Goal: Task Accomplishment & Management: Manage account settings

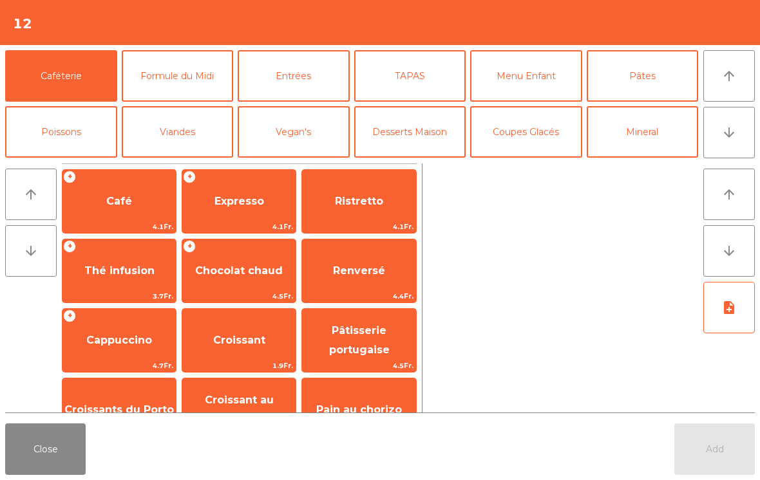
click at [720, 135] on button "arrow_downward" at bounding box center [729, 133] width 52 height 52
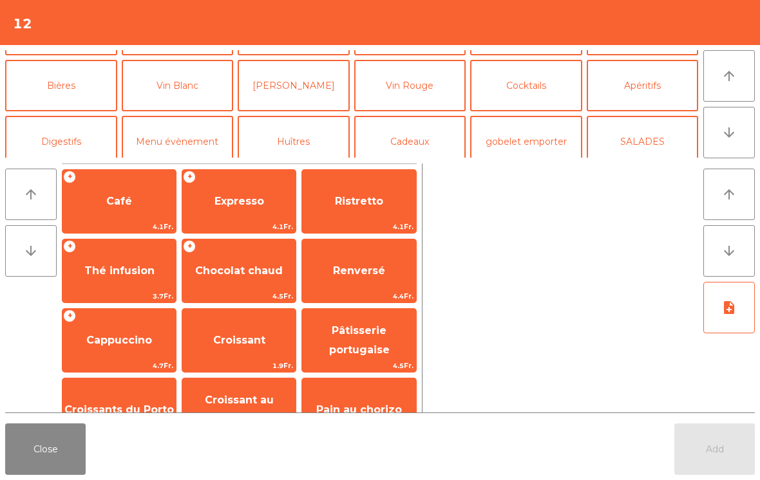
scroll to position [112, 0]
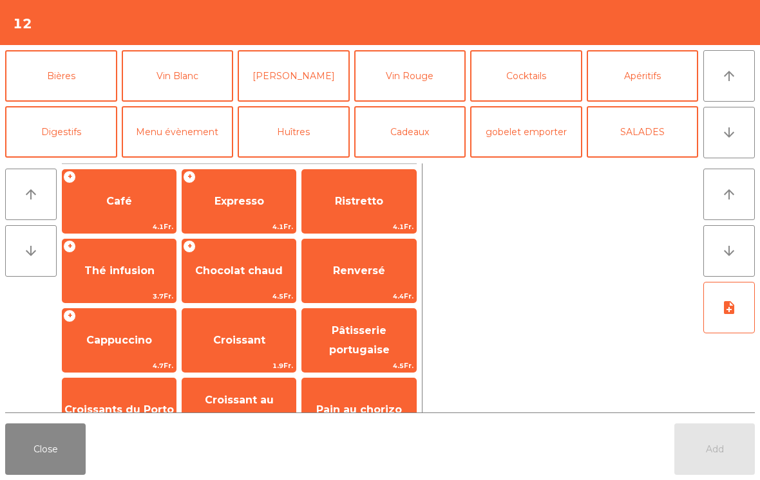
click at [735, 83] on icon "arrow_upward" at bounding box center [728, 75] width 15 height 15
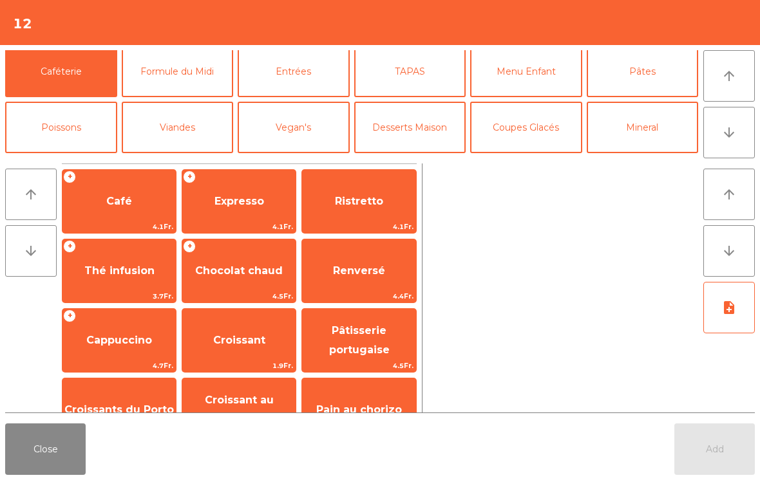
scroll to position [0, 0]
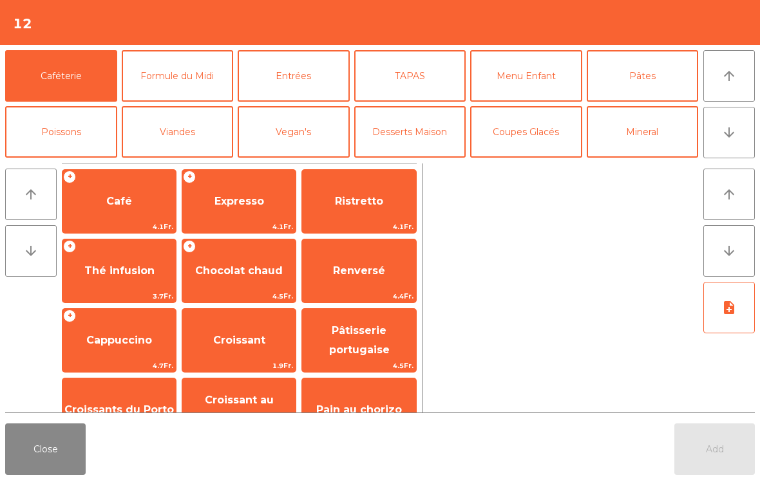
click at [188, 133] on button "Viandes" at bounding box center [178, 132] width 112 height 52
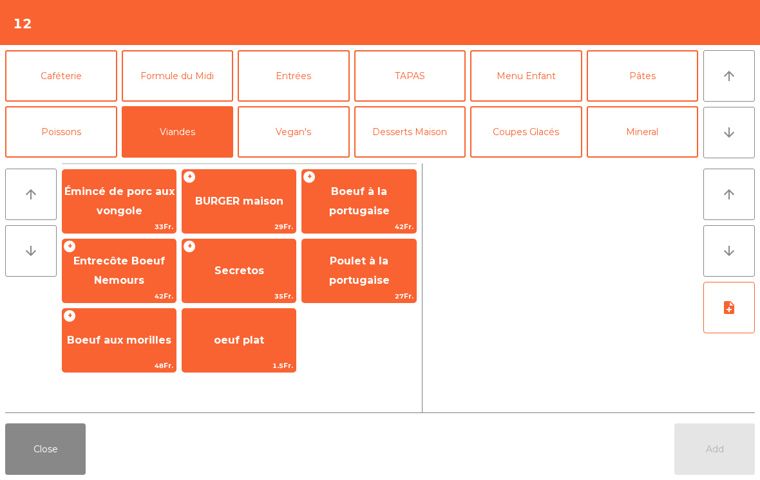
click at [252, 215] on span "BURGER maison" at bounding box center [238, 201] width 113 height 35
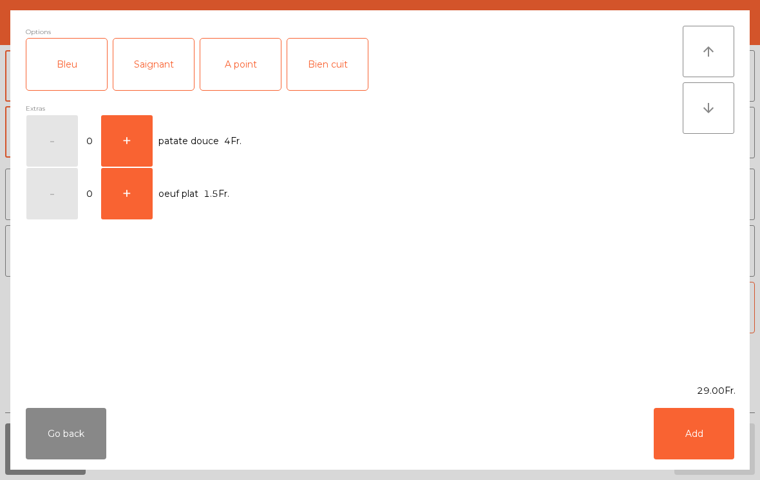
click at [337, 69] on div "Bien cuit" at bounding box center [327, 65] width 81 height 52
click at [690, 436] on button "Add" at bounding box center [694, 434] width 81 height 52
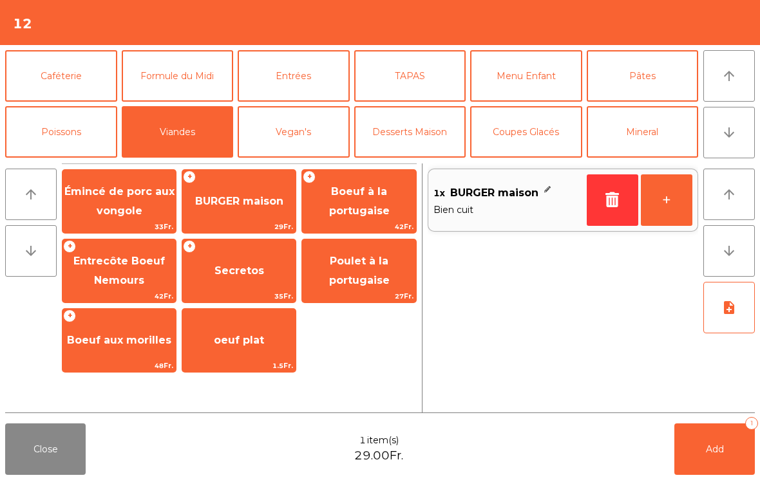
click at [413, 80] on button "TAPAS" at bounding box center [410, 76] width 112 height 52
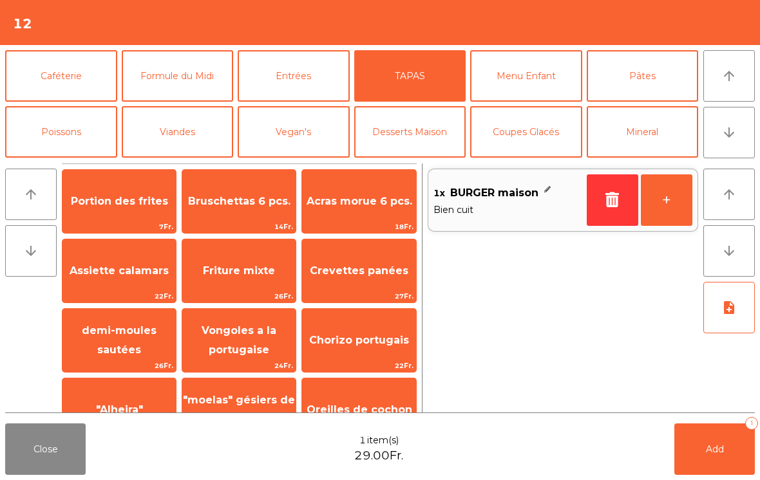
click at [126, 215] on span "Portion des frites" at bounding box center [118, 201] width 113 height 35
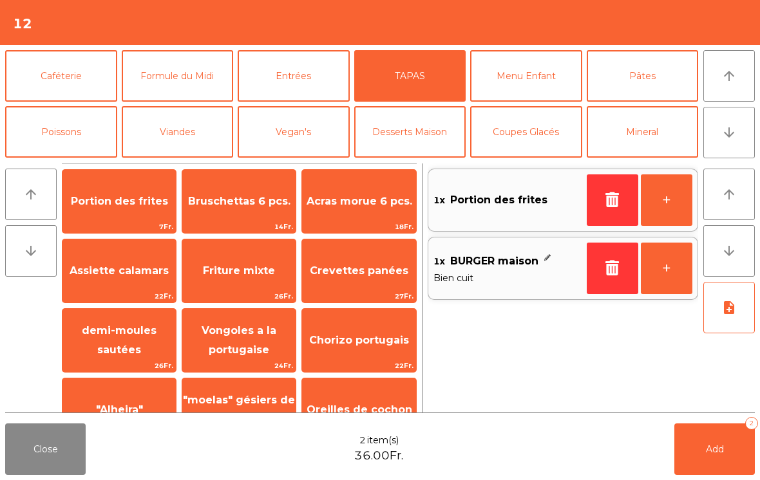
click at [728, 142] on button "arrow_downward" at bounding box center [729, 133] width 52 height 52
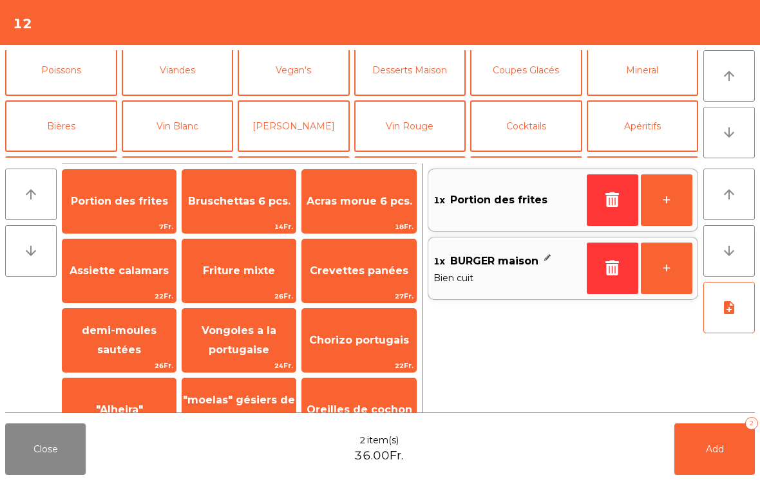
click at [727, 141] on button "arrow_downward" at bounding box center [729, 133] width 52 height 52
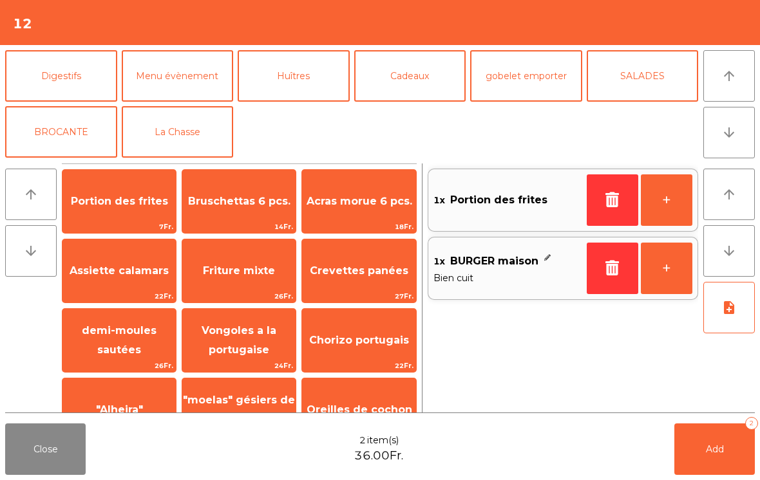
click at [169, 124] on button "La Chasse" at bounding box center [178, 132] width 112 height 52
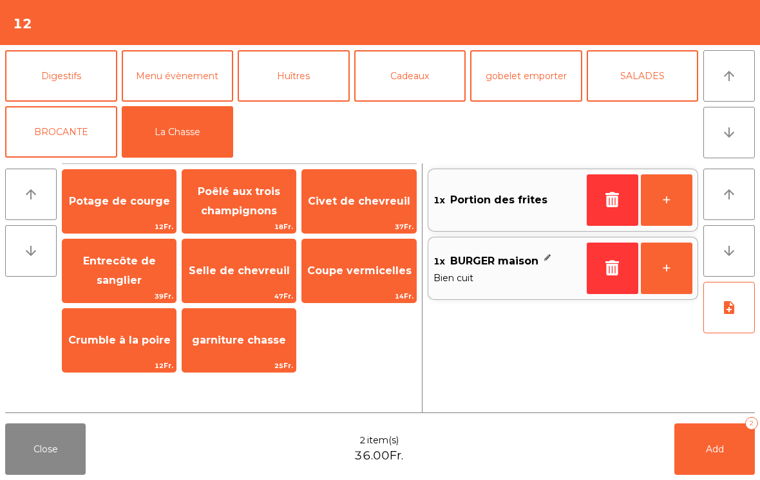
click at [117, 282] on span "Entrecôte de sanglier" at bounding box center [119, 271] width 73 height 32
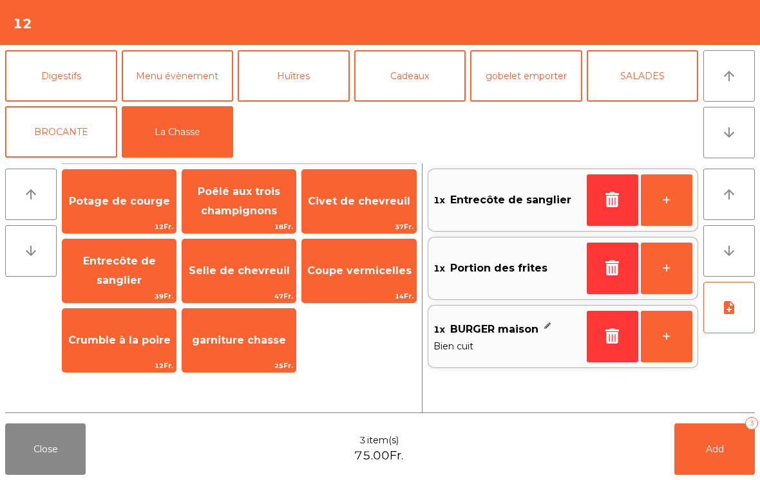
click at [704, 448] on button "Add 3" at bounding box center [714, 450] width 81 height 52
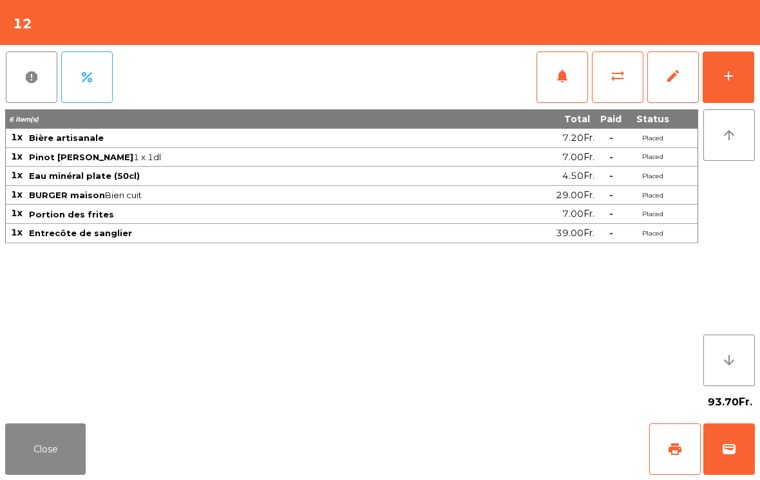
click at [12, 460] on button "Close" at bounding box center [45, 450] width 81 height 52
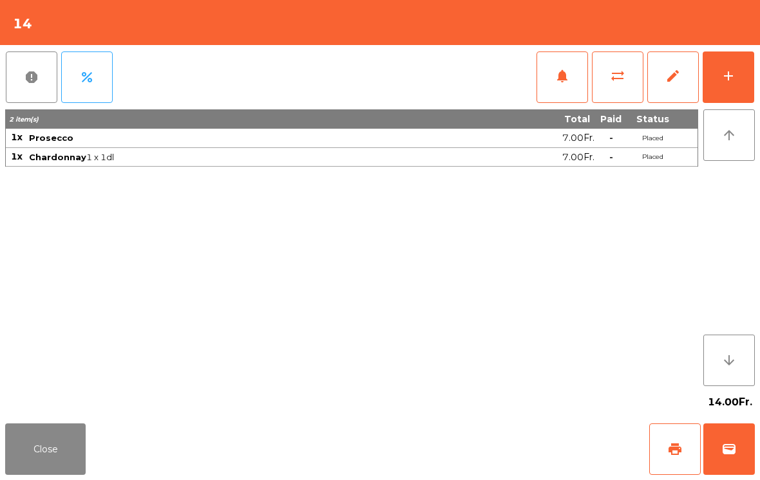
click at [743, 88] on button "add" at bounding box center [729, 78] width 52 height 52
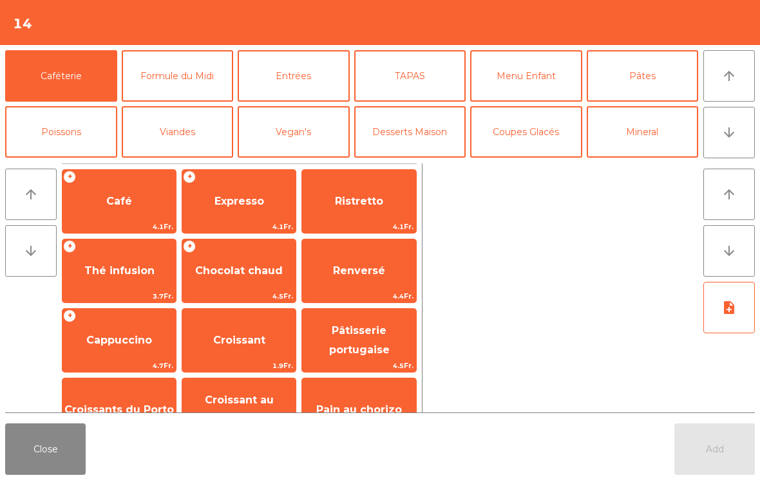
click at [436, 78] on button "TAPAS" at bounding box center [410, 76] width 112 height 52
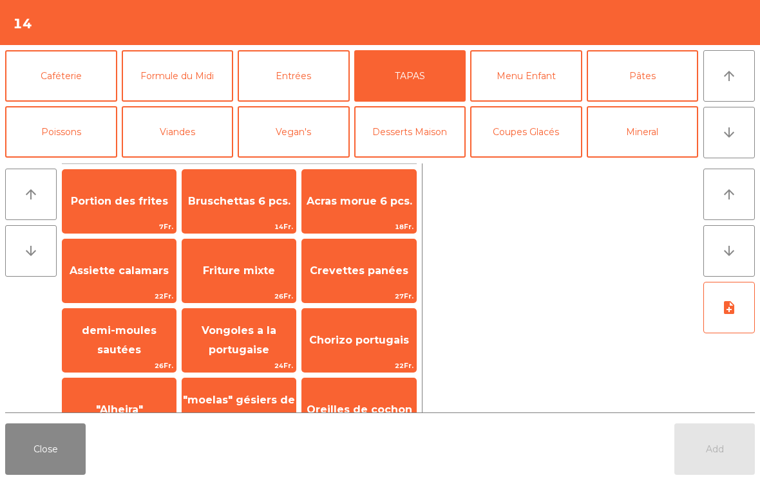
click at [239, 205] on span "Bruschettas 6 pcs." at bounding box center [239, 201] width 102 height 12
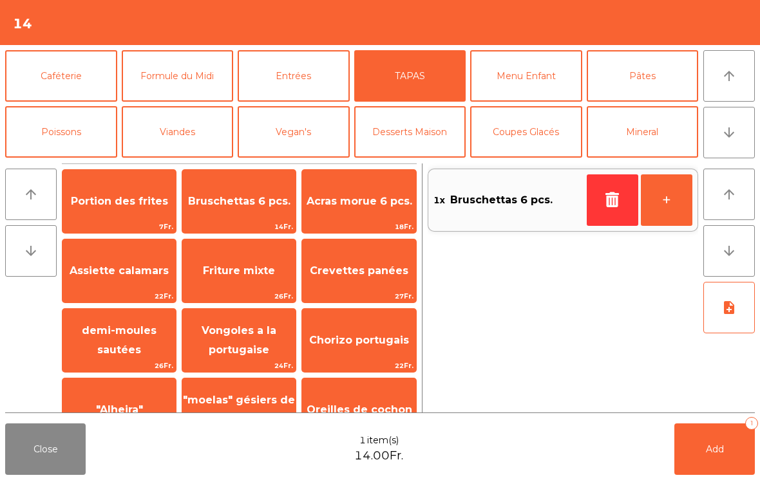
click at [184, 137] on button "Viandes" at bounding box center [178, 132] width 112 height 52
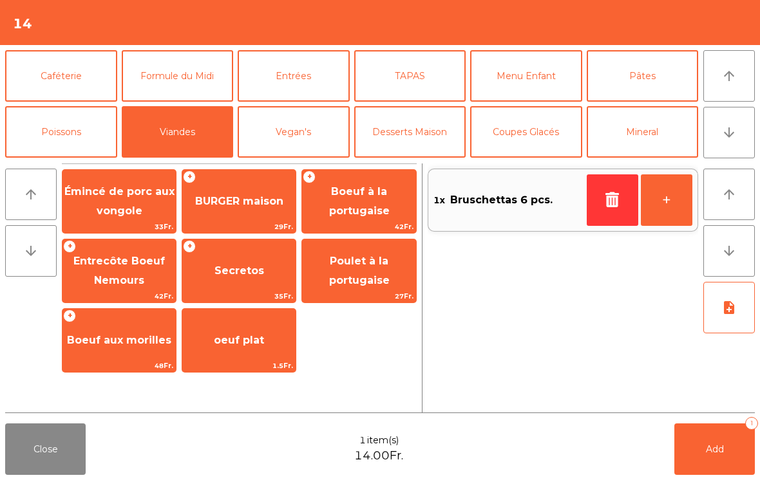
click at [255, 204] on span "BURGER maison" at bounding box center [239, 201] width 88 height 12
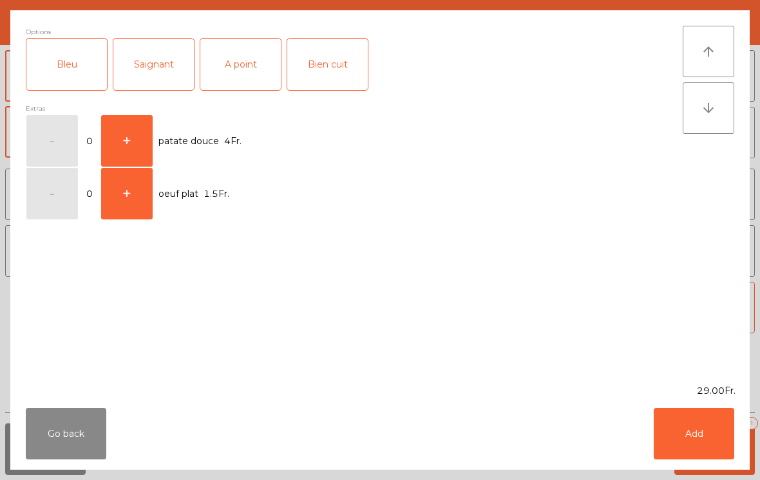
click at [238, 66] on div "A point" at bounding box center [240, 65] width 81 height 52
click at [699, 422] on button "Add" at bounding box center [694, 434] width 81 height 52
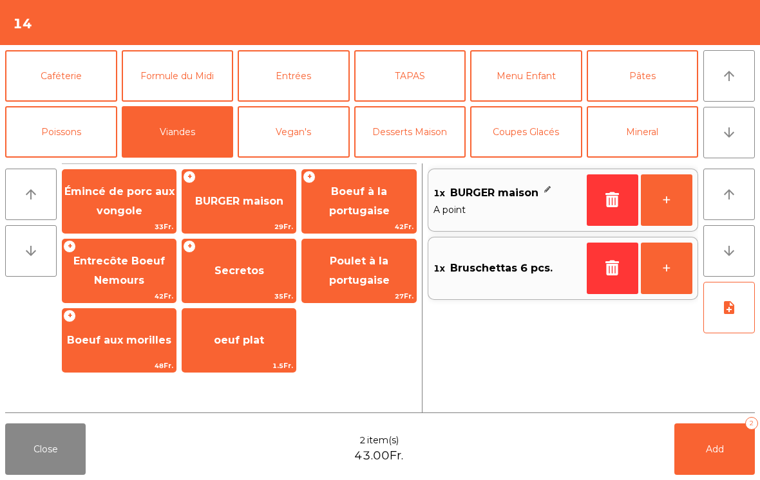
click at [250, 197] on span "BURGER maison" at bounding box center [239, 201] width 88 height 12
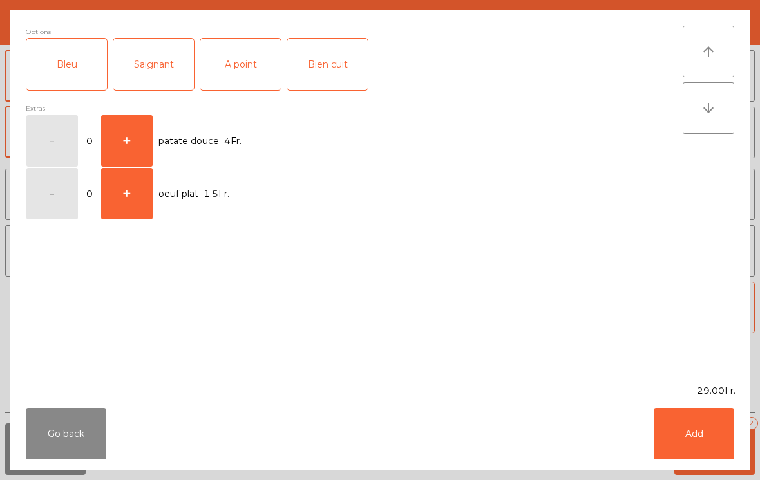
click at [322, 69] on div "Bien cuit" at bounding box center [327, 65] width 81 height 52
click at [721, 459] on button "Add" at bounding box center [694, 434] width 81 height 52
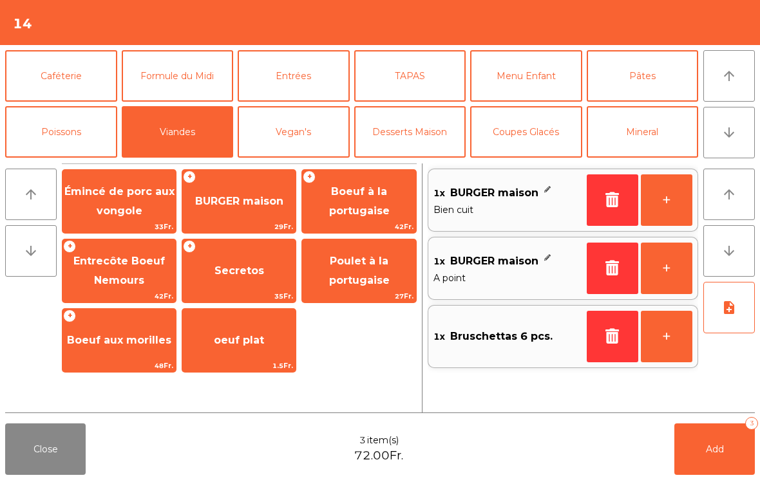
click at [735, 308] on icon "note_add" at bounding box center [728, 307] width 15 height 15
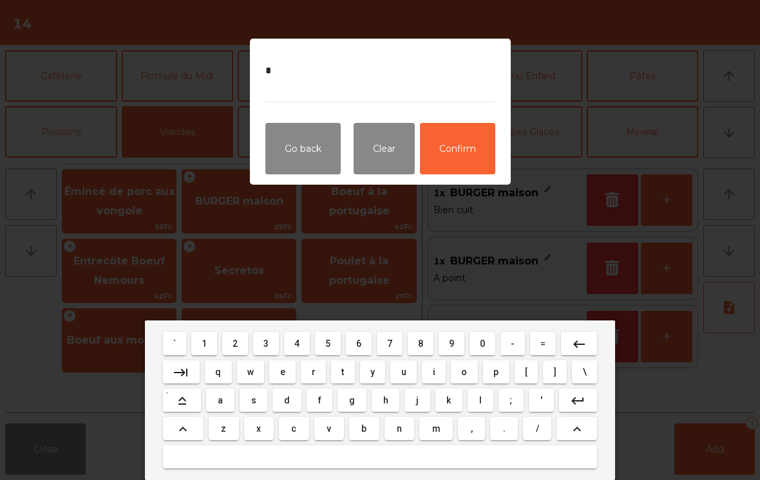
type textarea "**"
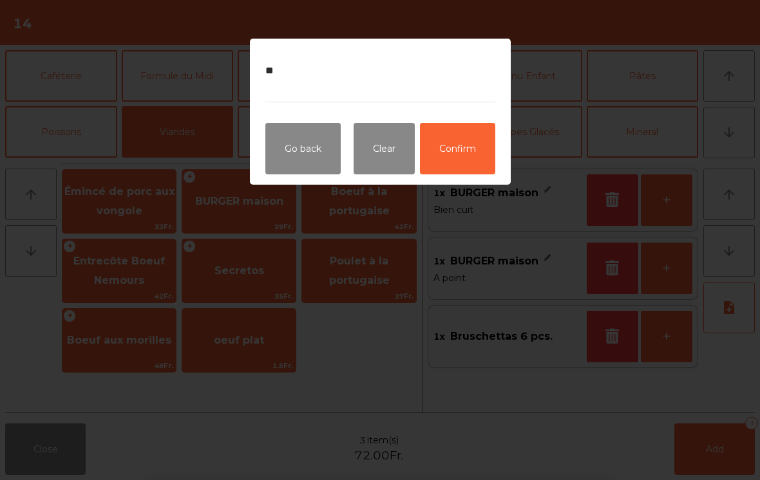
click at [477, 160] on button "Confirm" at bounding box center [457, 149] width 75 height 52
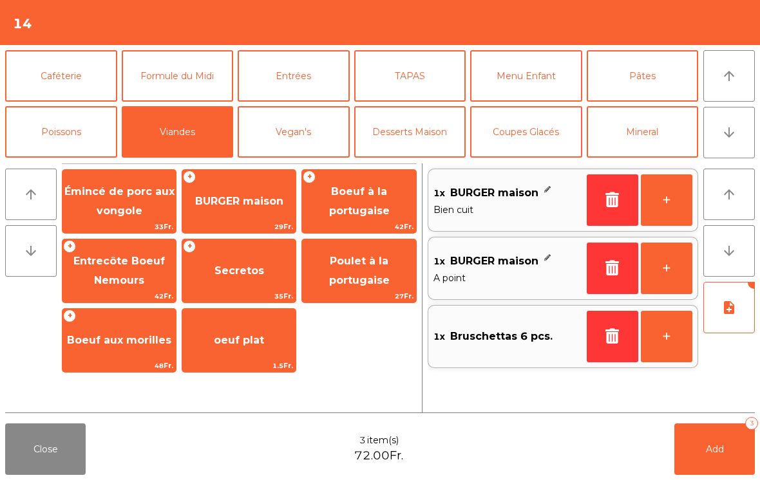
click at [688, 460] on button "Add 3" at bounding box center [714, 450] width 81 height 52
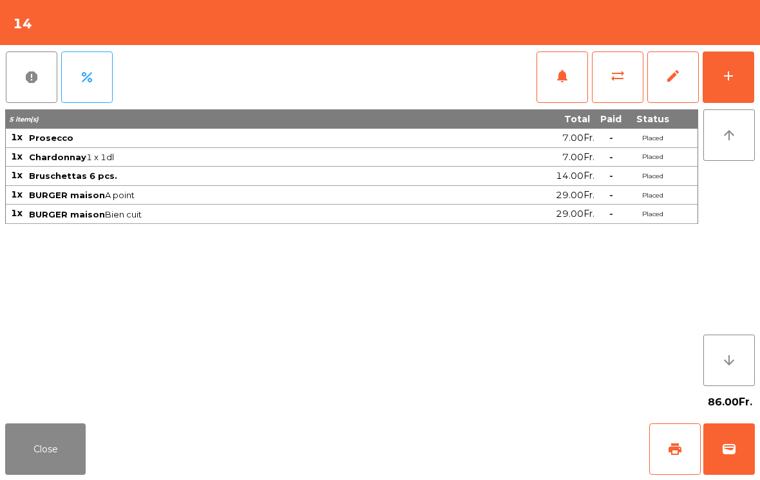
click at [29, 454] on button "Close" at bounding box center [45, 450] width 81 height 52
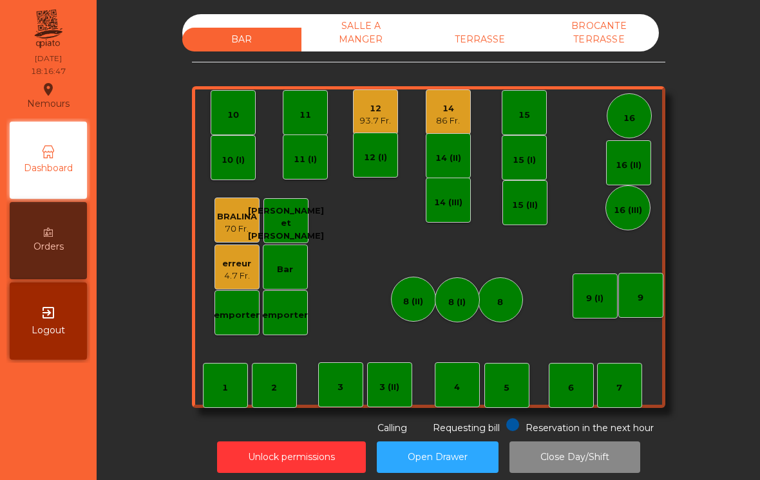
click at [368, 115] on div "93.7 Fr." at bounding box center [375, 121] width 32 height 13
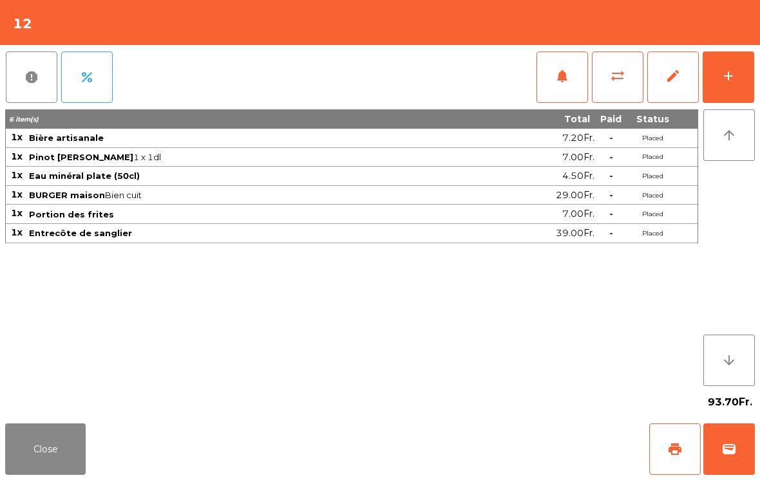
click at [753, 79] on button "add" at bounding box center [729, 78] width 52 height 52
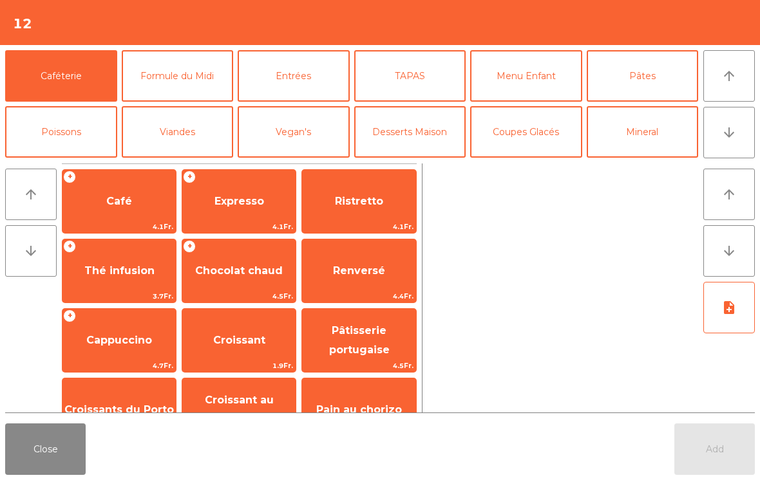
click at [737, 143] on button "arrow_downward" at bounding box center [729, 133] width 52 height 52
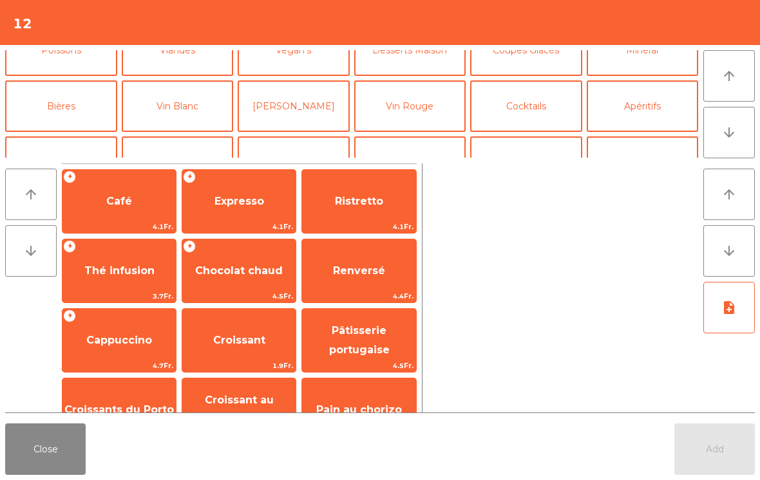
scroll to position [112, 0]
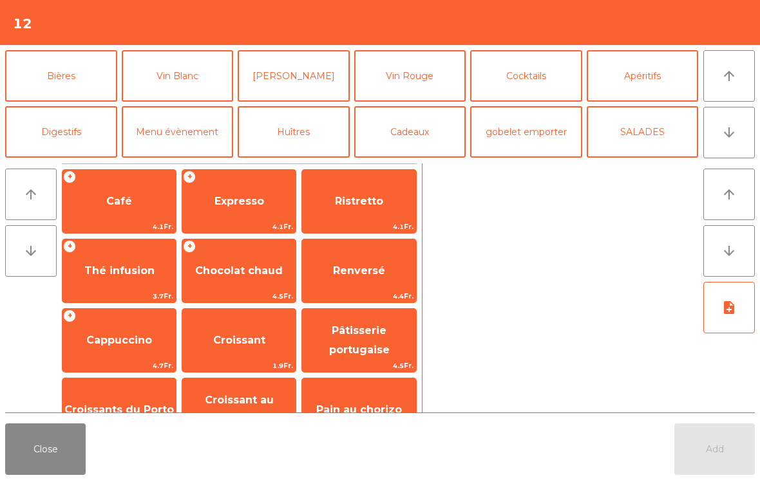
click at [422, 88] on button "Vin Rouge" at bounding box center [410, 76] width 112 height 52
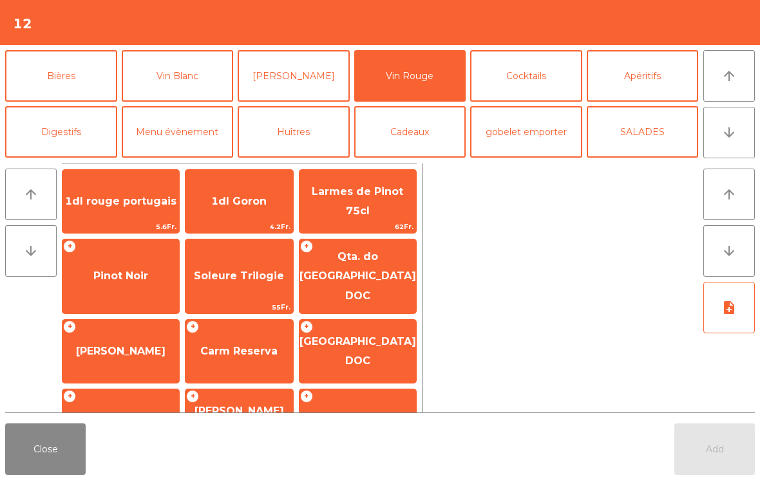
click at [125, 270] on span "Pinot Noir" at bounding box center [120, 276] width 55 height 12
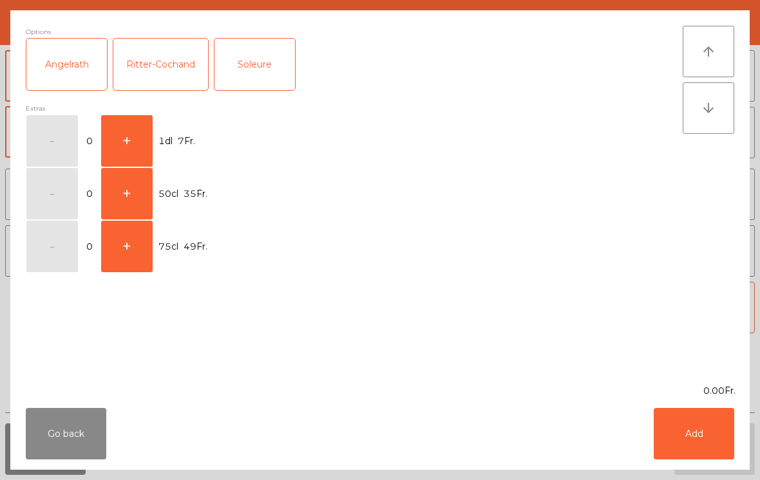
click at [132, 131] on button "+" at bounding box center [127, 141] width 52 height 52
click at [703, 455] on button "Add" at bounding box center [694, 434] width 81 height 52
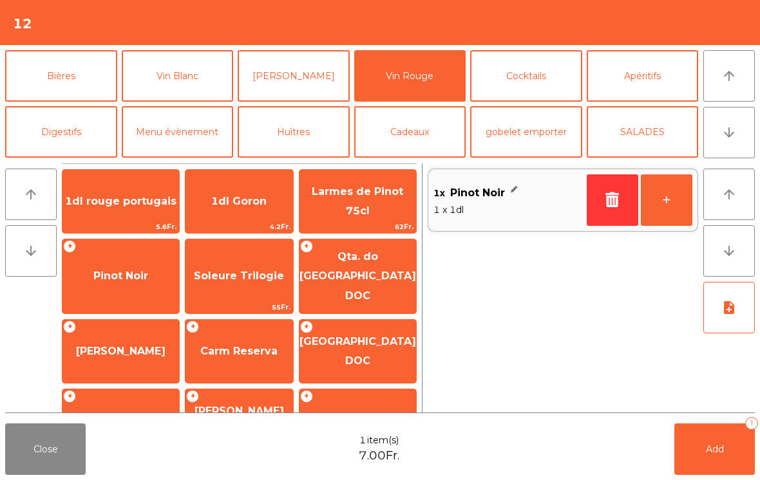
click at [716, 456] on button "Add 1" at bounding box center [714, 450] width 81 height 52
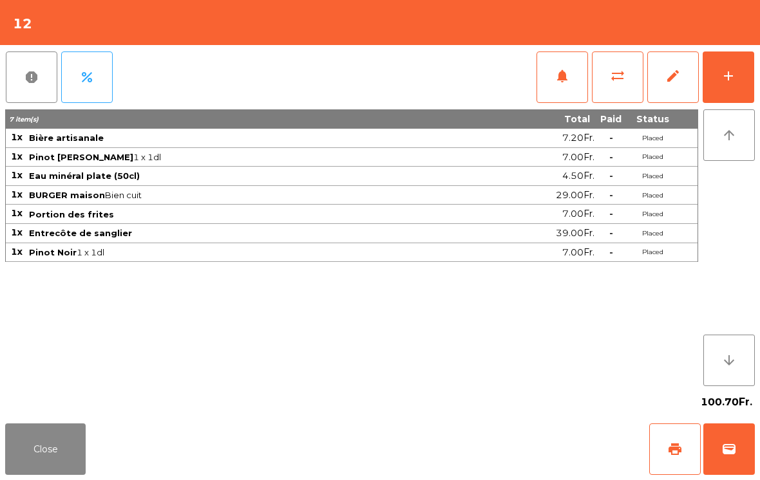
click at [60, 457] on button "Close" at bounding box center [45, 450] width 81 height 52
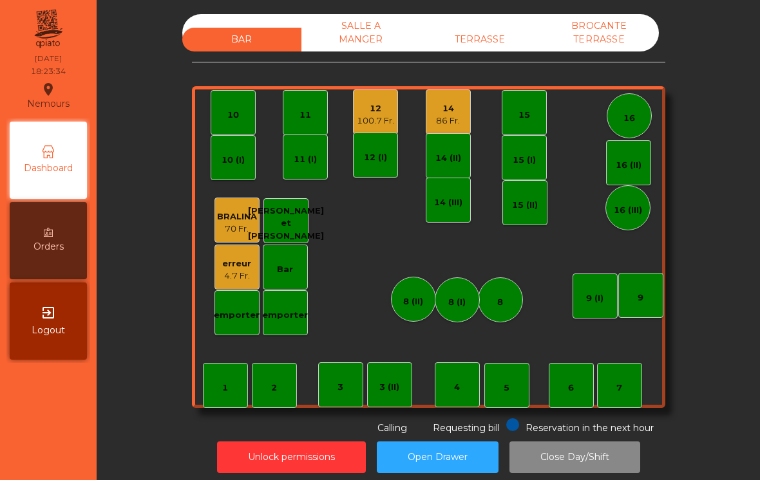
click at [443, 105] on div "14" at bounding box center [448, 108] width 24 height 13
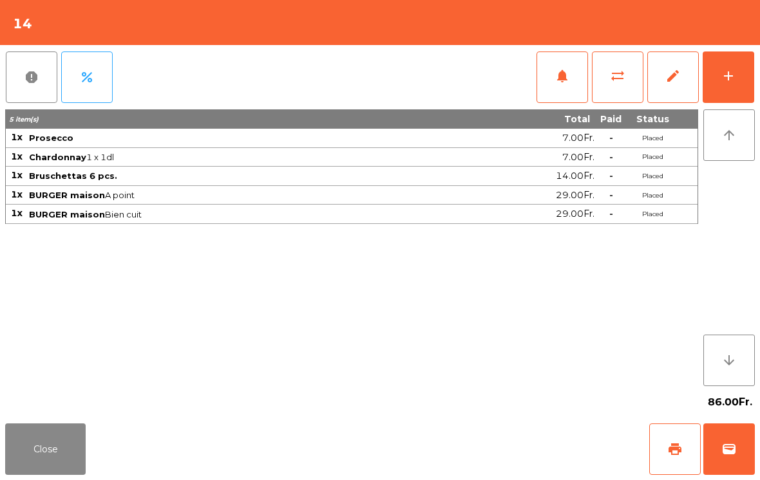
click at [565, 76] on span "notifications" at bounding box center [562, 75] width 15 height 15
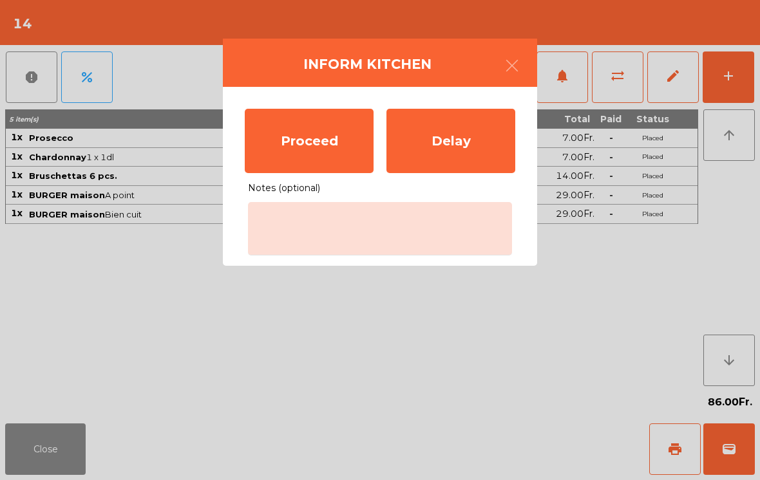
click at [311, 138] on div "Proceed" at bounding box center [309, 141] width 129 height 64
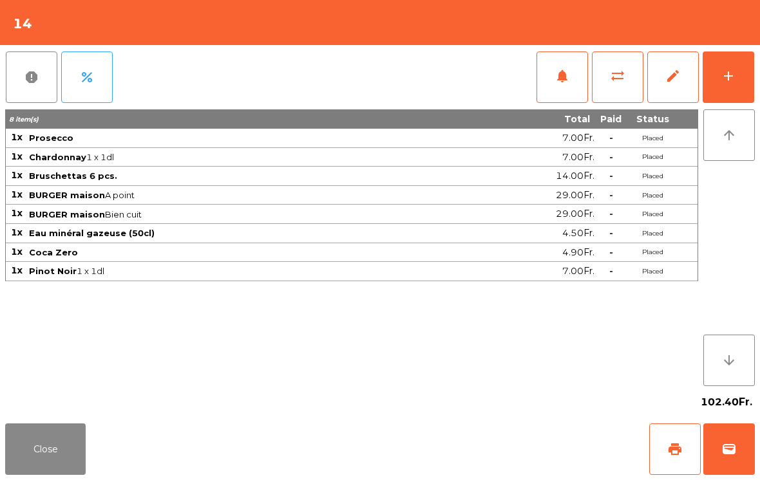
click at [56, 468] on button "Close" at bounding box center [45, 450] width 81 height 52
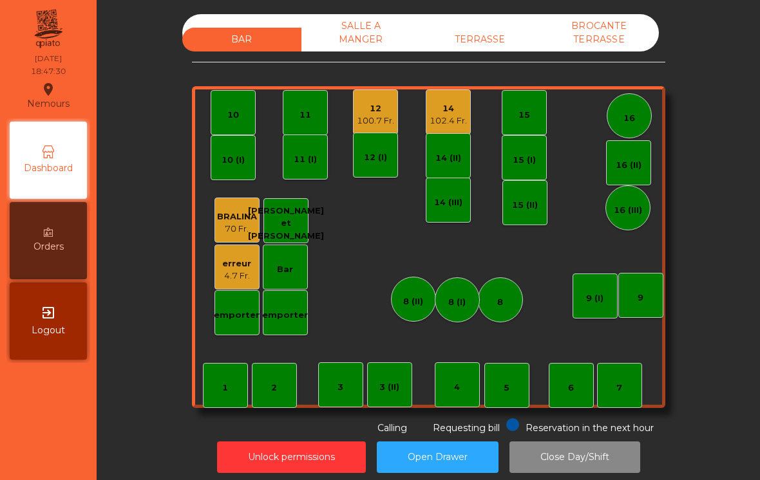
click at [372, 111] on div "12" at bounding box center [375, 108] width 37 height 13
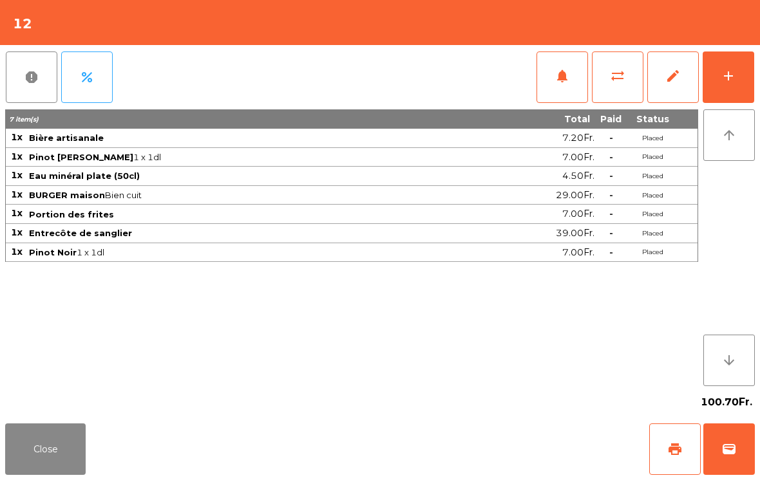
click at [725, 84] on button "add" at bounding box center [729, 78] width 52 height 52
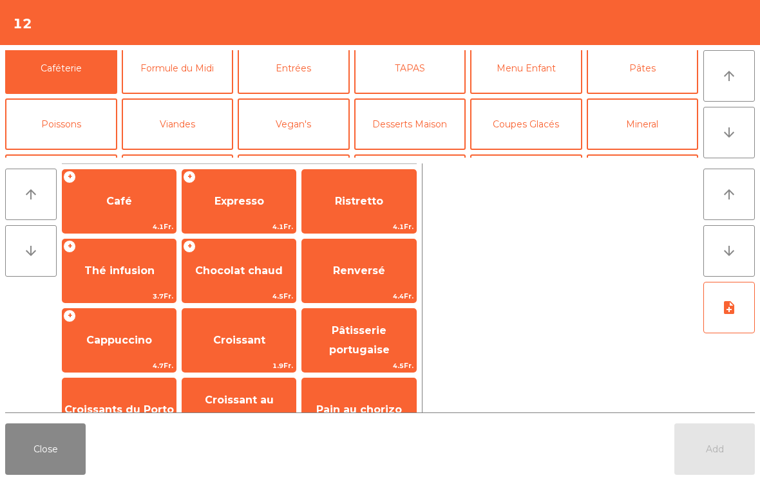
scroll to position [77, 0]
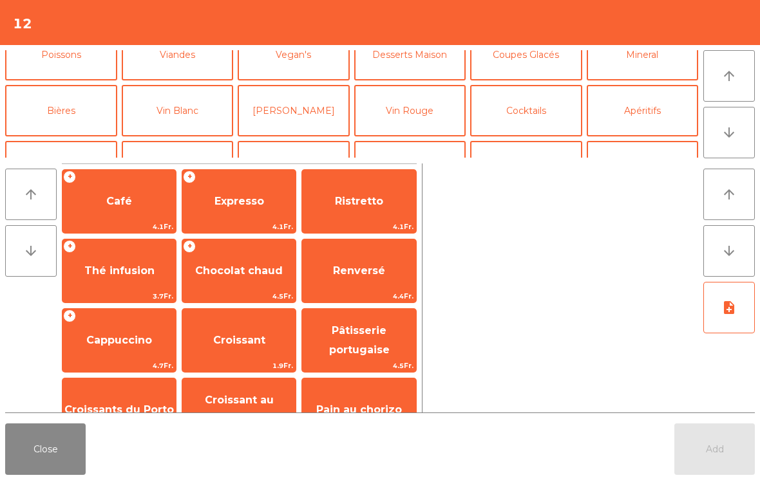
click at [73, 119] on button "Bières" at bounding box center [61, 111] width 112 height 52
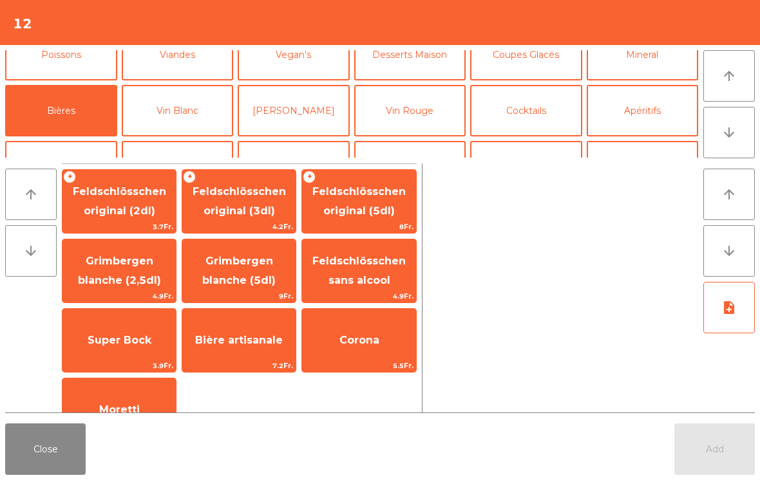
click at [233, 343] on span "Bière artisanale" at bounding box center [239, 340] width 88 height 12
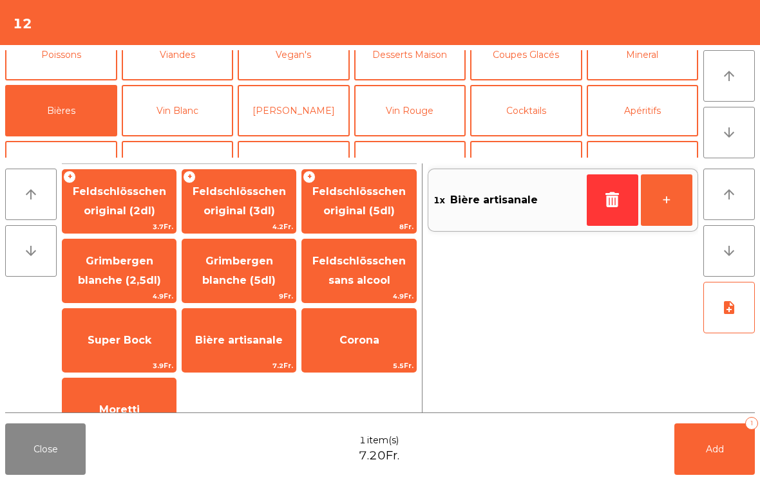
click at [732, 457] on button "Add 1" at bounding box center [714, 450] width 81 height 52
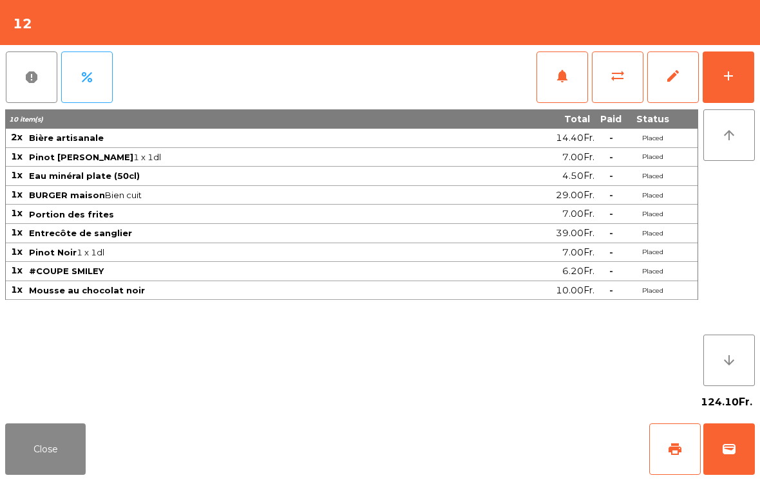
click at [66, 434] on button "Close" at bounding box center [45, 450] width 81 height 52
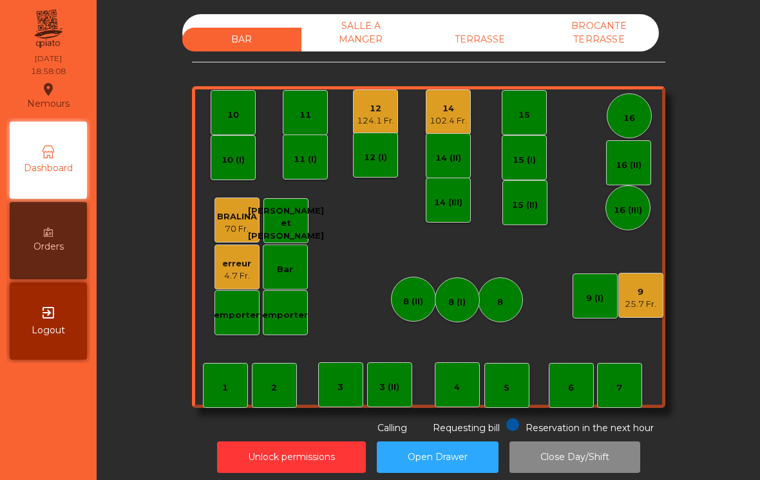
click at [441, 120] on div "102.4 Fr." at bounding box center [448, 121] width 37 height 13
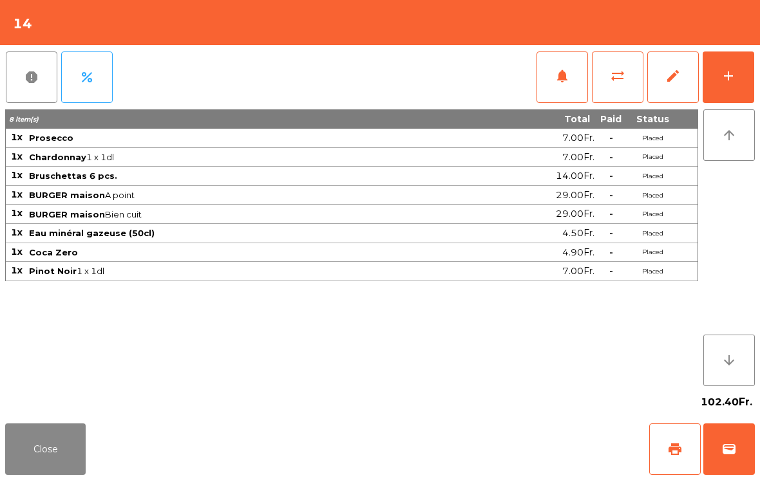
click at [724, 81] on div "add" at bounding box center [728, 75] width 15 height 15
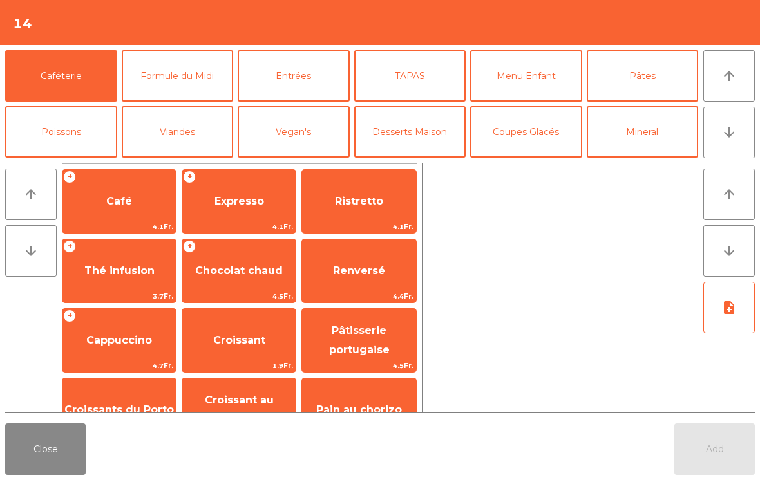
click at [126, 204] on span "Café" at bounding box center [119, 201] width 26 height 12
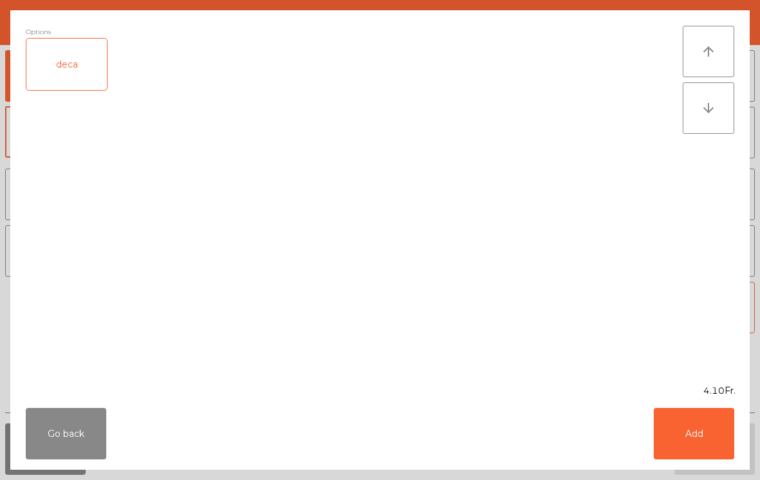
click at [701, 429] on button "Add" at bounding box center [694, 434] width 81 height 52
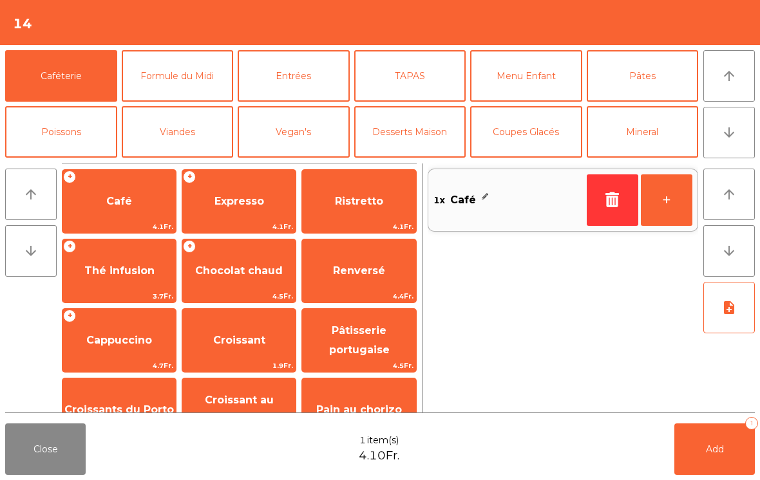
click at [700, 457] on button "Add 1" at bounding box center [714, 450] width 81 height 52
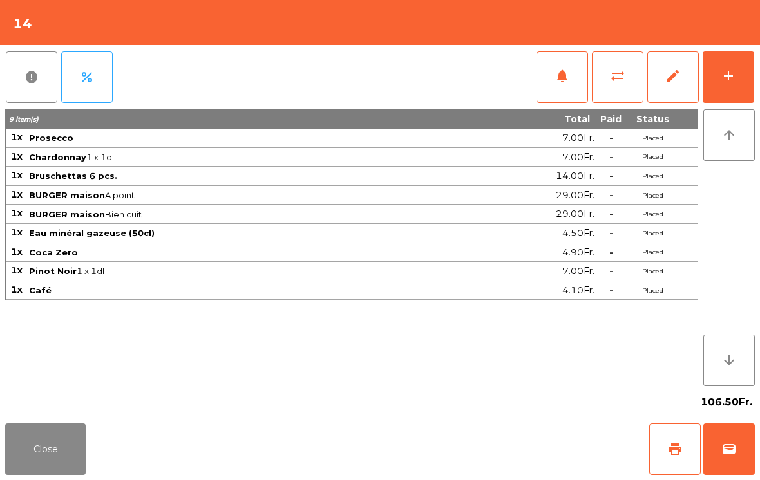
click at [35, 470] on button "Close" at bounding box center [45, 450] width 81 height 52
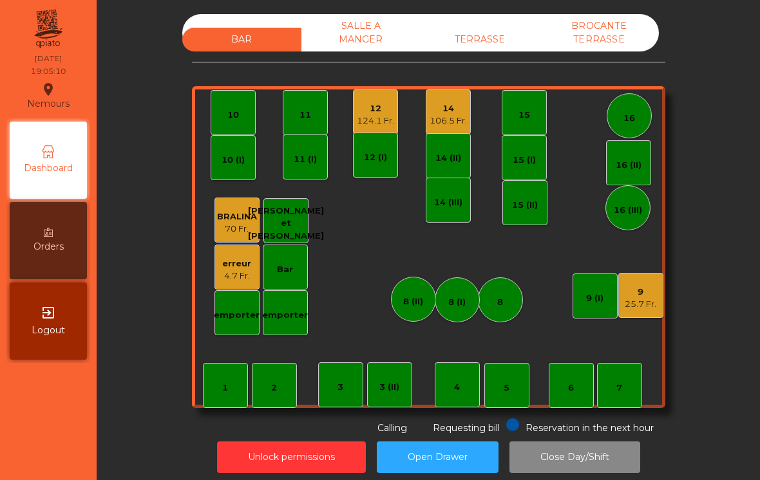
click at [635, 302] on div "25.7 Fr." at bounding box center [641, 304] width 32 height 13
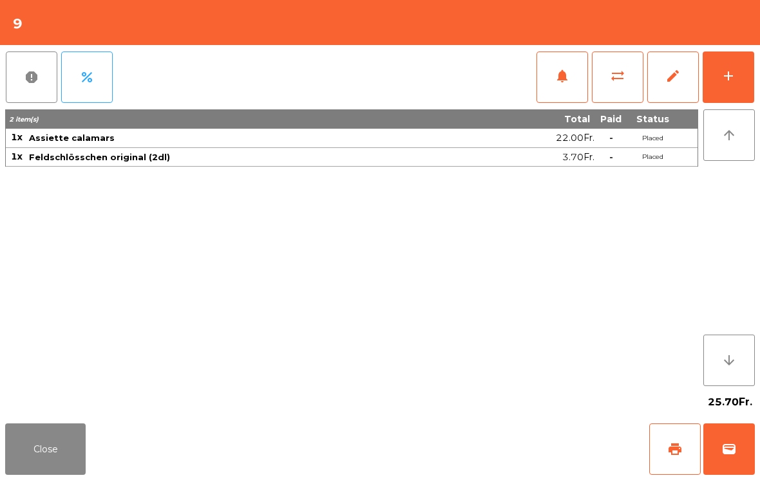
click at [77, 463] on button "Close" at bounding box center [45, 450] width 81 height 52
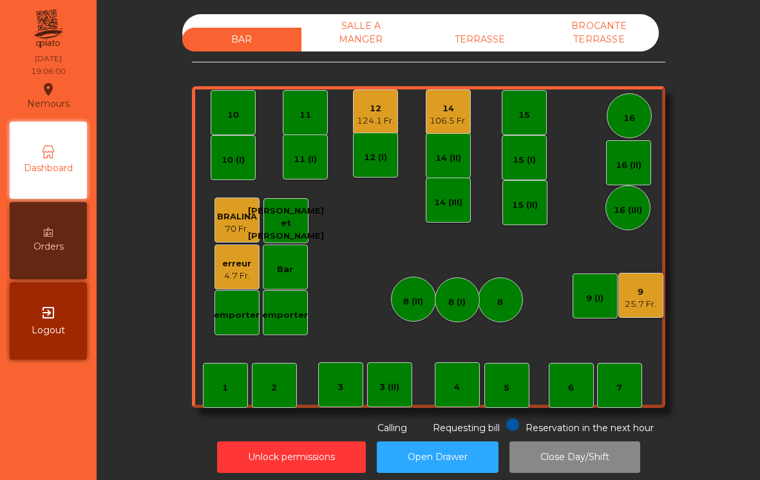
click at [392, 379] on div "3 (II)" at bounding box center [389, 385] width 20 height 18
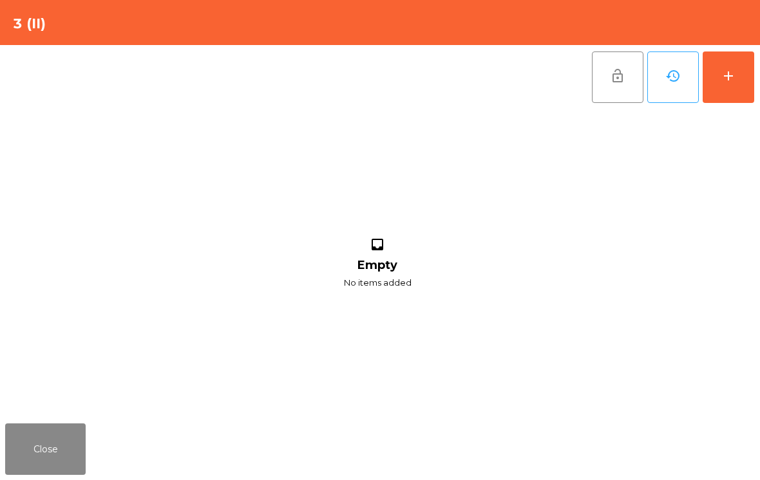
click at [62, 448] on button "Close" at bounding box center [45, 450] width 81 height 52
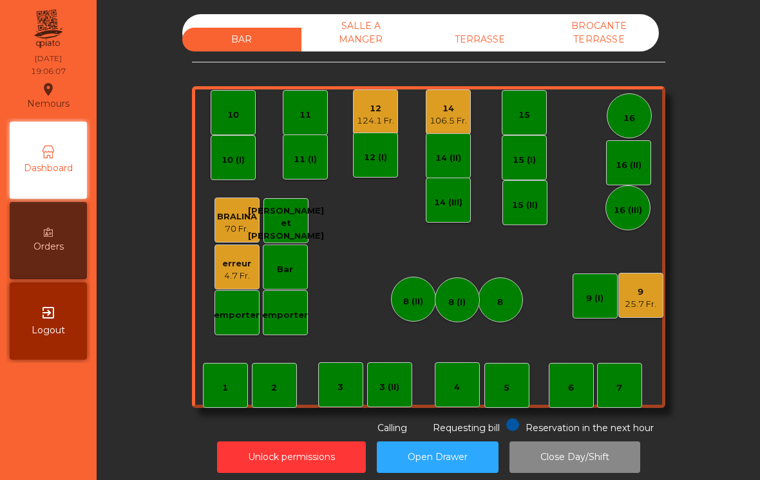
click at [389, 388] on div "3 (II)" at bounding box center [389, 387] width 20 height 13
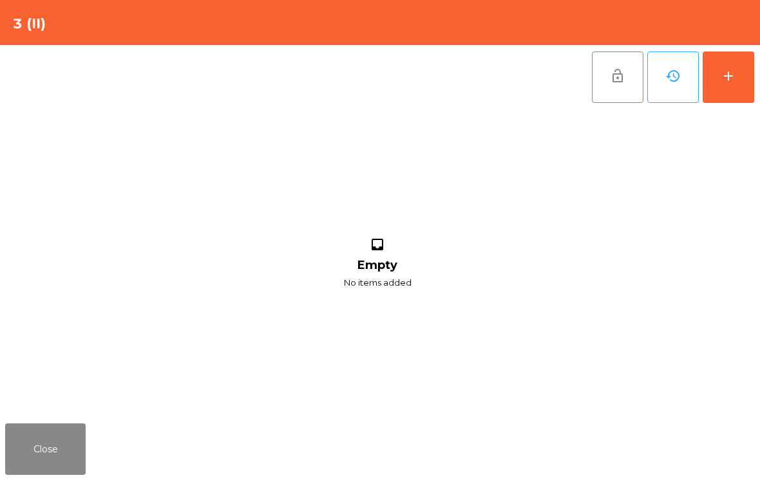
click at [730, 87] on button "add" at bounding box center [729, 78] width 52 height 52
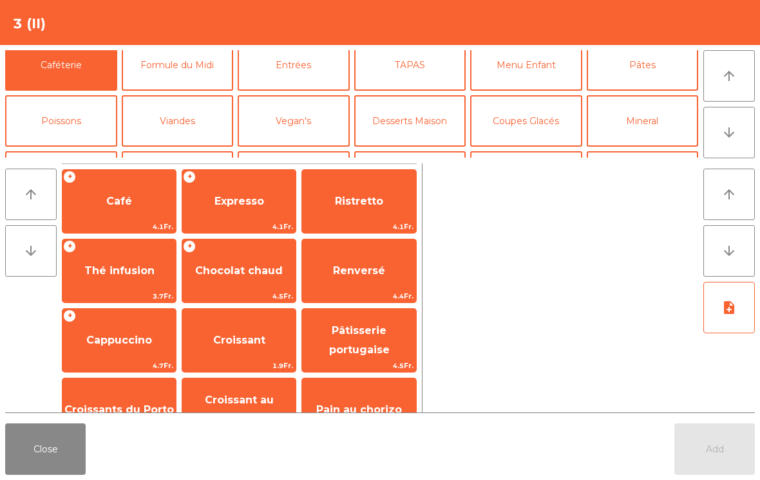
scroll to position [55, 0]
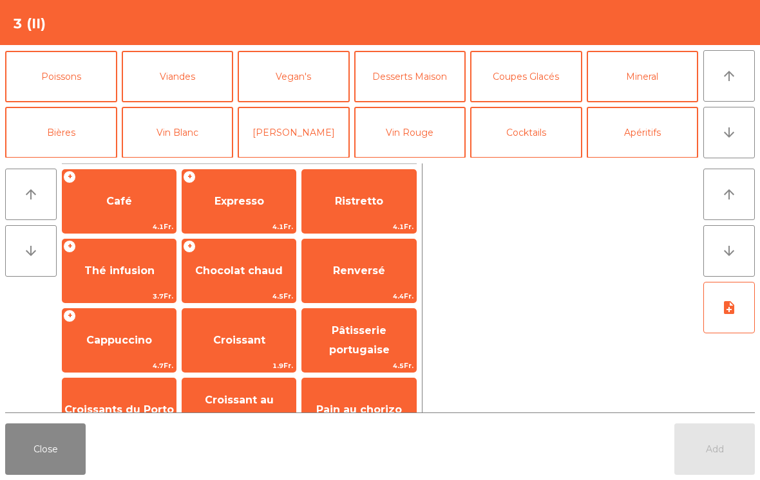
click at [71, 88] on button "Poissons" at bounding box center [61, 77] width 112 height 52
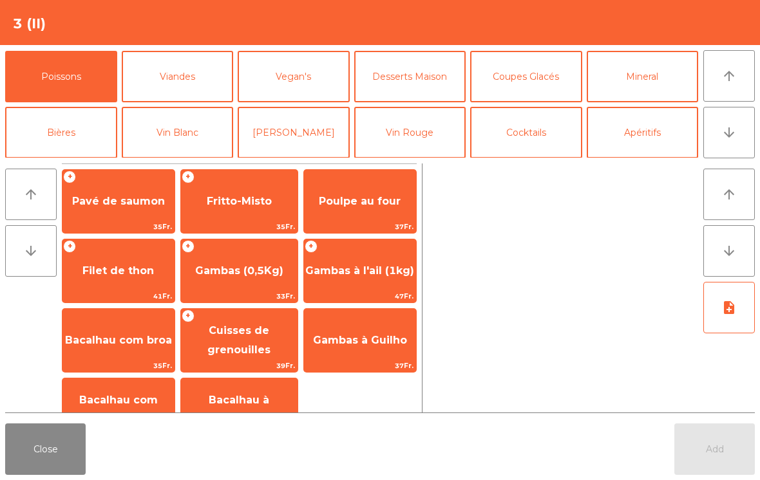
click at [357, 206] on span "Poulpe au four" at bounding box center [360, 201] width 82 height 12
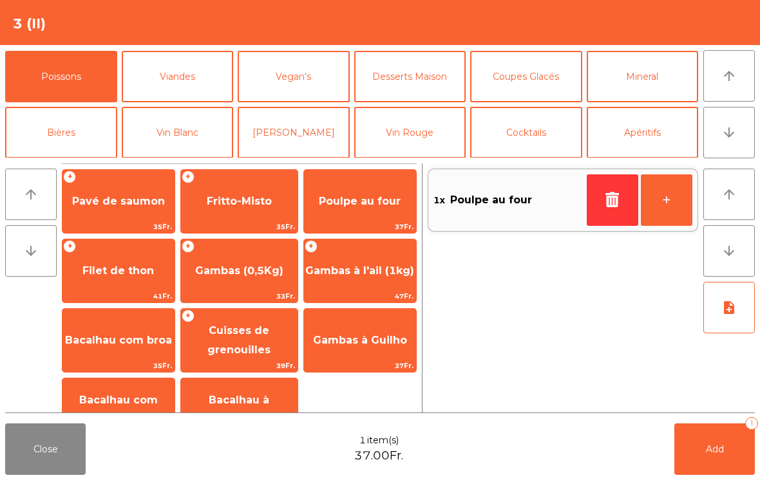
click at [111, 269] on span "Filet de thon" at bounding box center [117, 271] width 71 height 12
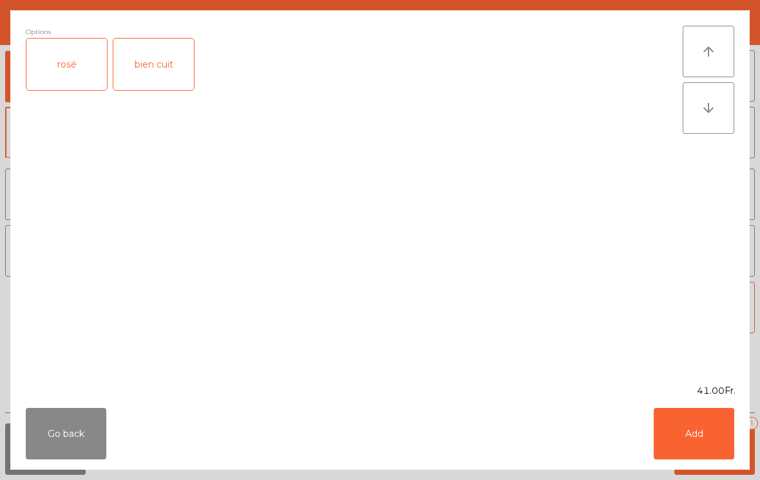
click at [80, 73] on div "rosé" at bounding box center [66, 65] width 81 height 52
click at [698, 459] on button "Add" at bounding box center [694, 434] width 81 height 52
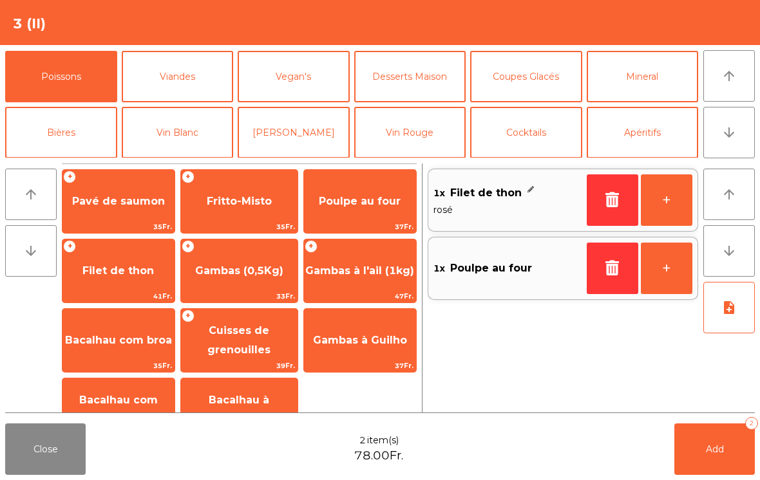
click at [444, 137] on button "Vin Rouge" at bounding box center [410, 133] width 112 height 52
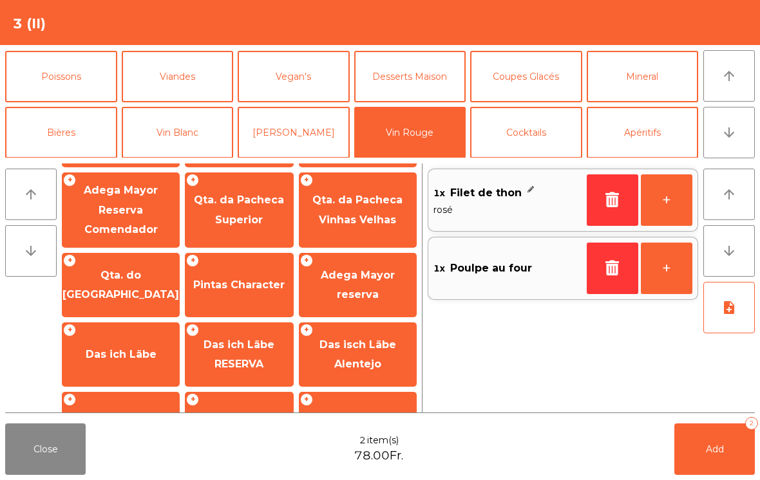
scroll to position [440, 0]
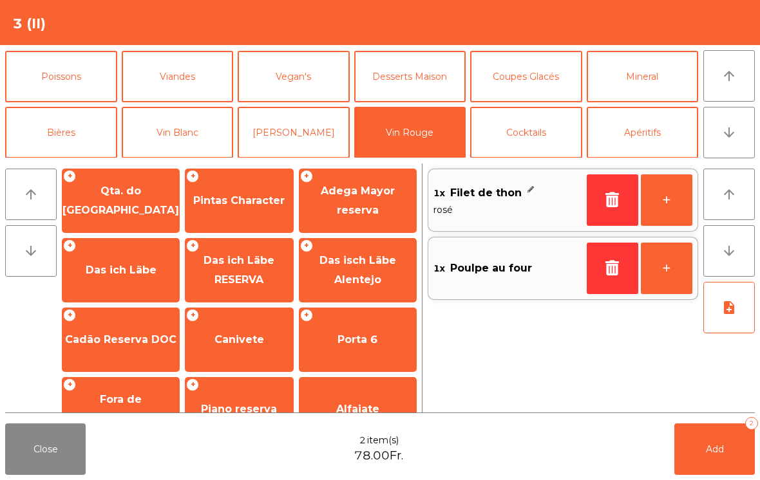
click at [255, 334] on span "Canivete" at bounding box center [239, 340] width 50 height 12
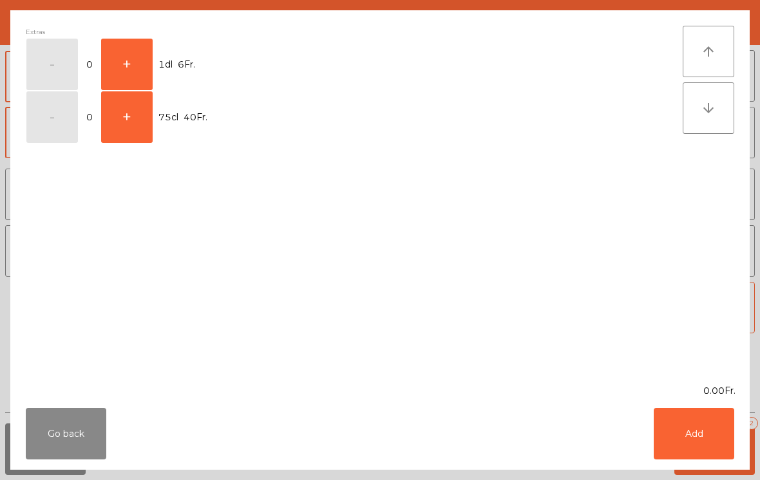
click at [116, 57] on button "+" at bounding box center [127, 65] width 52 height 52
click at [694, 422] on button "Add" at bounding box center [694, 434] width 81 height 52
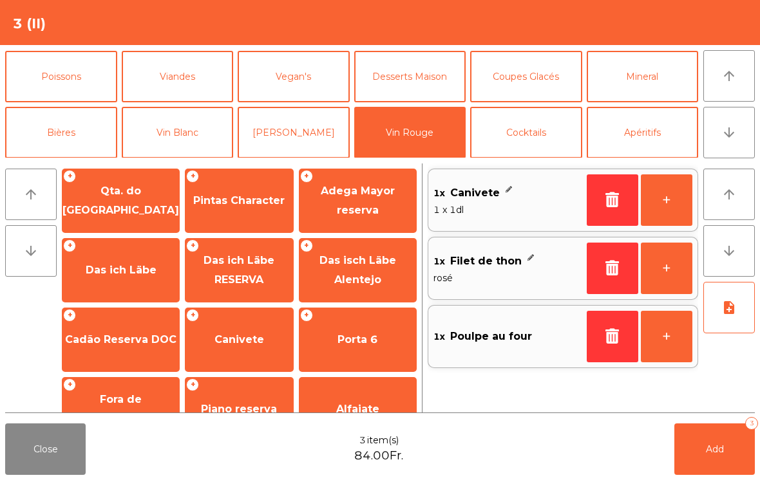
click at [662, 201] on button "+" at bounding box center [667, 201] width 52 height 52
click at [708, 456] on button "Add 4" at bounding box center [714, 450] width 81 height 52
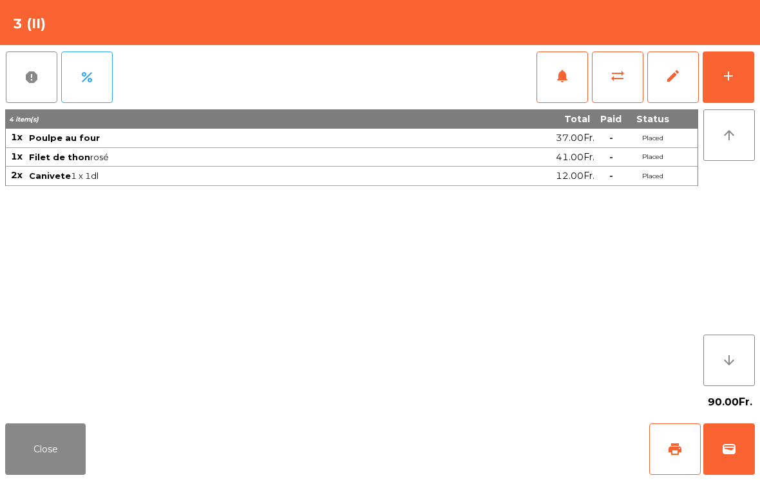
click at [6, 462] on button "Close" at bounding box center [45, 450] width 81 height 52
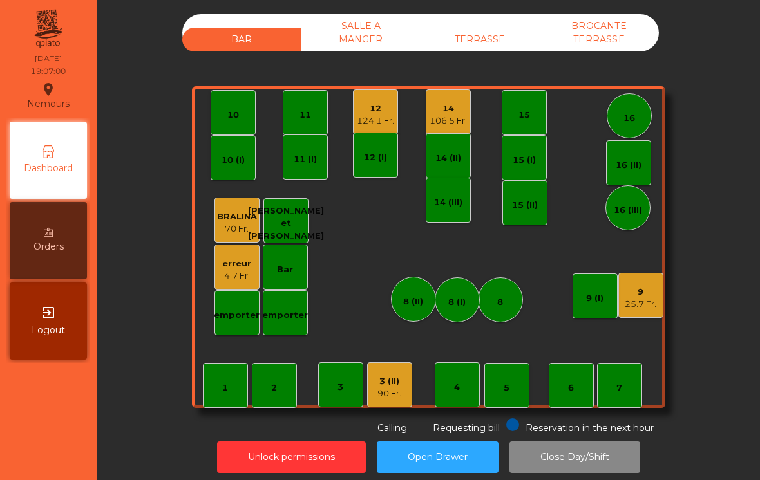
click at [634, 315] on div "9 25.7 Fr." at bounding box center [640, 295] width 45 height 45
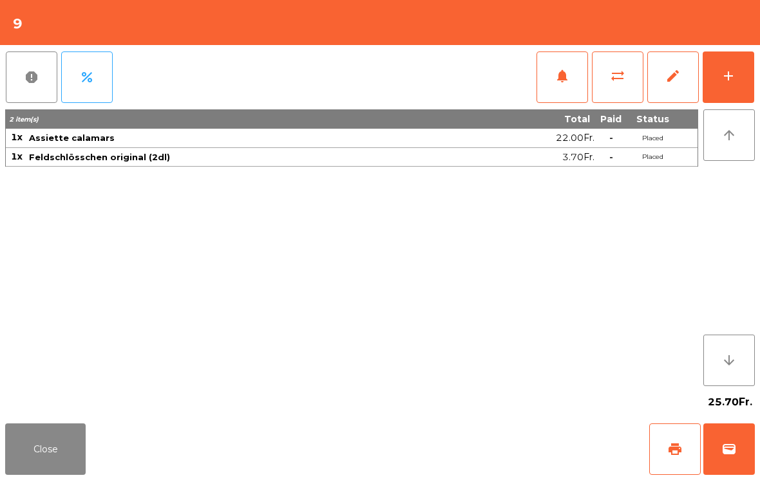
click at [734, 82] on div "add" at bounding box center [728, 75] width 15 height 15
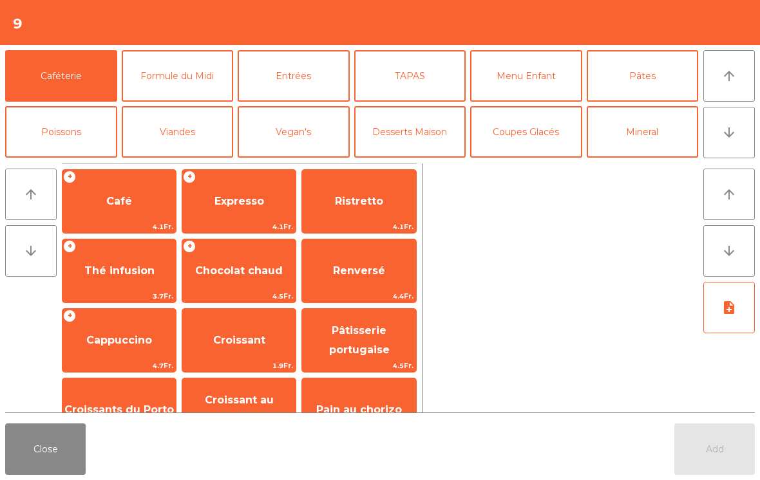
click at [744, 140] on button "arrow_downward" at bounding box center [729, 133] width 52 height 52
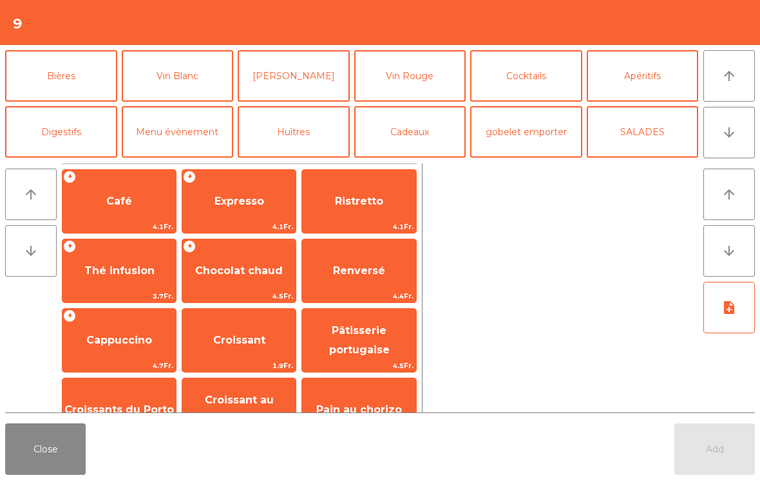
click at [180, 88] on button "Vin Blanc" at bounding box center [178, 76] width 112 height 52
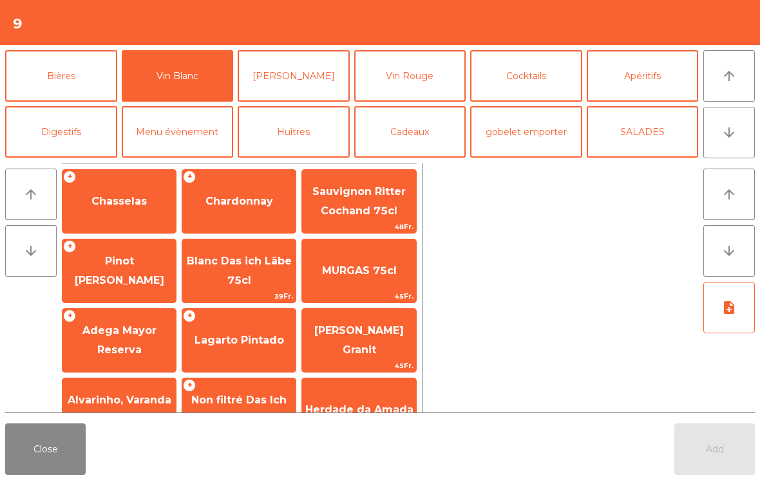
click at [124, 287] on span "Pinot [PERSON_NAME]" at bounding box center [118, 271] width 113 height 55
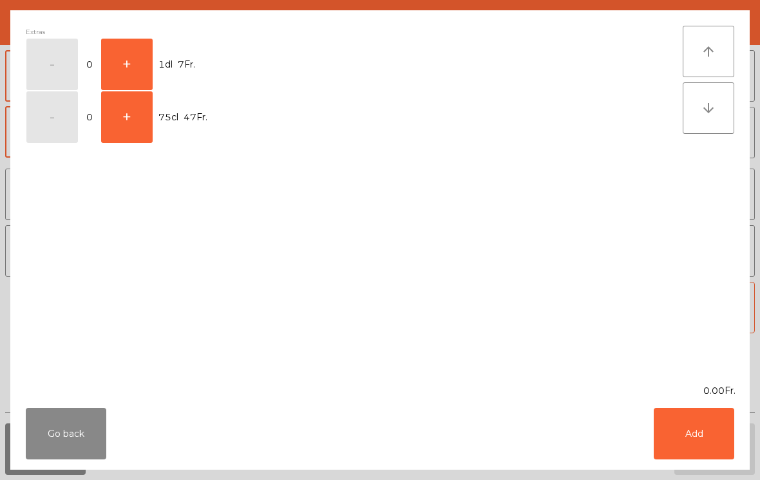
click at [133, 75] on button "+" at bounding box center [127, 65] width 52 height 52
click at [697, 437] on button "Add" at bounding box center [694, 434] width 81 height 52
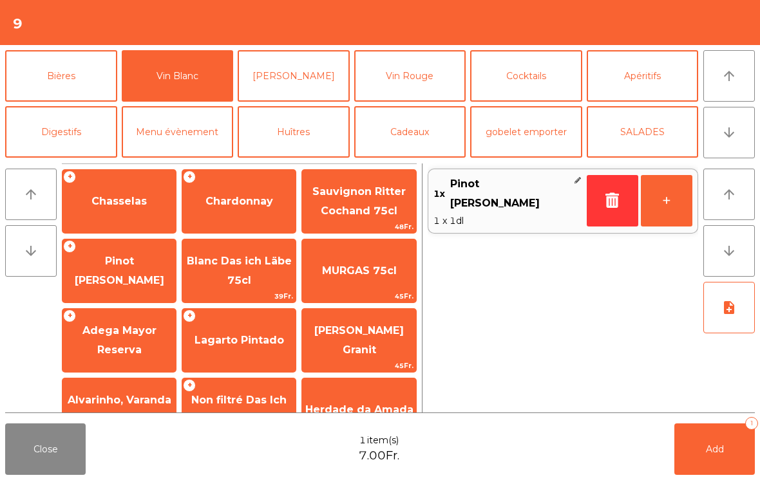
click at [678, 218] on button "+" at bounding box center [667, 201] width 52 height 52
click at [723, 452] on span "Add" at bounding box center [715, 450] width 18 height 12
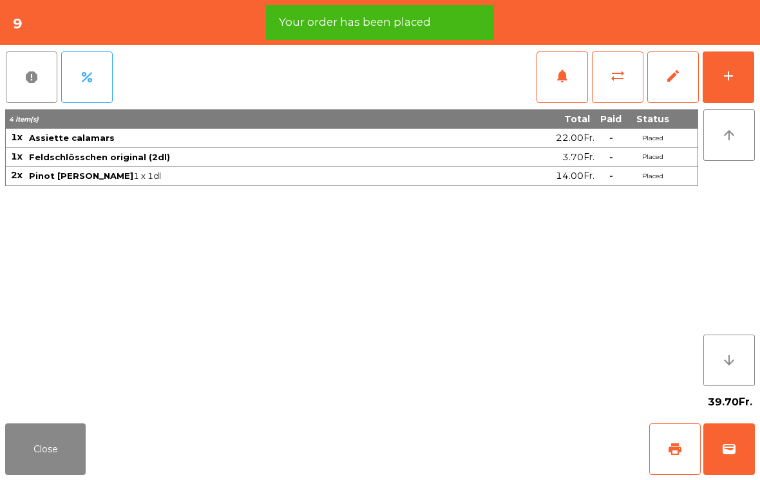
click at [734, 76] on div "add" at bounding box center [728, 75] width 15 height 15
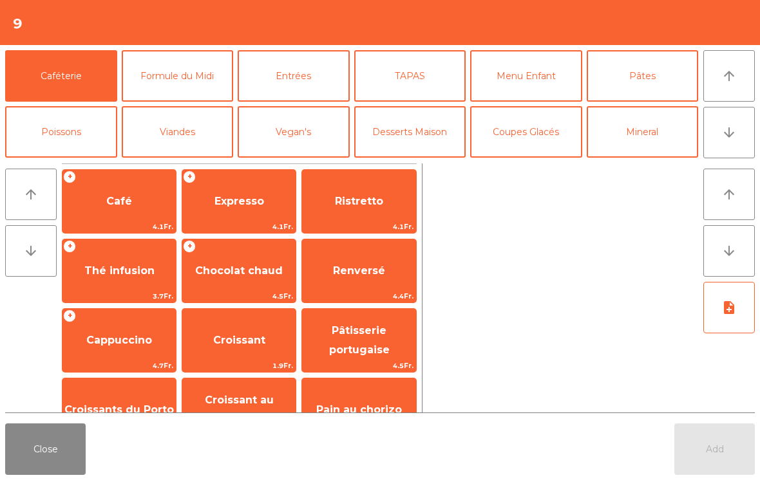
click at [739, 139] on button "arrow_downward" at bounding box center [729, 133] width 52 height 52
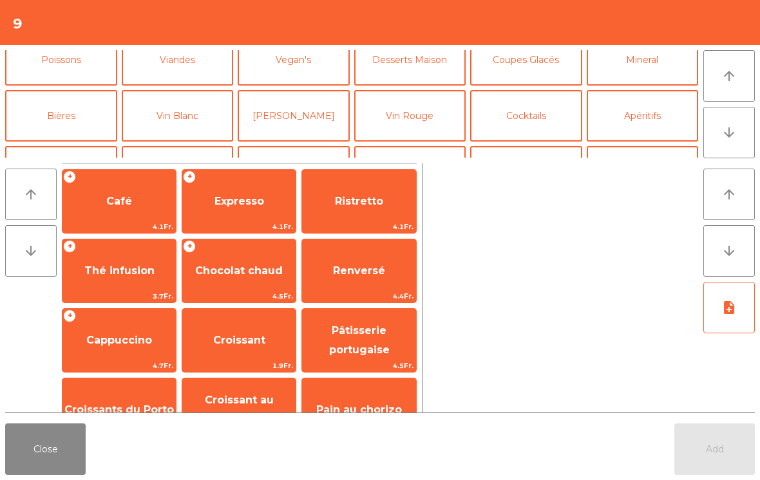
click at [744, 82] on button "arrow_upward" at bounding box center [729, 76] width 52 height 52
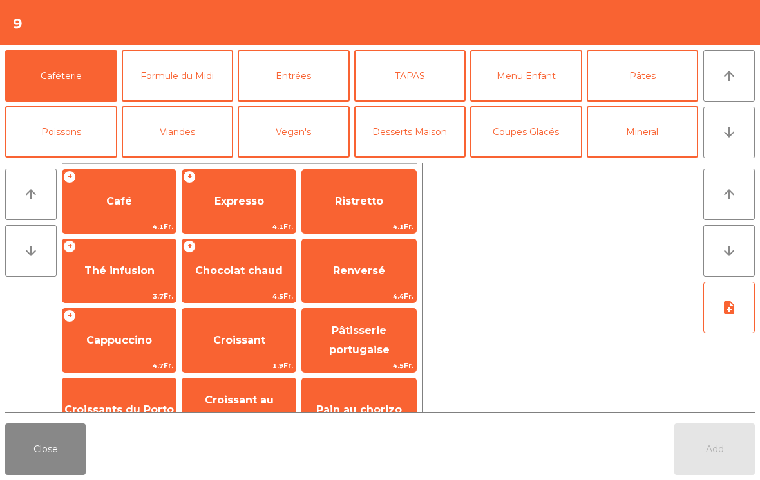
click at [41, 137] on button "Poissons" at bounding box center [61, 132] width 112 height 52
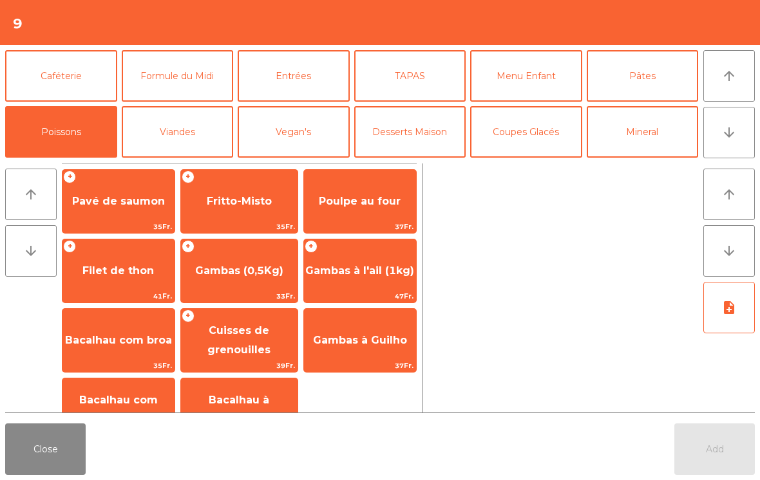
click at [328, 278] on span "Gambas à l'ail (1kg)" at bounding box center [360, 271] width 112 height 35
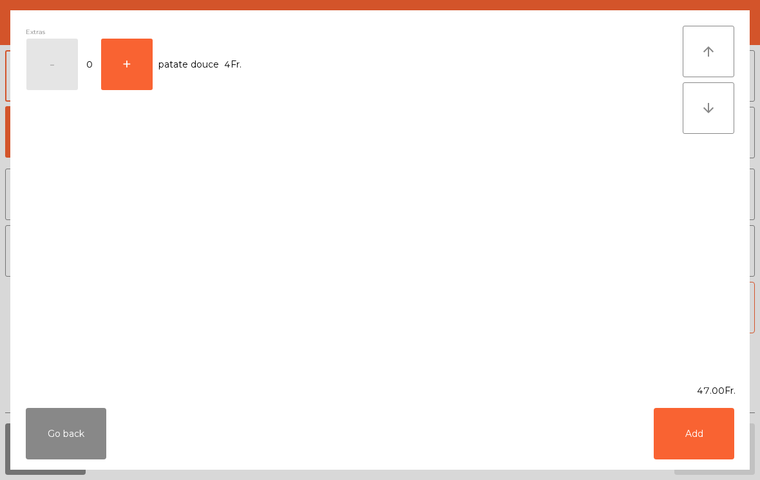
click at [692, 430] on button "Add" at bounding box center [694, 434] width 81 height 52
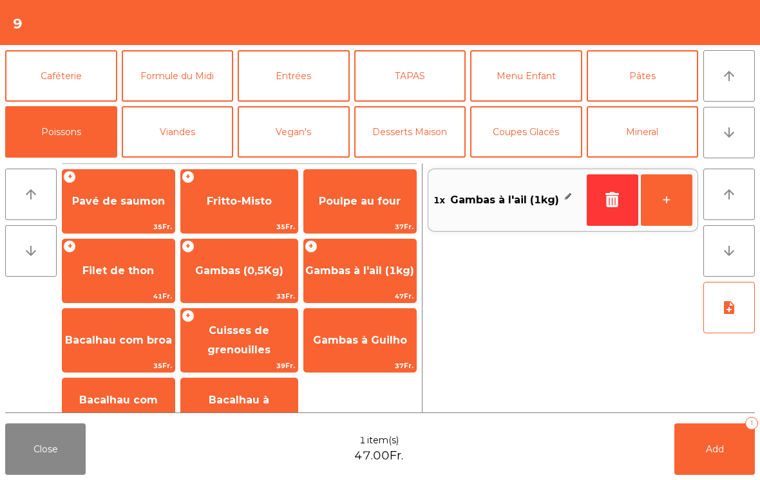
click at [734, 307] on icon "note_add" at bounding box center [728, 307] width 15 height 15
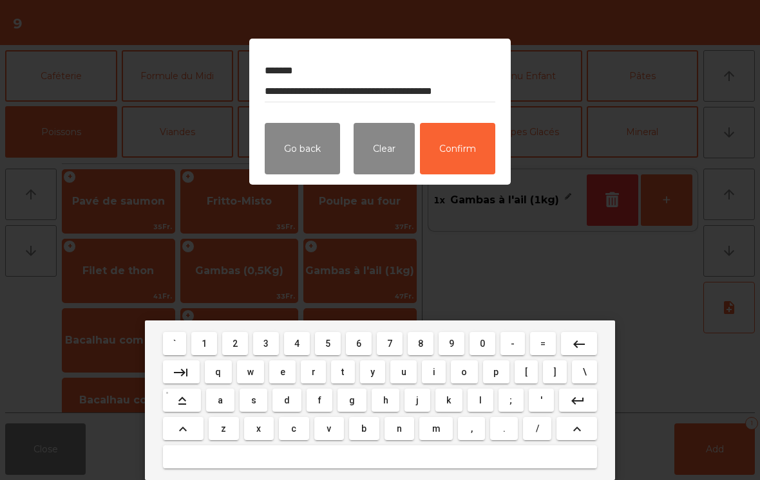
type textarea "**********"
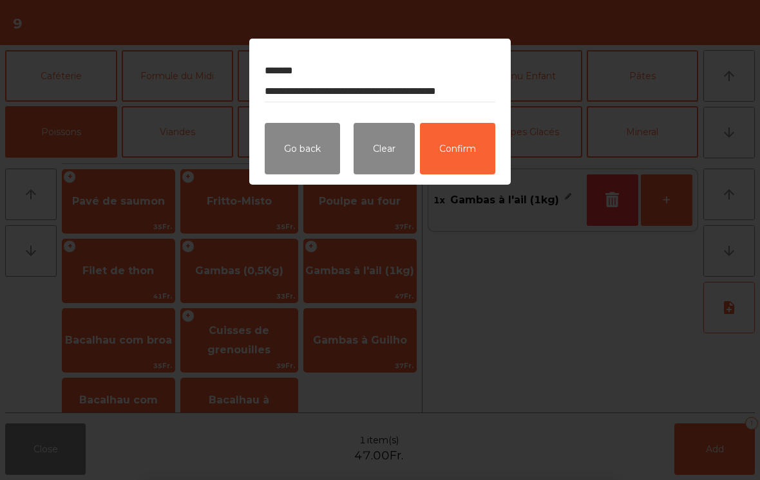
click at [464, 160] on button "Confirm" at bounding box center [457, 149] width 75 height 52
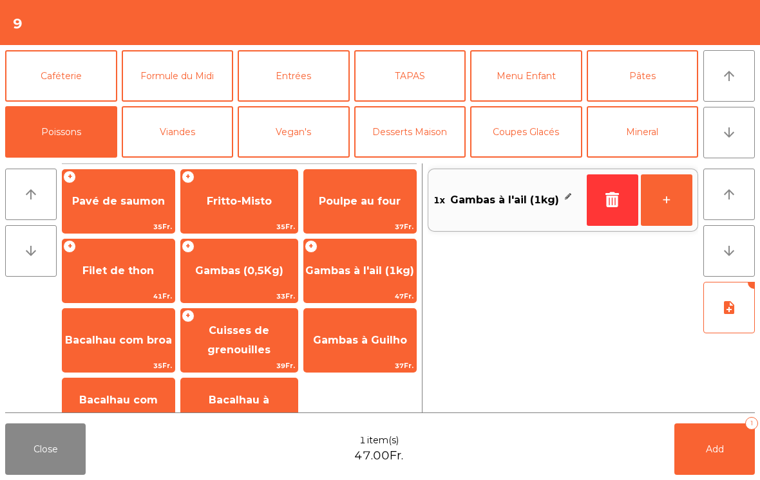
click at [712, 453] on span "Add" at bounding box center [715, 450] width 18 height 12
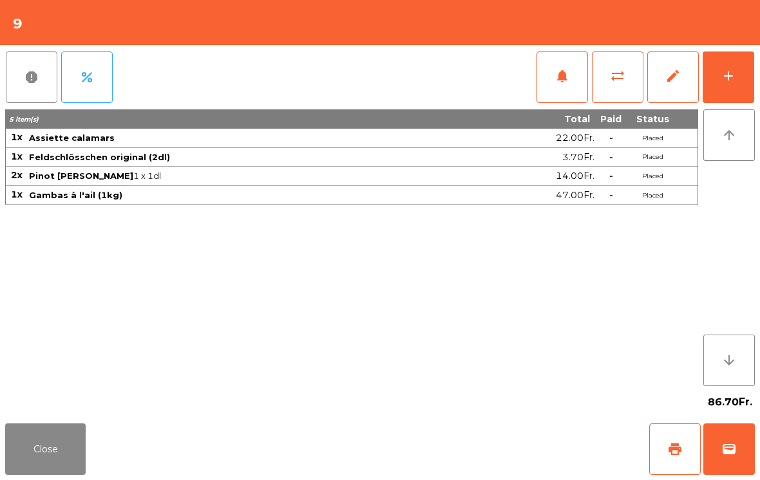
click at [41, 450] on button "Close" at bounding box center [45, 450] width 81 height 52
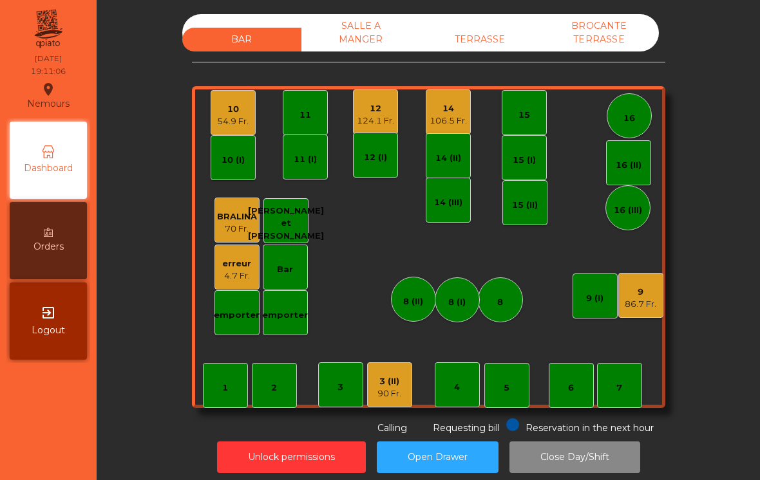
click at [230, 386] on div "1" at bounding box center [225, 385] width 45 height 45
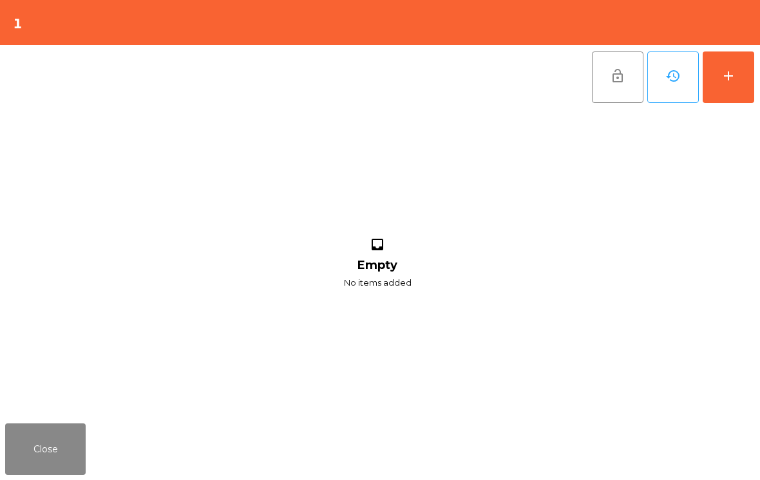
click at [40, 427] on button "Close" at bounding box center [45, 450] width 81 height 52
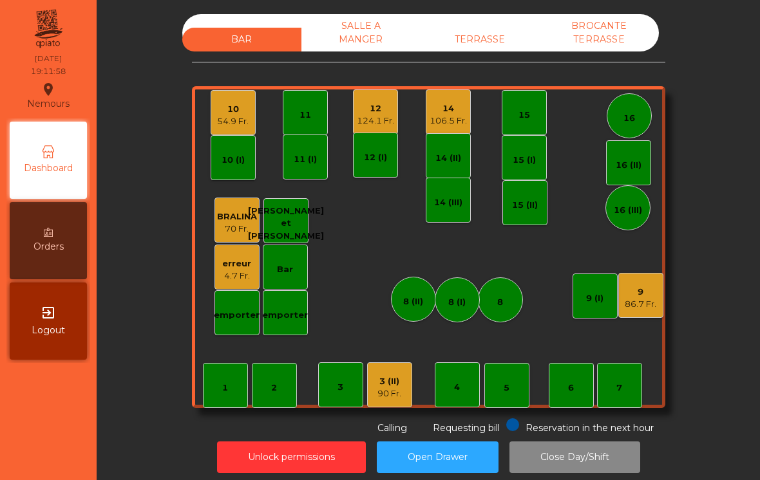
click at [236, 397] on div "1" at bounding box center [225, 385] width 45 height 45
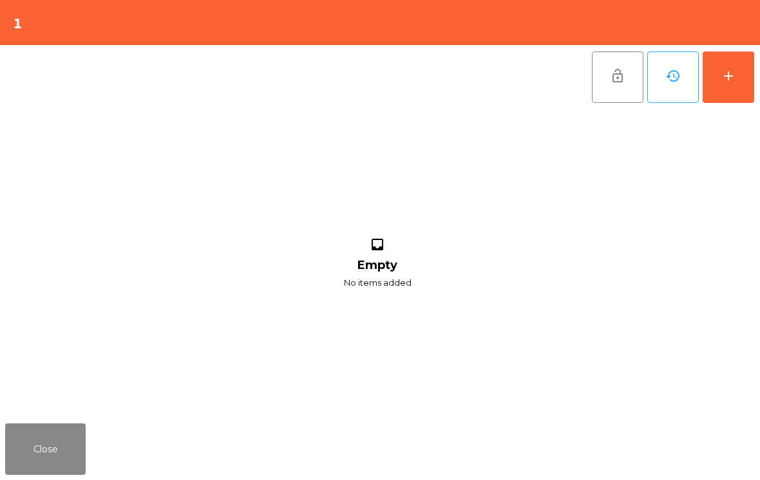
click at [732, 91] on button "add" at bounding box center [729, 78] width 52 height 52
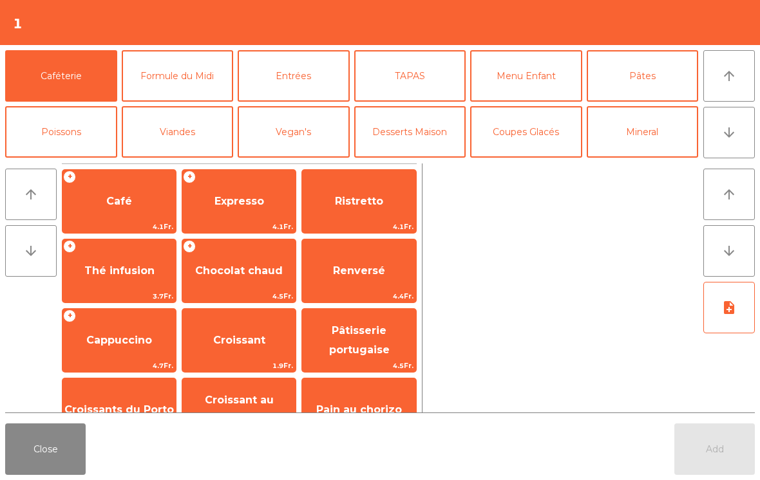
click at [735, 146] on button "arrow_downward" at bounding box center [729, 133] width 52 height 52
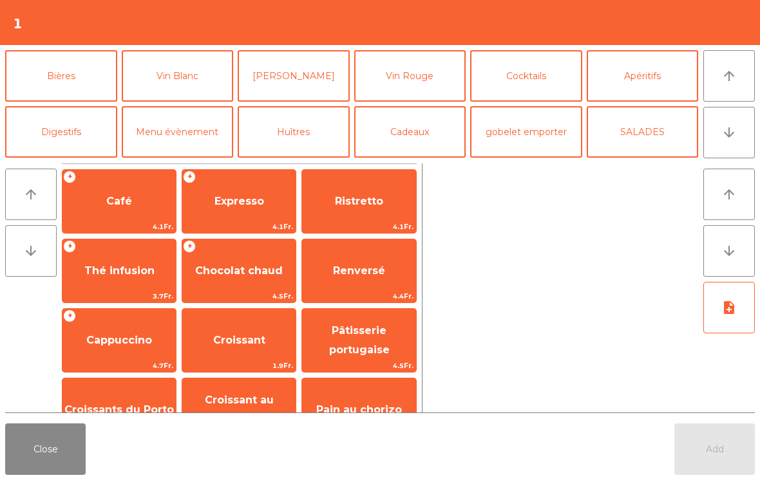
click at [661, 88] on button "Apéritifs" at bounding box center [643, 76] width 112 height 52
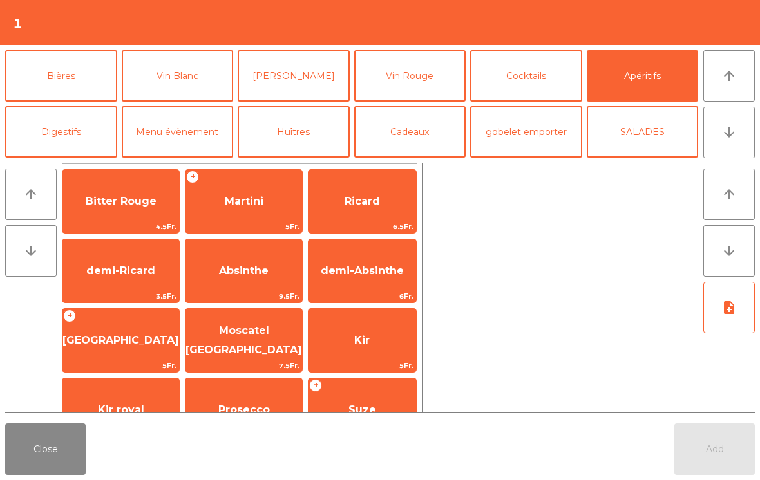
scroll to position [45, 0]
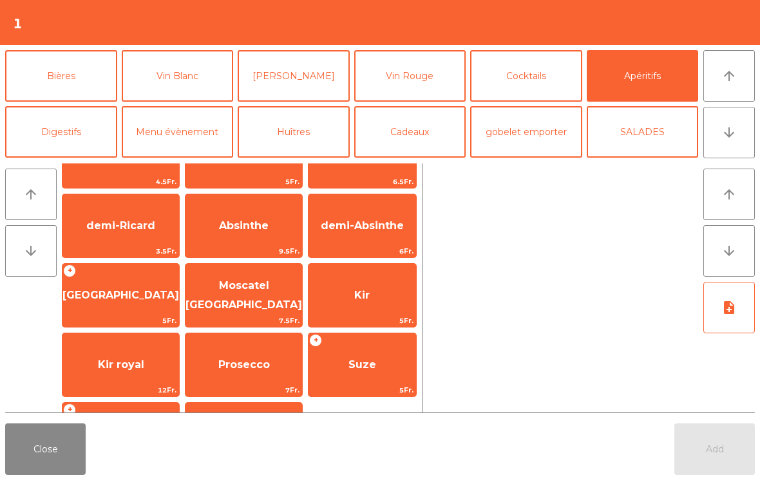
click at [133, 295] on span "[GEOGRAPHIC_DATA]" at bounding box center [120, 295] width 117 height 12
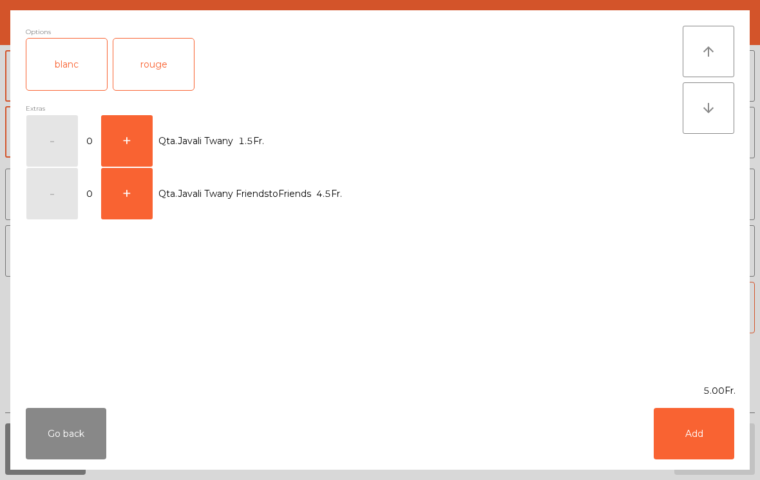
click at [160, 82] on div "rouge" at bounding box center [153, 65] width 81 height 52
click at [713, 445] on button "Add" at bounding box center [694, 434] width 81 height 52
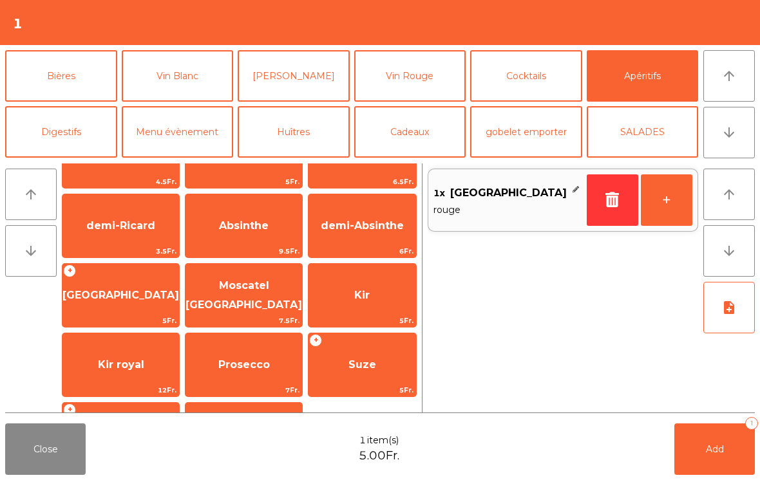
click at [435, 76] on button "Vin Rouge" at bounding box center [410, 76] width 112 height 52
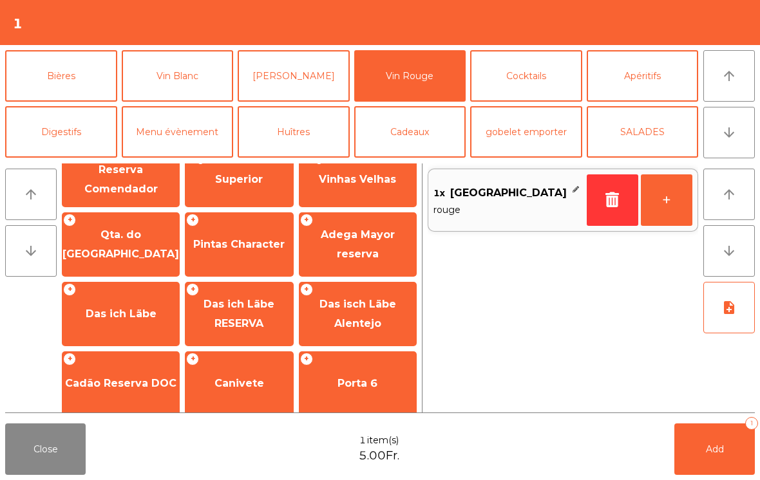
scroll to position [517, 0]
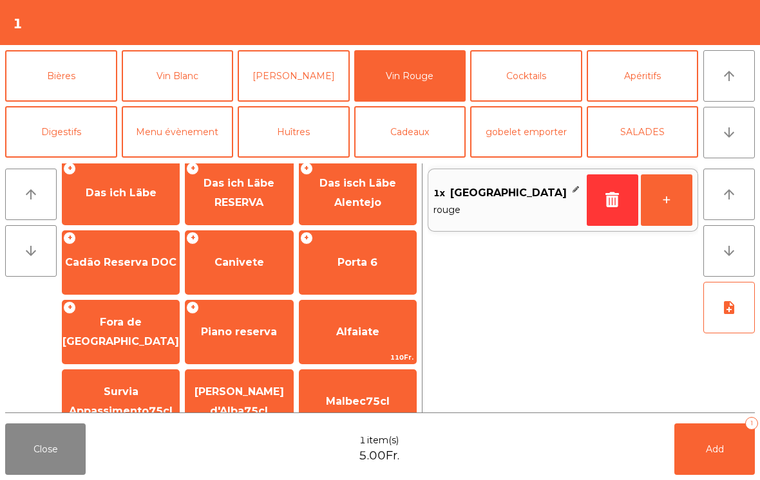
click at [245, 256] on span "Canivete" at bounding box center [239, 262] width 50 height 12
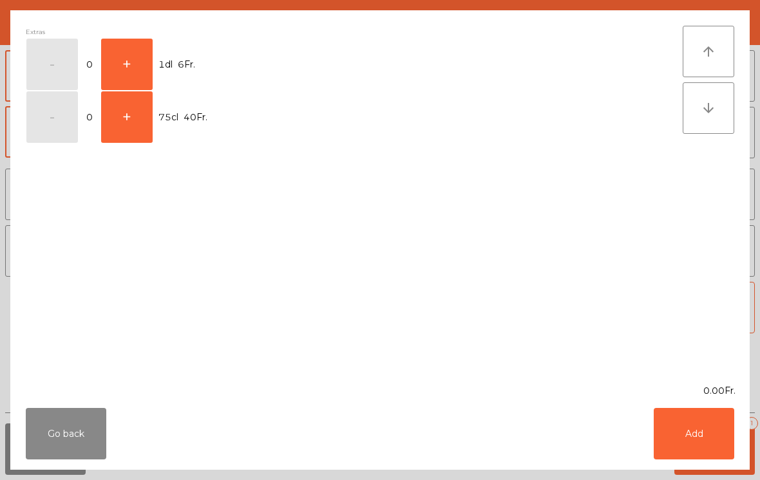
scroll to position [529, 0]
click at [146, 59] on button "+" at bounding box center [127, 65] width 52 height 52
click at [701, 438] on button "Add" at bounding box center [694, 434] width 81 height 52
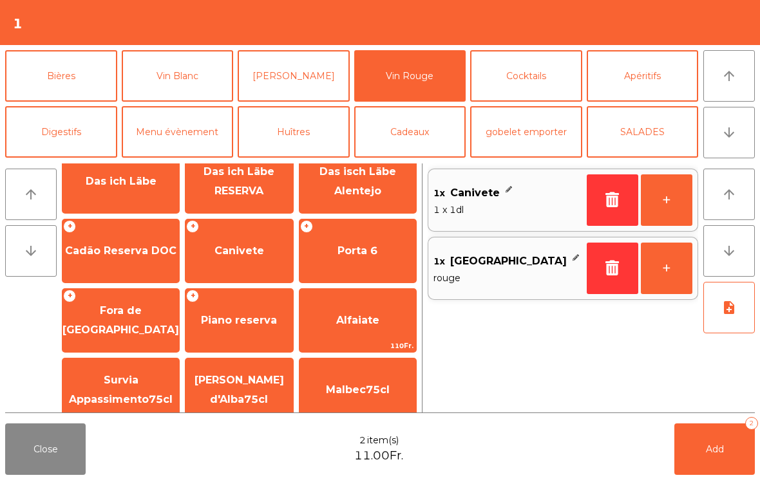
click at [720, 455] on span "Add" at bounding box center [715, 450] width 18 height 12
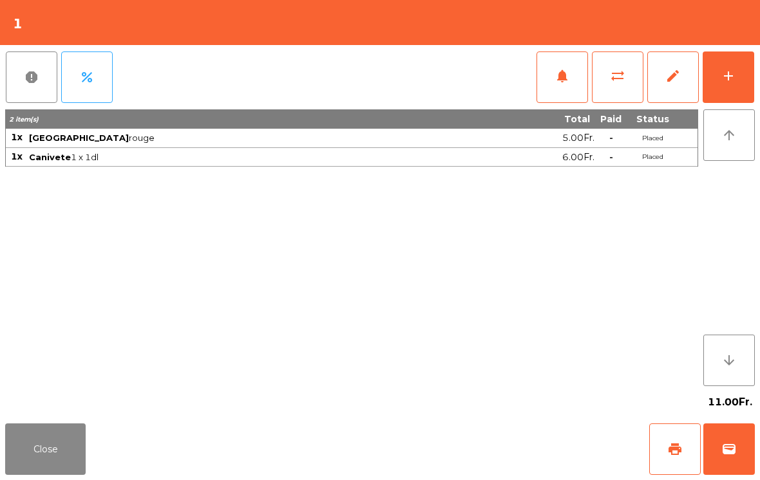
click at [26, 468] on button "Close" at bounding box center [45, 450] width 81 height 52
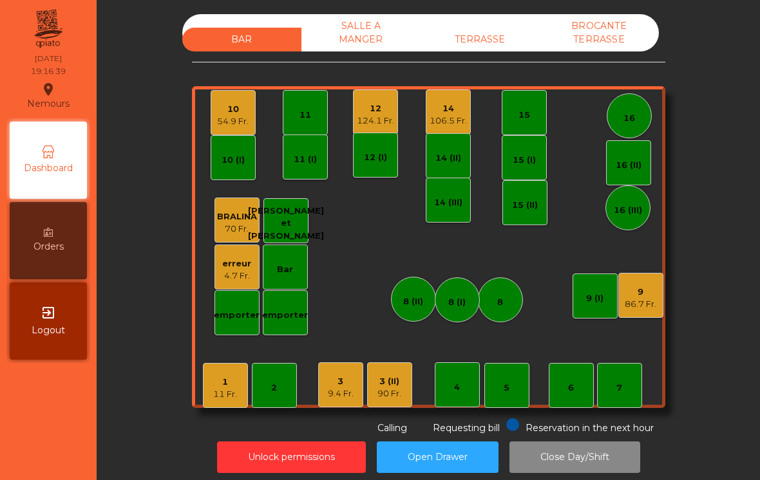
click at [446, 104] on div "14" at bounding box center [448, 108] width 37 height 13
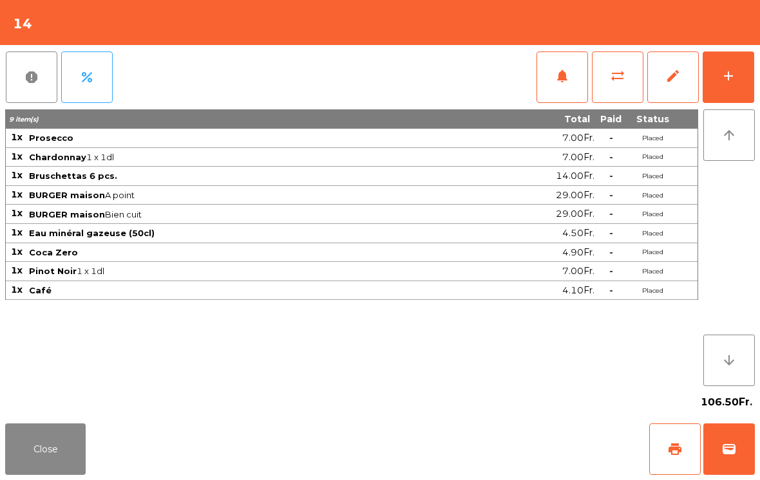
click at [678, 449] on span "print" at bounding box center [674, 449] width 15 height 15
click at [40, 475] on button "Close" at bounding box center [45, 450] width 81 height 52
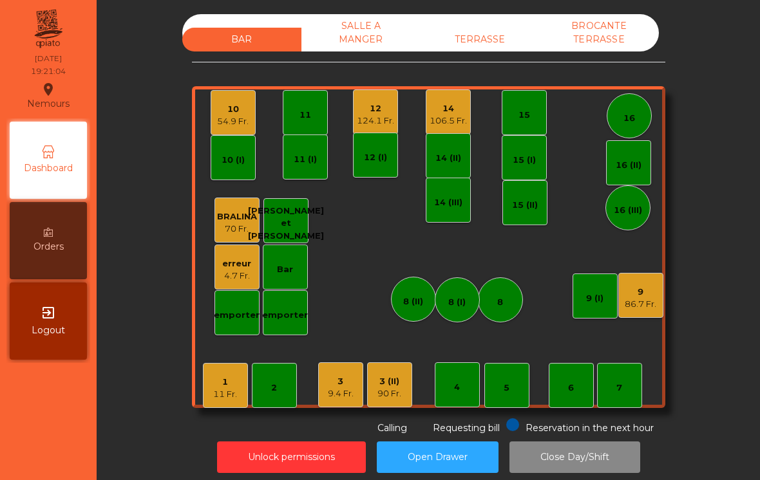
click at [617, 398] on div "7" at bounding box center [619, 385] width 45 height 45
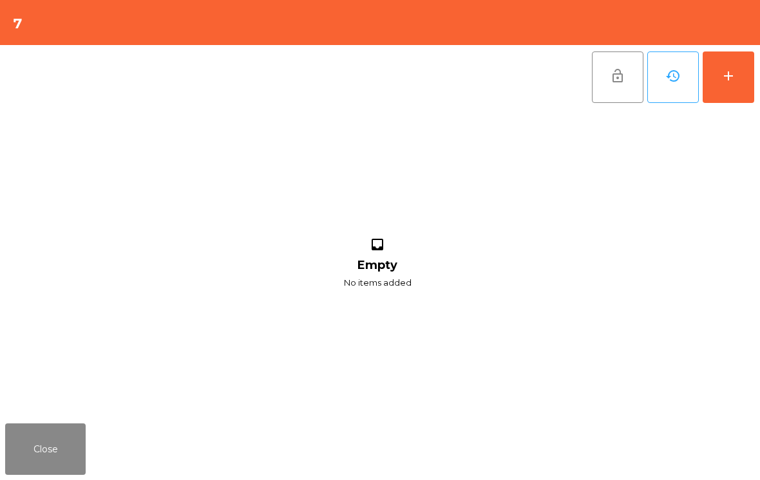
click at [721, 90] on button "add" at bounding box center [729, 78] width 52 height 52
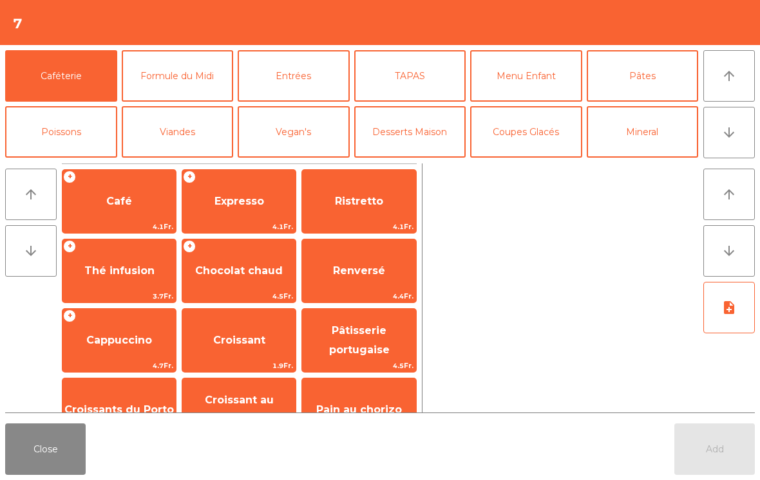
click at [670, 137] on button "Mineral" at bounding box center [643, 132] width 112 height 52
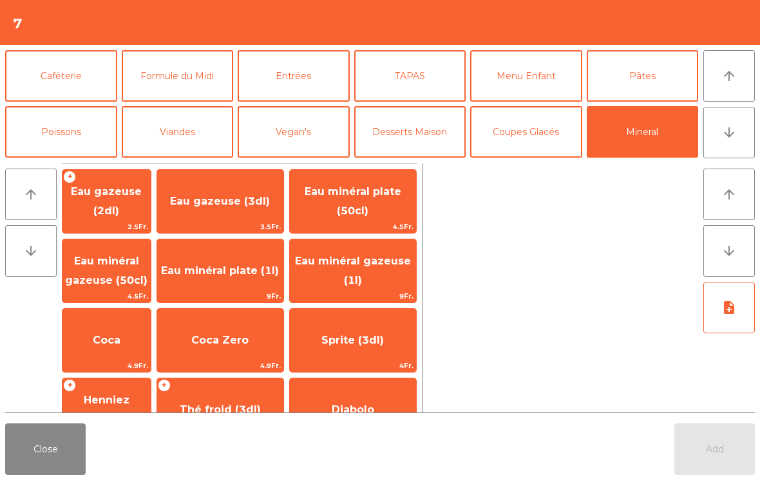
click at [112, 271] on span "Eau minéral gazeuse (50cl)" at bounding box center [106, 271] width 88 height 55
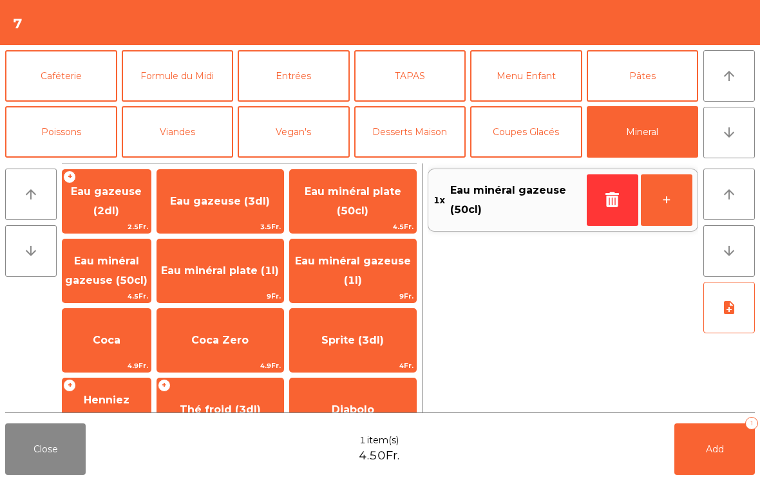
click at [712, 447] on span "Add" at bounding box center [715, 450] width 18 height 12
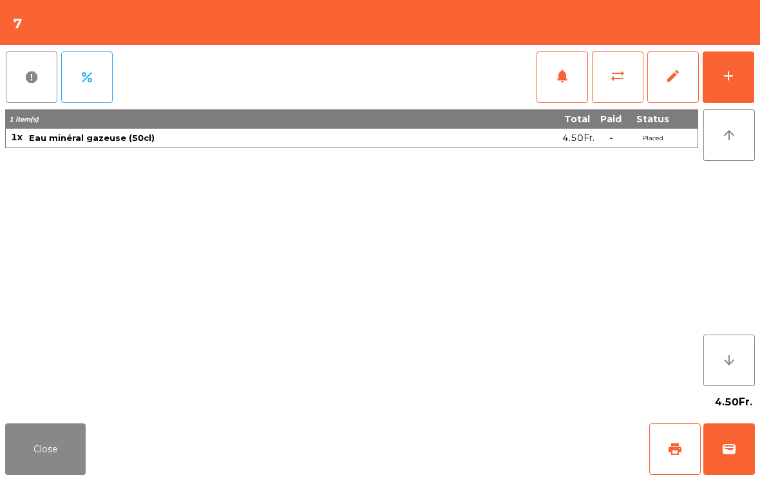
click at [44, 454] on button "Close" at bounding box center [45, 450] width 81 height 52
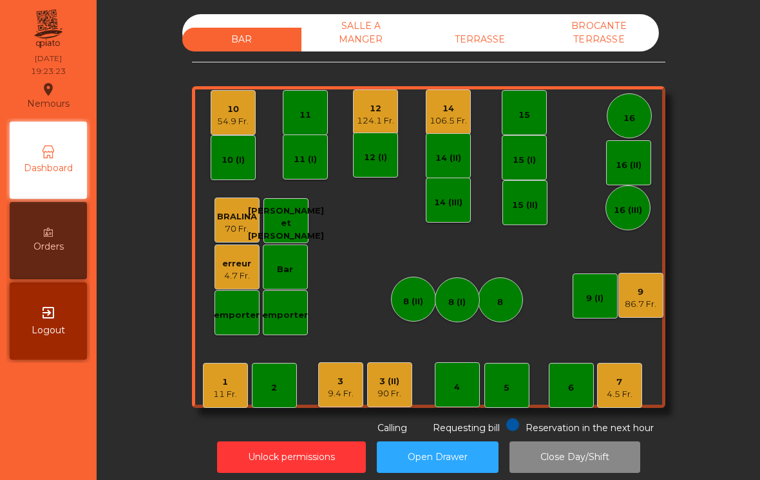
click at [337, 391] on div "9.4 Fr." at bounding box center [341, 394] width 26 height 13
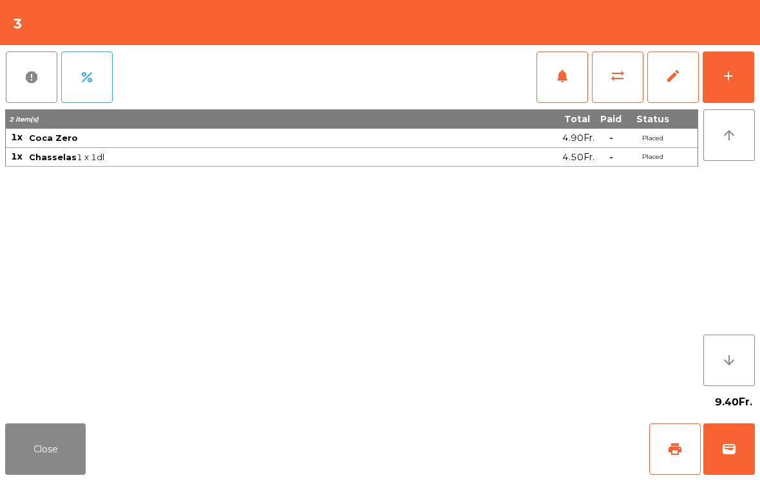
click at [740, 82] on button "add" at bounding box center [729, 78] width 52 height 52
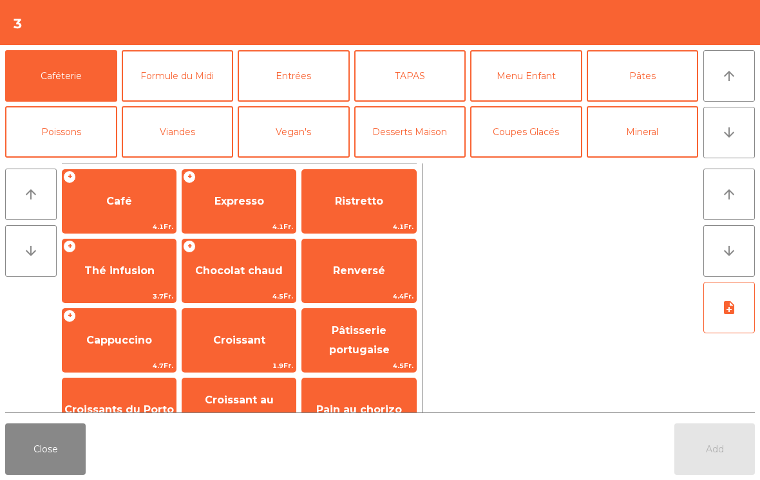
click at [737, 147] on button "arrow_downward" at bounding box center [729, 133] width 52 height 52
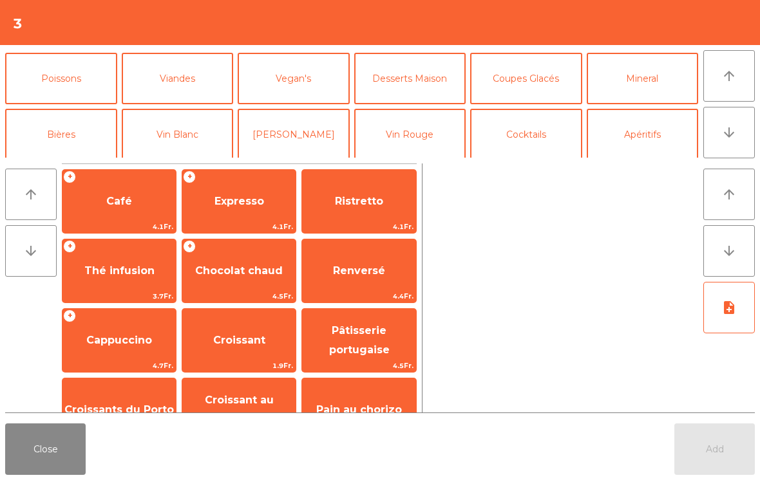
click at [737, 147] on button "arrow_downward" at bounding box center [729, 133] width 52 height 52
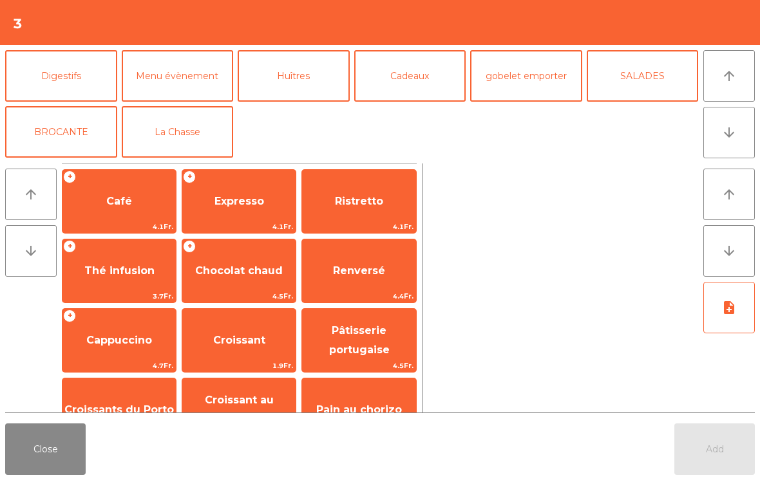
click at [178, 130] on button "La Chasse" at bounding box center [178, 132] width 112 height 52
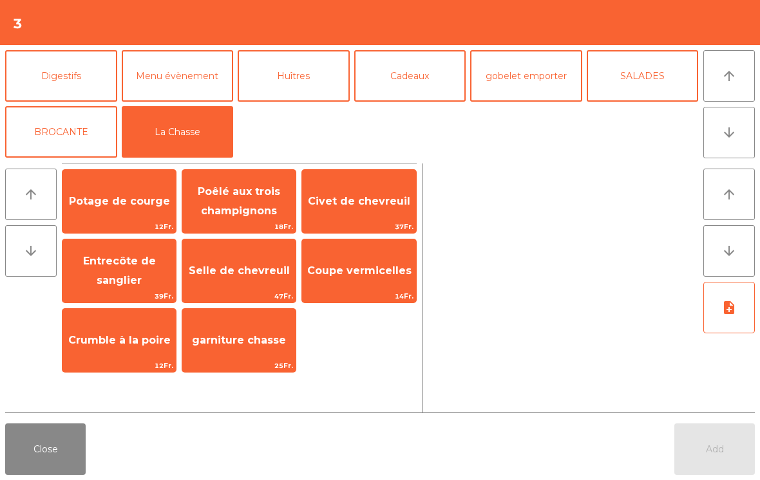
click at [111, 216] on span "Potage de courge" at bounding box center [118, 201] width 113 height 35
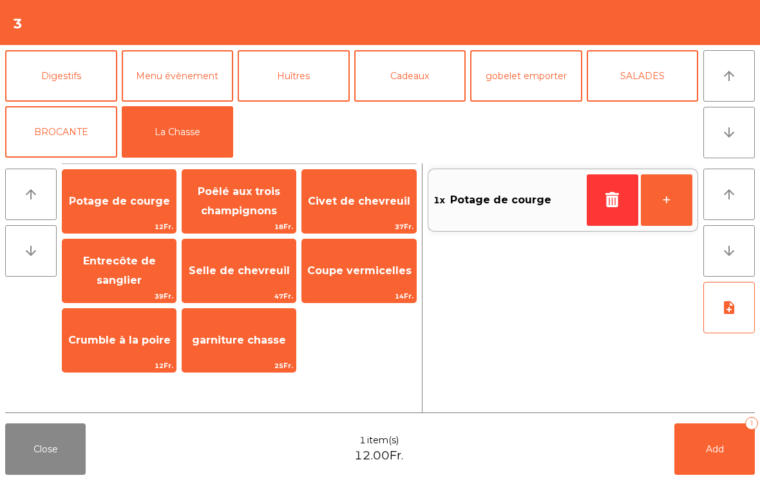
click at [104, 281] on span "Entrecôte de sanglier" at bounding box center [119, 271] width 73 height 32
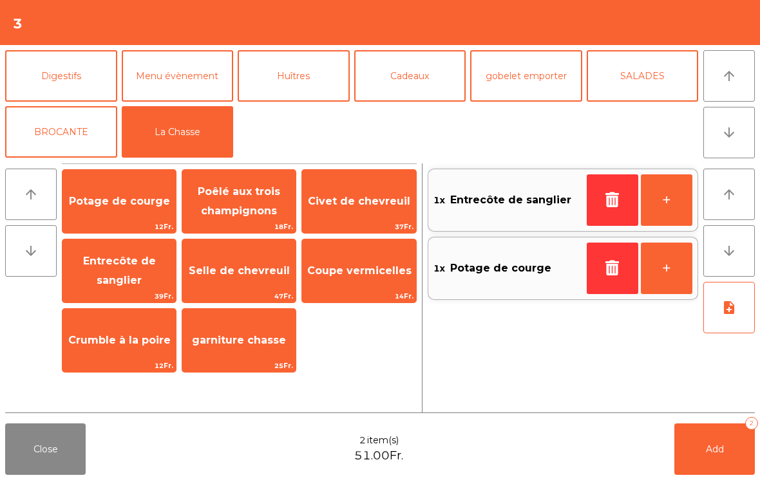
click at [739, 84] on button "arrow_upward" at bounding box center [729, 76] width 52 height 52
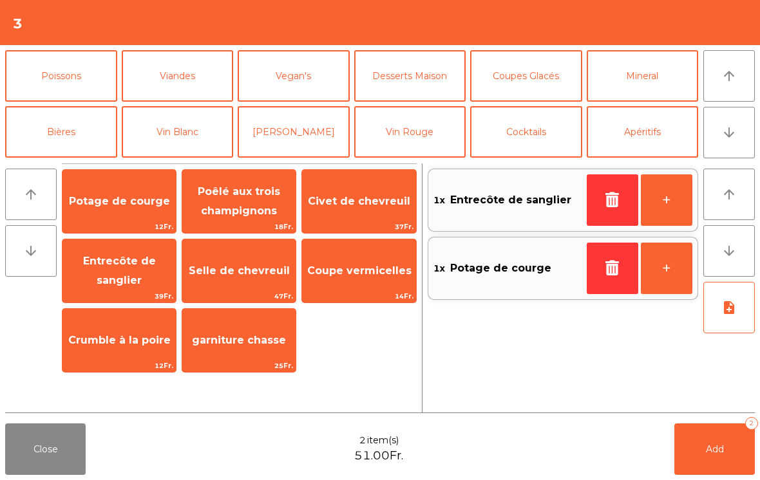
click at [730, 141] on button "arrow_downward" at bounding box center [729, 133] width 52 height 52
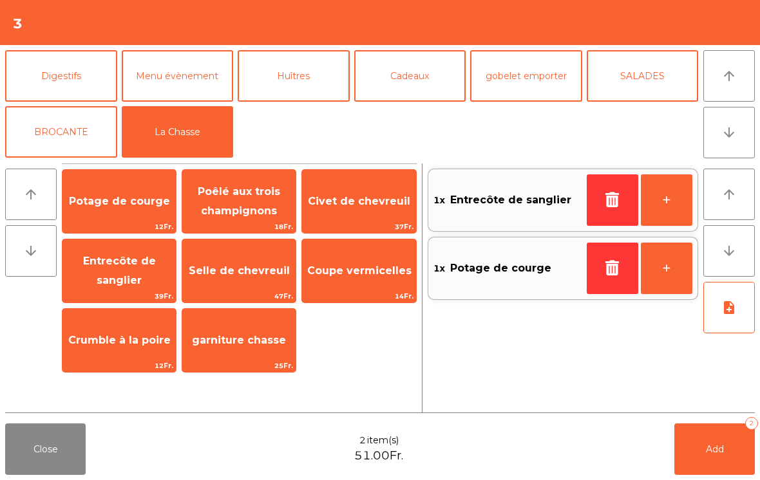
click at [740, 70] on button "arrow_upward" at bounding box center [729, 76] width 52 height 52
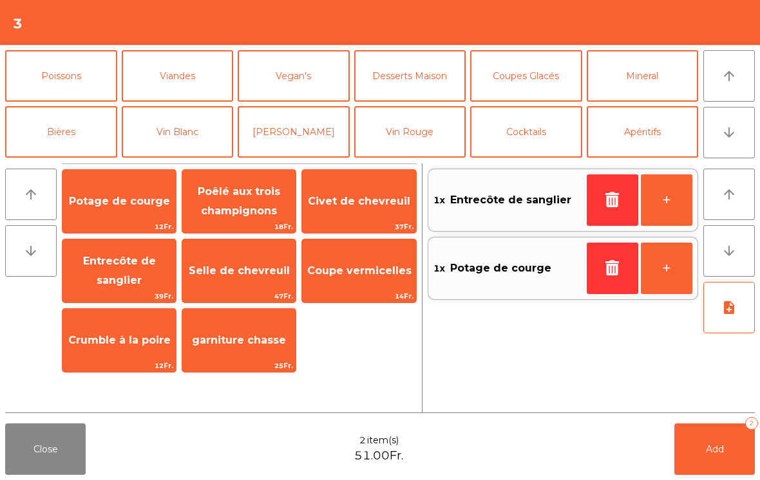
click at [53, 83] on button "Poissons" at bounding box center [61, 76] width 112 height 52
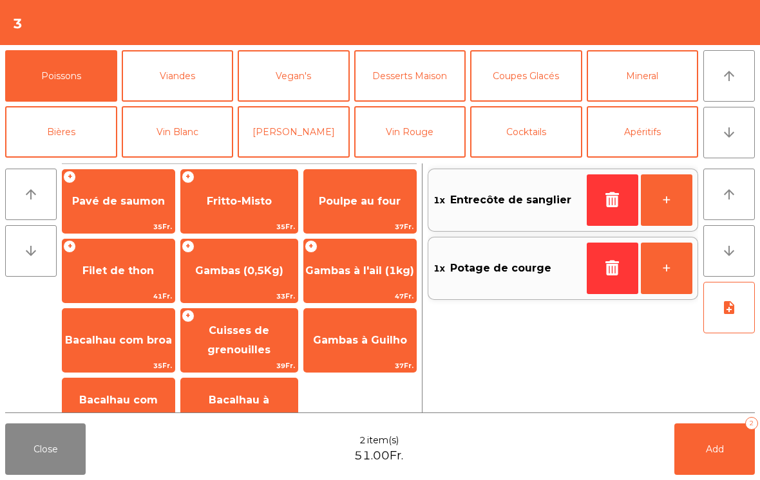
click at [220, 346] on span "Cuisses de grenouilles" at bounding box center [238, 341] width 63 height 32
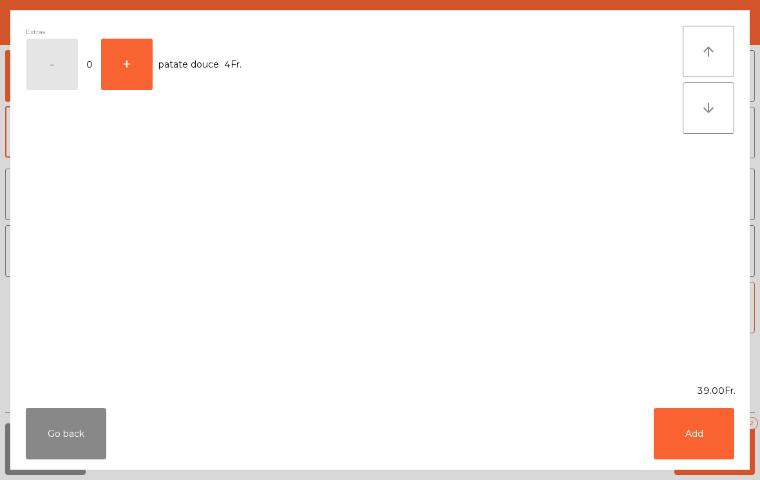
click at [701, 435] on button "Add" at bounding box center [694, 434] width 81 height 52
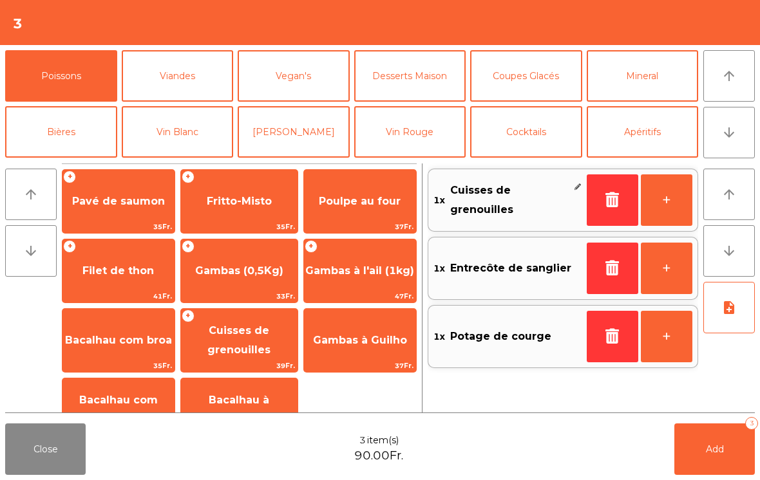
click at [729, 316] on button "note_add" at bounding box center [729, 308] width 52 height 52
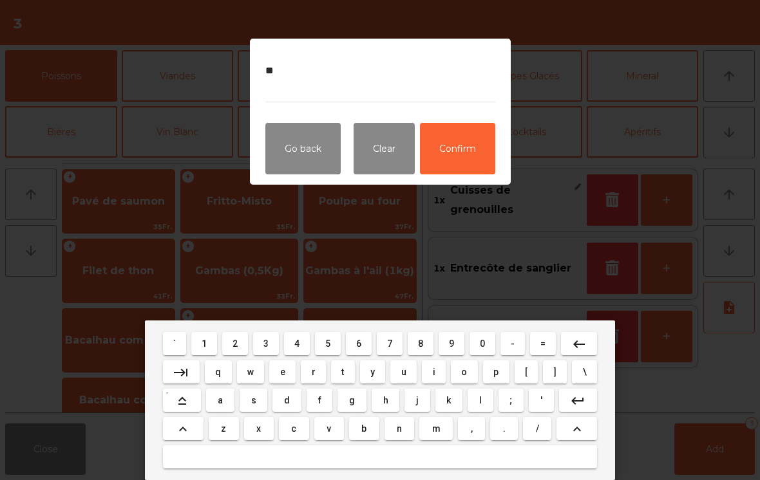
type textarea "***"
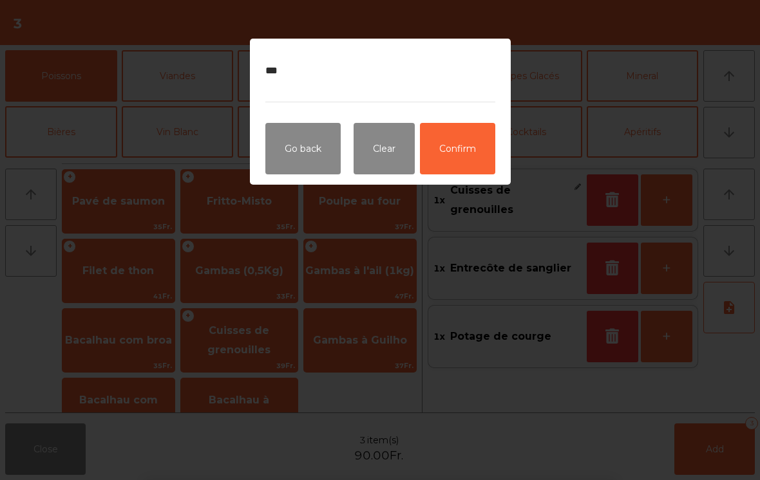
click at [472, 157] on button "Confirm" at bounding box center [457, 149] width 75 height 52
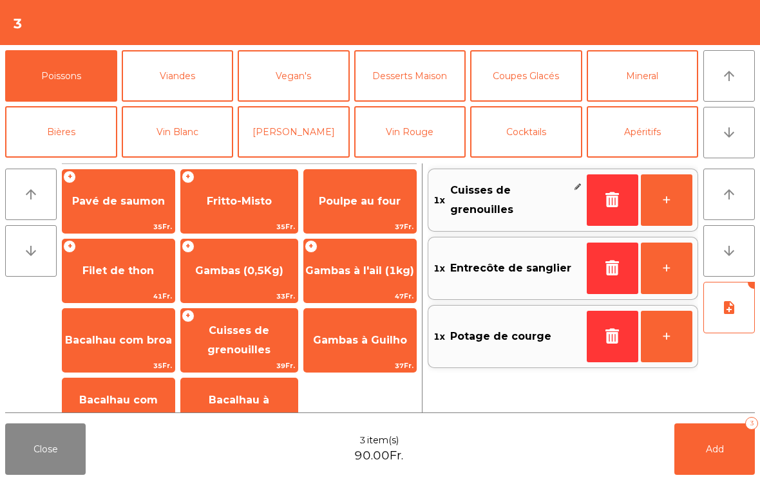
click at [741, 318] on button "note_add" at bounding box center [729, 308] width 52 height 52
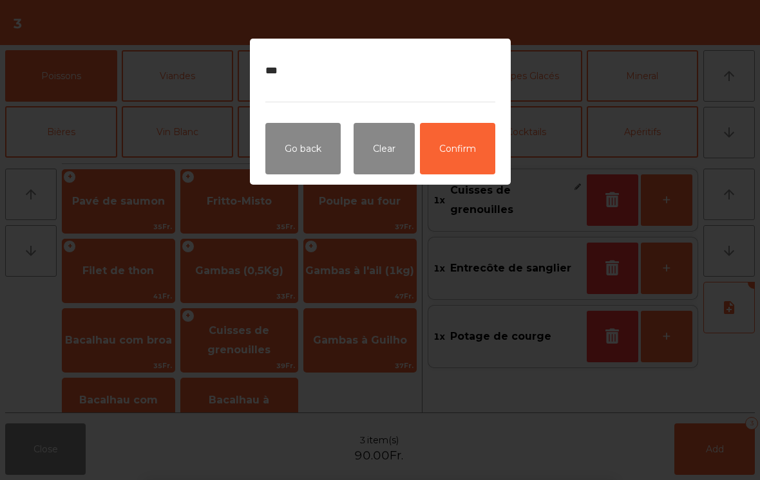
click at [481, 149] on button "Confirm" at bounding box center [457, 149] width 75 height 52
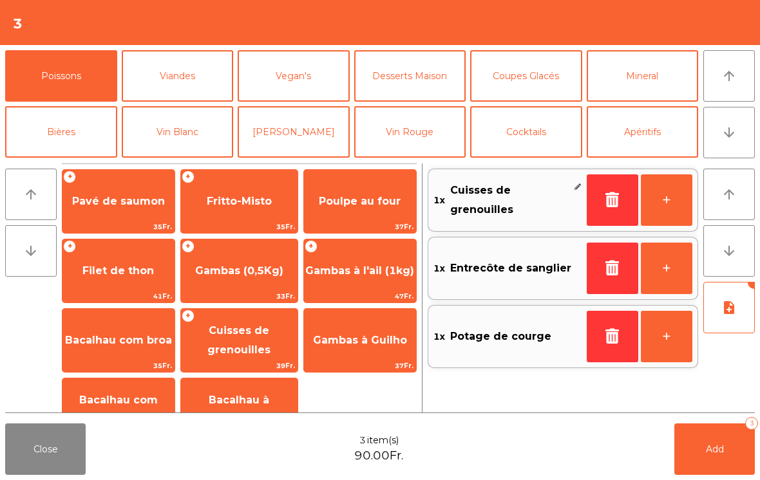
click at [724, 457] on button "Add 3" at bounding box center [714, 450] width 81 height 52
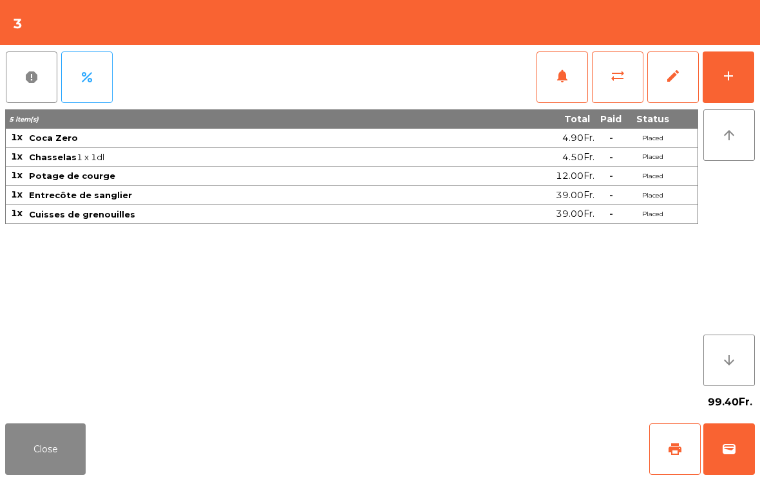
click at [748, 101] on button "add" at bounding box center [729, 78] width 52 height 52
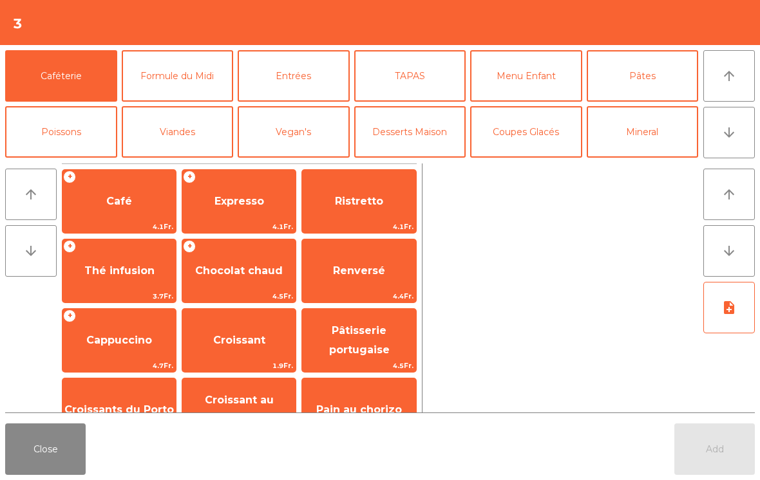
click at [733, 150] on button "arrow_downward" at bounding box center [729, 133] width 52 height 52
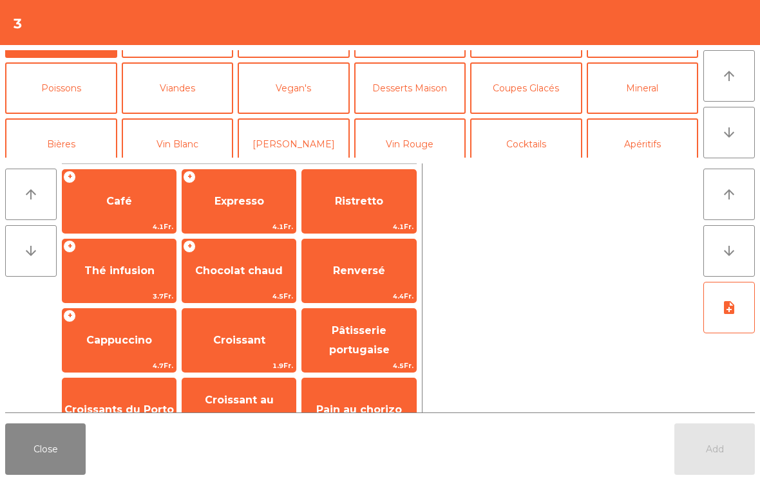
click at [421, 119] on button "Vin Rouge" at bounding box center [410, 145] width 112 height 52
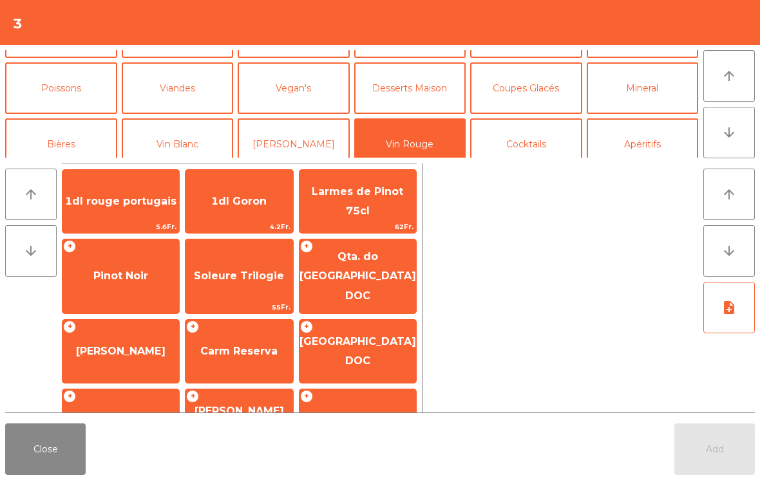
scroll to position [112, 0]
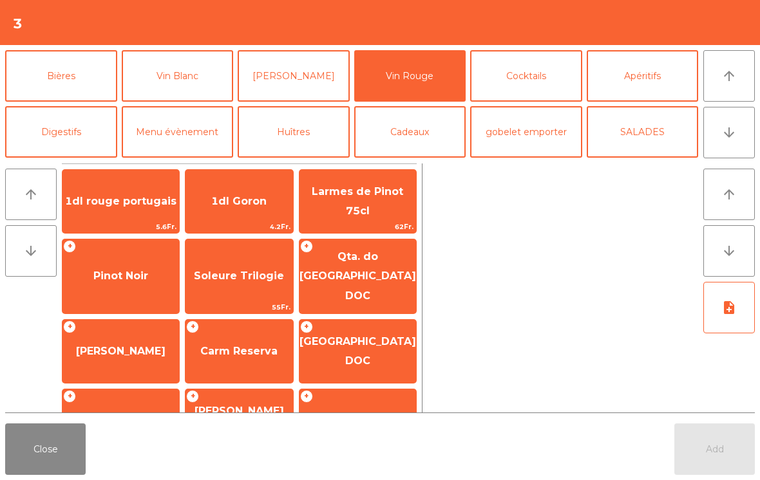
click at [127, 270] on span "Pinot Noir" at bounding box center [120, 276] width 55 height 12
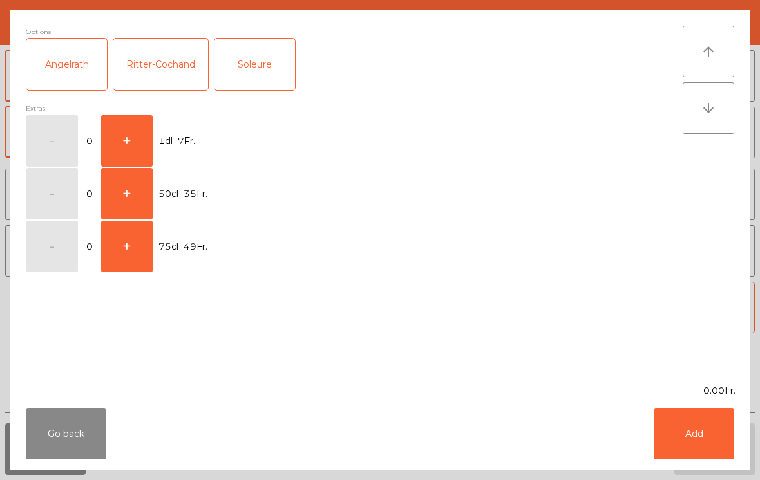
click at [141, 126] on button "+" at bounding box center [127, 141] width 52 height 52
click at [679, 419] on button "Add" at bounding box center [694, 434] width 81 height 52
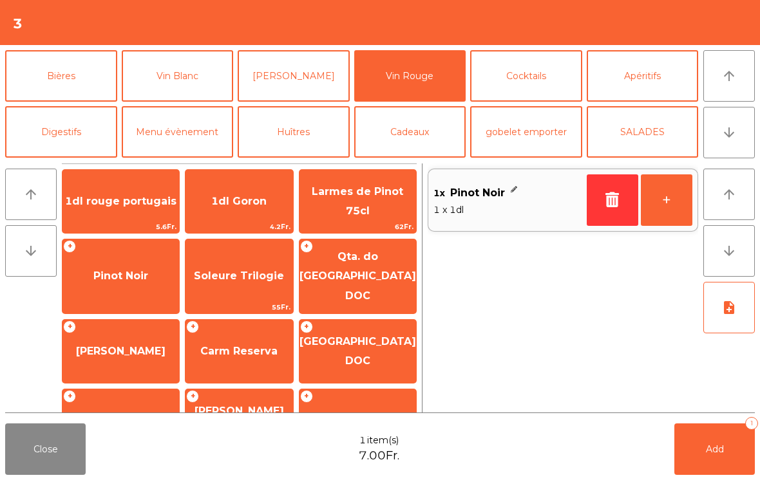
click at [672, 192] on button "+" at bounding box center [667, 201] width 52 height 52
click at [712, 449] on span "Add" at bounding box center [715, 450] width 18 height 12
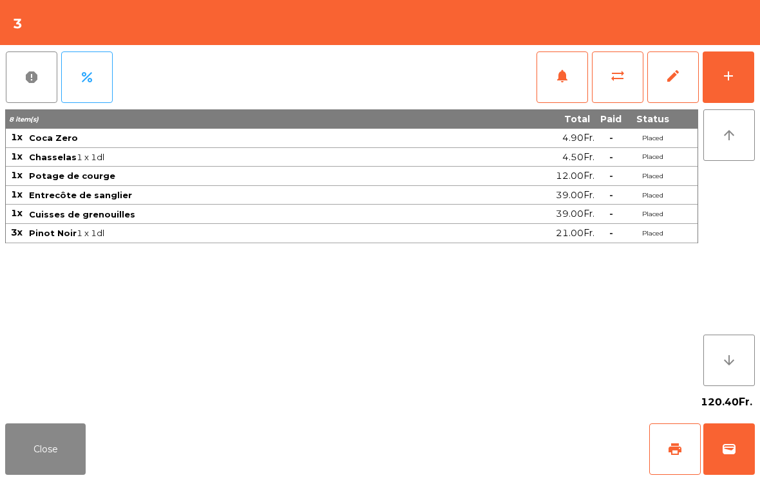
click at [52, 444] on button "Close" at bounding box center [45, 450] width 81 height 52
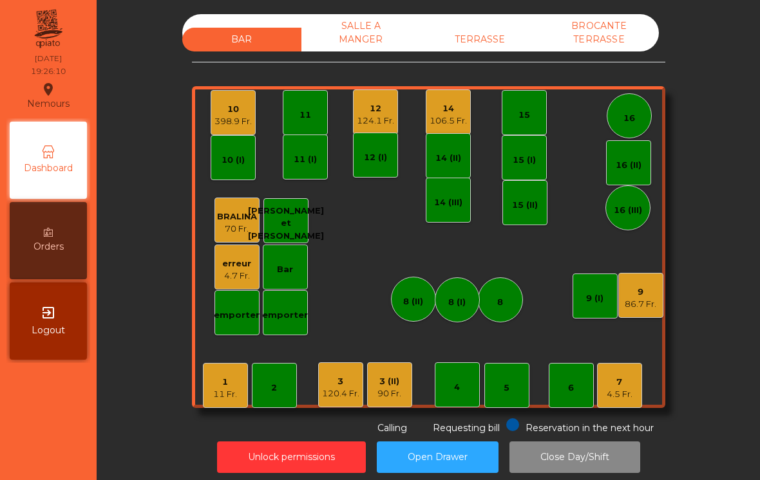
click at [395, 379] on div "3 (II)" at bounding box center [389, 381] width 24 height 13
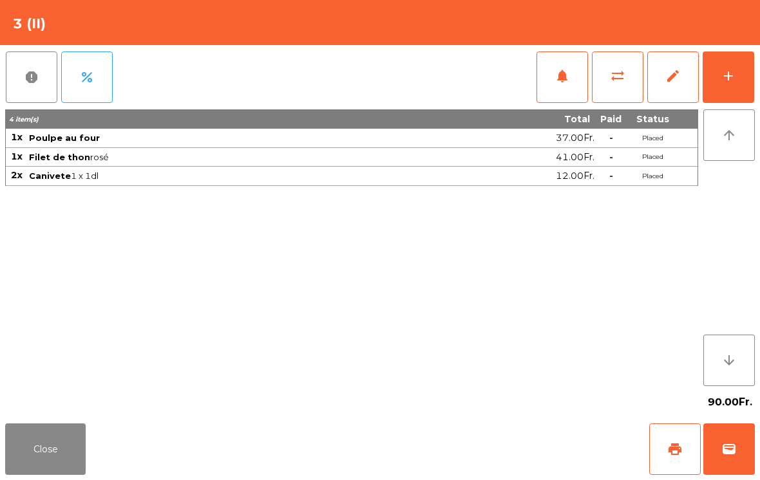
click at [734, 87] on button "add" at bounding box center [729, 78] width 52 height 52
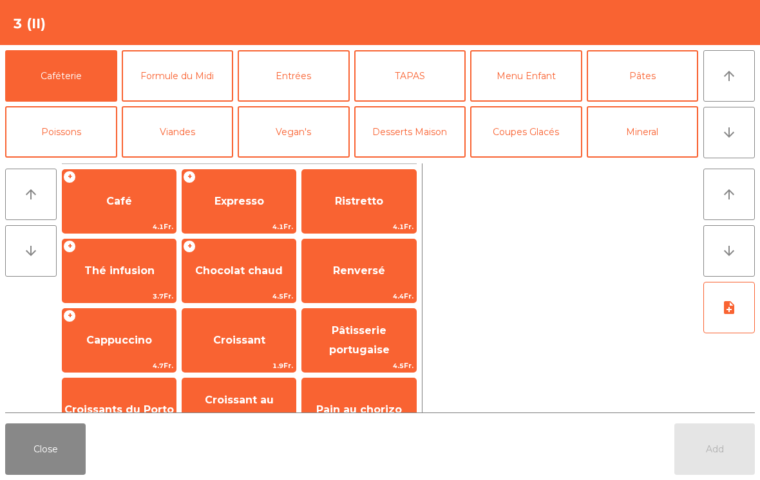
click at [17, 469] on button "Close" at bounding box center [45, 450] width 81 height 52
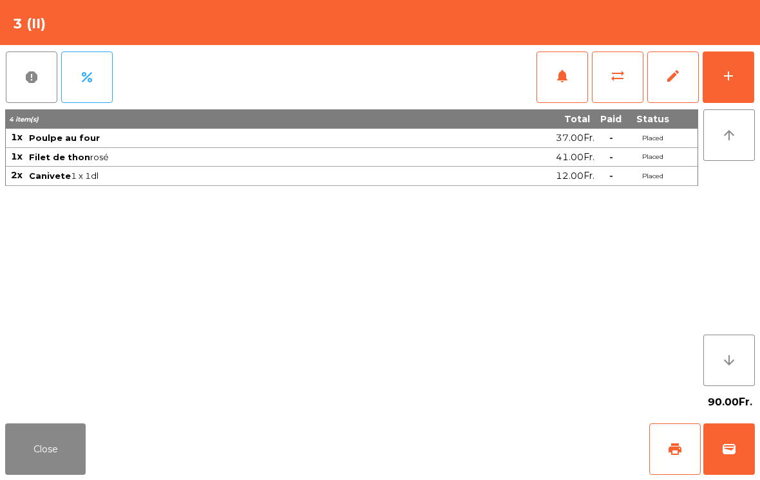
click at [39, 427] on button "Close" at bounding box center [45, 450] width 81 height 52
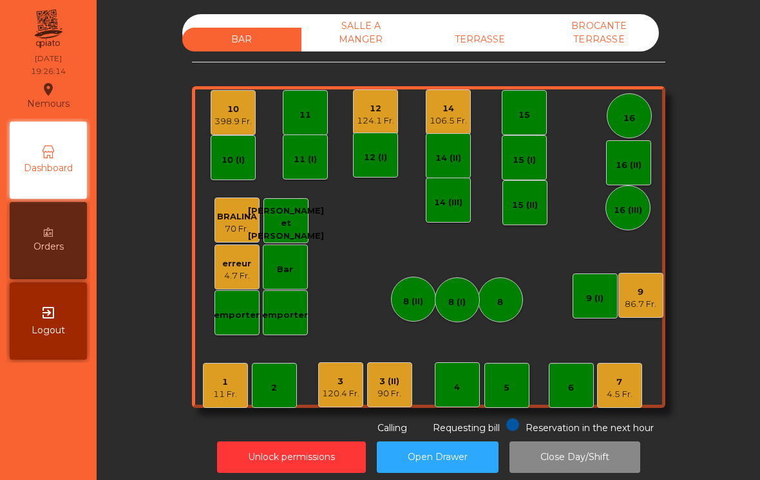
click at [342, 383] on div "3" at bounding box center [340, 381] width 37 height 13
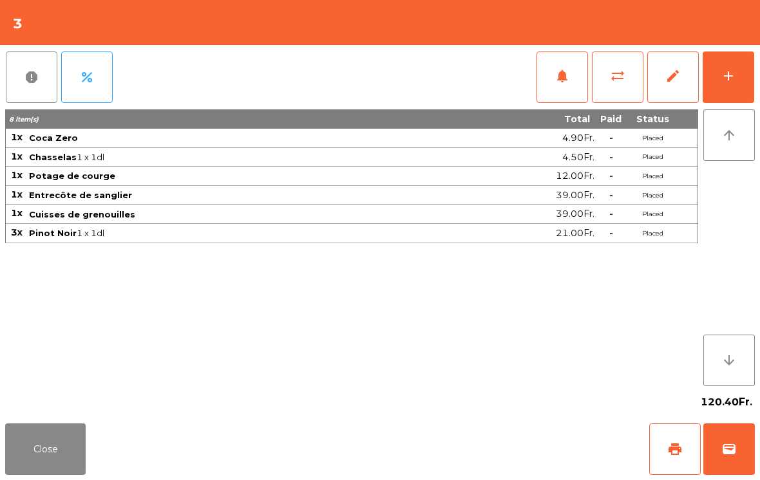
click at [728, 93] on button "add" at bounding box center [729, 78] width 52 height 52
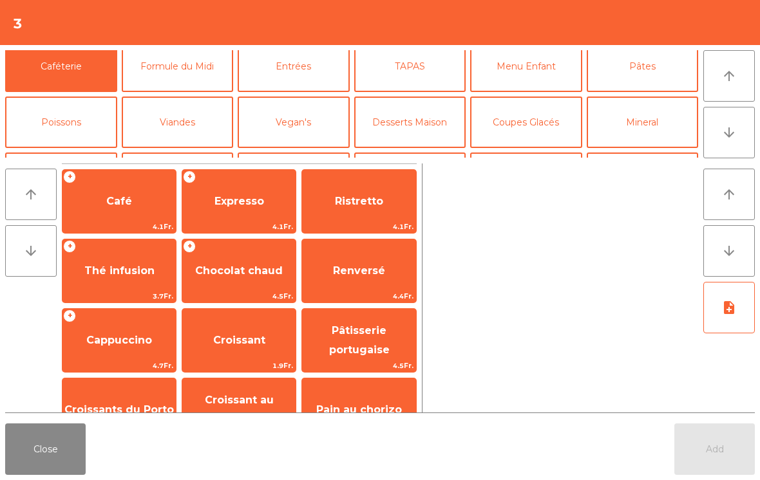
scroll to position [58, 0]
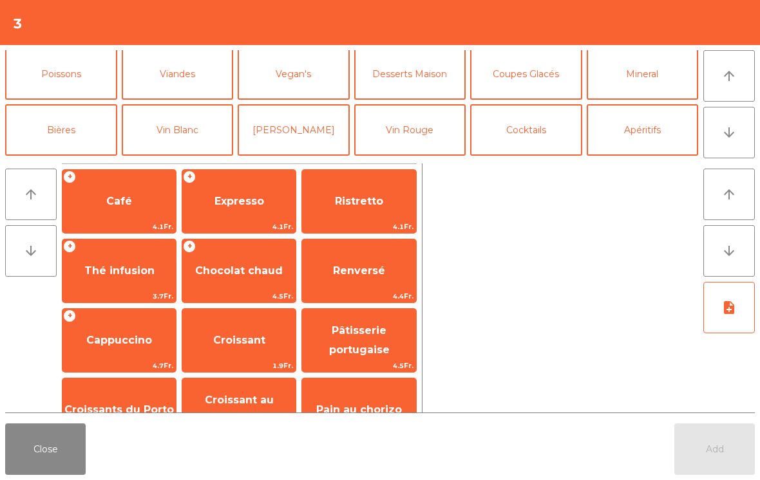
click at [636, 87] on button "Mineral" at bounding box center [643, 74] width 112 height 52
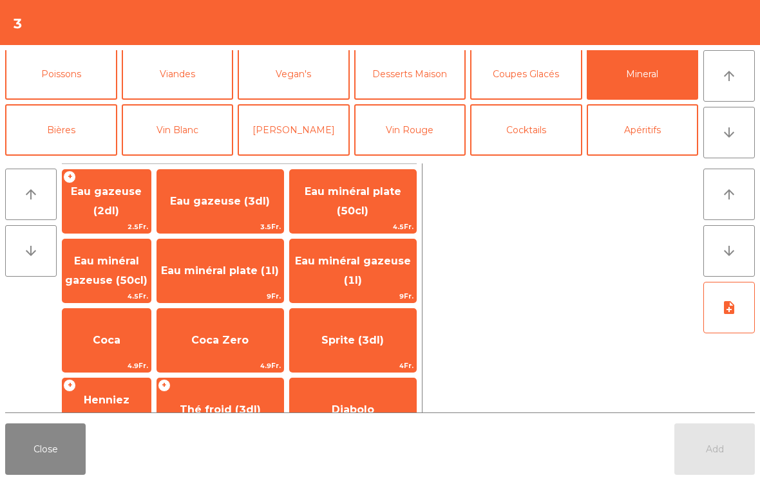
click at [100, 272] on span "Eau minéral gazeuse (50cl)" at bounding box center [106, 271] width 88 height 55
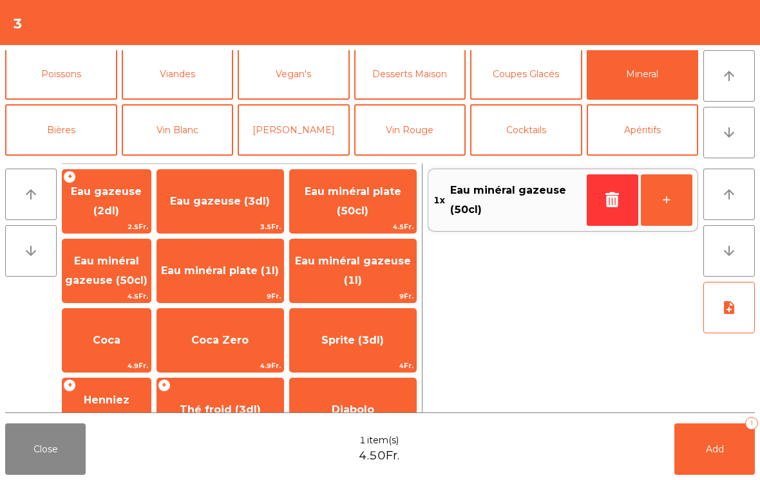
click at [711, 460] on button "Add 1" at bounding box center [714, 450] width 81 height 52
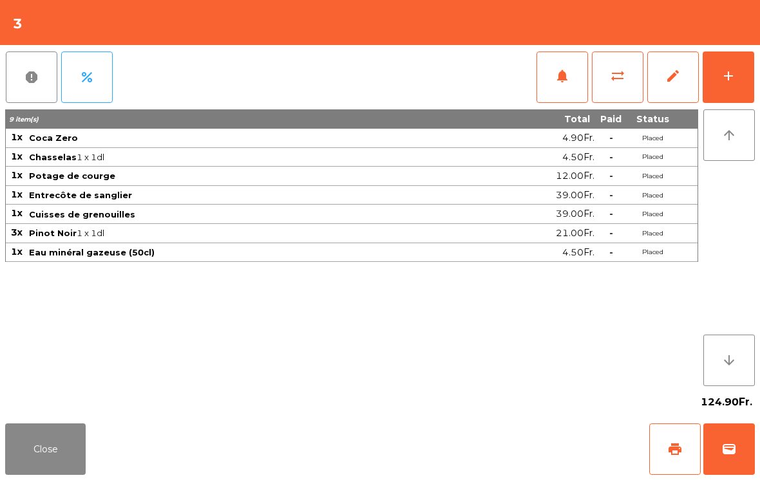
click at [34, 448] on button "Close" at bounding box center [45, 450] width 81 height 52
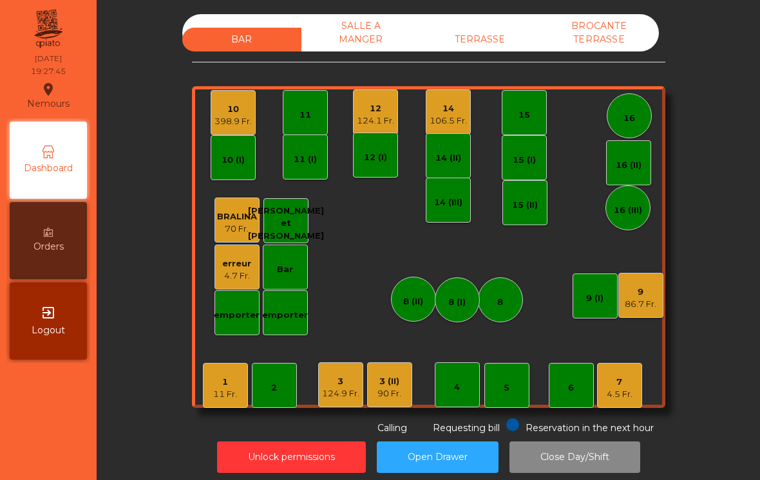
click at [241, 384] on div "1 11 Fr." at bounding box center [225, 385] width 45 height 45
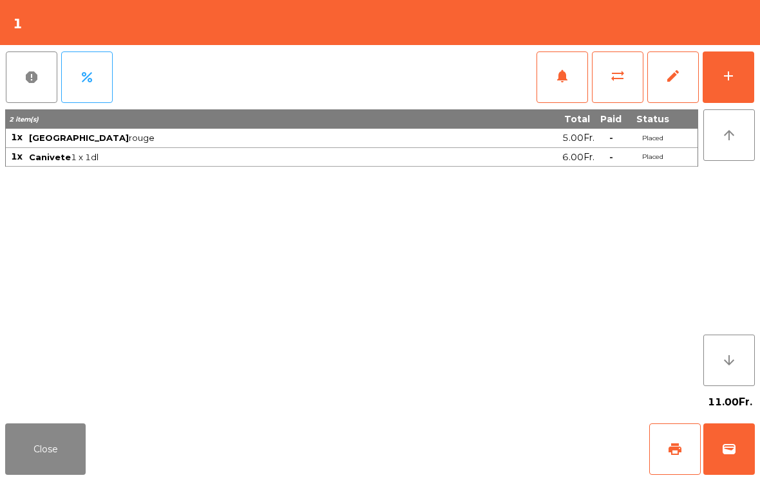
click at [29, 439] on button "Close" at bounding box center [45, 450] width 81 height 52
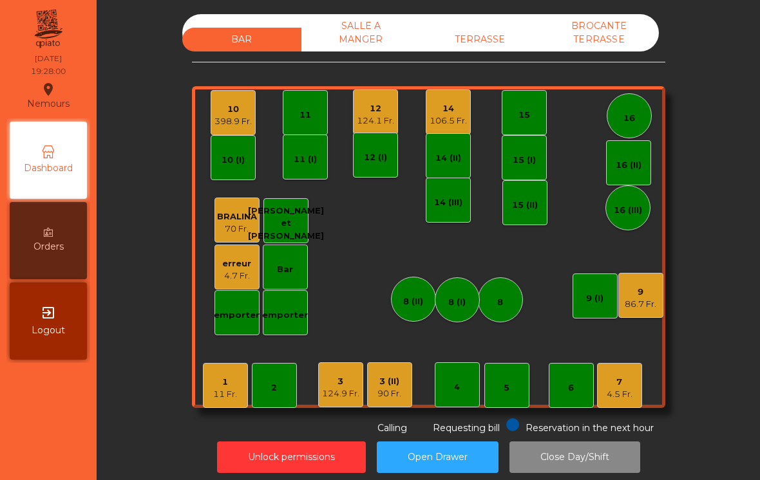
click at [225, 117] on div "398.9 Fr." at bounding box center [232, 121] width 37 height 13
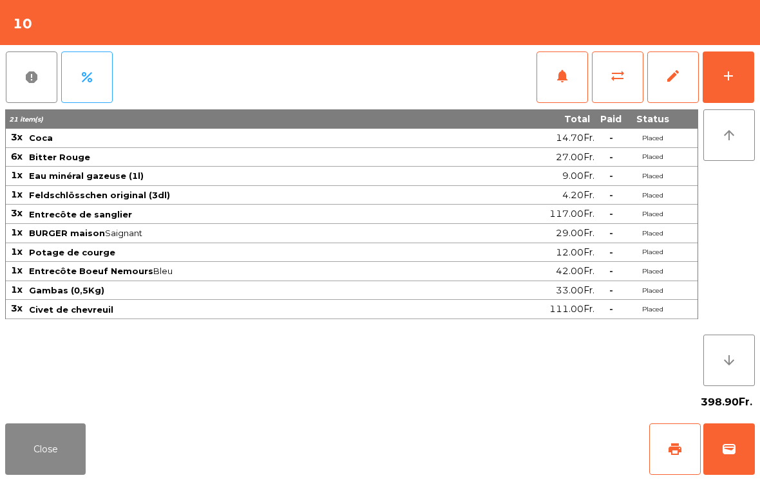
click at [48, 455] on button "Close" at bounding box center [45, 450] width 81 height 52
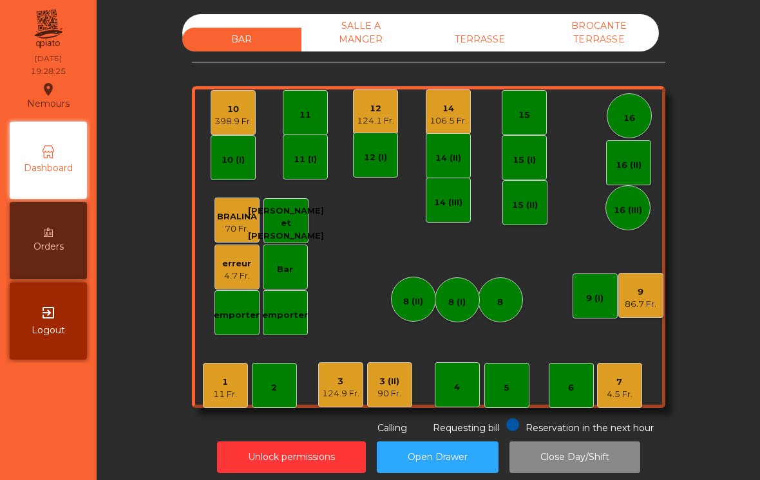
click at [456, 195] on div "14 (III)" at bounding box center [448, 200] width 28 height 18
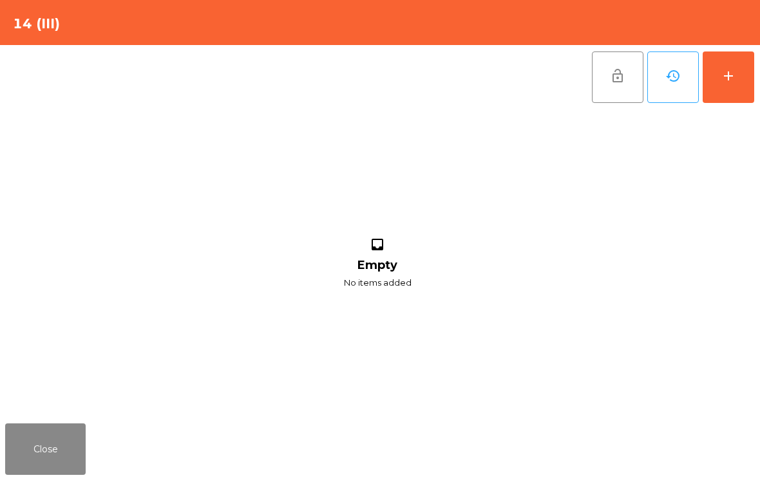
click at [726, 74] on div "add" at bounding box center [728, 75] width 15 height 15
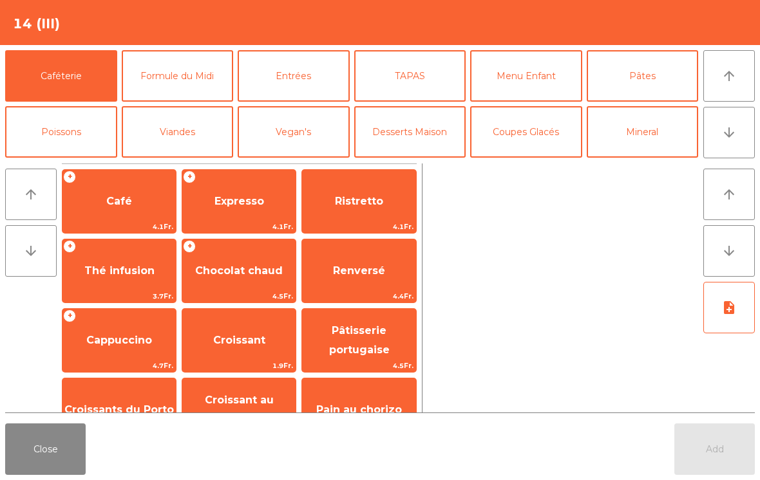
click at [73, 440] on button "Close" at bounding box center [45, 450] width 81 height 52
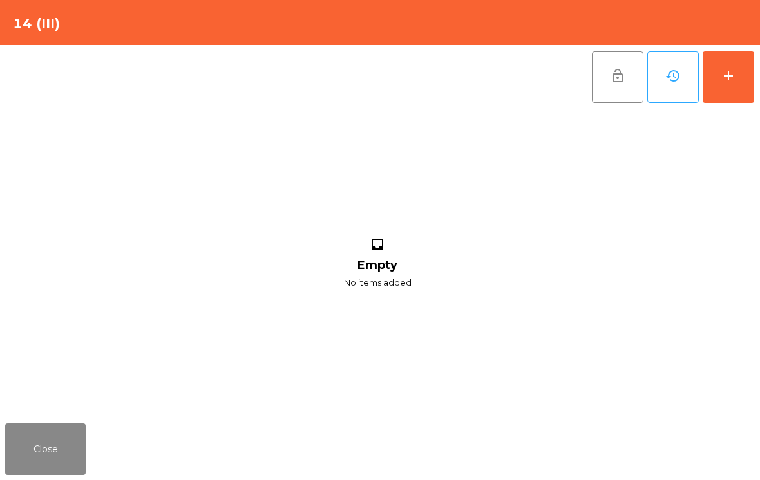
click at [15, 459] on button "Close" at bounding box center [45, 450] width 81 height 52
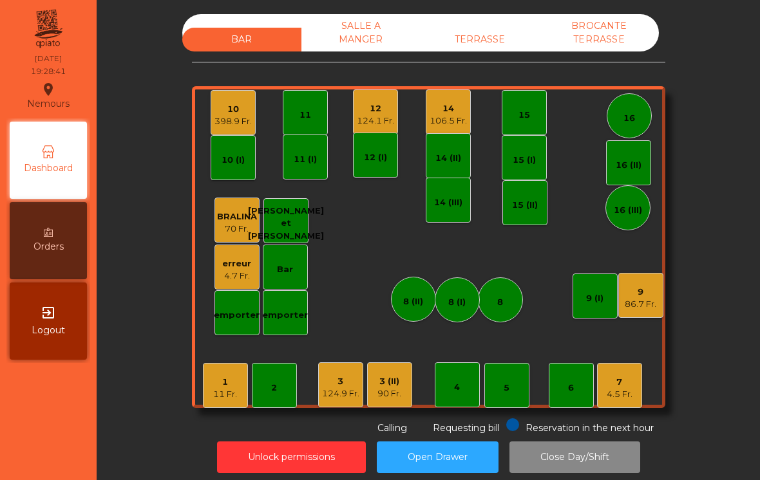
click at [649, 304] on div "86.7 Fr." at bounding box center [641, 304] width 32 height 13
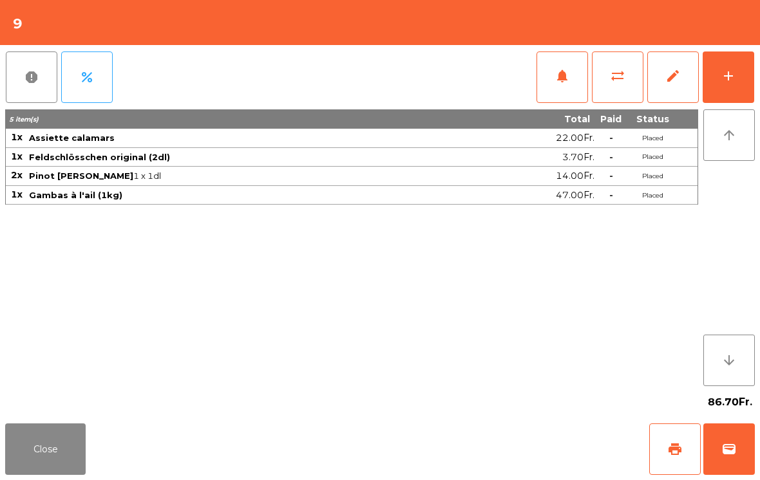
click at [558, 82] on span "notifications" at bounding box center [562, 75] width 15 height 15
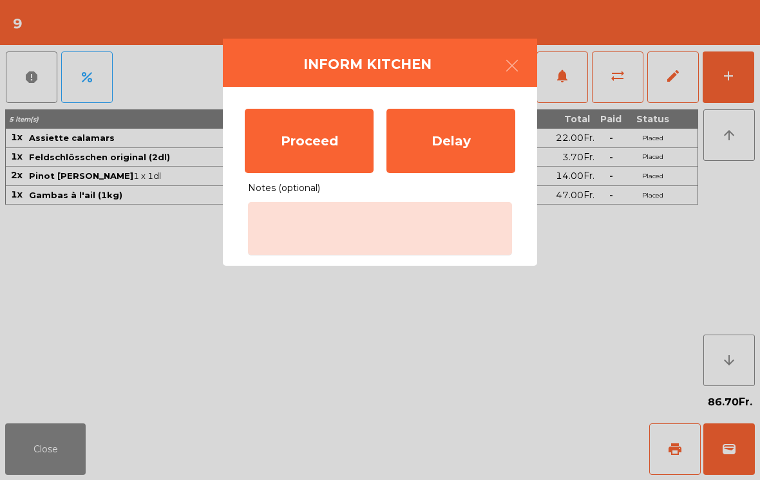
click at [308, 142] on div "Proceed" at bounding box center [309, 141] width 129 height 64
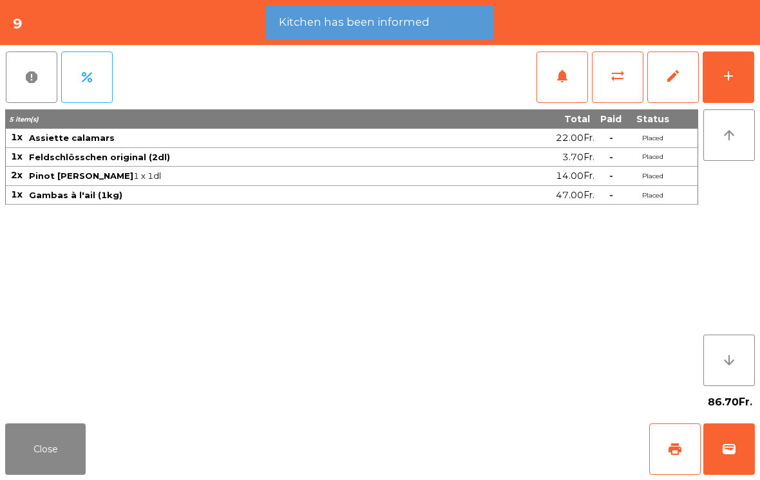
click at [31, 457] on button "Close" at bounding box center [45, 450] width 81 height 52
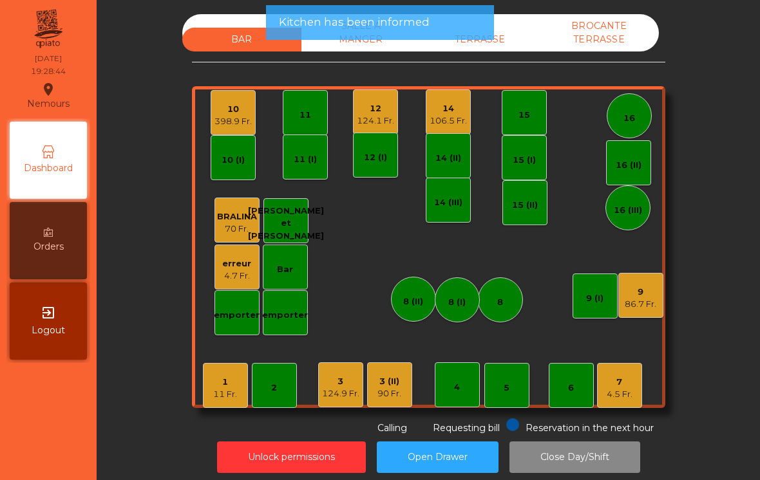
click at [447, 159] on div "14 (II)" at bounding box center [448, 158] width 26 height 13
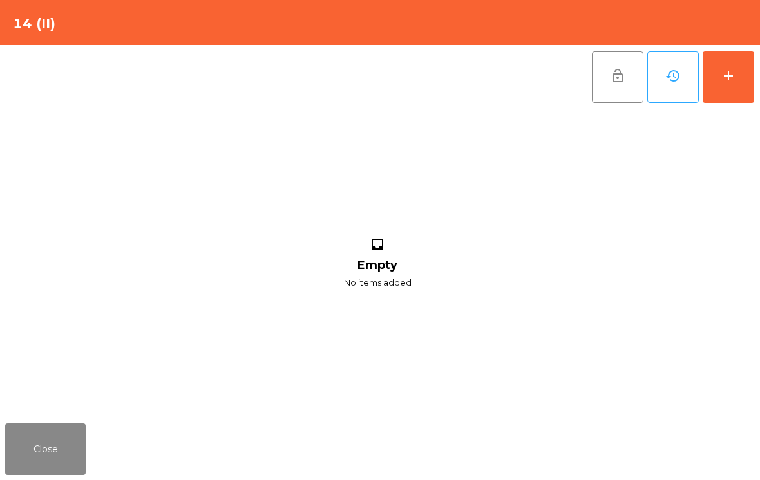
click at [732, 83] on div "add" at bounding box center [728, 75] width 15 height 15
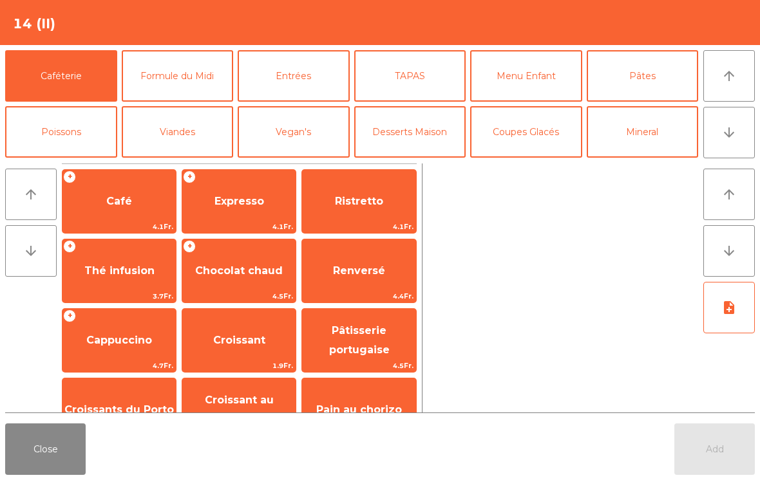
click at [394, 77] on button "TAPAS" at bounding box center [410, 76] width 112 height 52
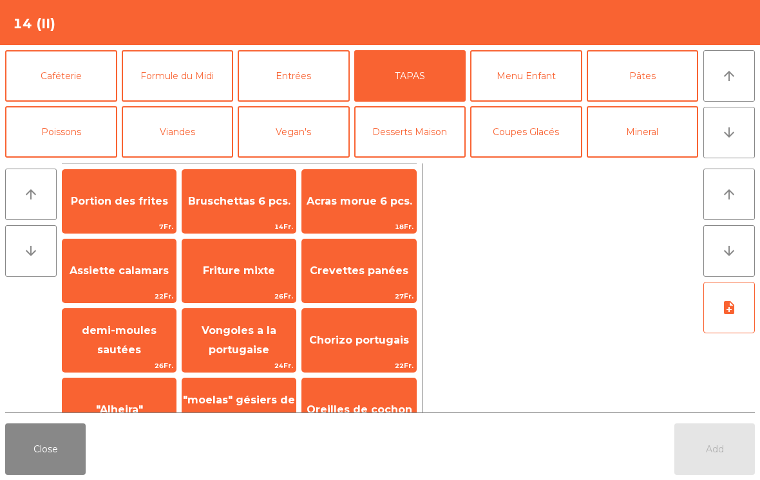
click at [367, 204] on span "Acras morue 6 pcs." at bounding box center [360, 201] width 106 height 12
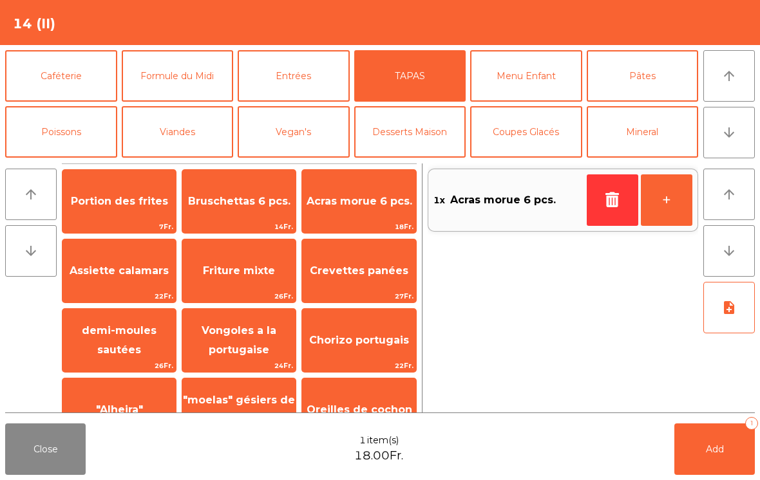
scroll to position [104, 0]
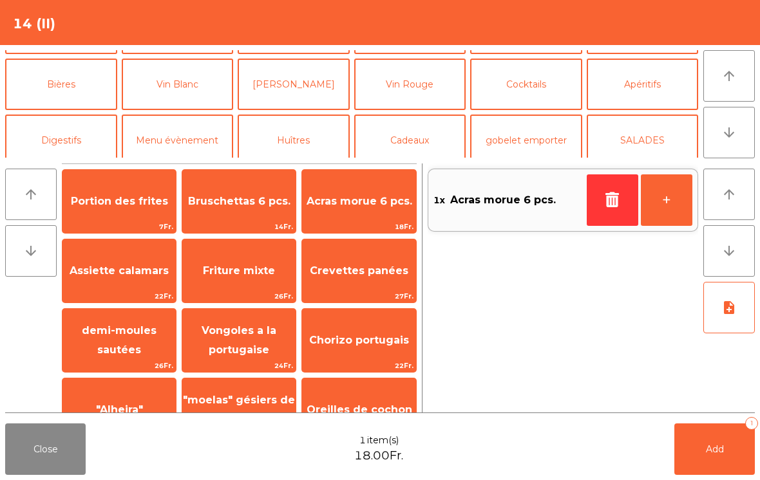
click at [433, 90] on button "Vin Rouge" at bounding box center [410, 85] width 112 height 52
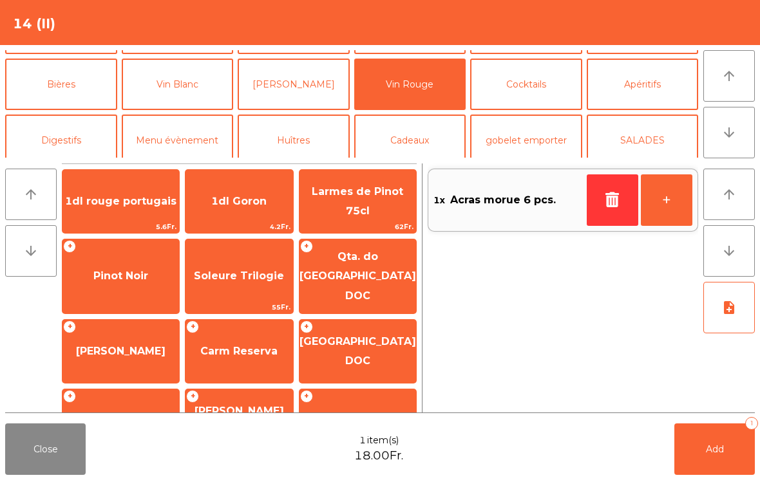
scroll to position [95, 0]
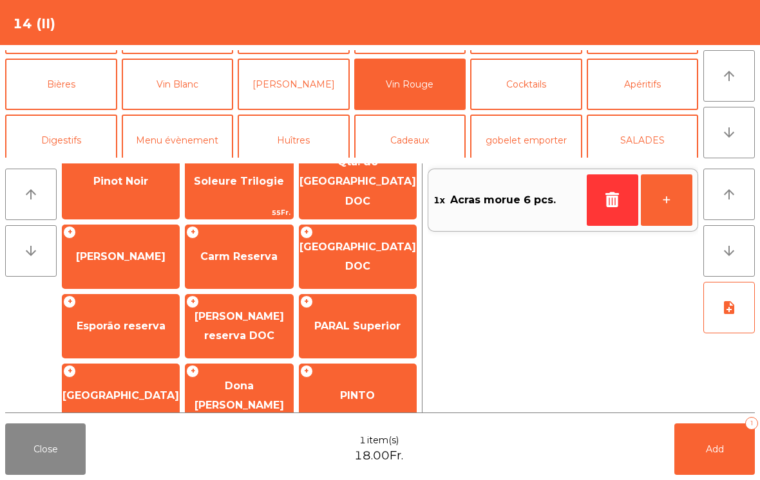
click at [366, 398] on span "PINTO" at bounding box center [357, 396] width 117 height 35
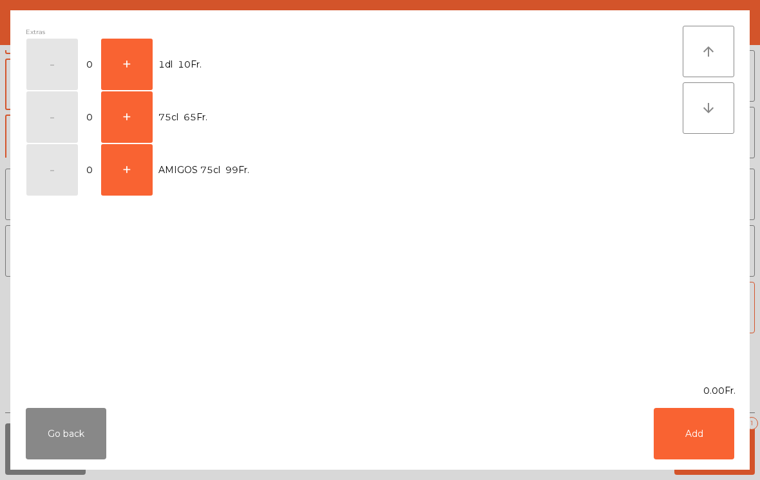
click at [140, 71] on button "+" at bounding box center [127, 65] width 52 height 52
click at [699, 439] on button "Add" at bounding box center [694, 434] width 81 height 52
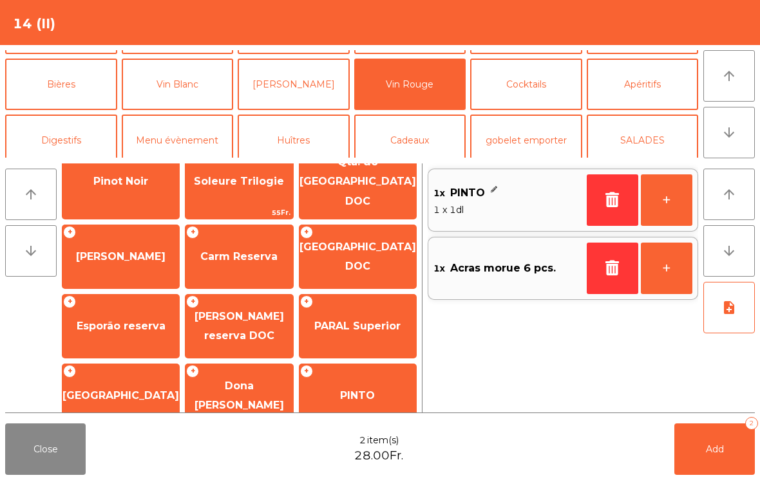
click at [675, 197] on button "+" at bounding box center [667, 201] width 52 height 52
click at [690, 463] on button "Add 4" at bounding box center [714, 450] width 81 height 52
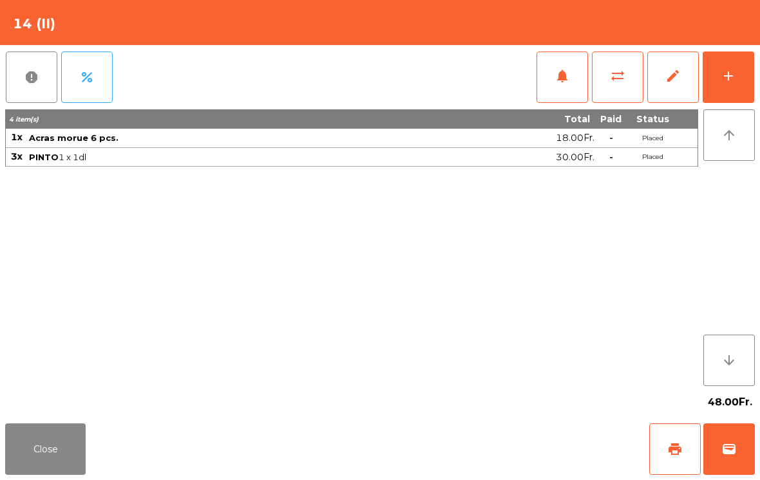
click at [57, 445] on button "Close" at bounding box center [45, 450] width 81 height 52
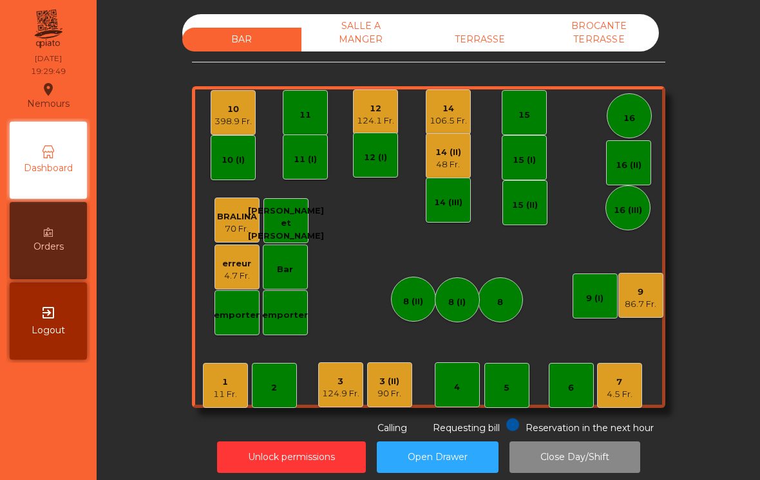
scroll to position [6, 0]
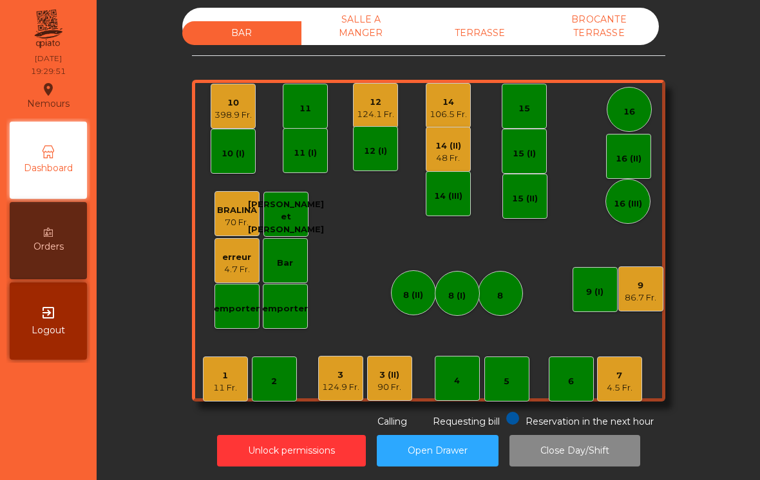
click at [226, 104] on div "10" at bounding box center [232, 103] width 37 height 13
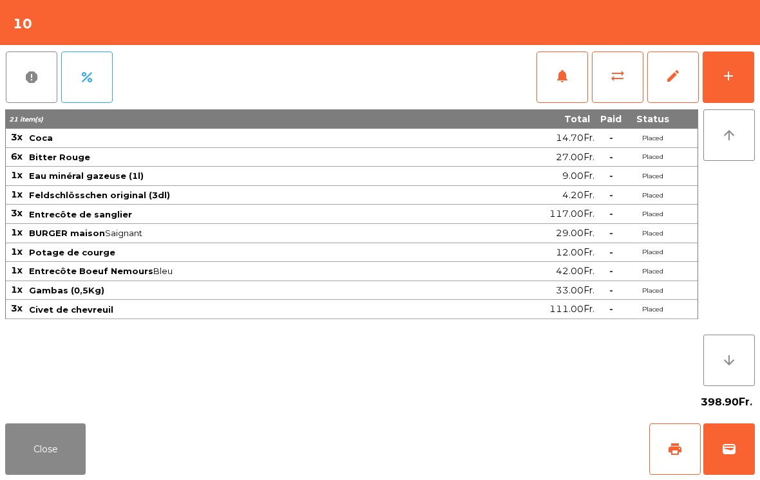
click at [57, 470] on button "Close" at bounding box center [45, 450] width 81 height 52
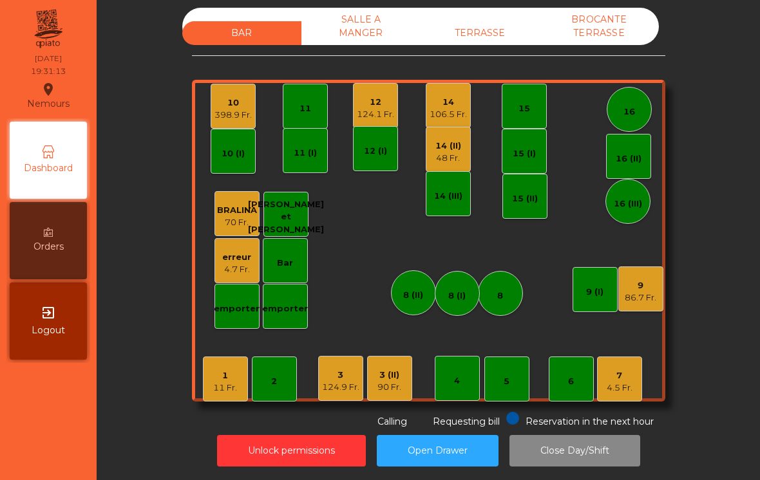
click at [524, 391] on div "5" at bounding box center [506, 379] width 45 height 45
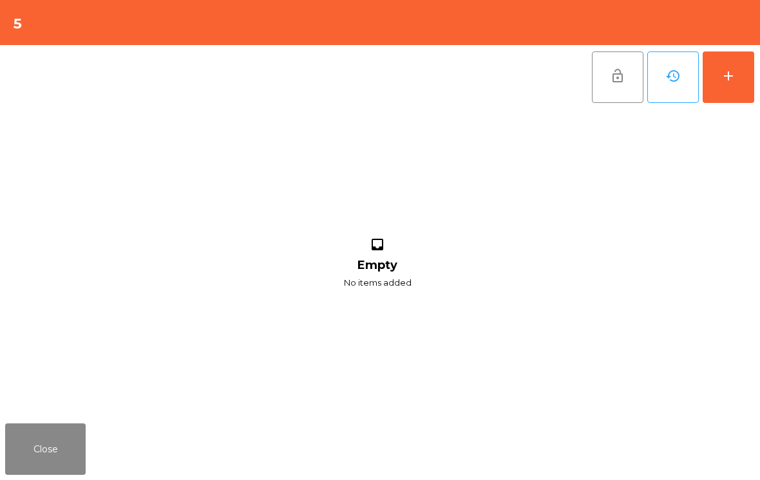
click at [725, 84] on button "add" at bounding box center [729, 78] width 52 height 52
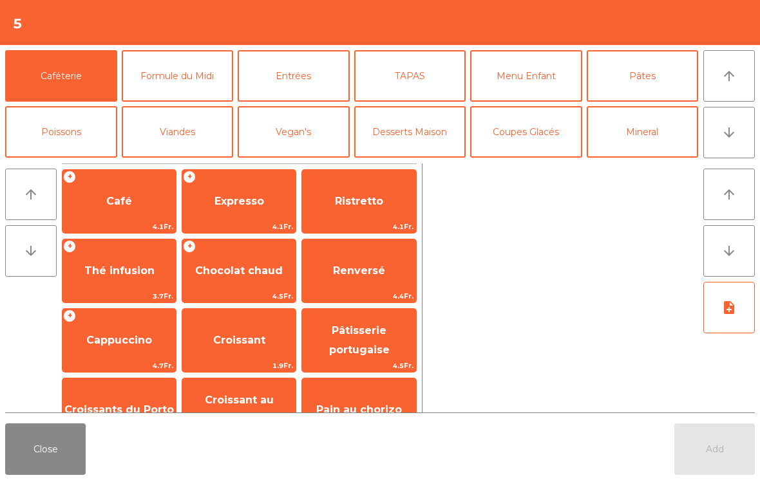
click at [739, 130] on button "arrow_downward" at bounding box center [729, 133] width 52 height 52
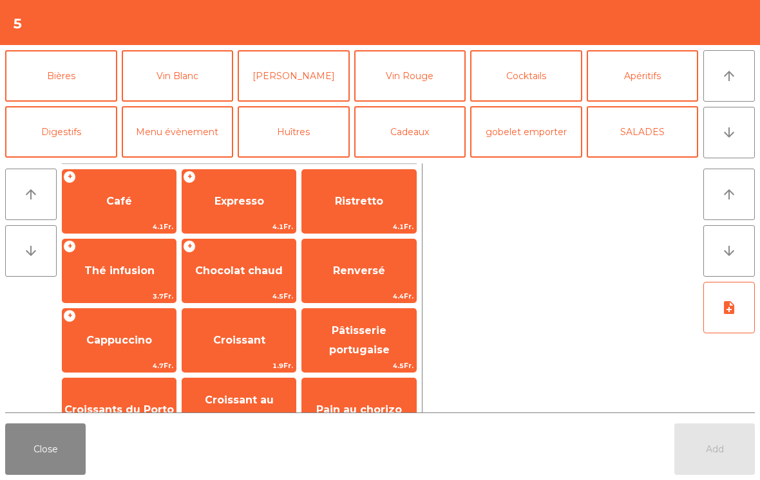
click at [645, 82] on button "Apéritifs" at bounding box center [643, 76] width 112 height 52
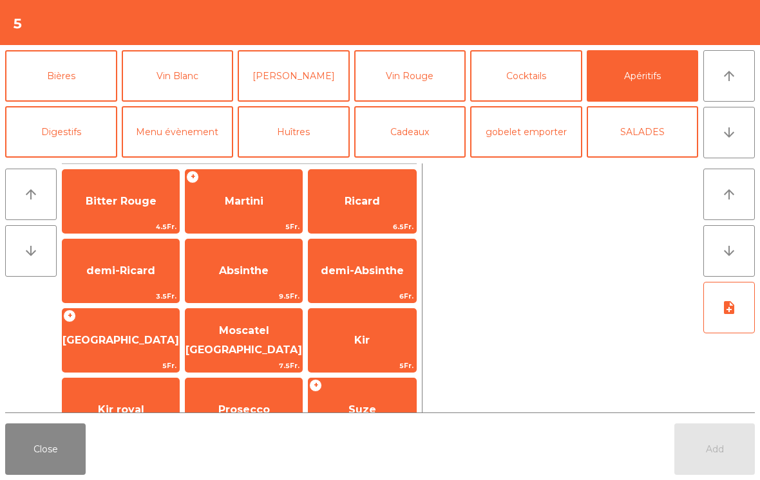
click at [352, 350] on span "Kir" at bounding box center [362, 340] width 108 height 35
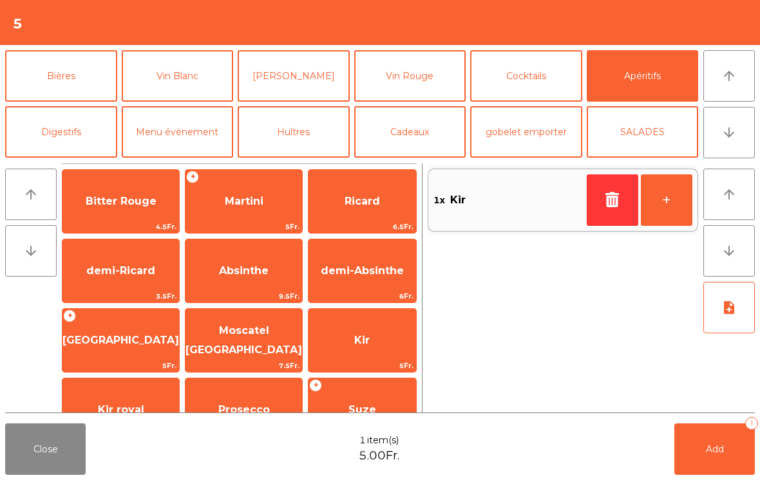
click at [665, 217] on button "+" at bounding box center [667, 201] width 52 height 52
click at [718, 462] on button "Add 2" at bounding box center [714, 450] width 81 height 52
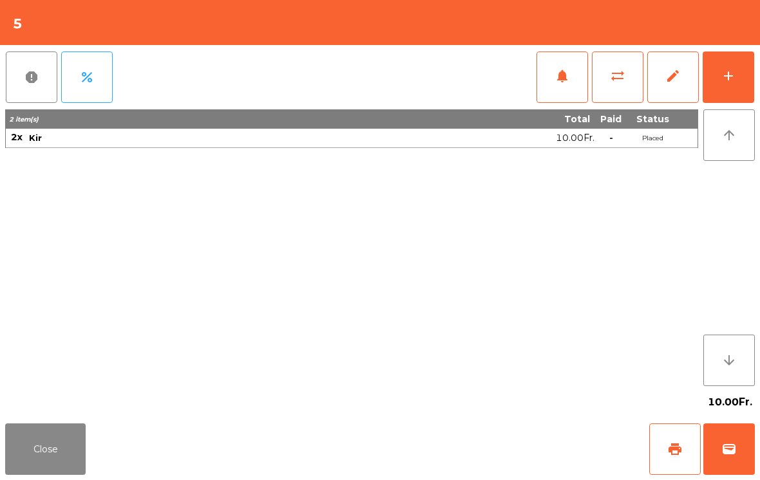
click at [51, 435] on button "Close" at bounding box center [45, 450] width 81 height 52
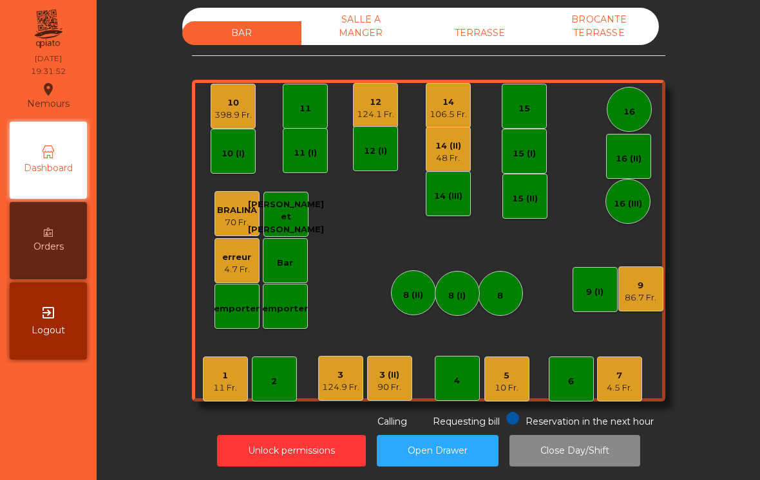
click at [658, 276] on div "9 86.7 Fr." at bounding box center [640, 289] width 45 height 45
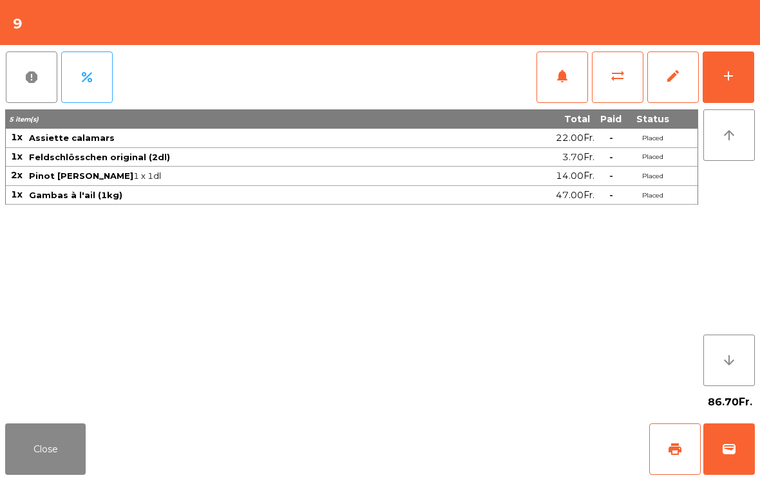
click at [732, 75] on div "add" at bounding box center [728, 75] width 15 height 15
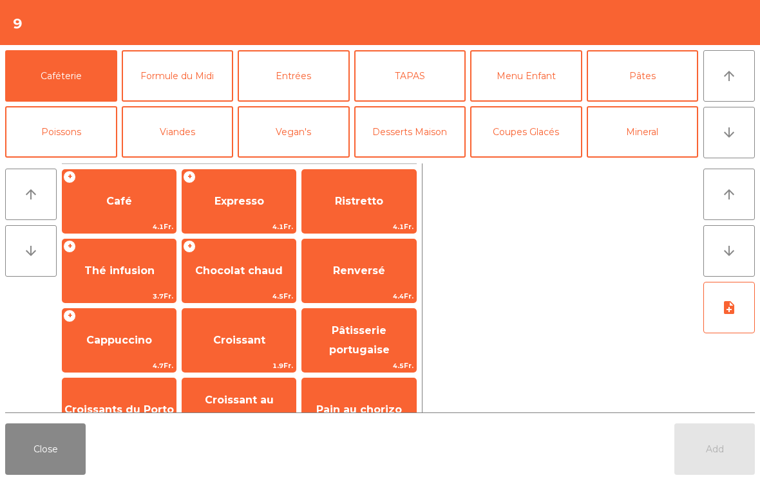
scroll to position [54, 0]
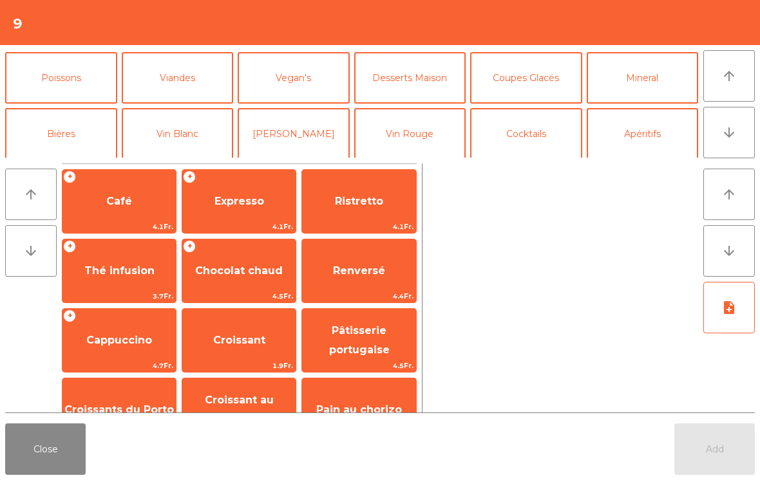
click at [435, 127] on button "Vin Rouge" at bounding box center [410, 134] width 112 height 52
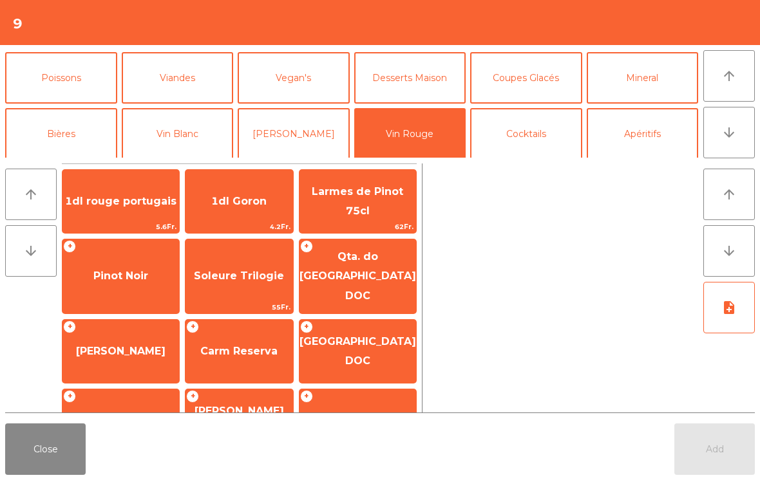
click at [240, 345] on span "Carm Reserva" at bounding box center [238, 351] width 77 height 12
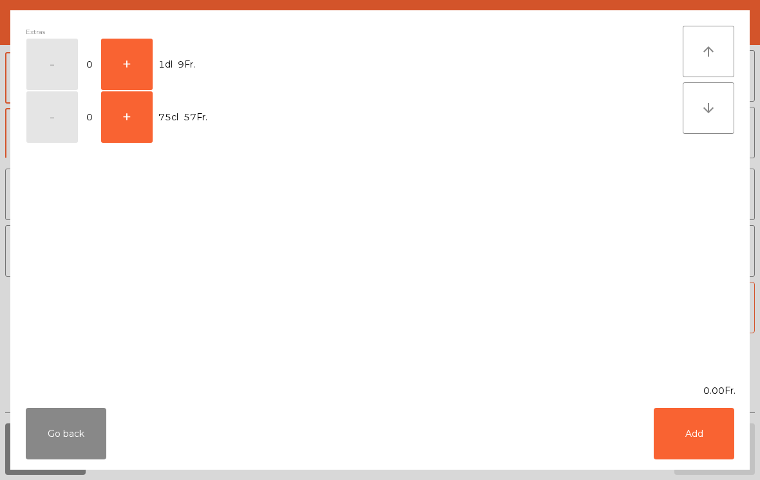
click at [129, 62] on button "+" at bounding box center [127, 65] width 52 height 52
click at [696, 439] on button "Add" at bounding box center [694, 434] width 81 height 52
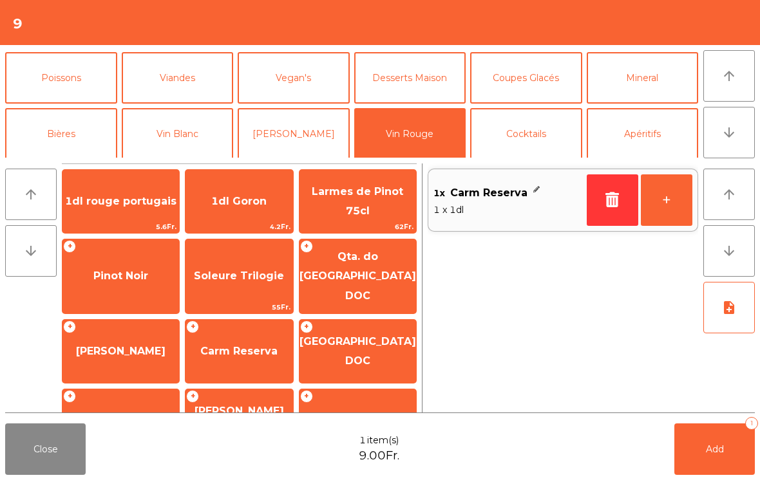
click at [670, 191] on button "+" at bounding box center [667, 201] width 52 height 52
click at [728, 458] on button "Add 3" at bounding box center [714, 450] width 81 height 52
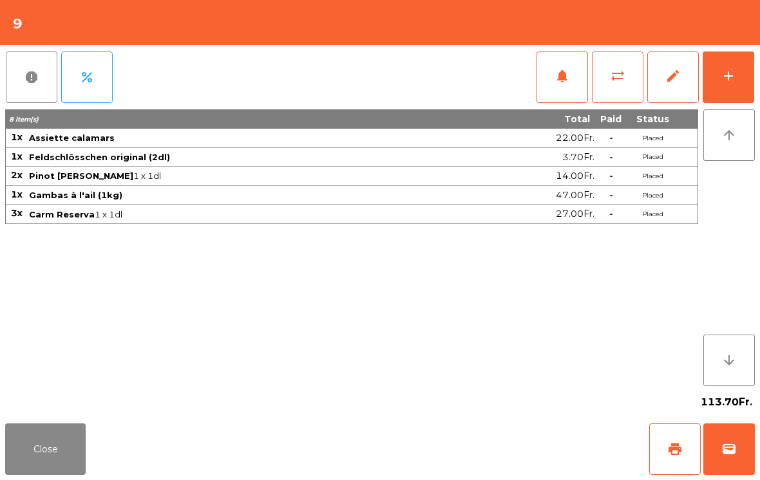
click at [42, 460] on button "Close" at bounding box center [45, 450] width 81 height 52
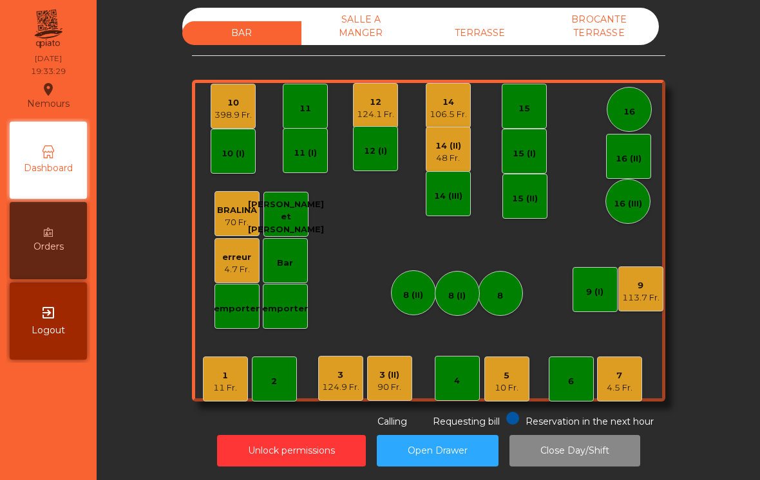
click at [213, 392] on div "11 Fr." at bounding box center [225, 388] width 24 height 13
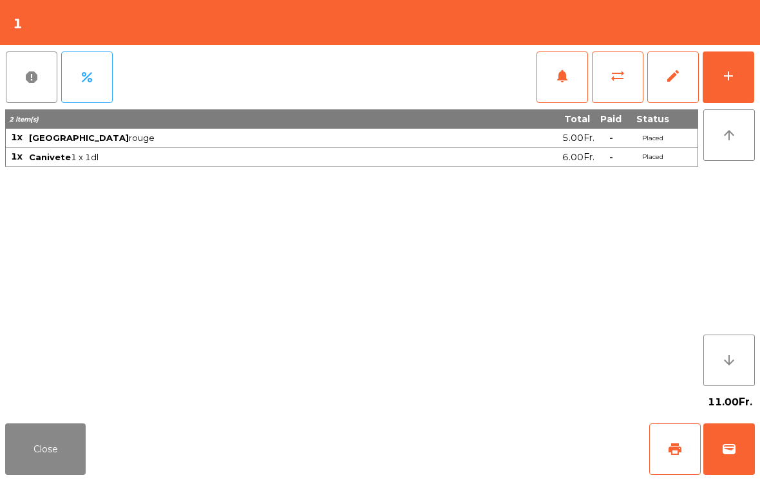
click at [735, 79] on div "add" at bounding box center [728, 75] width 15 height 15
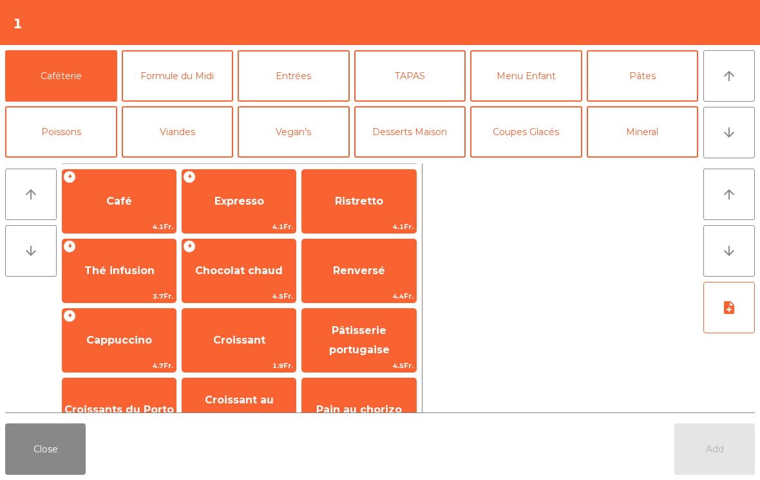
click at [718, 139] on button "arrow_downward" at bounding box center [729, 133] width 52 height 52
click at [176, 274] on button "La Chasse" at bounding box center [178, 300] width 112 height 52
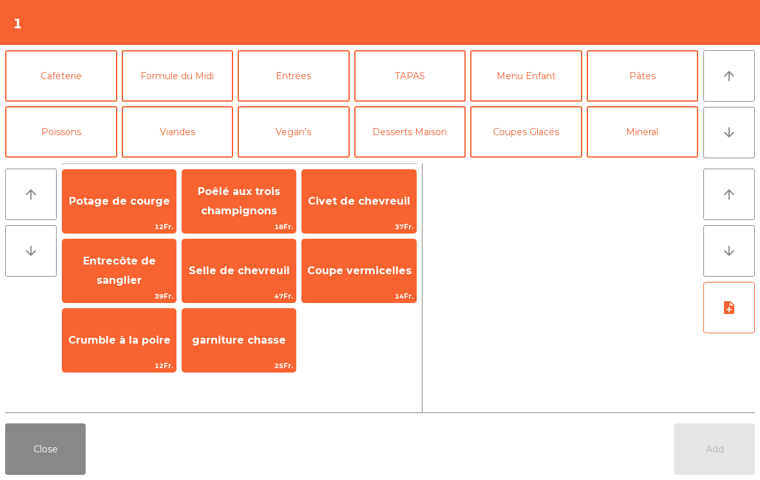
scroll to position [168, 0]
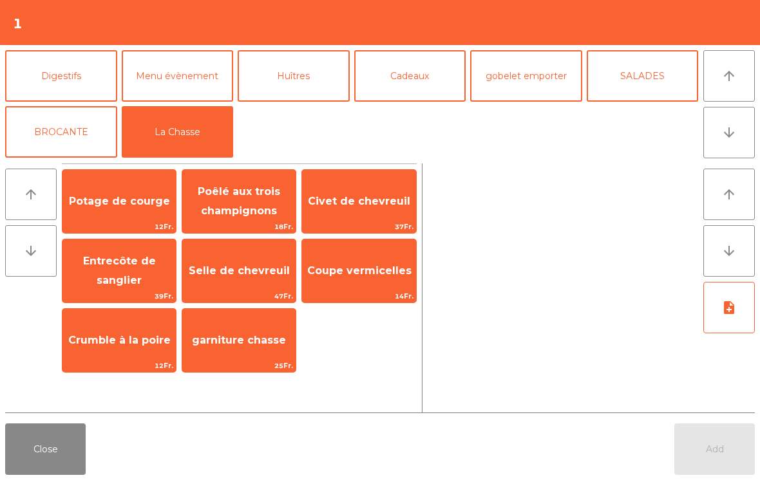
click at [109, 211] on span "Potage de courge" at bounding box center [118, 201] width 113 height 35
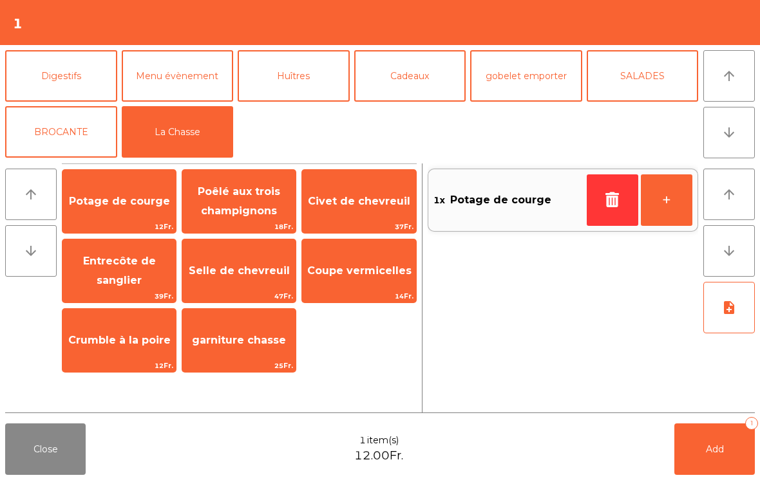
click at [648, 209] on button "+" at bounding box center [667, 201] width 52 height 52
click at [750, 82] on button "arrow_upward" at bounding box center [729, 76] width 52 height 52
click at [749, 82] on button "arrow_upward" at bounding box center [729, 76] width 52 height 52
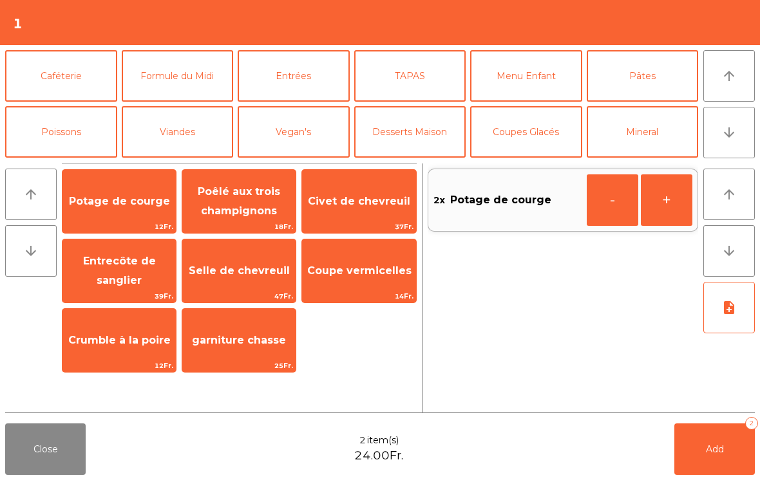
scroll to position [0, 0]
click at [413, 81] on button "TAPAS" at bounding box center [410, 76] width 112 height 52
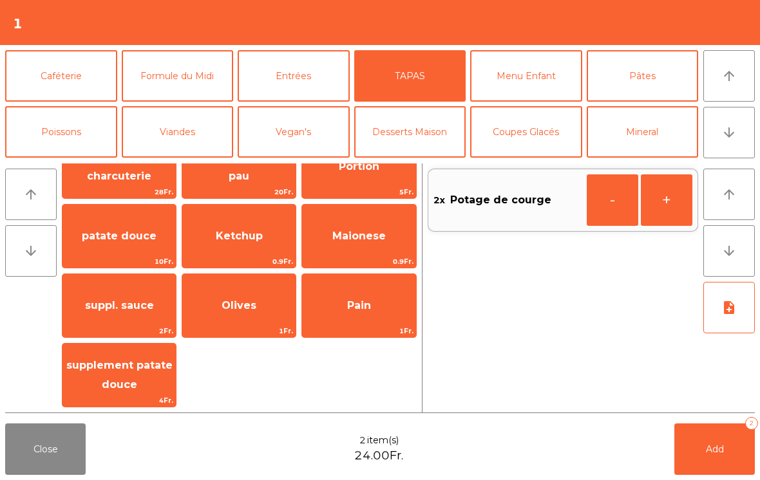
scroll to position [313, 0]
click at [109, 245] on span "patate douce" at bounding box center [118, 236] width 113 height 35
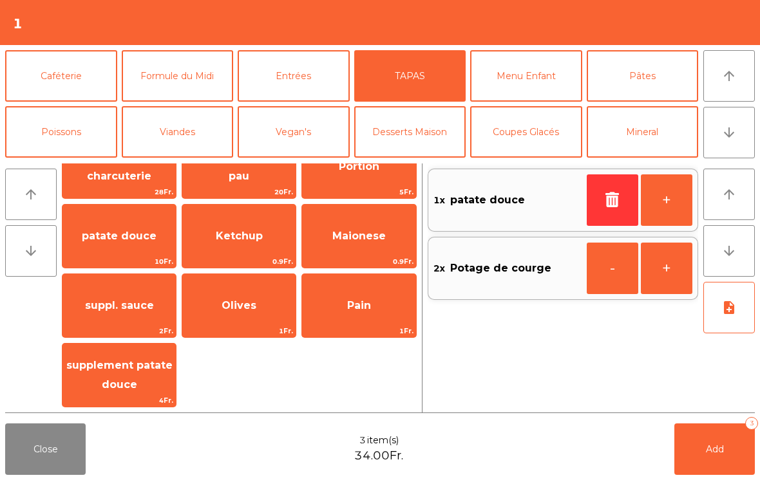
click at [722, 325] on button "note_add" at bounding box center [729, 308] width 52 height 52
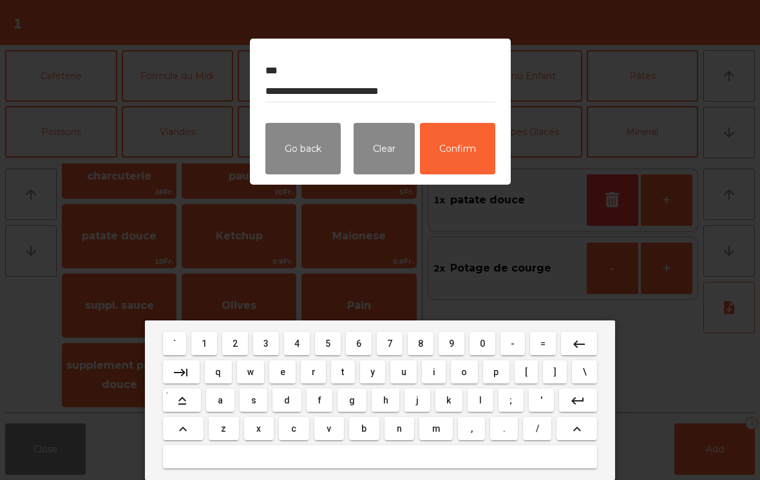
type textarea "**********"
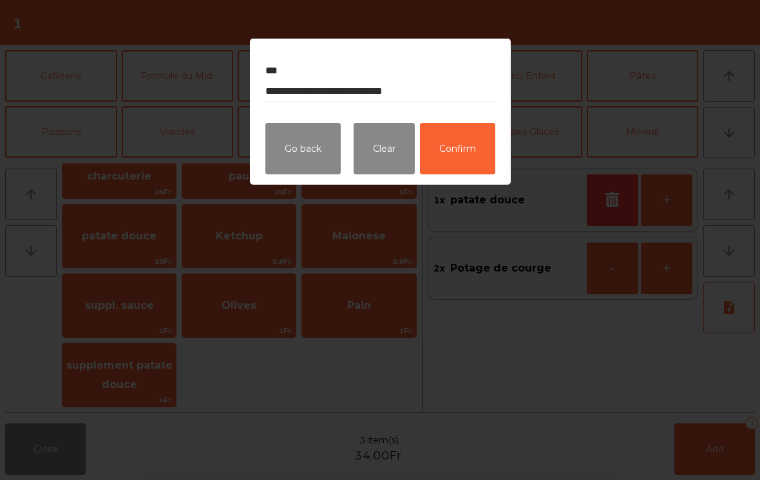
click at [460, 160] on button "Confirm" at bounding box center [457, 149] width 75 height 52
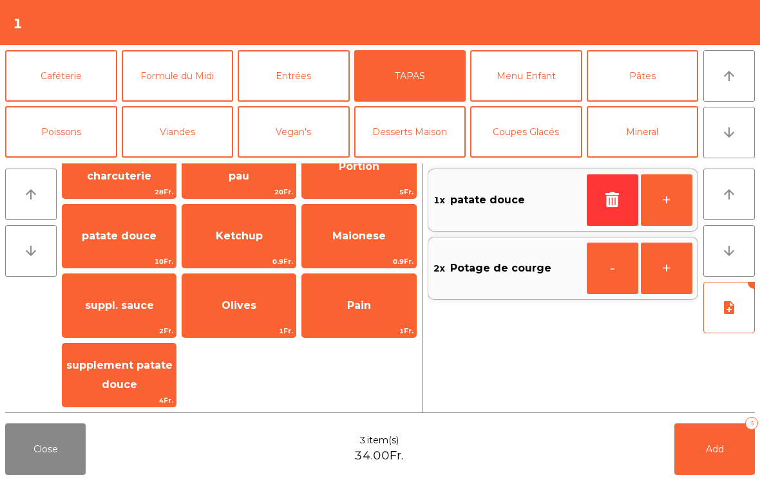
click at [712, 451] on span "Add" at bounding box center [715, 450] width 18 height 12
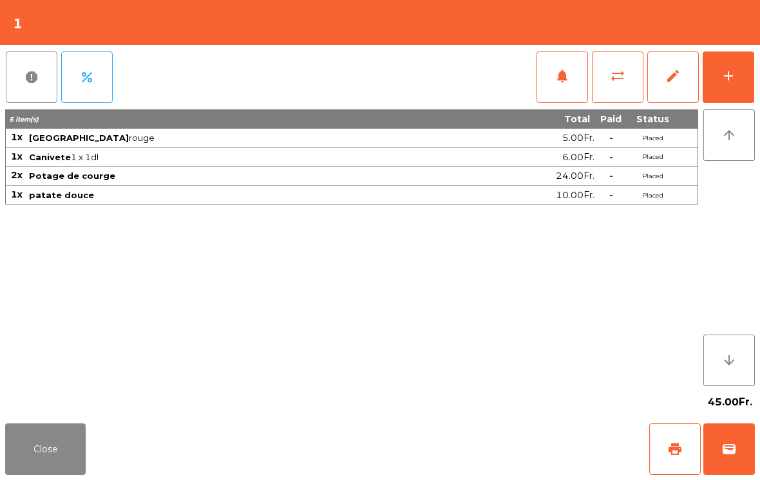
click at [50, 455] on button "Close" at bounding box center [45, 450] width 81 height 52
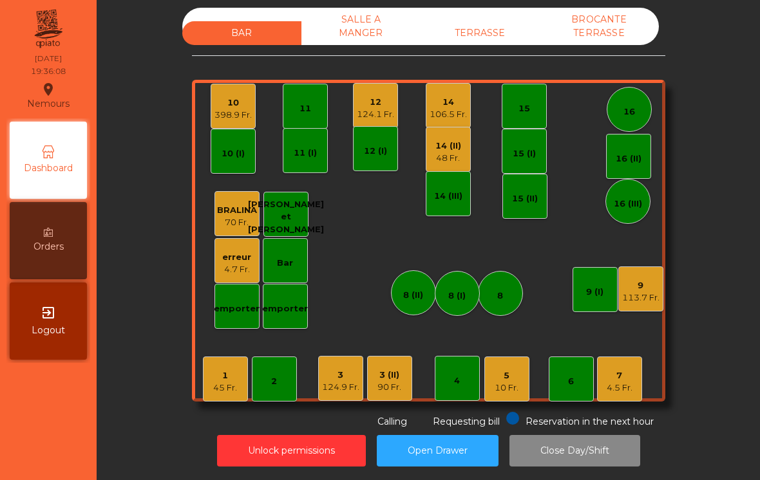
click at [459, 107] on div "14" at bounding box center [448, 102] width 37 height 13
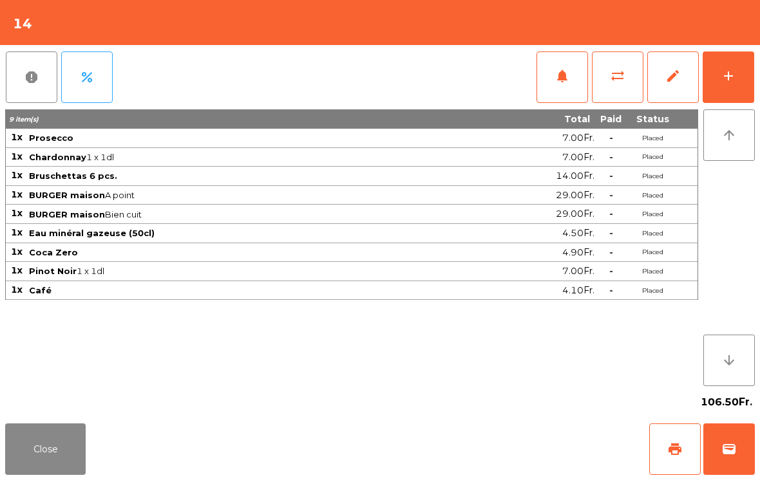
click at [730, 444] on span "wallet" at bounding box center [728, 449] width 15 height 15
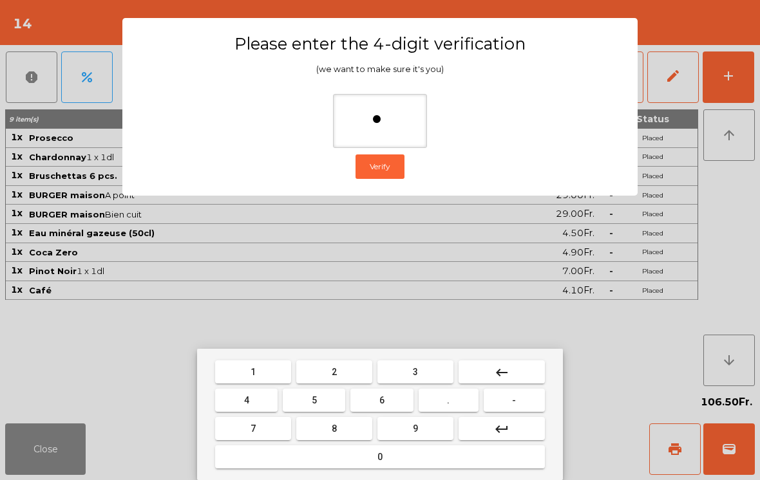
type input "**"
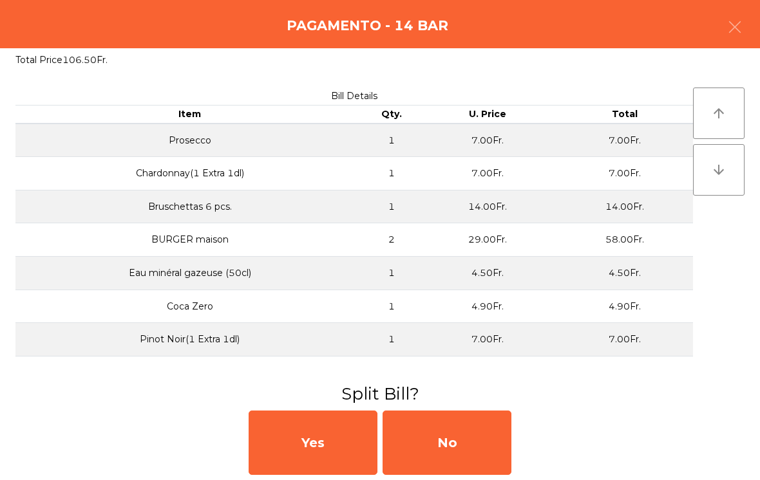
click at [453, 444] on div "No" at bounding box center [447, 443] width 129 height 64
click at [448, 437] on div "No" at bounding box center [447, 443] width 129 height 64
click at [428, 449] on div "No" at bounding box center [447, 443] width 129 height 64
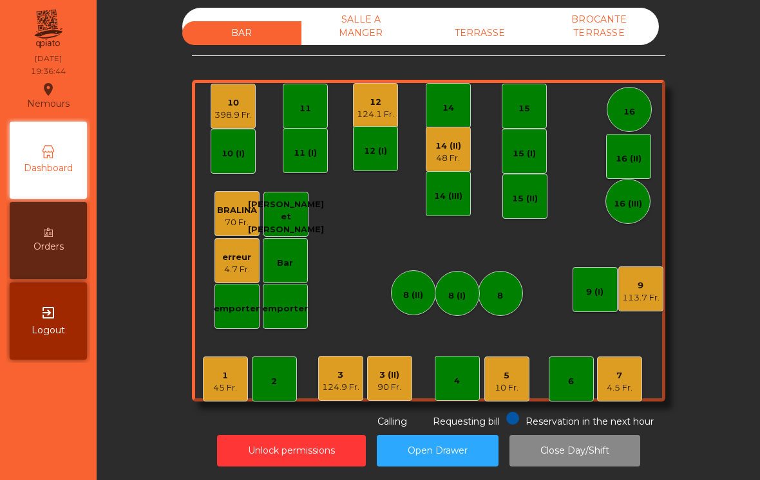
click at [446, 155] on div "48 Fr." at bounding box center [448, 158] width 26 height 13
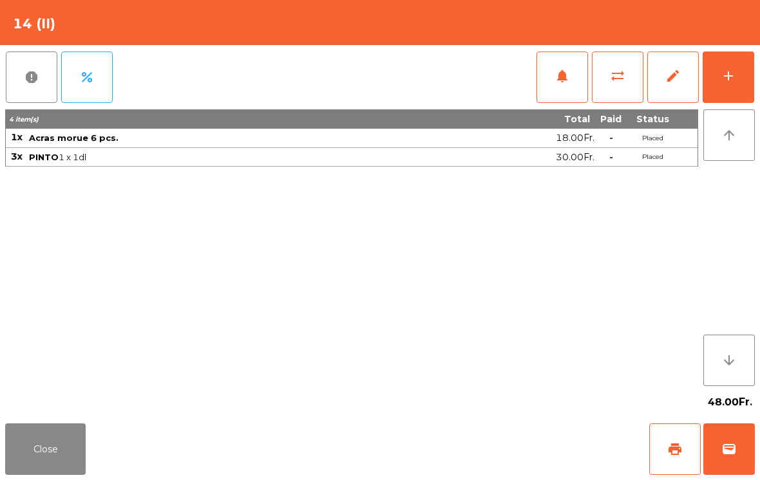
click at [723, 68] on div "add" at bounding box center [728, 75] width 15 height 15
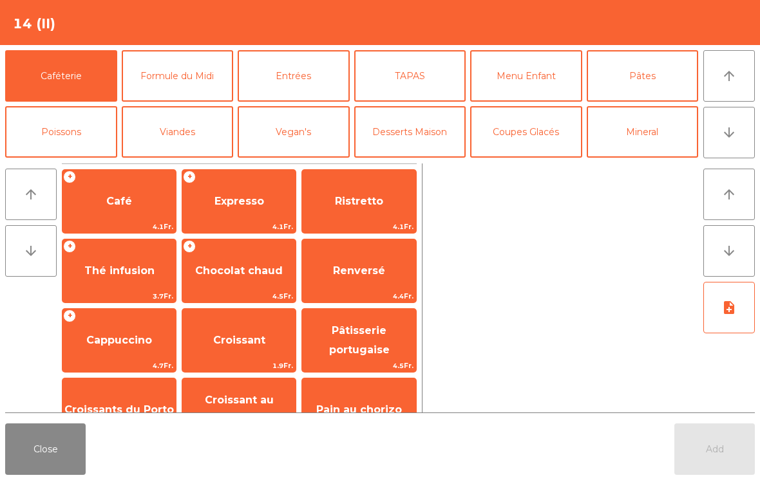
scroll to position [5, 0]
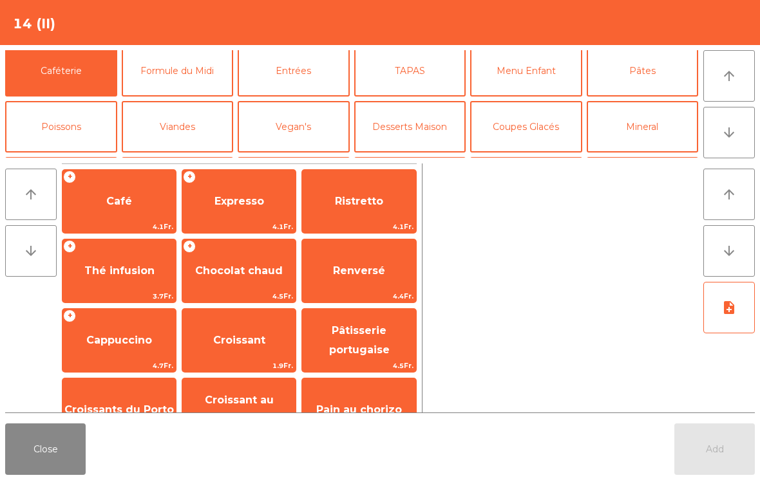
click at [641, 119] on button "Mineral" at bounding box center [643, 127] width 112 height 52
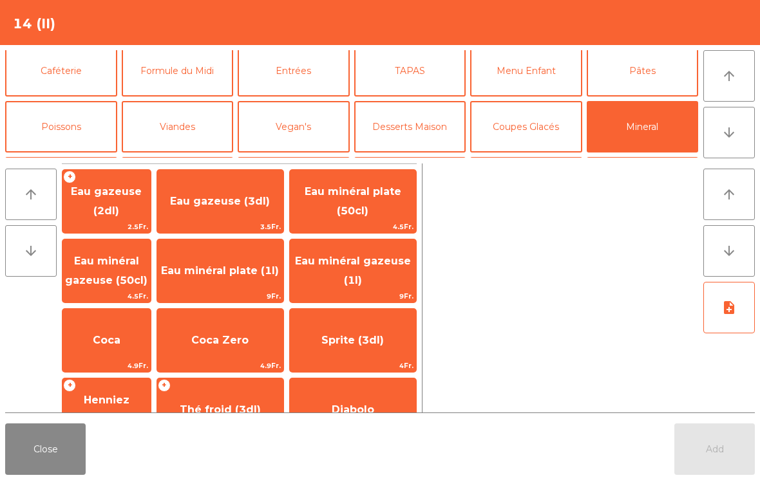
click at [122, 287] on span "Eau minéral gazeuse (50cl)" at bounding box center [106, 271] width 82 height 32
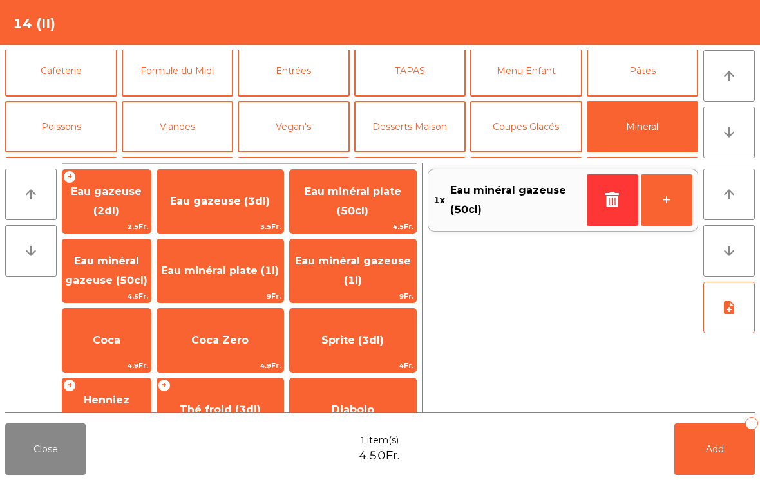
click at [727, 444] on button "Add 1" at bounding box center [714, 450] width 81 height 52
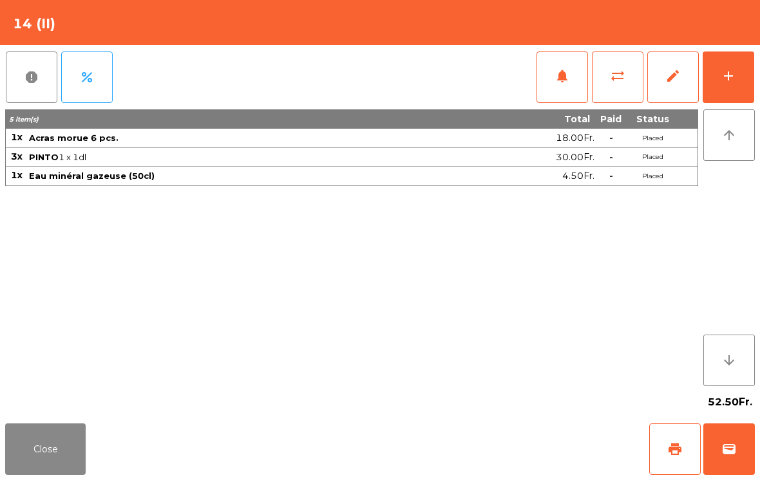
click at [39, 456] on button "Close" at bounding box center [45, 450] width 81 height 52
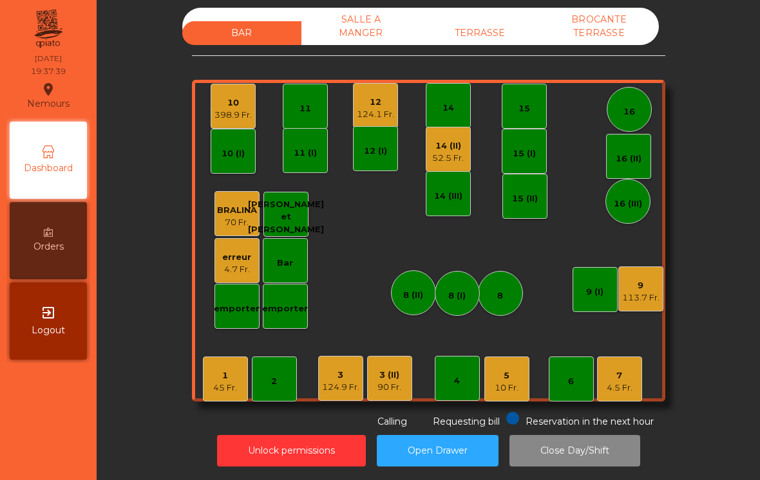
click at [618, 386] on div "4.5 Fr." at bounding box center [620, 388] width 26 height 13
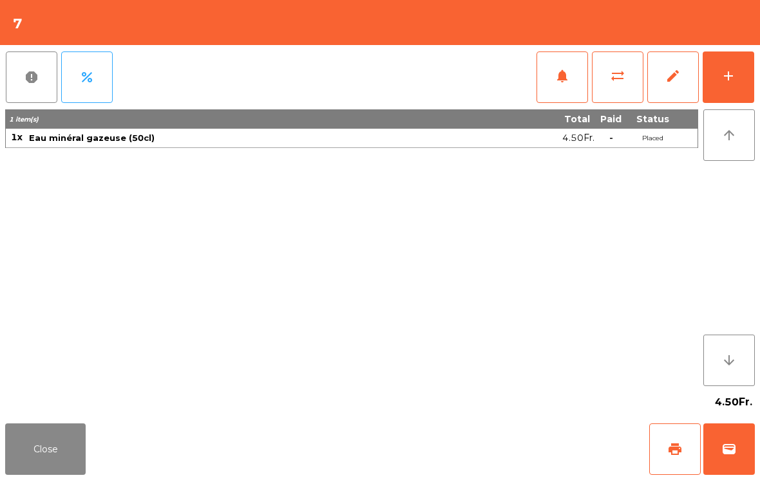
click at [745, 70] on button "add" at bounding box center [729, 78] width 52 height 52
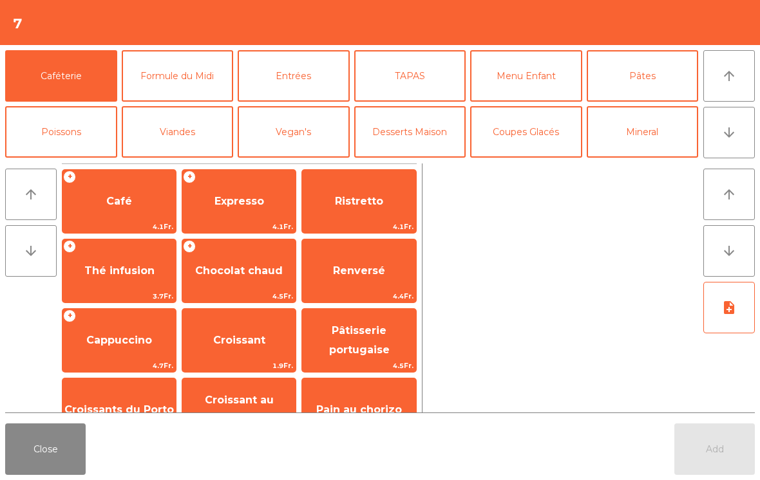
scroll to position [34, 0]
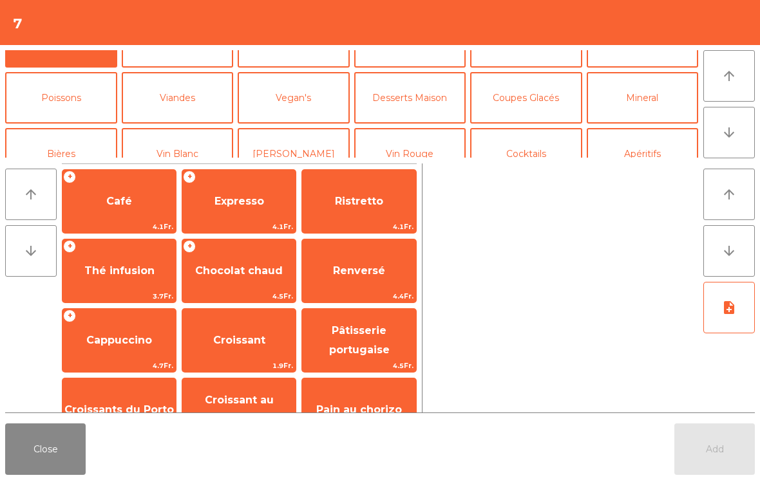
click at [196, 240] on button "La Chasse" at bounding box center [178, 266] width 112 height 52
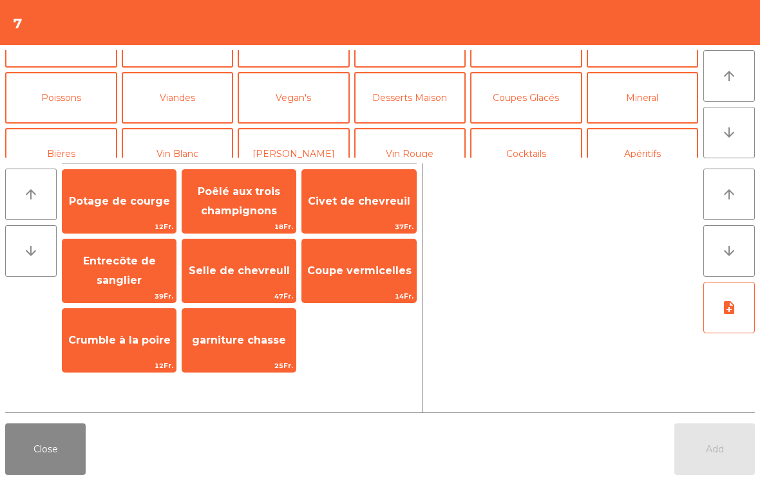
scroll to position [168, 0]
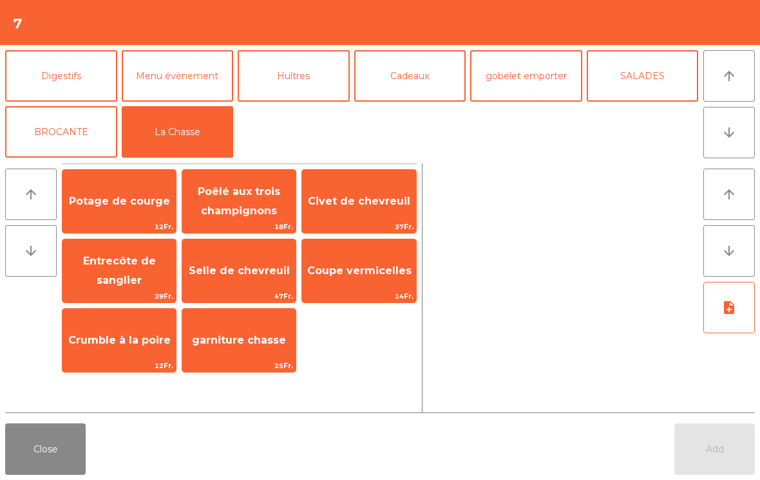
click at [249, 203] on span "Poêlé aux trois champignons" at bounding box center [238, 202] width 113 height 55
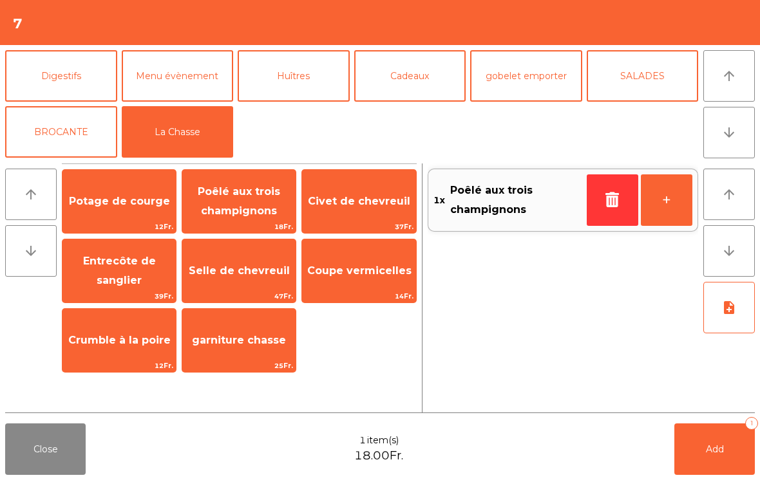
scroll to position [0, 0]
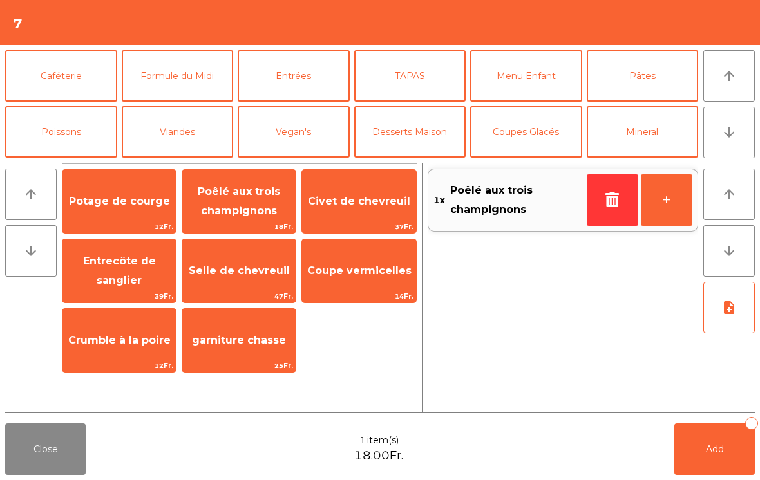
click at [416, 81] on button "TAPAS" at bounding box center [410, 76] width 112 height 52
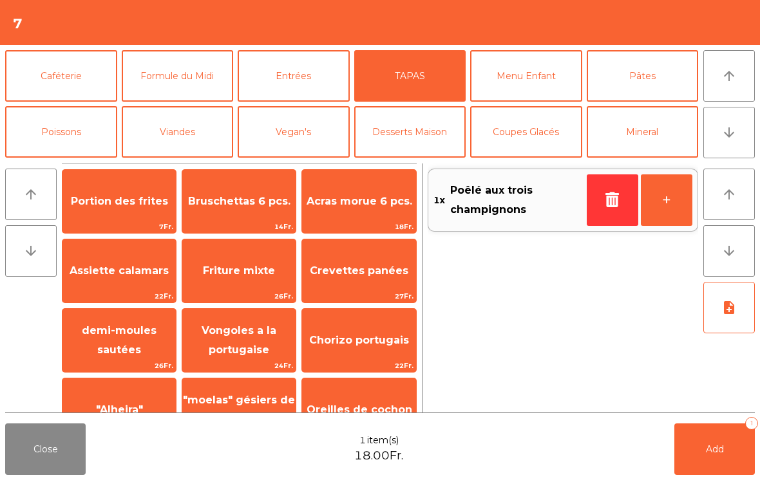
click at [361, 378] on div "Oreilles de cochon 22Fr." at bounding box center [358, 410] width 115 height 64
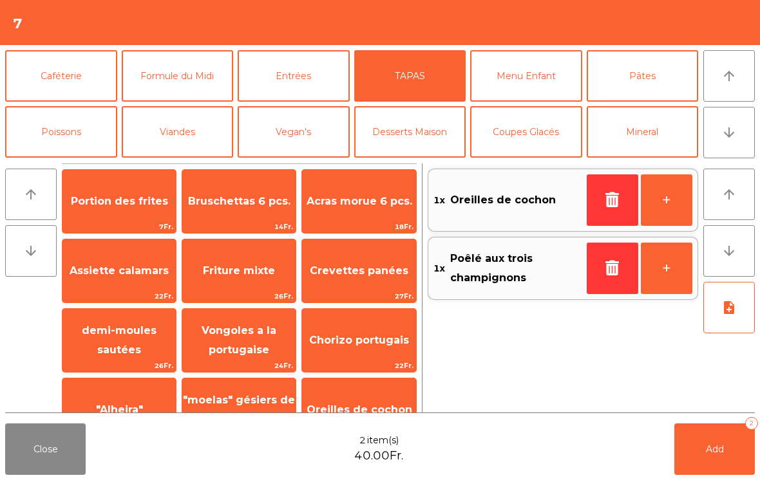
click at [147, 215] on span "Portion des frites" at bounding box center [118, 201] width 113 height 35
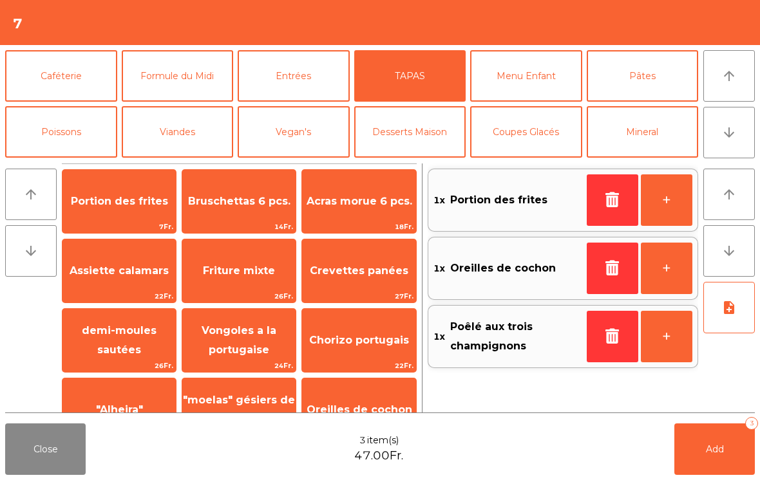
click at [147, 213] on span "Portion des frites" at bounding box center [118, 201] width 113 height 35
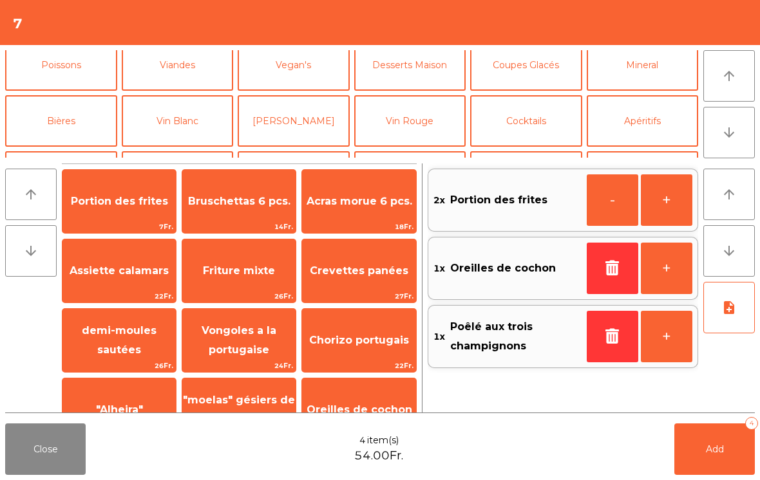
click at [176, 128] on button "Vin Blanc" at bounding box center [178, 121] width 112 height 52
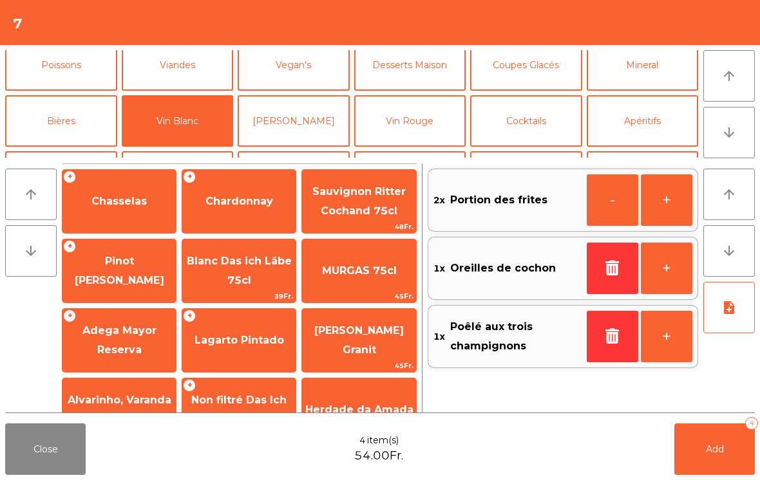
click at [123, 280] on span "Pinot [PERSON_NAME]" at bounding box center [118, 271] width 113 height 55
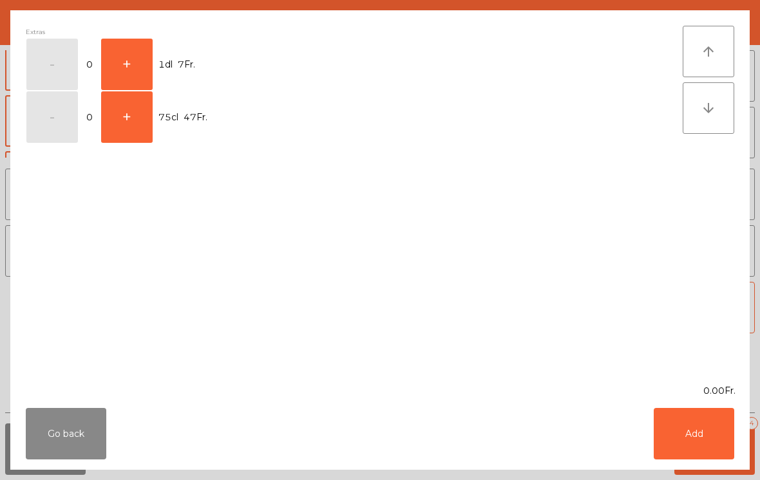
click at [75, 420] on button "Go back" at bounding box center [66, 434] width 81 height 52
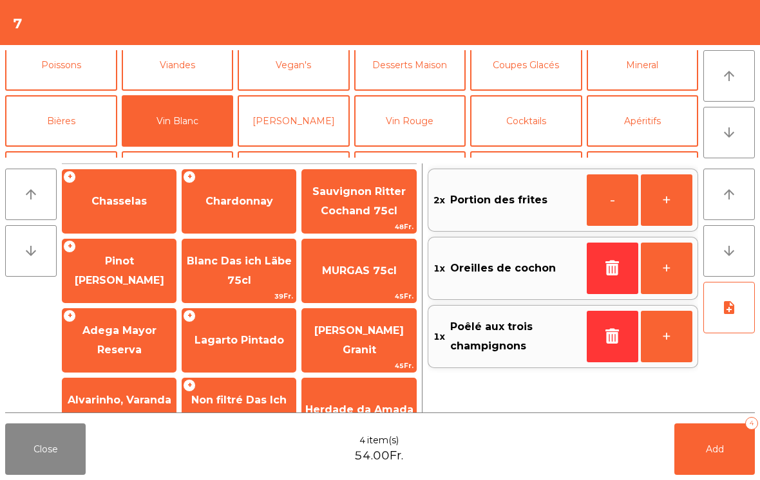
click at [128, 338] on span "Adega Mayor Reserva" at bounding box center [118, 341] width 113 height 55
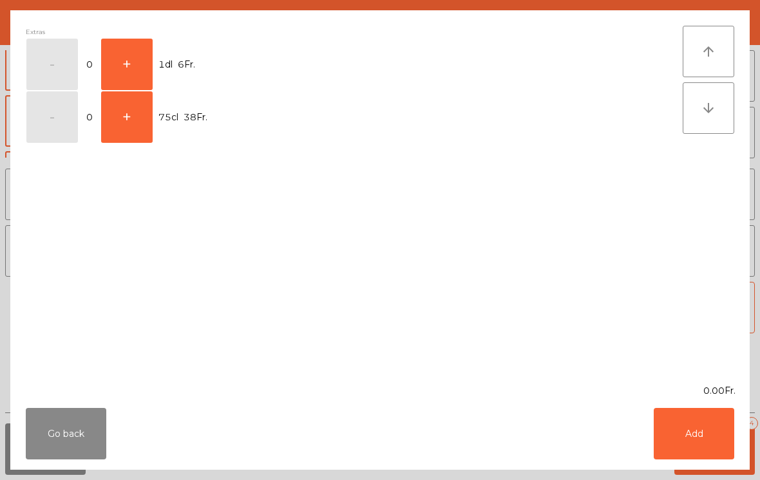
click at [138, 64] on button "+" at bounding box center [127, 65] width 52 height 52
click at [716, 440] on button "Add" at bounding box center [694, 434] width 81 height 52
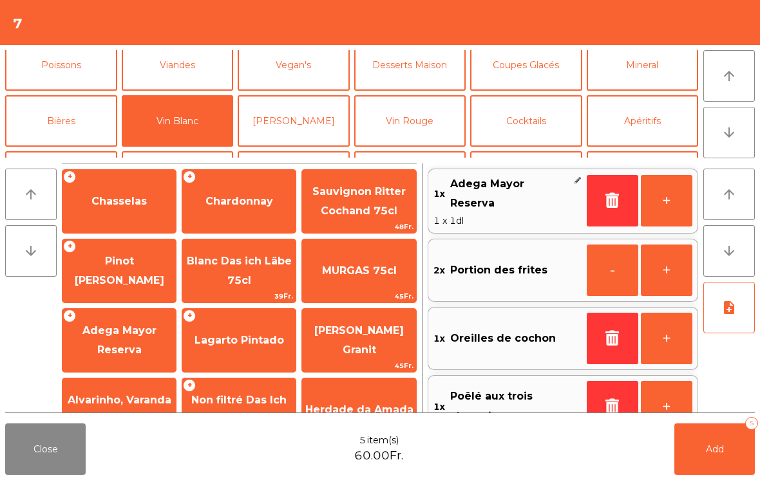
click at [421, 129] on button "Vin Rouge" at bounding box center [410, 121] width 112 height 52
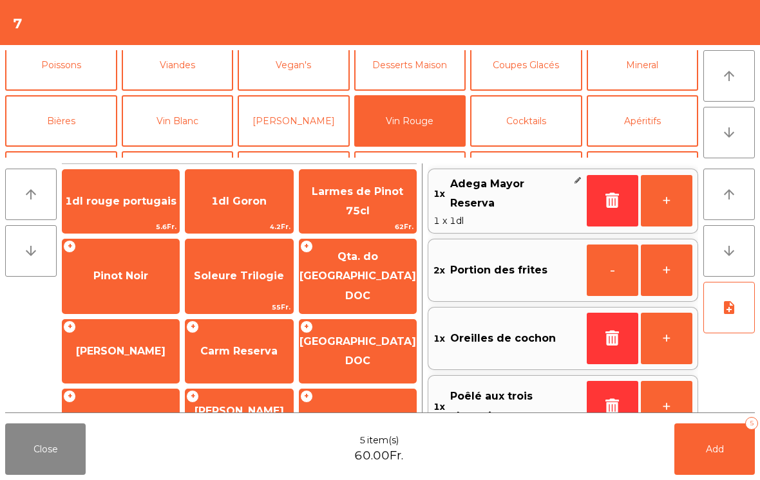
click at [140, 208] on span "1dl rouge portugais" at bounding box center [120, 201] width 117 height 35
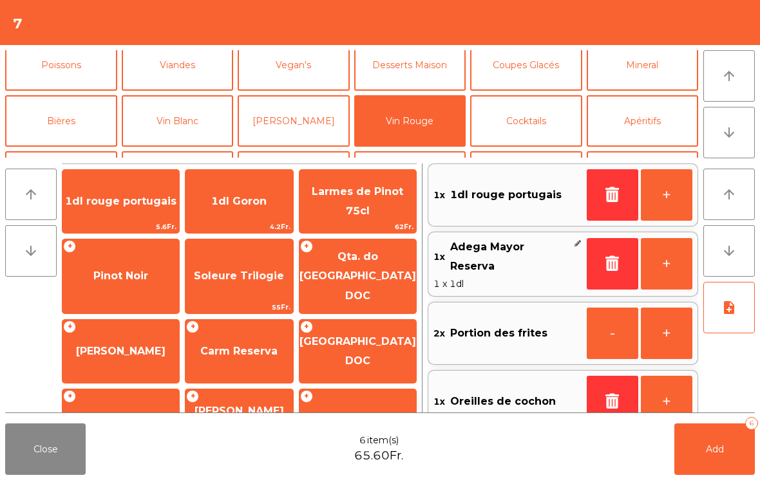
scroll to position [100, 0]
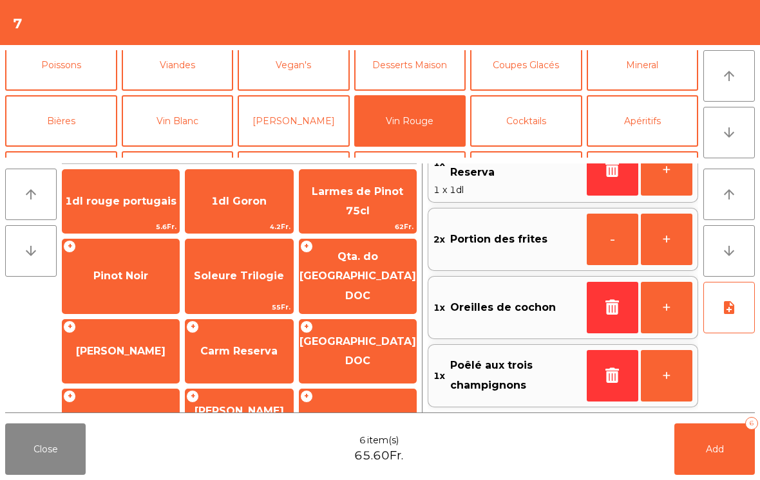
click at [726, 321] on button "note_add" at bounding box center [729, 308] width 52 height 52
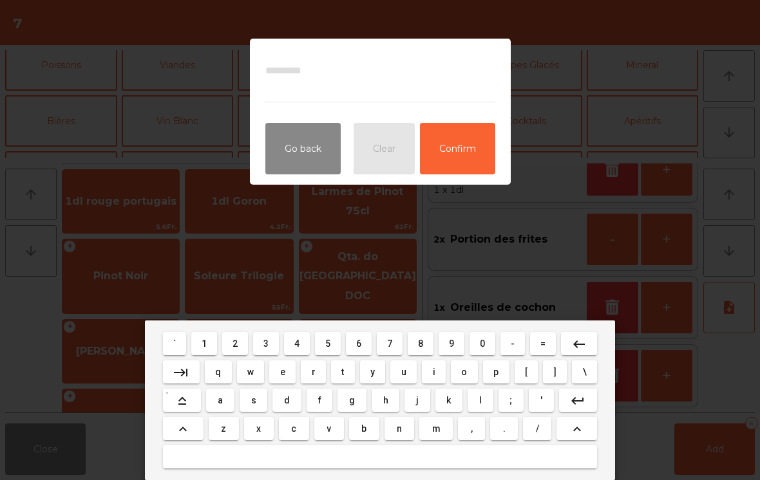
scroll to position [97, 0]
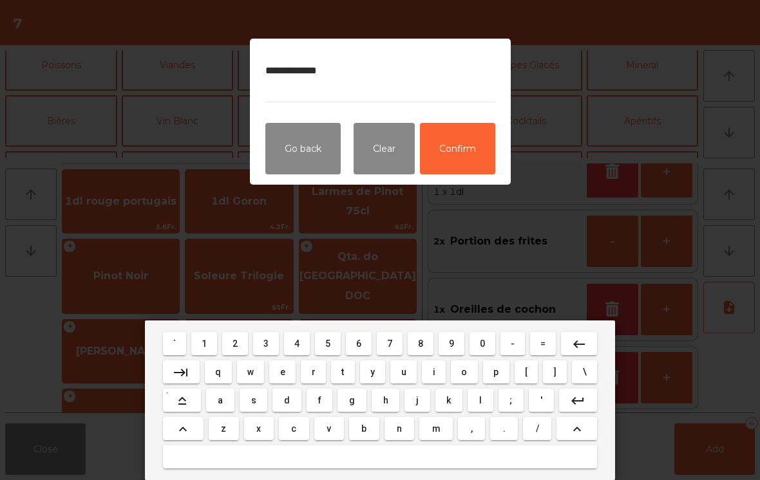
type textarea "**********"
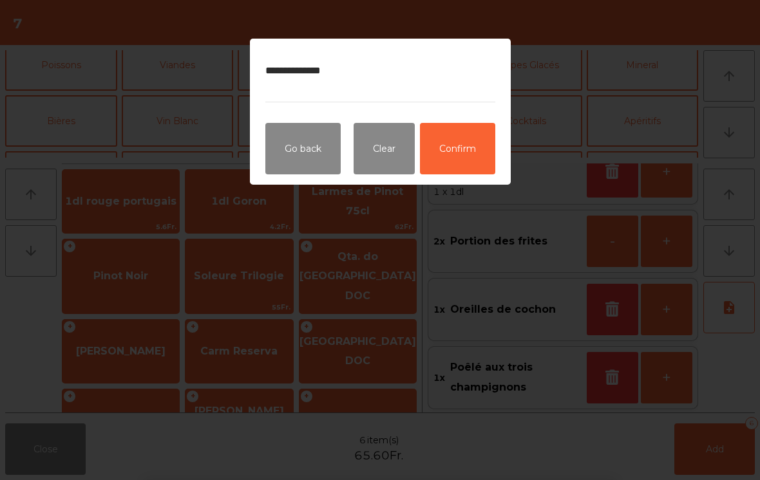
click at [462, 135] on button "Confirm" at bounding box center [457, 149] width 75 height 52
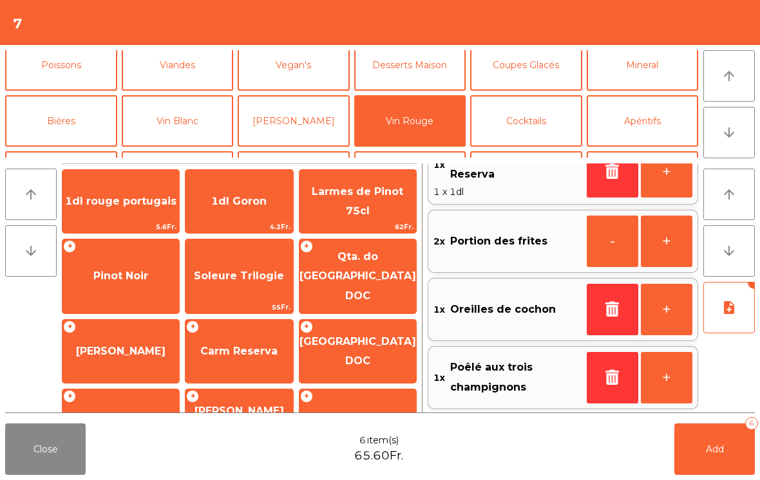
scroll to position [33, 0]
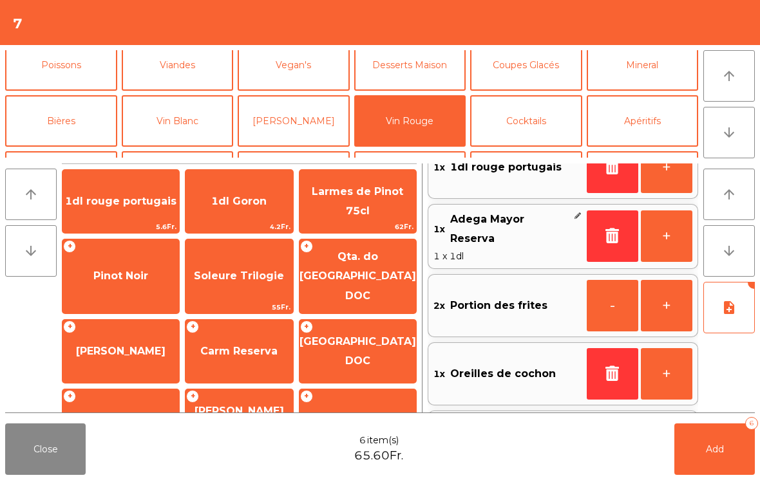
click at [696, 453] on button "Add 6" at bounding box center [714, 450] width 81 height 52
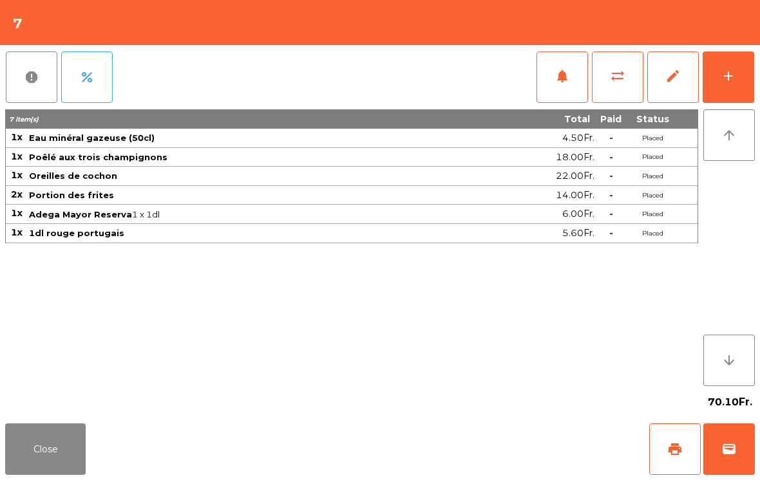
click at [21, 470] on button "Close" at bounding box center [45, 450] width 81 height 52
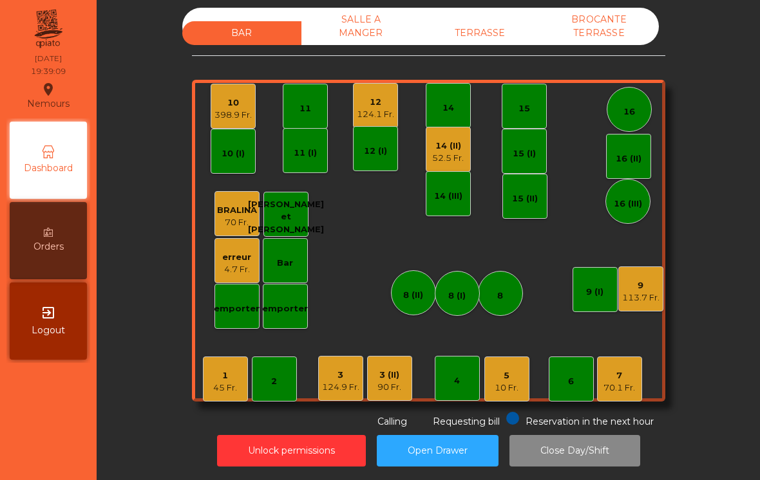
click at [343, 385] on div "124.9 Fr." at bounding box center [340, 387] width 37 height 13
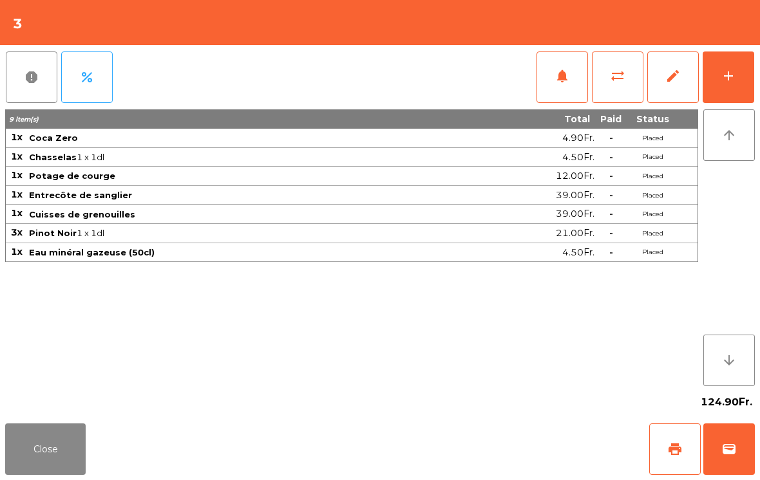
click at [555, 75] on span "notifications" at bounding box center [562, 75] width 15 height 15
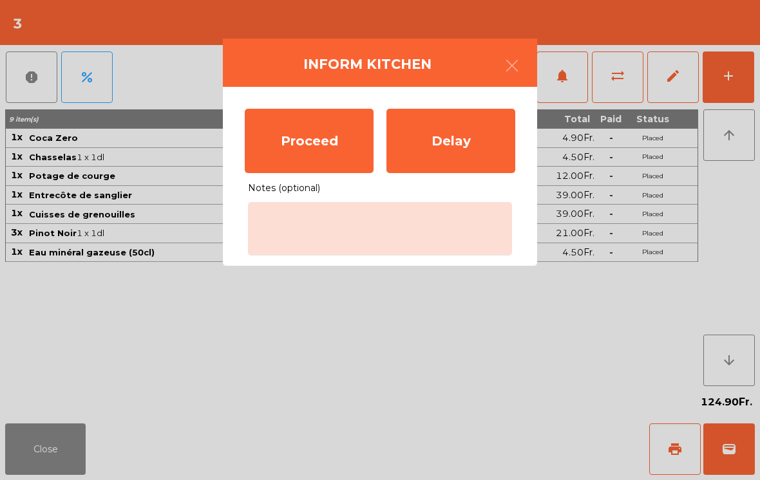
click at [319, 146] on div "Proceed" at bounding box center [309, 141] width 129 height 64
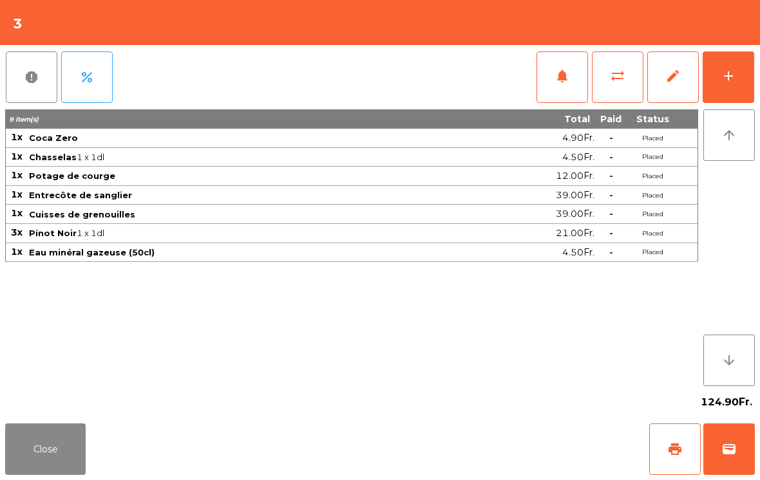
click at [77, 454] on button "Close" at bounding box center [45, 450] width 81 height 52
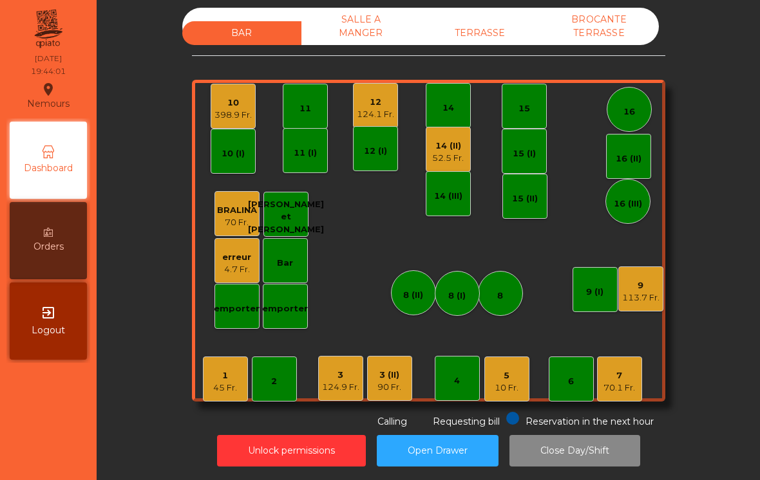
click at [508, 381] on div "5" at bounding box center [507, 376] width 24 height 13
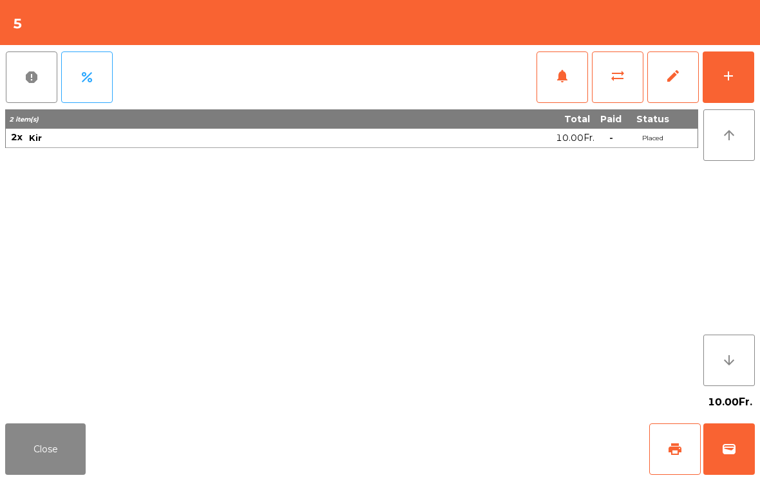
click at [742, 72] on button "add" at bounding box center [729, 78] width 52 height 52
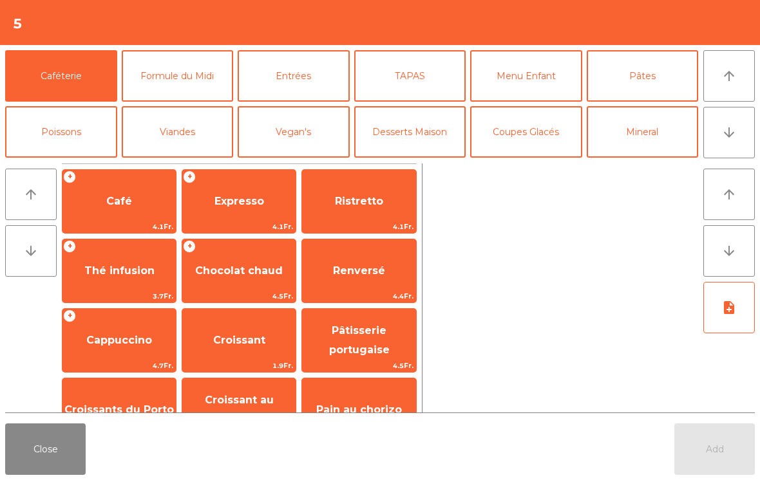
click at [430, 75] on button "TAPAS" at bounding box center [410, 76] width 112 height 52
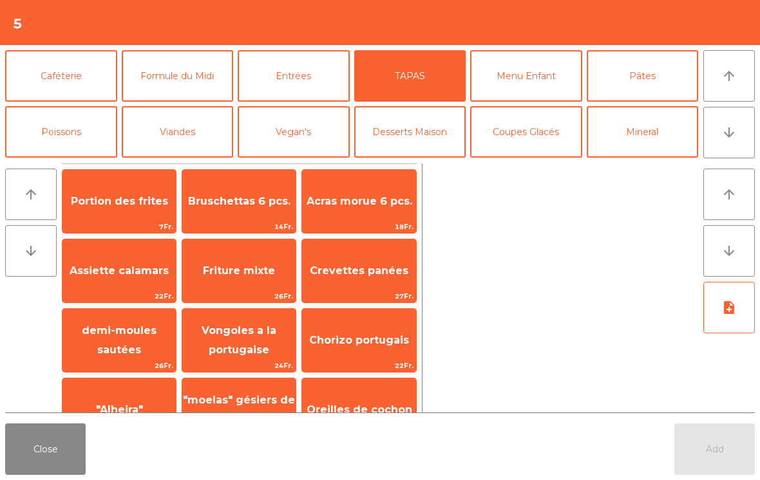
click at [359, 189] on span "Acras morue 6 pcs." at bounding box center [358, 201] width 113 height 35
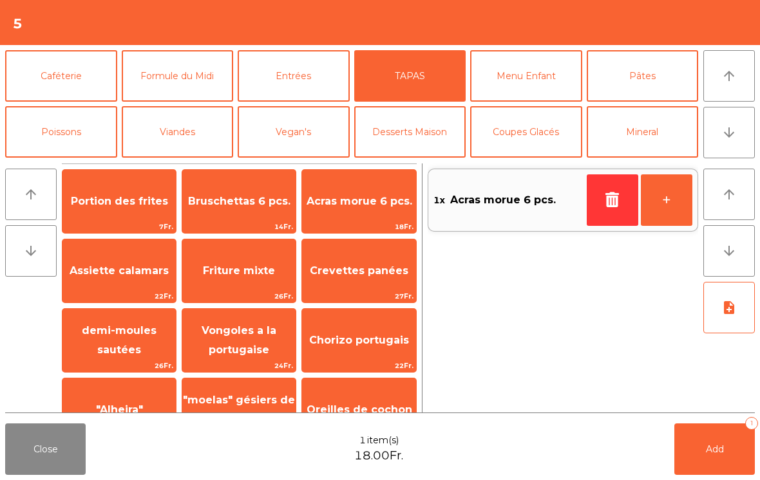
click at [77, 138] on button "Poissons" at bounding box center [61, 132] width 112 height 52
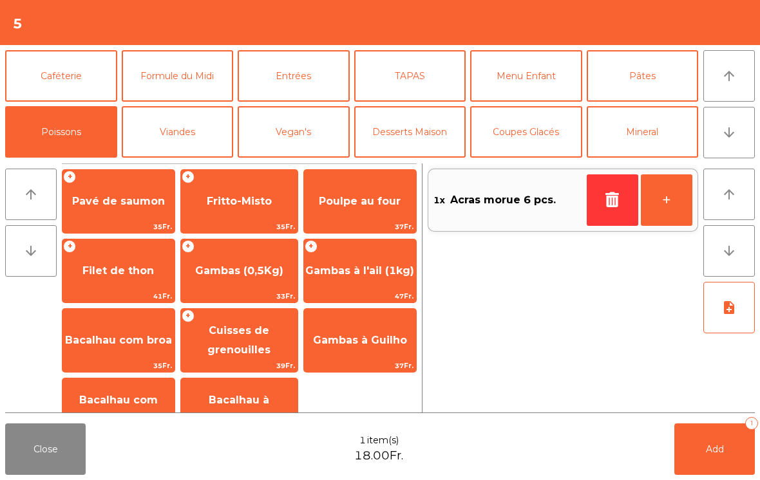
click at [374, 200] on span "Poulpe au four" at bounding box center [360, 201] width 82 height 12
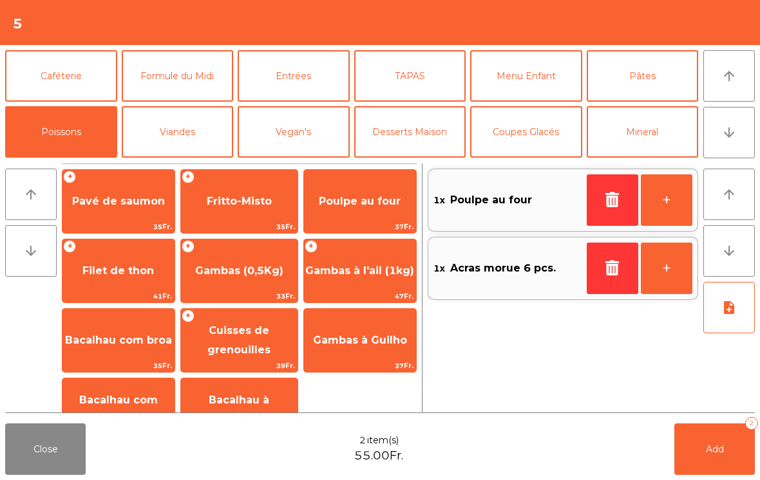
click at [220, 267] on span "Gambas (0,5Kg)" at bounding box center [239, 271] width 88 height 12
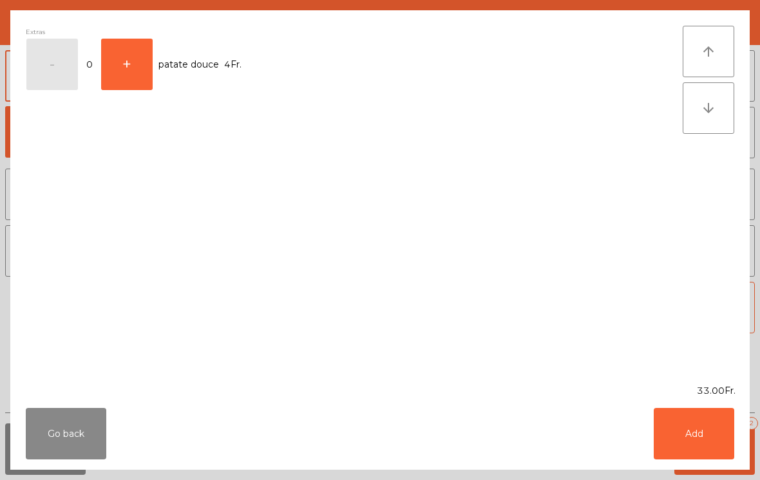
click at [701, 437] on button "Add" at bounding box center [694, 434] width 81 height 52
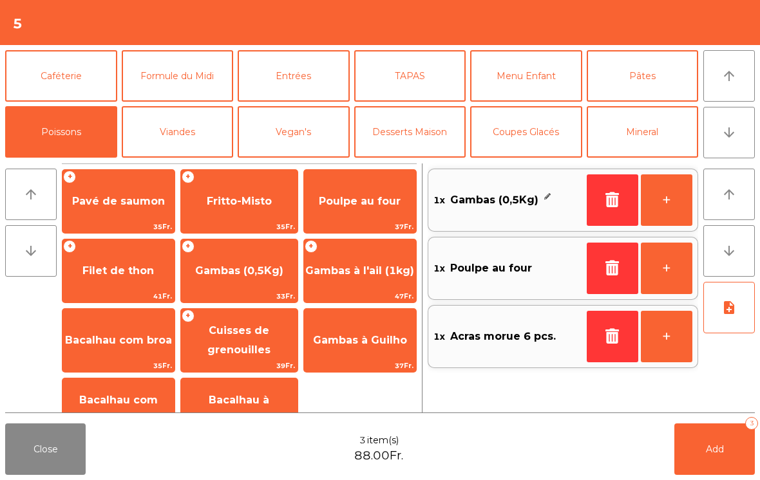
click at [643, 131] on button "Mineral" at bounding box center [643, 132] width 112 height 52
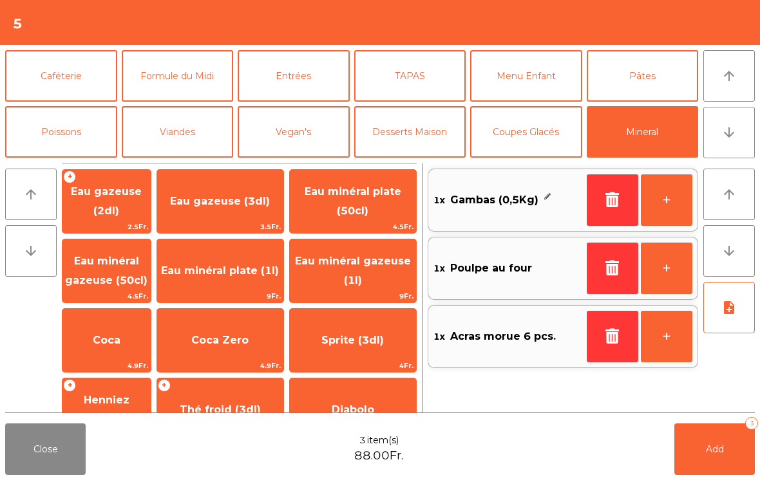
click at [361, 193] on span "Eau minéral plate (50cl)" at bounding box center [353, 201] width 97 height 32
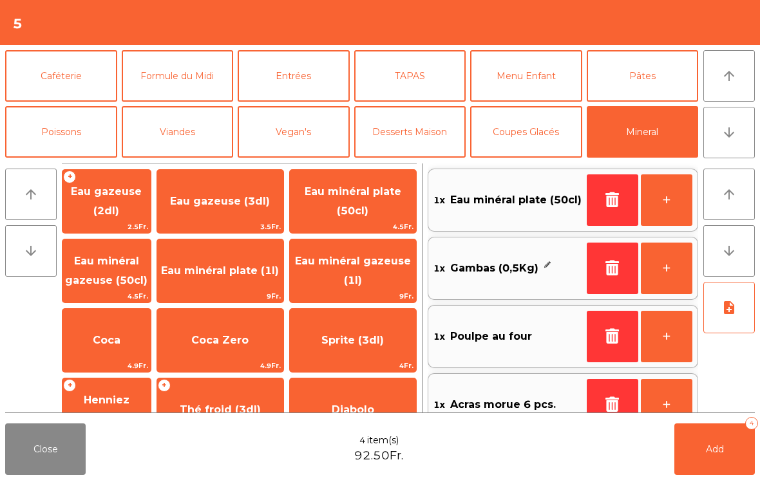
scroll to position [37, 0]
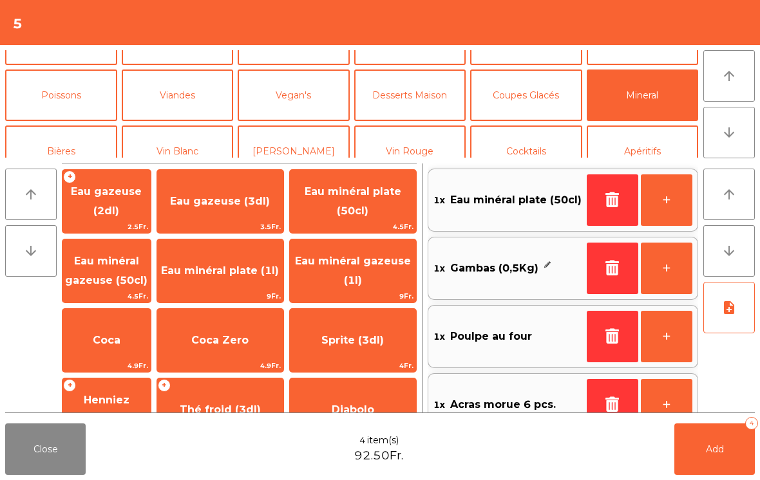
click at [158, 130] on button "Vin Blanc" at bounding box center [178, 152] width 112 height 52
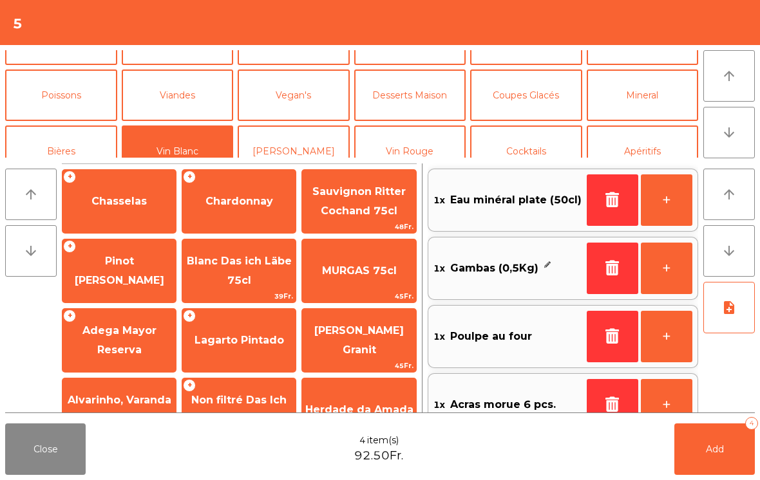
scroll to position [66, 0]
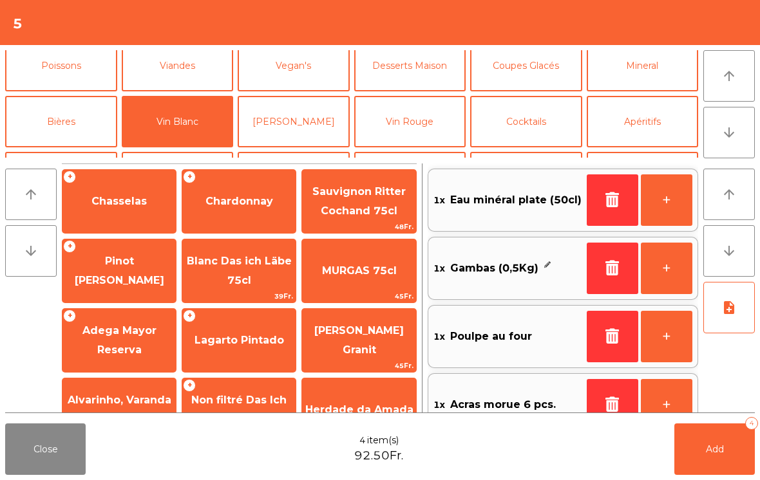
click at [128, 338] on span "Adega Mayor Reserva" at bounding box center [118, 341] width 113 height 55
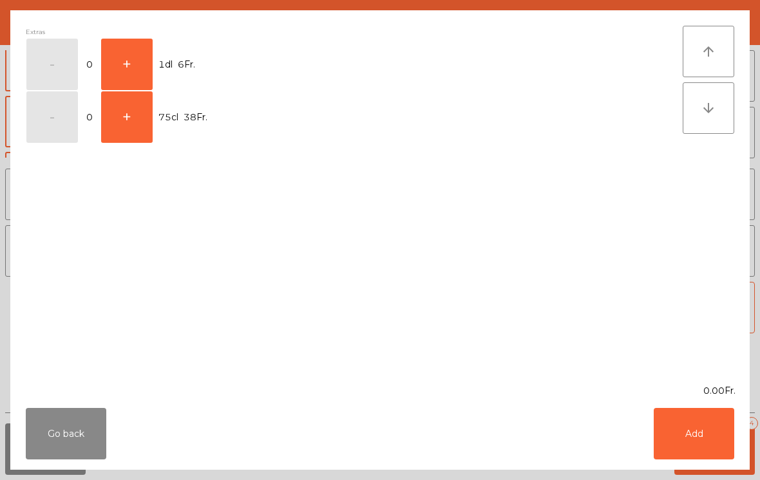
click at [139, 50] on button "+" at bounding box center [127, 65] width 52 height 52
click at [721, 450] on button "Add" at bounding box center [694, 434] width 81 height 52
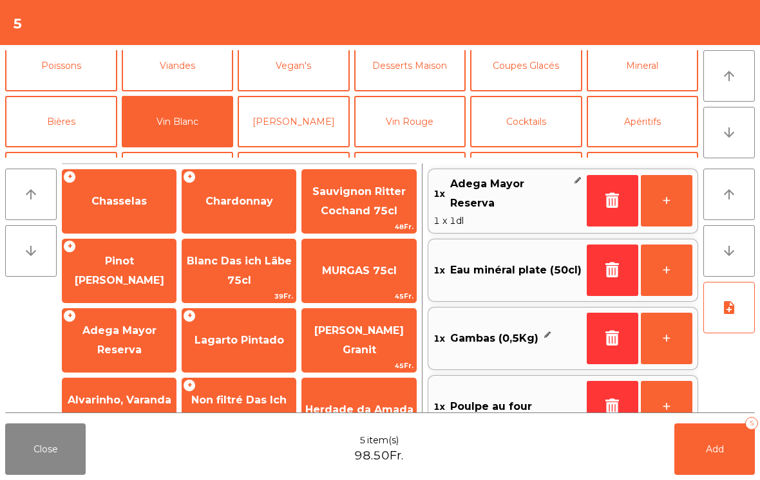
click at [667, 193] on button "+" at bounding box center [667, 201] width 52 height 52
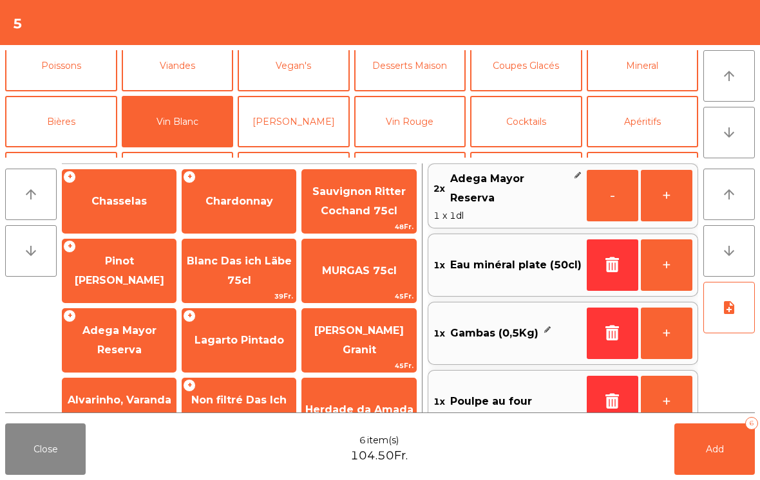
scroll to position [67, 0]
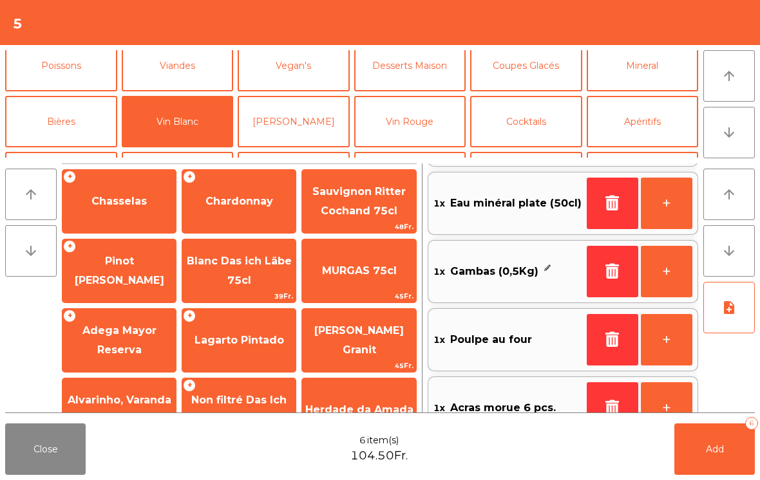
click at [723, 313] on icon "note_add" at bounding box center [728, 307] width 15 height 15
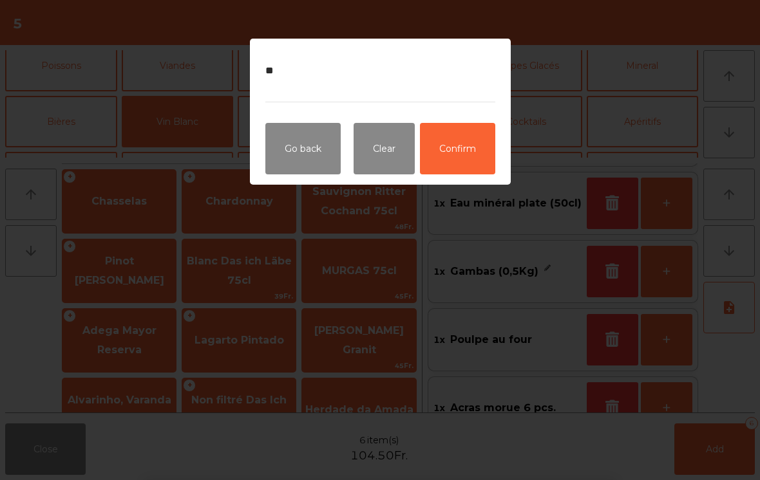
click at [478, 163] on button "Confirm" at bounding box center [457, 149] width 75 height 52
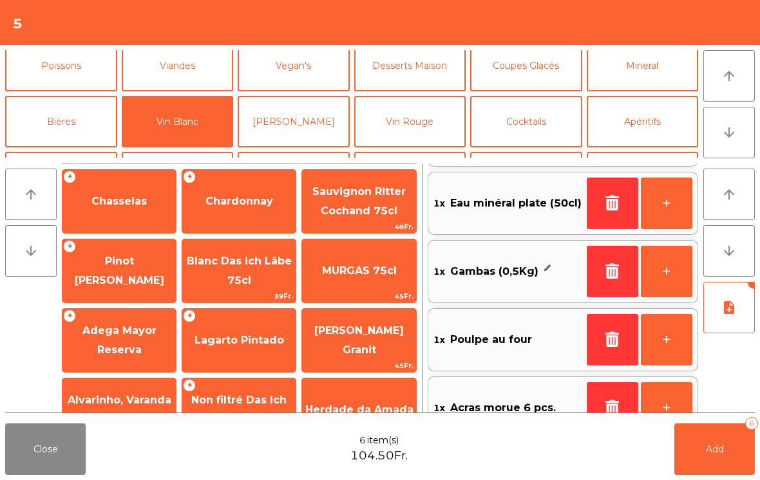
click at [729, 469] on button "Add 6" at bounding box center [714, 450] width 81 height 52
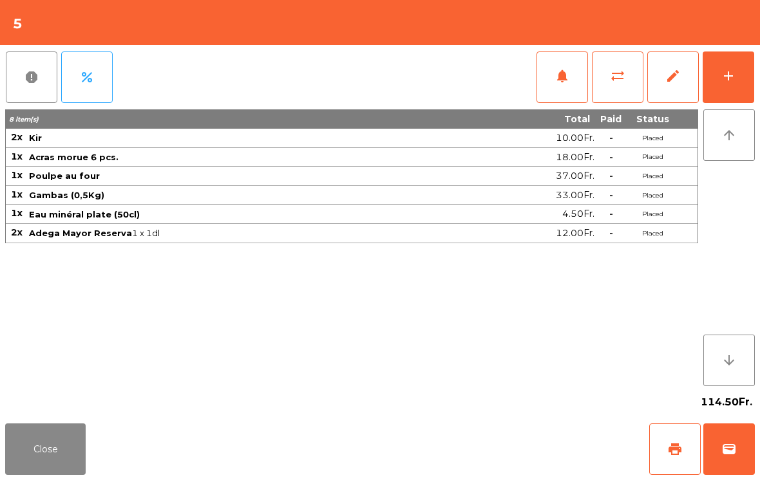
click at [59, 474] on button "Close" at bounding box center [45, 450] width 81 height 52
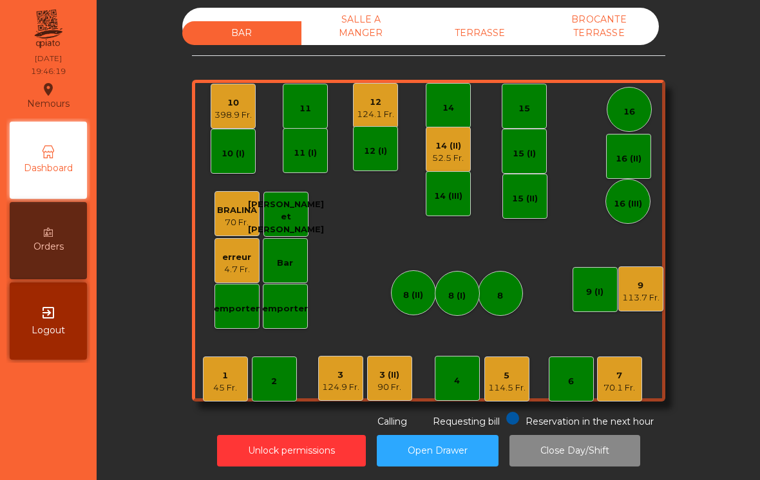
click at [462, 162] on div "52.5 Fr." at bounding box center [448, 158] width 32 height 13
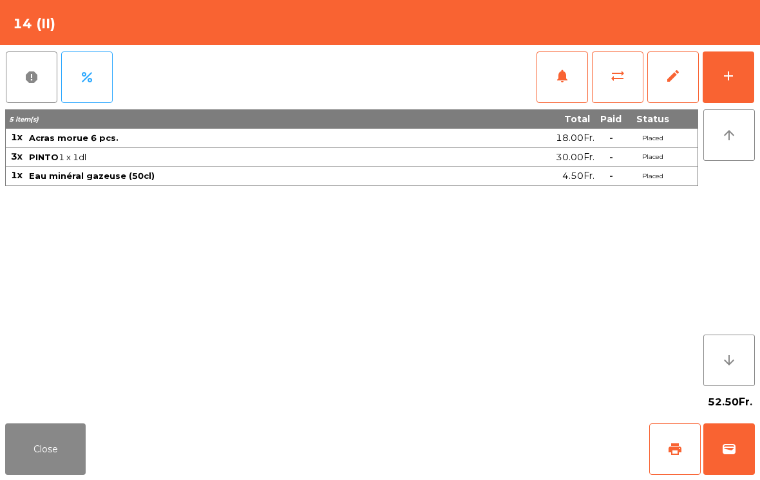
click at [45, 453] on button "Close" at bounding box center [45, 450] width 81 height 52
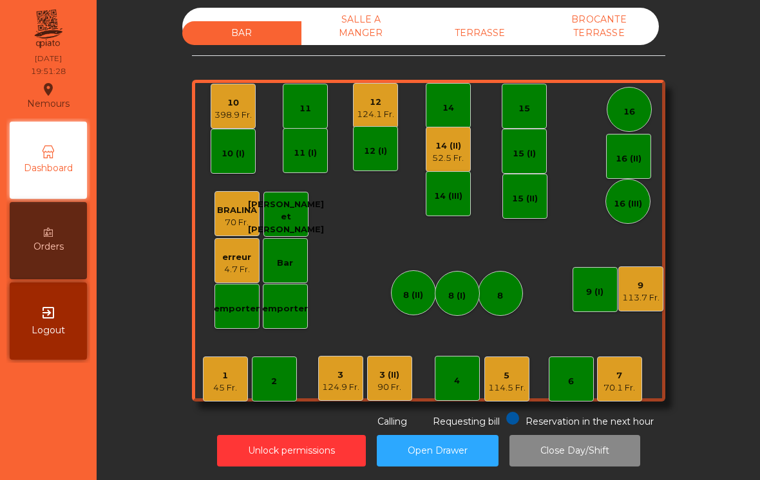
click at [239, 92] on div "10 398.9 Fr." at bounding box center [232, 106] width 37 height 30
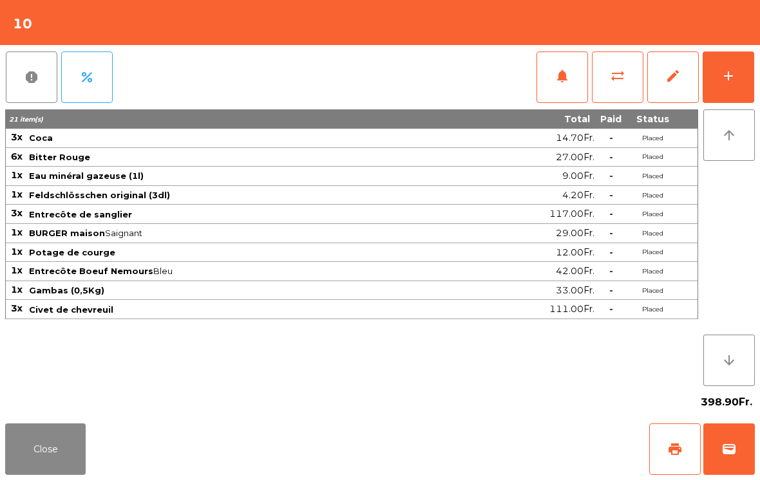
click at [55, 462] on button "Close" at bounding box center [45, 450] width 81 height 52
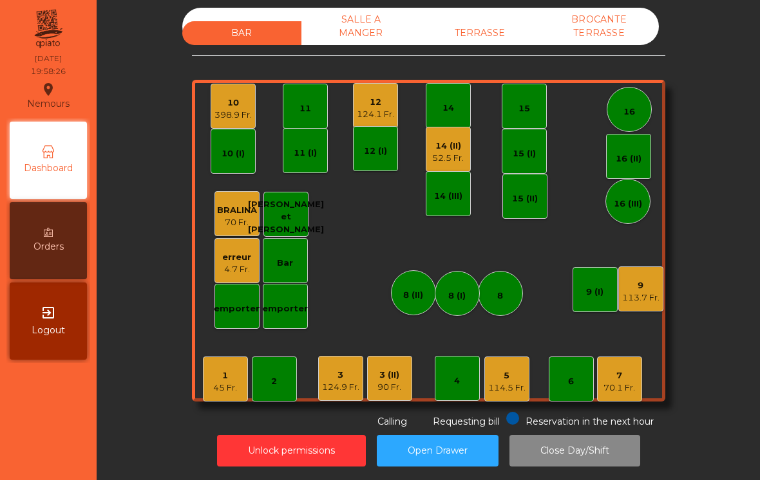
click at [436, 139] on div "14 (II) 52.5 Fr." at bounding box center [448, 150] width 32 height 30
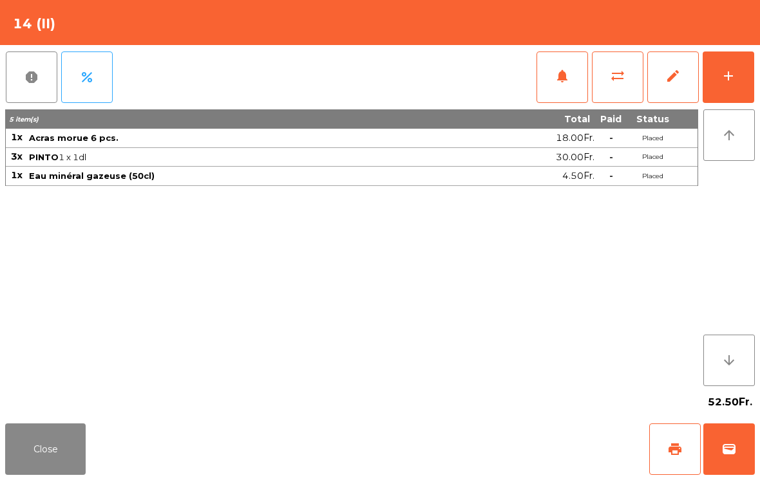
click at [560, 85] on button "notifications" at bounding box center [562, 78] width 52 height 52
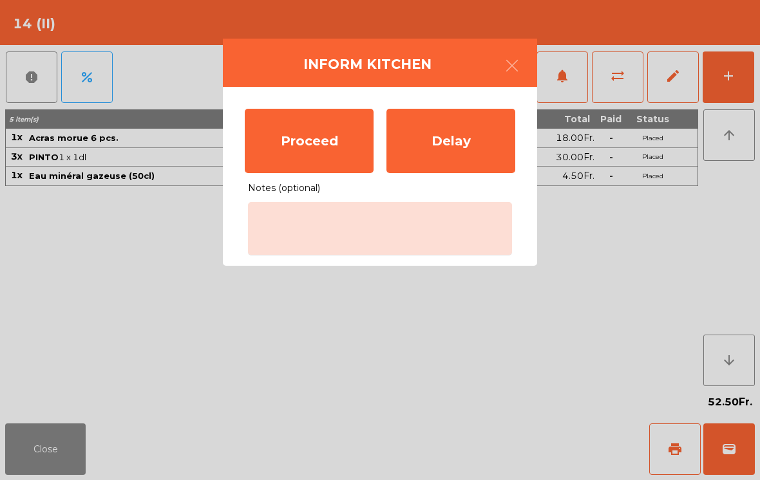
click at [287, 154] on div "Proceed" at bounding box center [309, 141] width 129 height 64
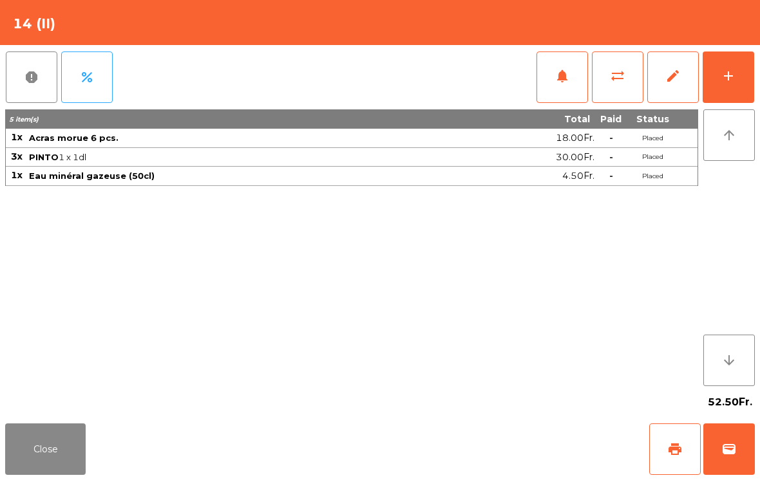
click at [44, 460] on button "Close" at bounding box center [45, 450] width 81 height 52
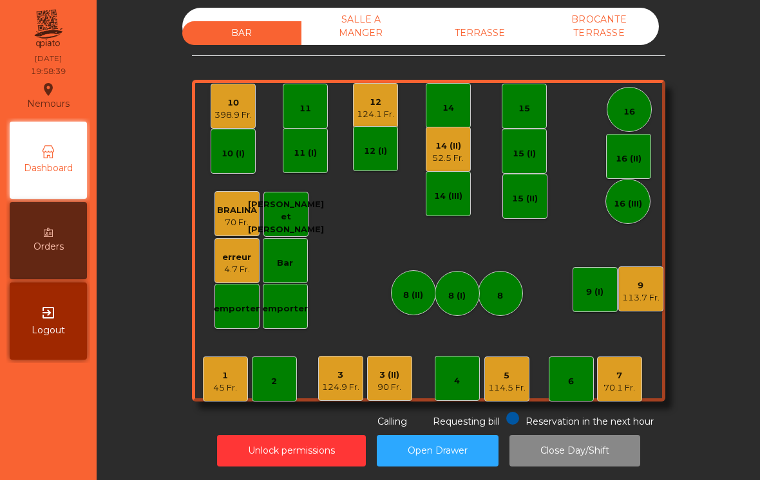
click at [629, 163] on div "16 (II)" at bounding box center [629, 159] width 26 height 13
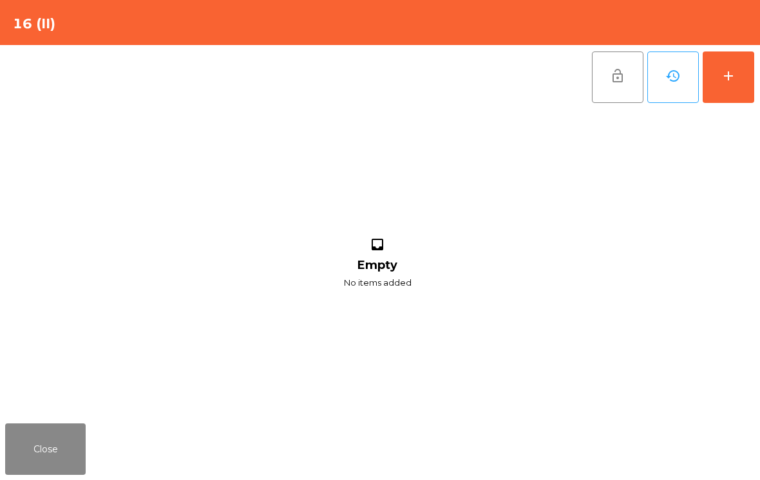
click at [728, 87] on button "add" at bounding box center [729, 78] width 52 height 52
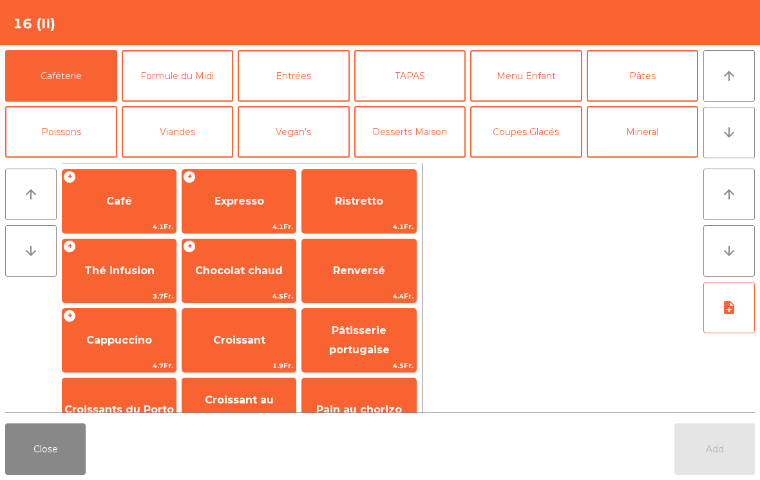
click at [641, 151] on button "Mineral" at bounding box center [643, 132] width 112 height 52
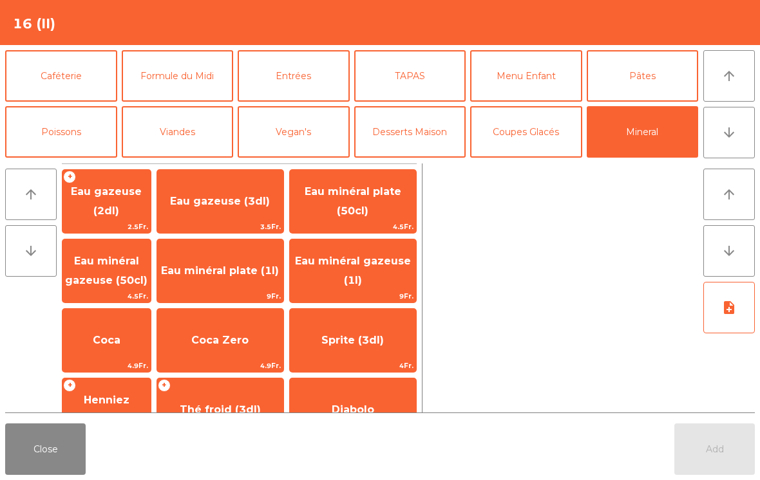
click at [234, 272] on span "Eau minéral plate (1l)" at bounding box center [220, 271] width 126 height 35
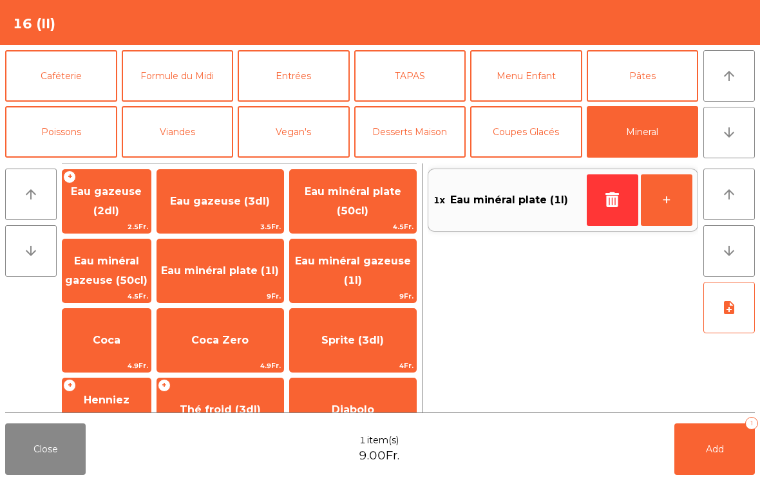
scroll to position [50, 0]
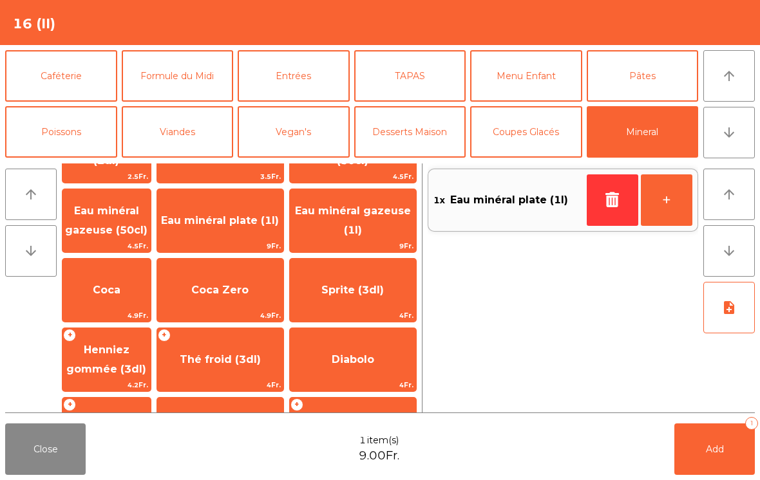
click at [237, 284] on span "Coca Zero" at bounding box center [219, 290] width 57 height 12
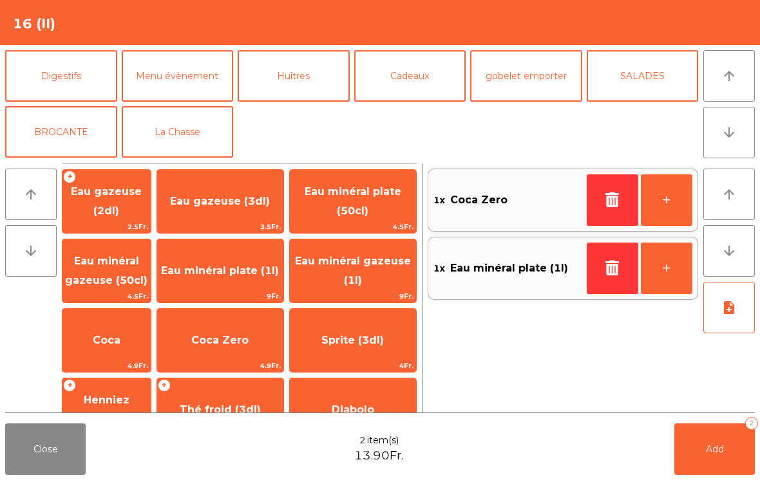
scroll to position [88, 0]
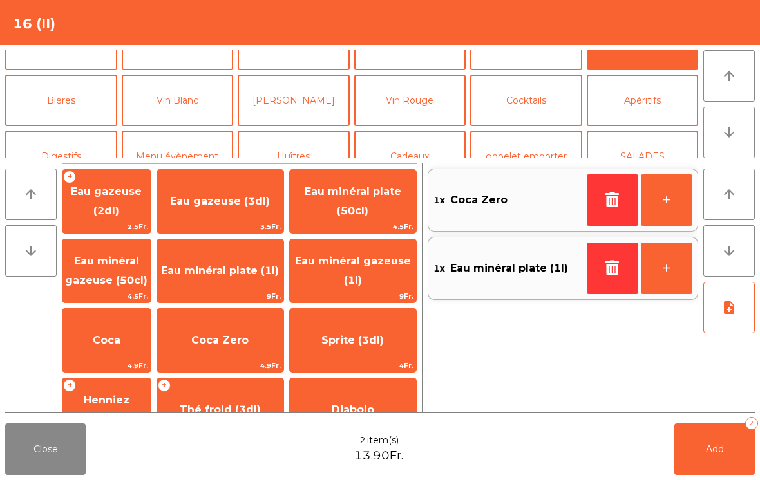
click at [70, 102] on button "Bières" at bounding box center [61, 101] width 112 height 52
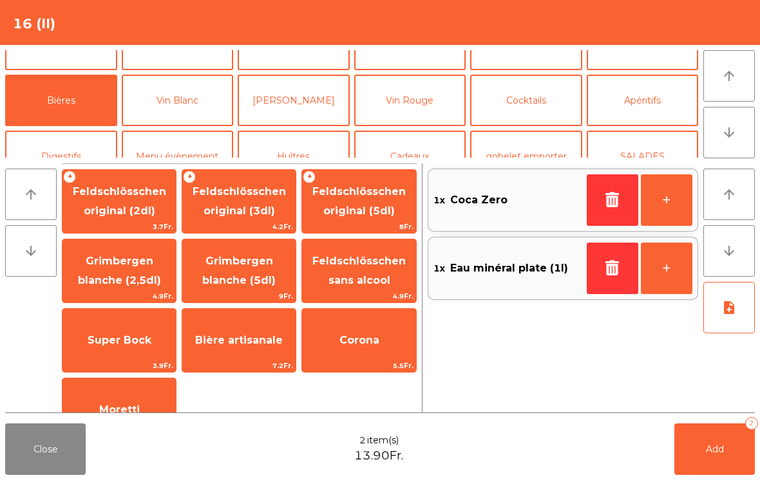
click at [256, 207] on span "Feldschlösschen original (3dl)" at bounding box center [239, 201] width 93 height 32
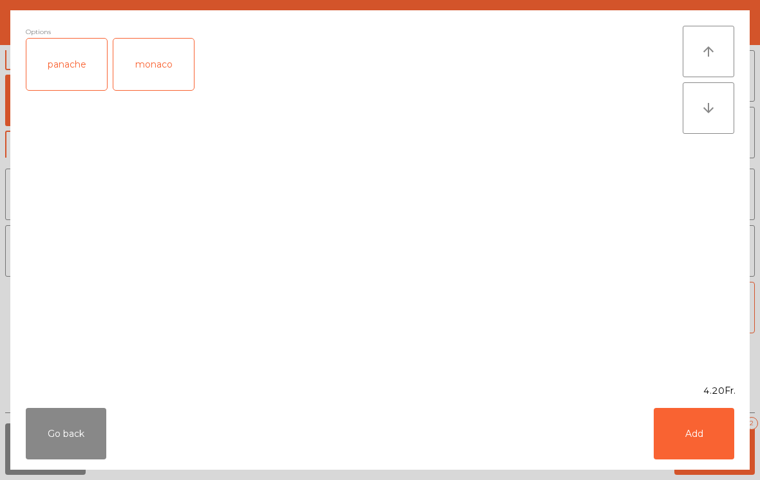
click at [699, 442] on button "Add" at bounding box center [694, 434] width 81 height 52
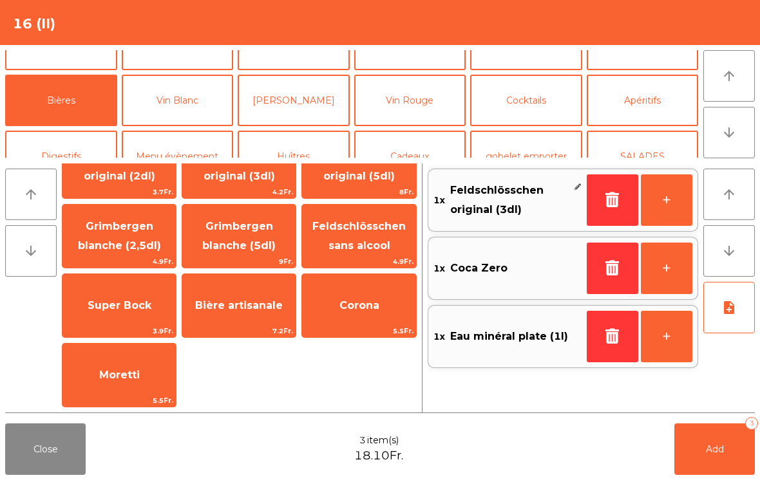
scroll to position [35, 0]
click at [101, 312] on span "Super Bock" at bounding box center [120, 305] width 64 height 12
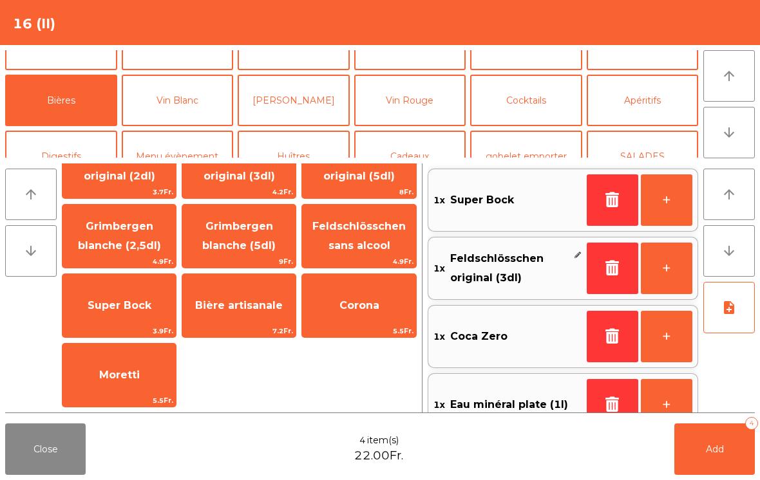
click at [706, 443] on button "Add 4" at bounding box center [714, 450] width 81 height 52
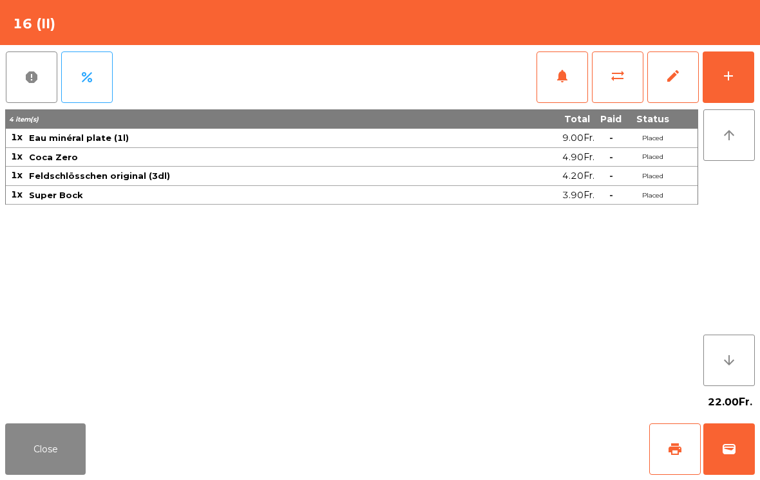
click at [35, 456] on button "Close" at bounding box center [45, 450] width 81 height 52
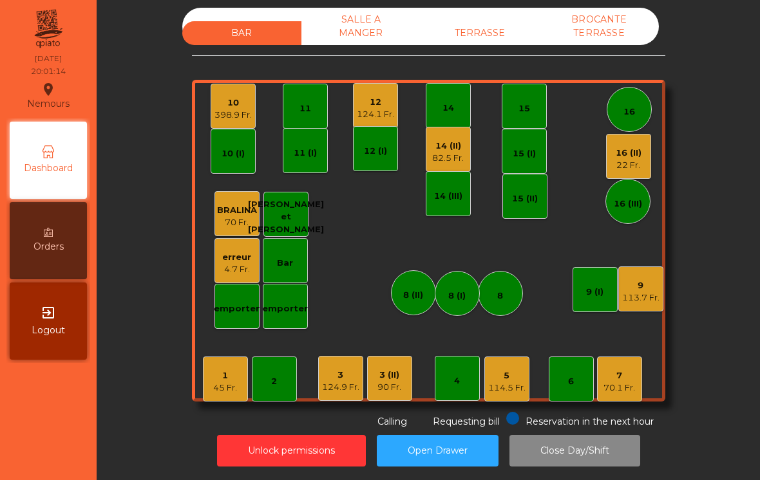
click at [437, 135] on div "14 (II) 82.5 Fr." at bounding box center [448, 150] width 32 height 30
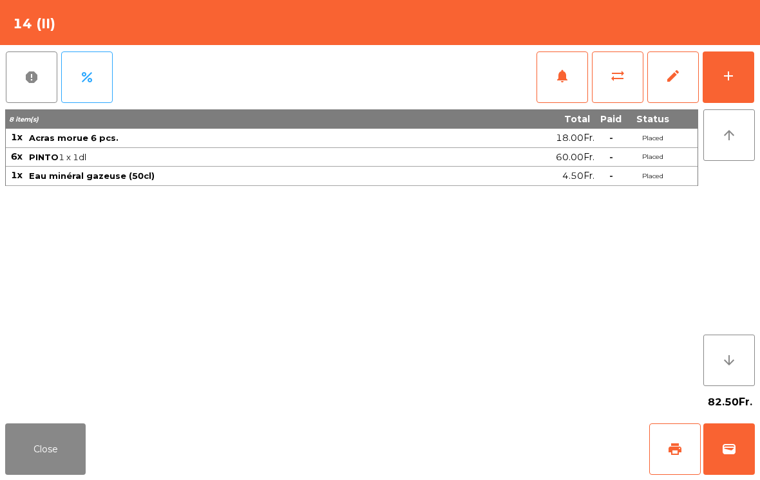
click at [677, 460] on button "print" at bounding box center [675, 450] width 52 height 52
click at [8, 451] on button "Close" at bounding box center [45, 450] width 81 height 52
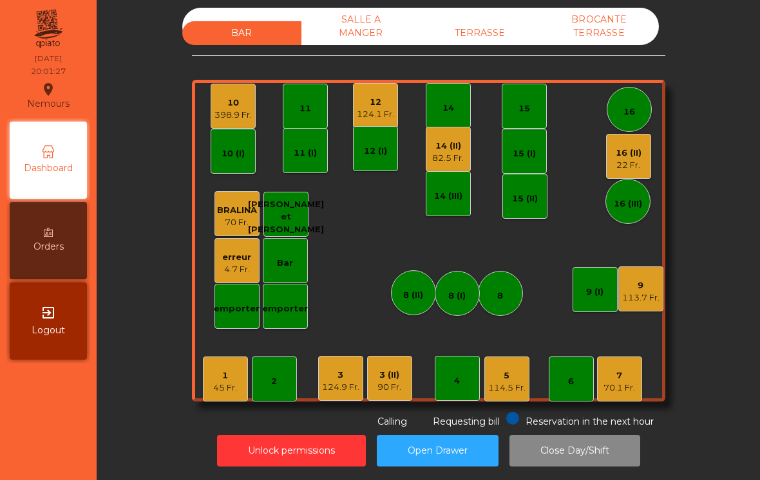
click at [396, 384] on div "90 Fr." at bounding box center [389, 387] width 24 height 13
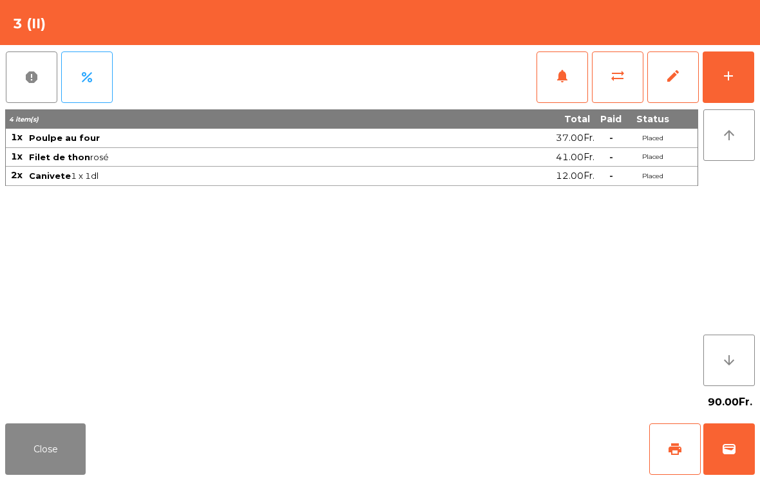
click at [667, 447] on button "print" at bounding box center [675, 450] width 52 height 52
click at [739, 455] on button "wallet" at bounding box center [729, 450] width 52 height 52
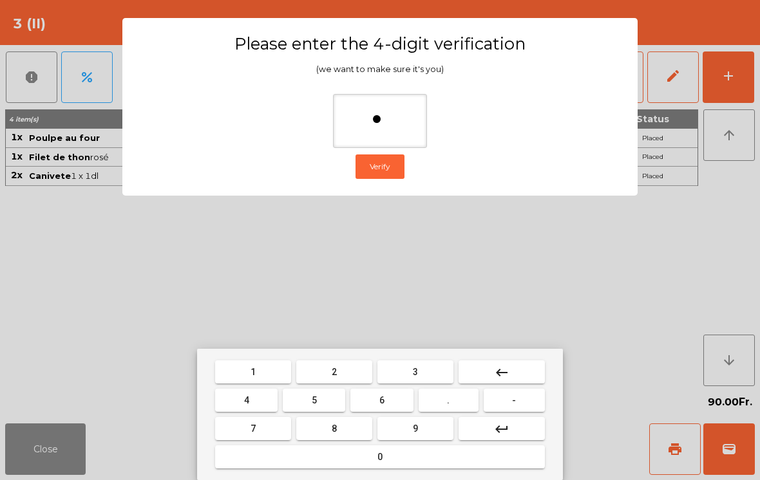
type input "**"
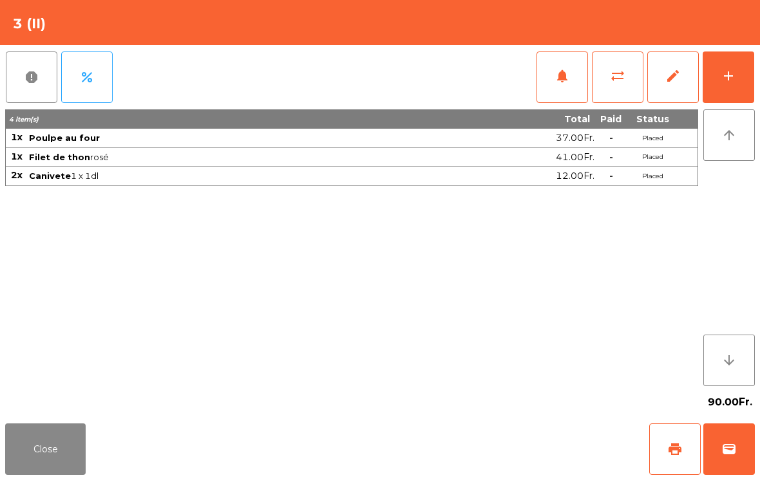
click at [489, 448] on div "Close print wallet" at bounding box center [380, 450] width 760 height 62
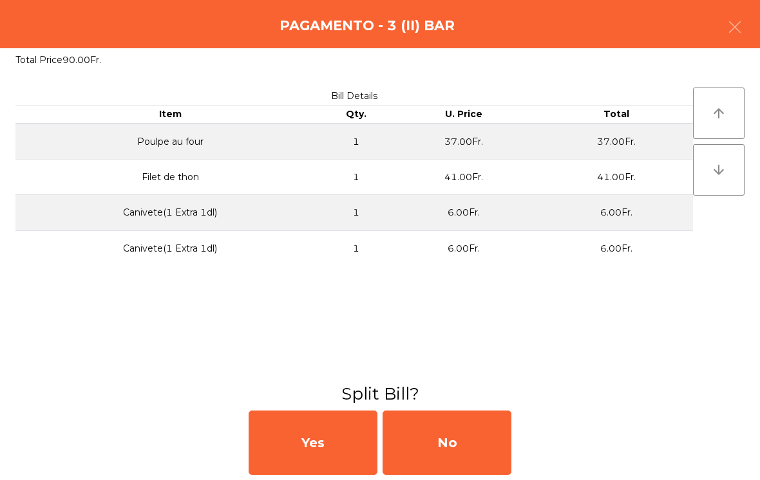
click at [488, 448] on div "No" at bounding box center [447, 443] width 129 height 64
click at [474, 451] on div "MB" at bounding box center [447, 443] width 129 height 64
click at [480, 436] on div "No" at bounding box center [447, 443] width 129 height 64
click at [484, 430] on div "No" at bounding box center [447, 443] width 129 height 64
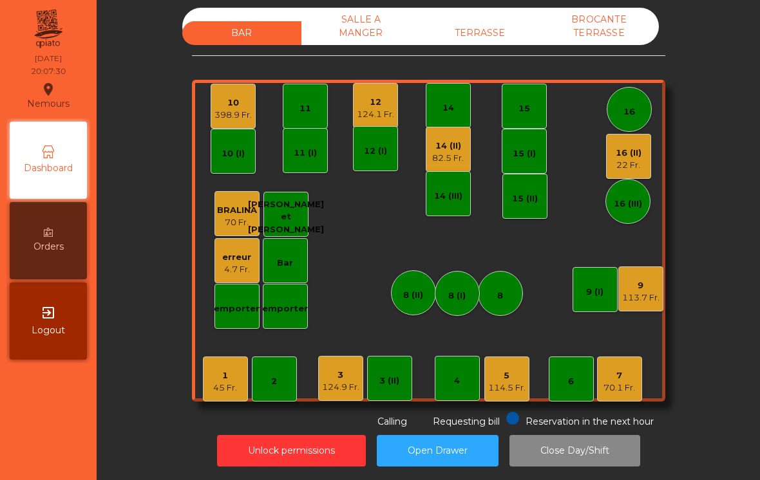
click at [225, 399] on div "1 45 Fr." at bounding box center [225, 379] width 45 height 45
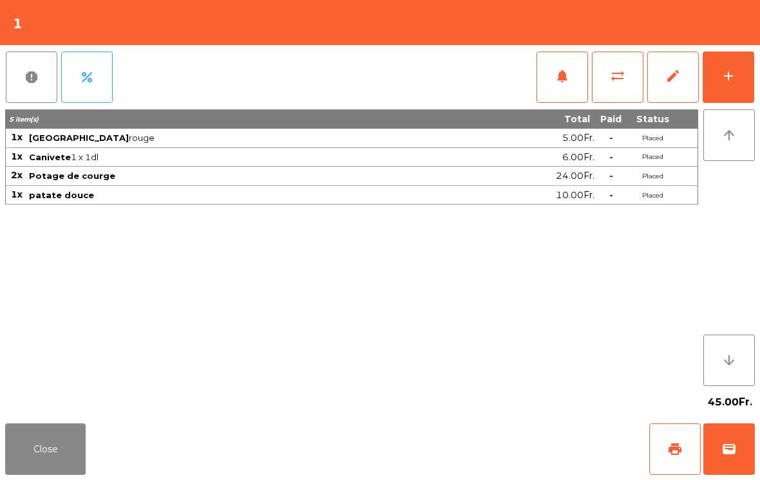
click at [552, 90] on button "notifications" at bounding box center [562, 78] width 52 height 52
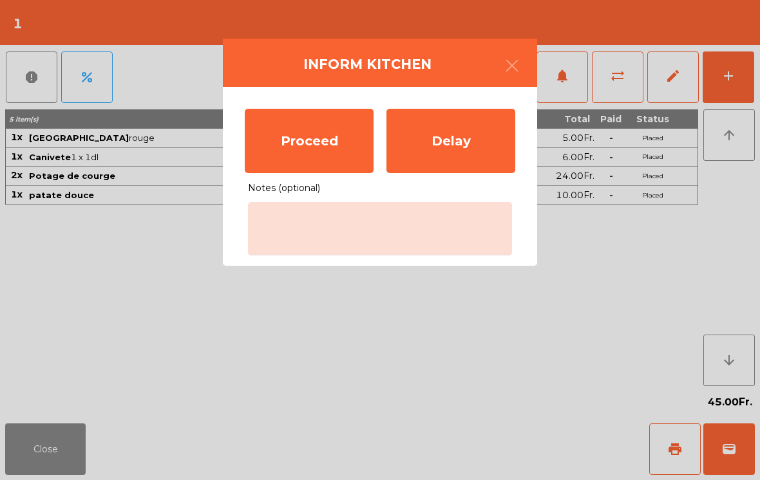
click at [283, 137] on div "Proceed" at bounding box center [309, 141] width 129 height 64
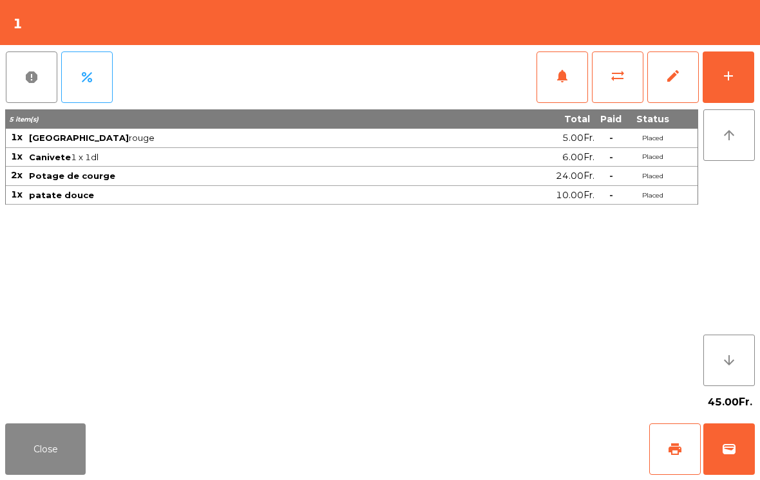
click at [66, 439] on button "Close" at bounding box center [45, 450] width 81 height 52
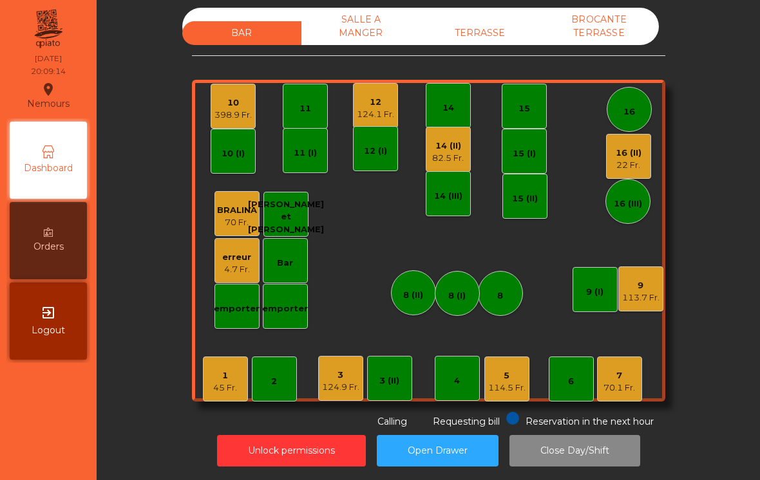
click at [230, 377] on div "1" at bounding box center [225, 376] width 24 height 13
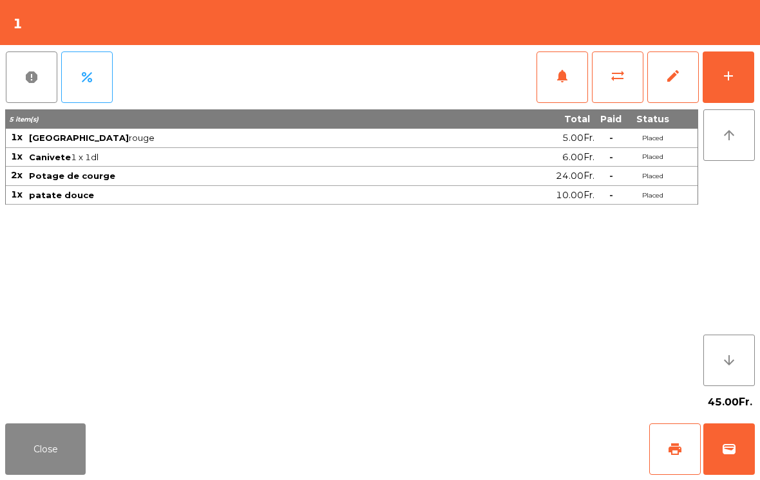
click at [36, 458] on button "Close" at bounding box center [45, 450] width 81 height 52
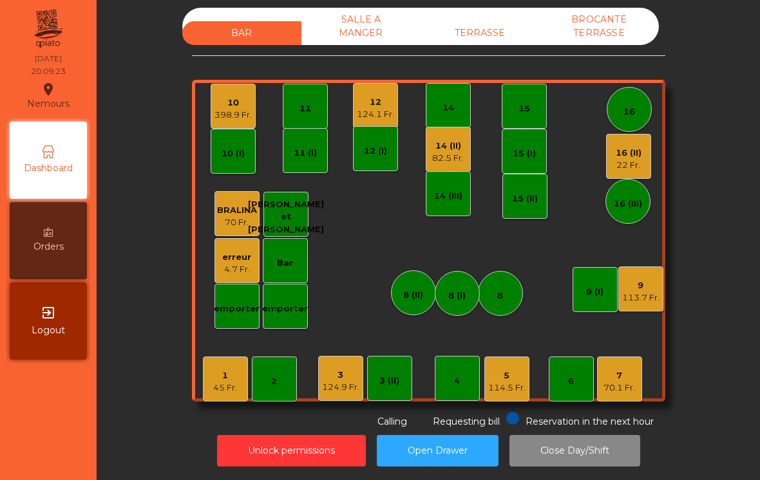
click at [625, 158] on div "16 (II)" at bounding box center [629, 153] width 26 height 13
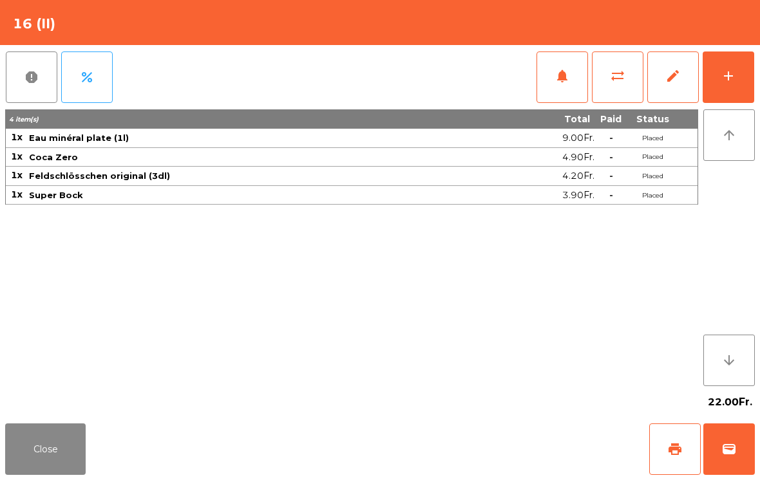
click at [735, 72] on div "add" at bounding box center [728, 75] width 15 height 15
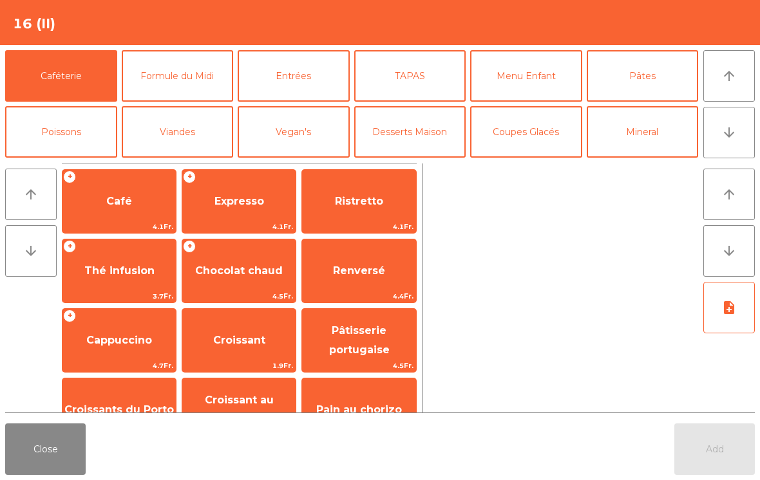
click at [189, 83] on button "Formule du Midi" at bounding box center [178, 76] width 112 height 52
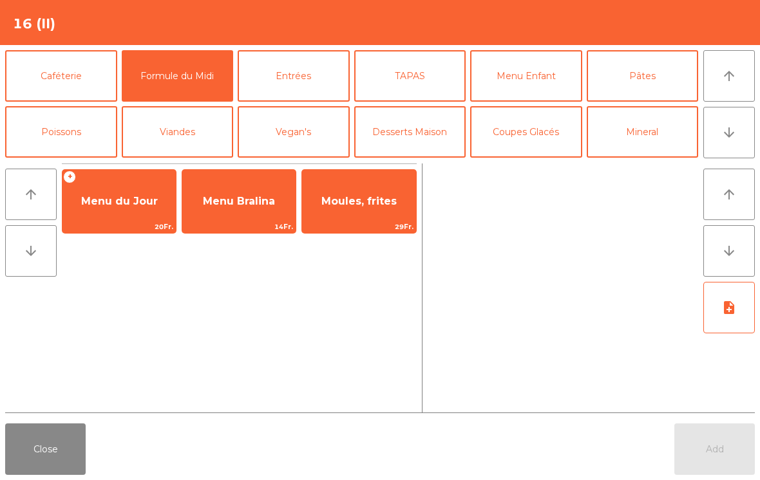
click at [292, 74] on button "Entrées" at bounding box center [294, 76] width 112 height 52
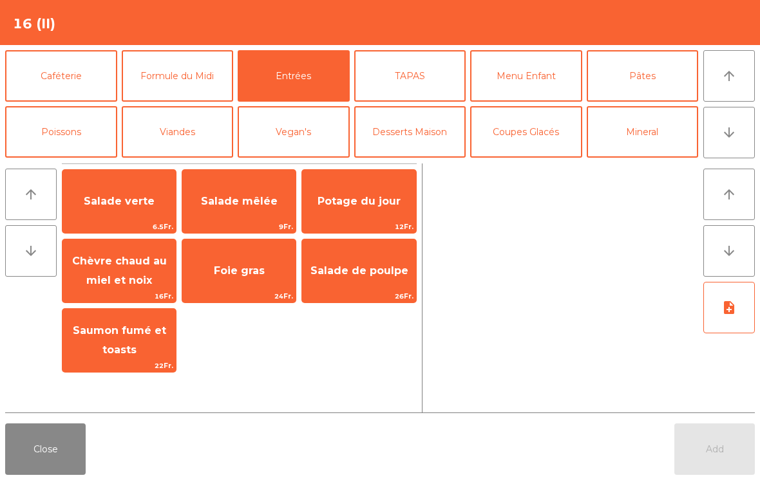
click at [151, 201] on span "Salade verte" at bounding box center [119, 201] width 71 height 12
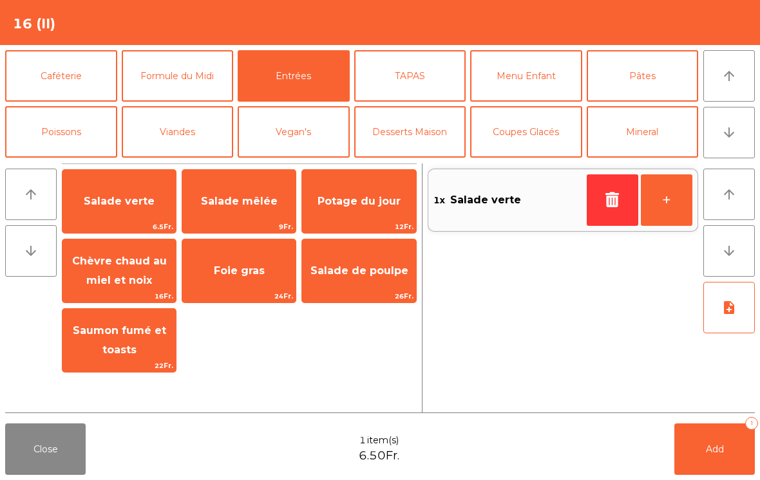
click at [244, 201] on span "Salade mêlée" at bounding box center [239, 201] width 77 height 12
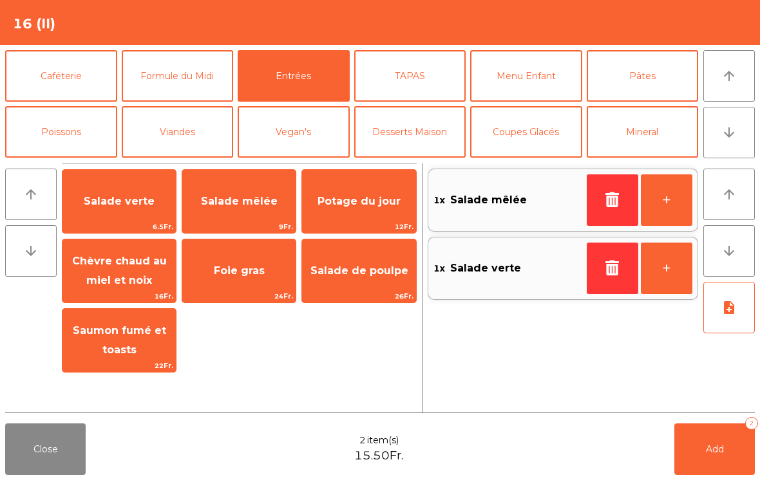
click at [660, 198] on button "+" at bounding box center [667, 201] width 52 height 52
click at [660, 197] on button "+" at bounding box center [667, 201] width 52 height 52
click at [66, 135] on button "Poissons" at bounding box center [61, 132] width 112 height 52
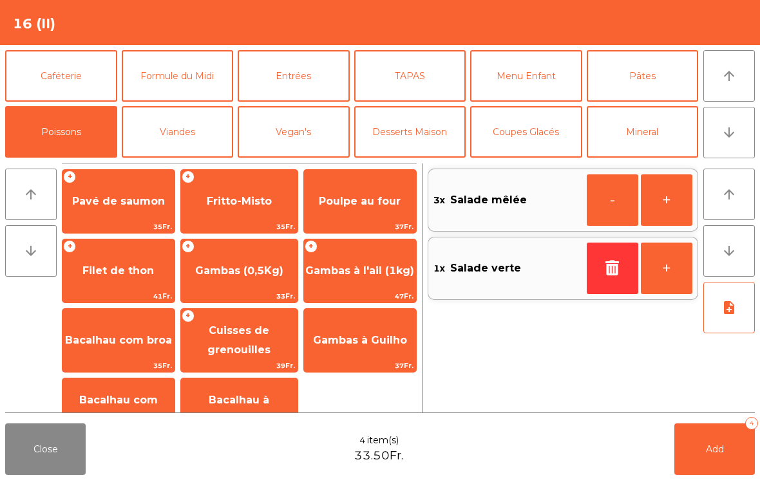
click at [362, 268] on span "Gambas à l'ail (1kg)" at bounding box center [359, 271] width 109 height 12
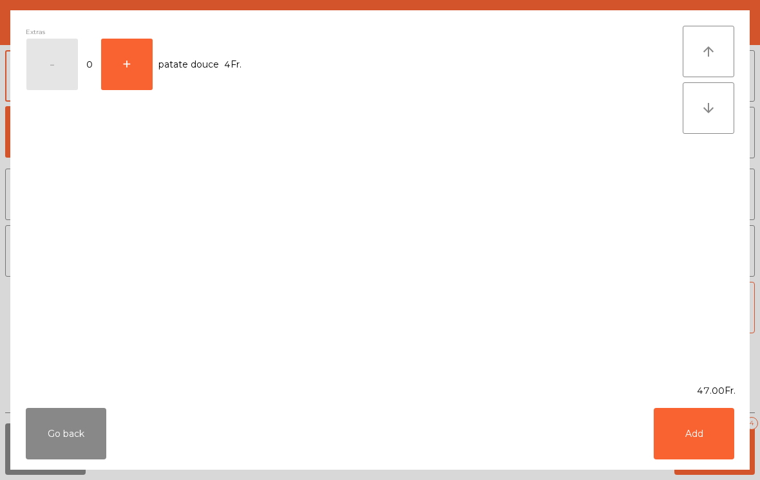
click at [700, 433] on button "Add" at bounding box center [694, 434] width 81 height 52
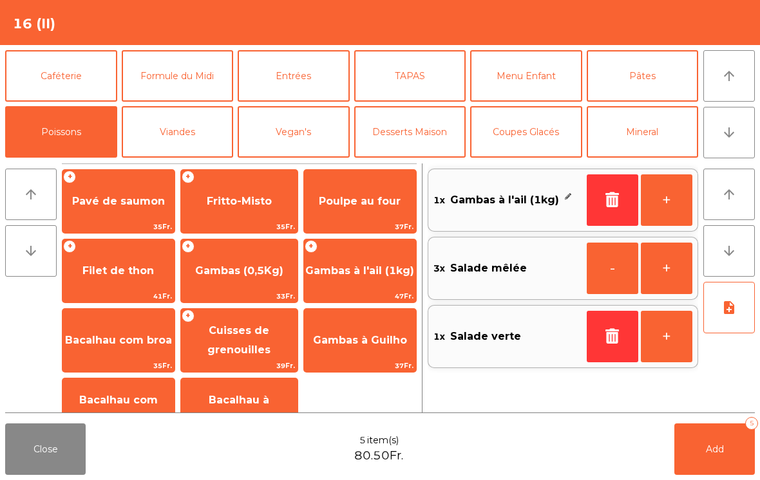
click at [131, 332] on span "Bacalhau com broa" at bounding box center [118, 340] width 112 height 35
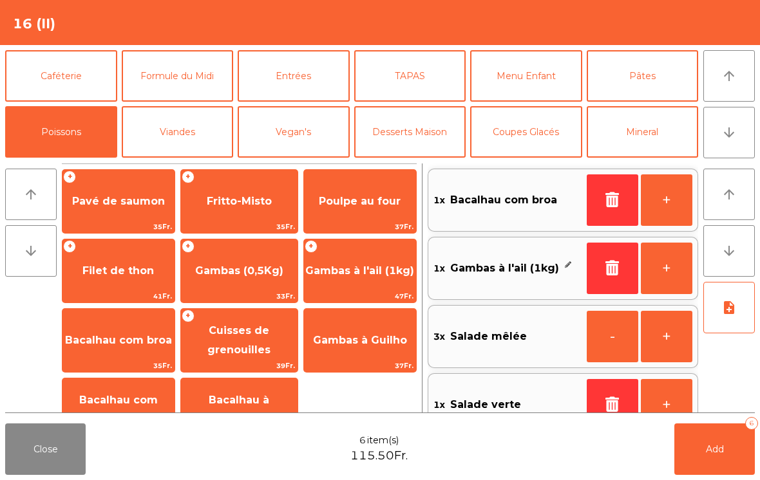
click at [249, 394] on span "Bacalhau à [GEOGRAPHIC_DATA]" at bounding box center [239, 410] width 117 height 55
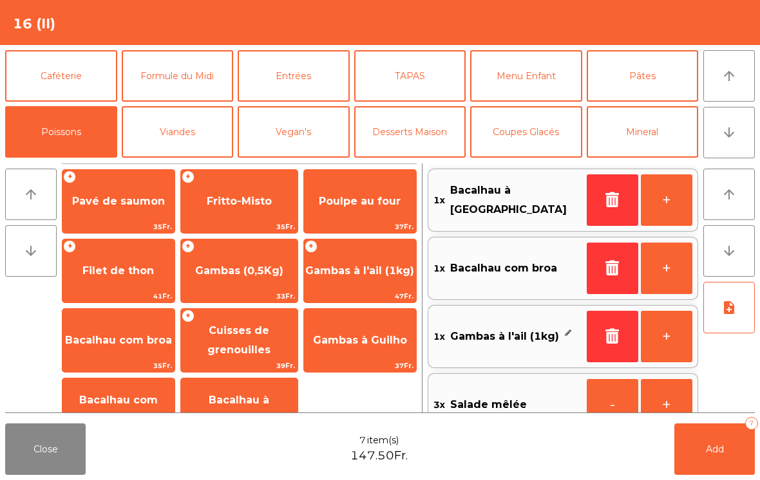
scroll to position [5, 0]
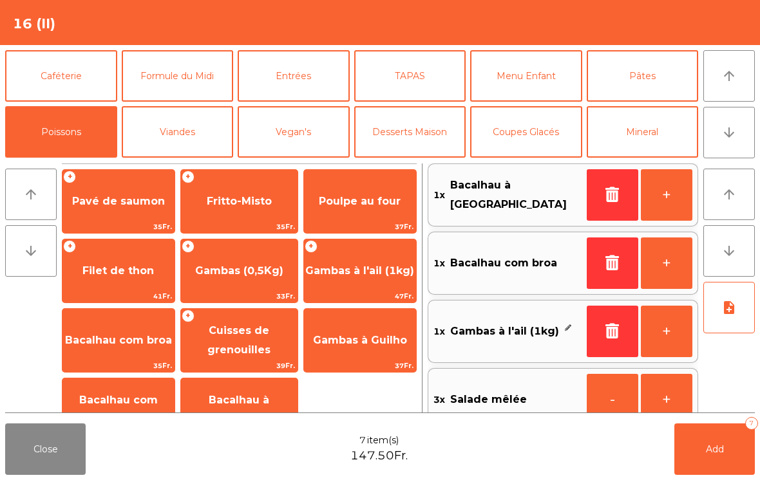
click at [145, 393] on span "Bacalhau com natas" at bounding box center [118, 410] width 112 height 55
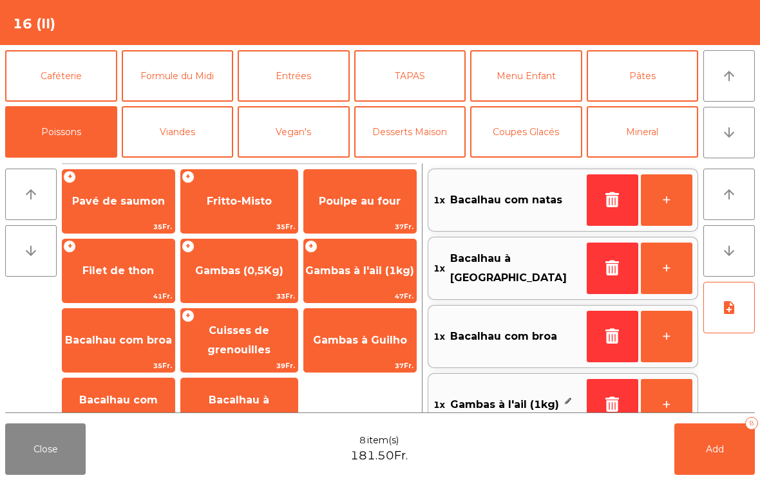
scroll to position [0, 0]
click at [718, 464] on button "Add 8" at bounding box center [714, 450] width 81 height 52
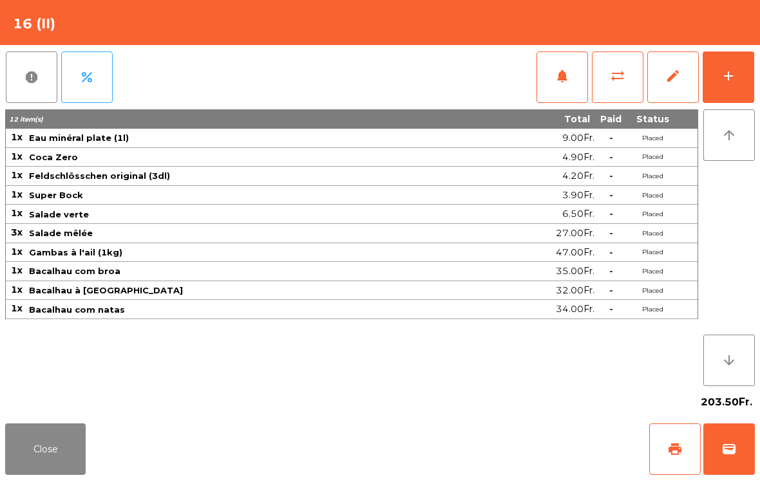
click at [53, 459] on button "Close" at bounding box center [45, 450] width 81 height 52
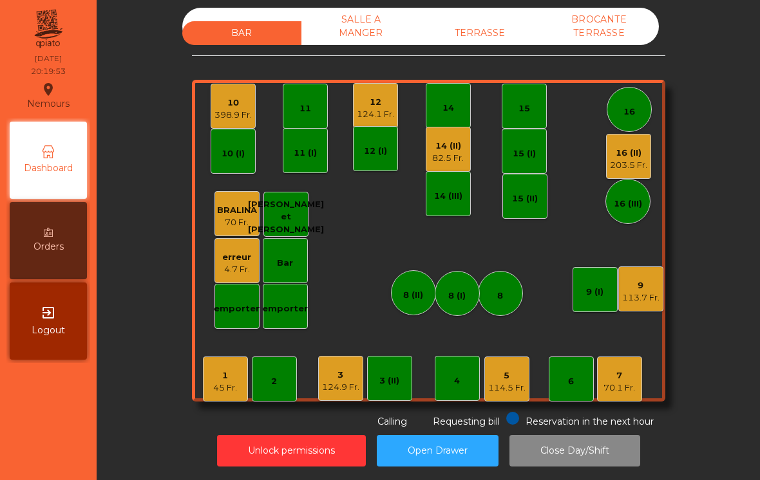
click at [646, 283] on div "9" at bounding box center [640, 286] width 37 height 13
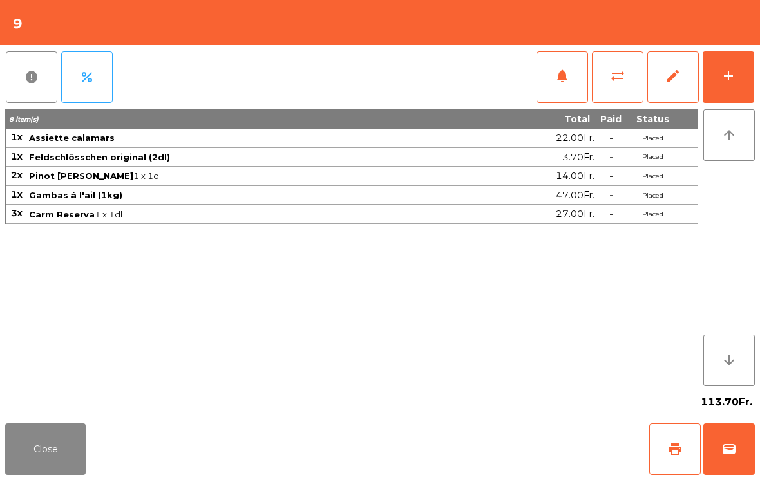
click at [732, 79] on div "add" at bounding box center [728, 75] width 15 height 15
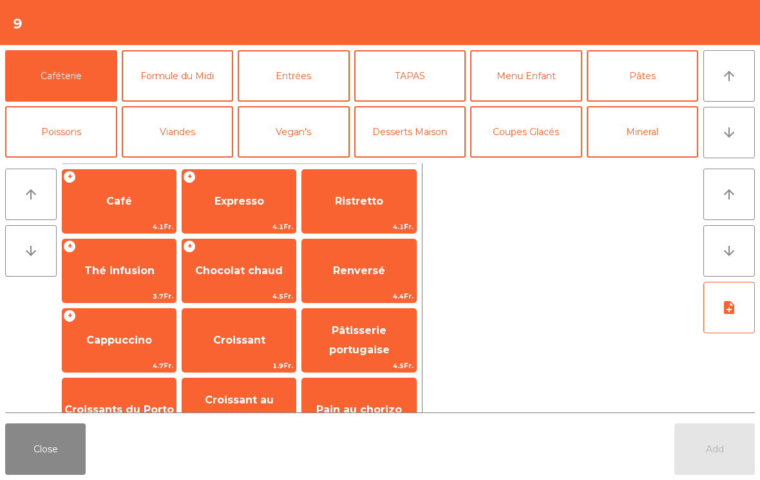
click at [245, 195] on span "Expresso" at bounding box center [239, 201] width 50 height 12
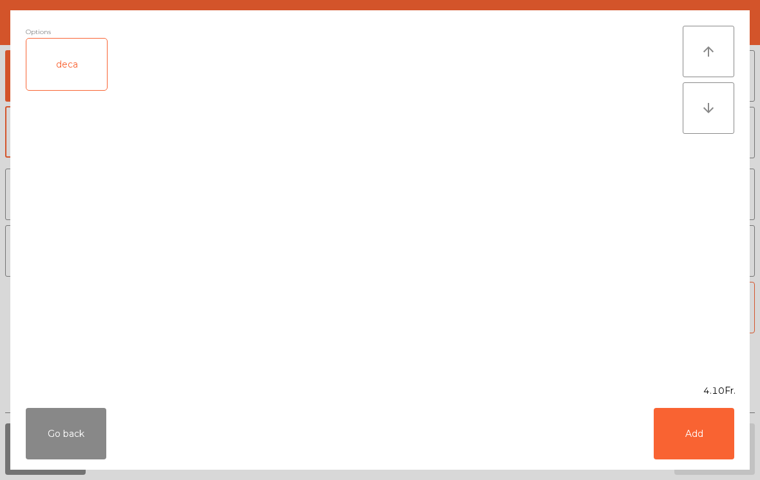
click at [717, 421] on button "Add" at bounding box center [694, 434] width 81 height 52
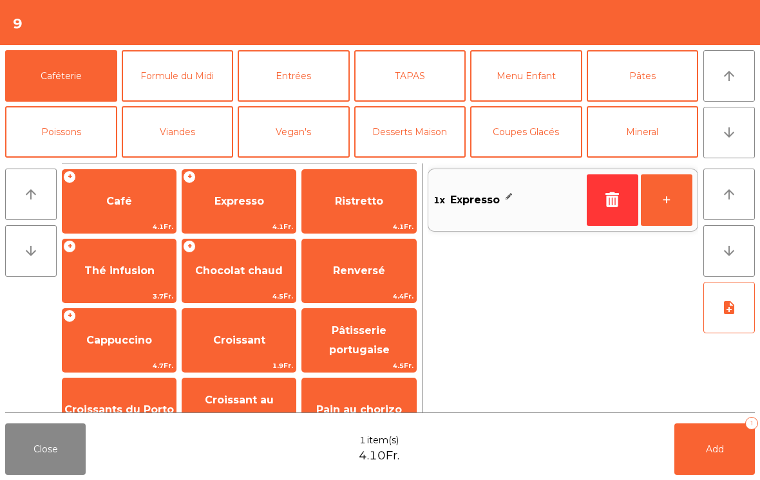
click at [677, 204] on button "+" at bounding box center [667, 201] width 52 height 52
click at [717, 459] on button "Add 2" at bounding box center [714, 450] width 81 height 52
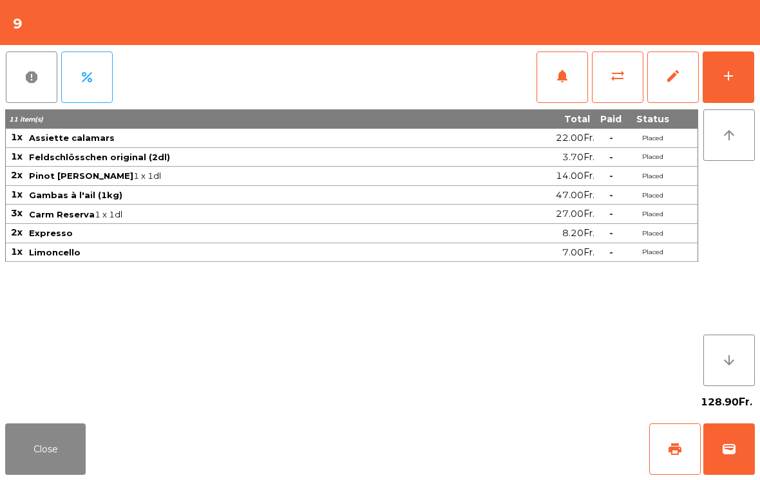
click at [71, 443] on button "Close" at bounding box center [45, 450] width 81 height 52
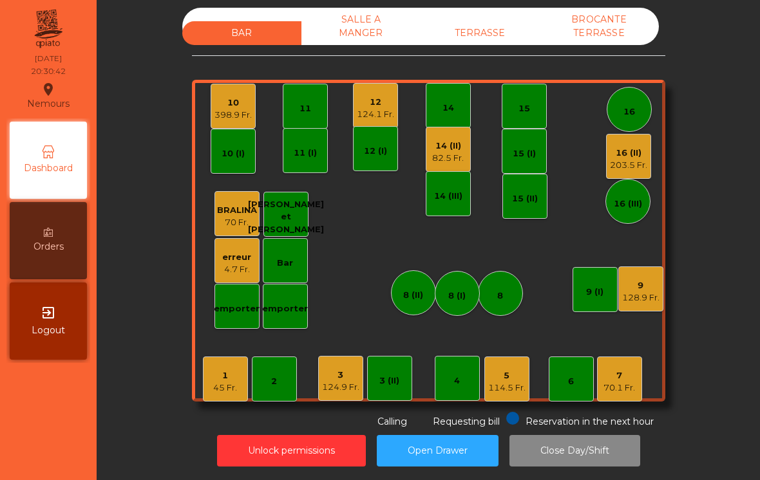
click at [632, 160] on div "203.5 Fr." at bounding box center [628, 165] width 37 height 13
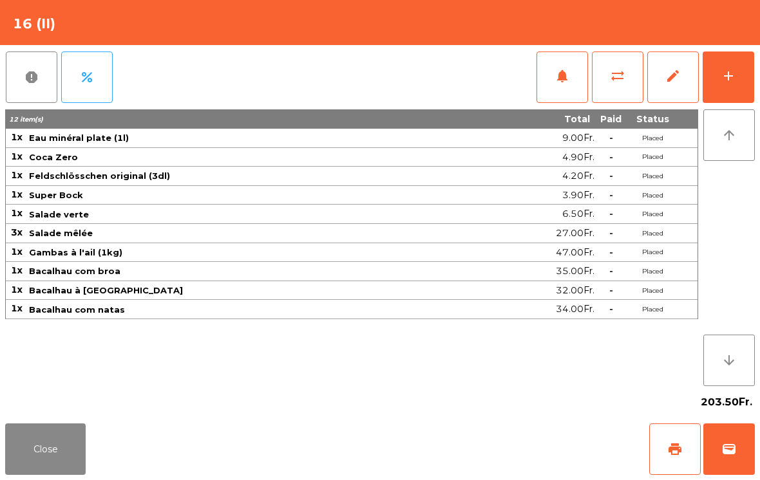
click at [561, 79] on span "notifications" at bounding box center [562, 75] width 15 height 15
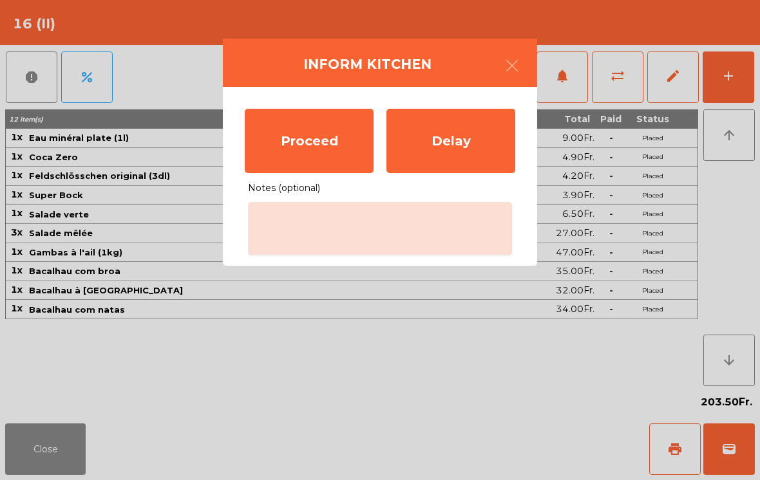
click at [297, 133] on div "Proceed" at bounding box center [309, 141] width 129 height 64
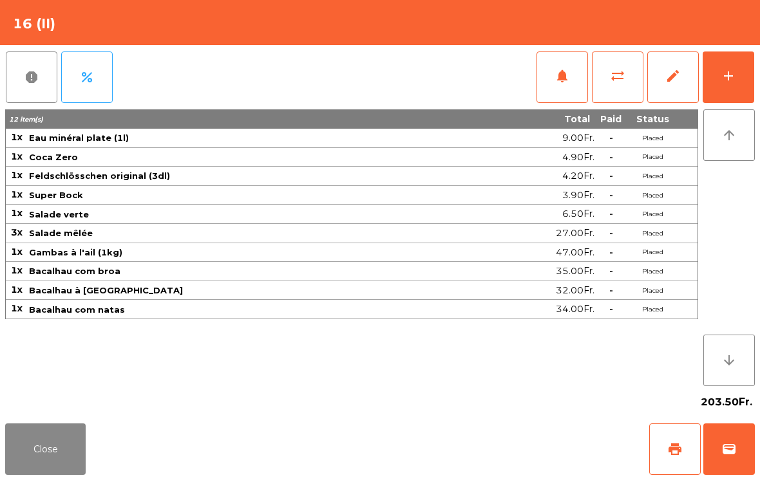
click at [68, 457] on button "Close" at bounding box center [45, 450] width 81 height 52
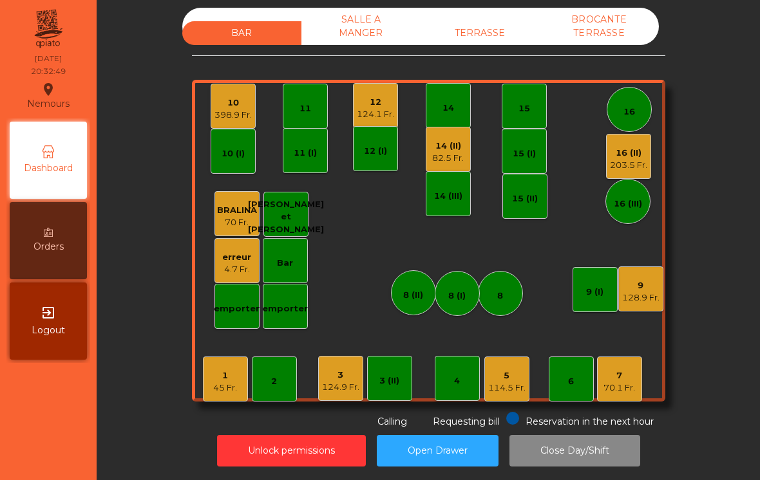
click at [332, 401] on div "3 124.9 Fr." at bounding box center [340, 378] width 45 height 45
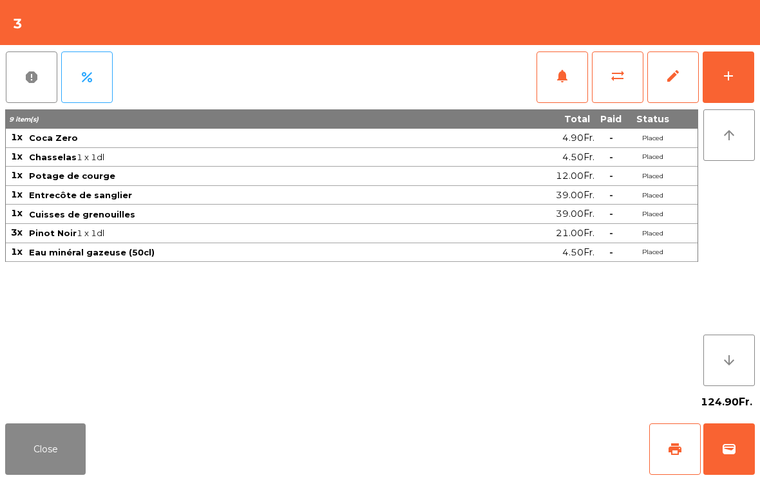
click at [734, 79] on div "add" at bounding box center [728, 75] width 15 height 15
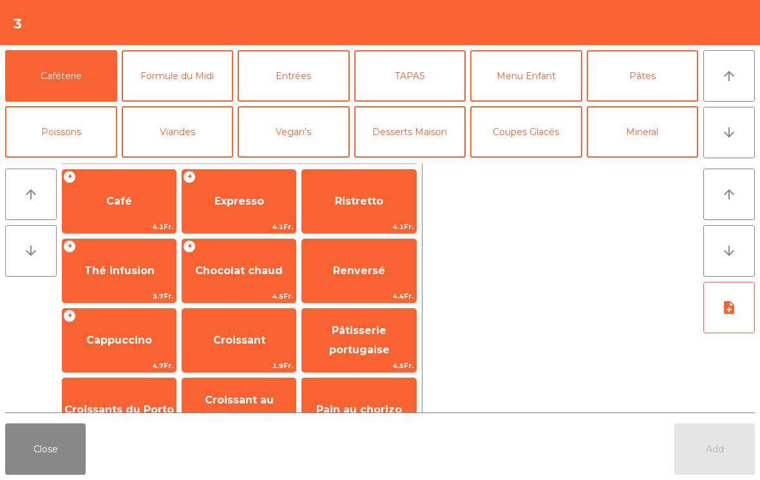
click at [728, 141] on button "arrow_downward" at bounding box center [729, 133] width 52 height 52
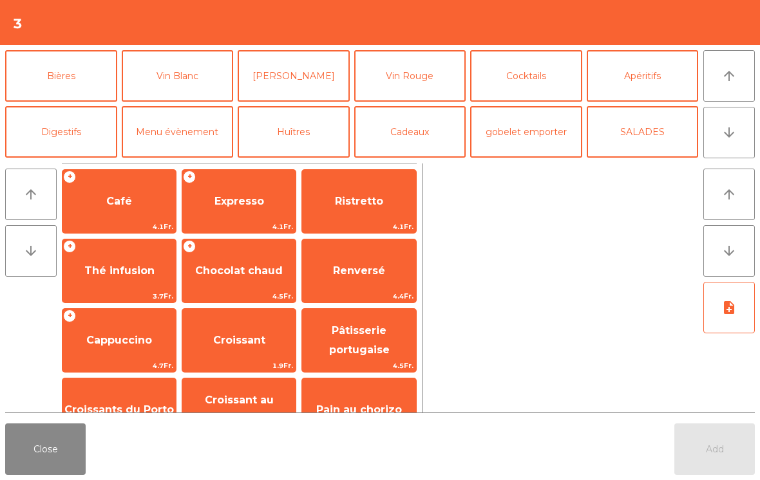
click at [734, 142] on button "arrow_downward" at bounding box center [729, 133] width 52 height 52
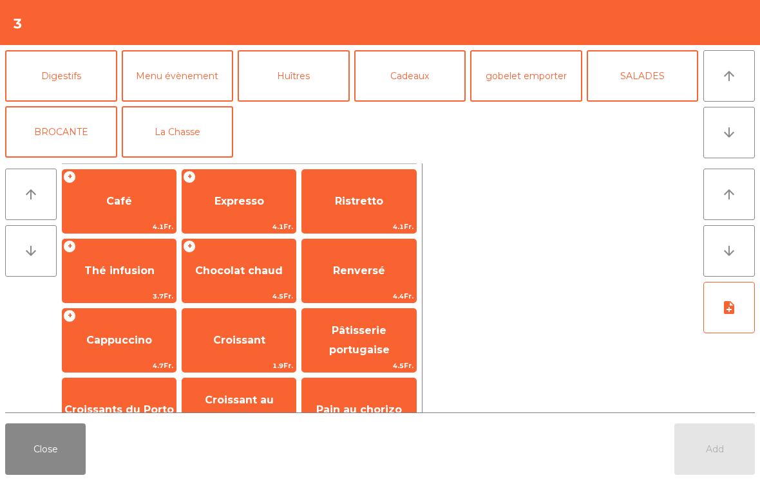
click at [152, 138] on button "La Chasse" at bounding box center [178, 132] width 112 height 52
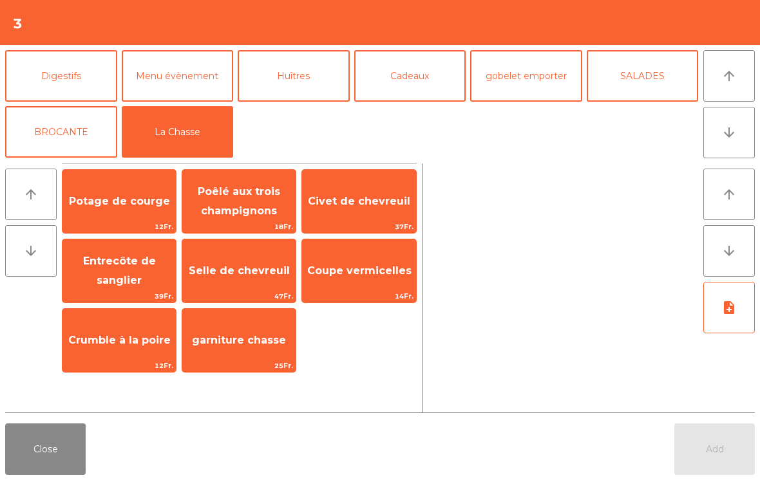
click at [335, 278] on span "Coupe vermicelles" at bounding box center [358, 271] width 113 height 35
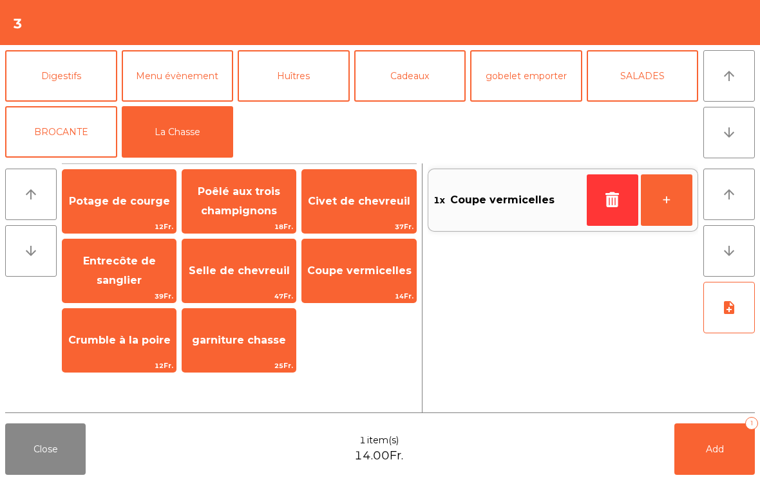
click at [737, 470] on button "Add 1" at bounding box center [714, 450] width 81 height 52
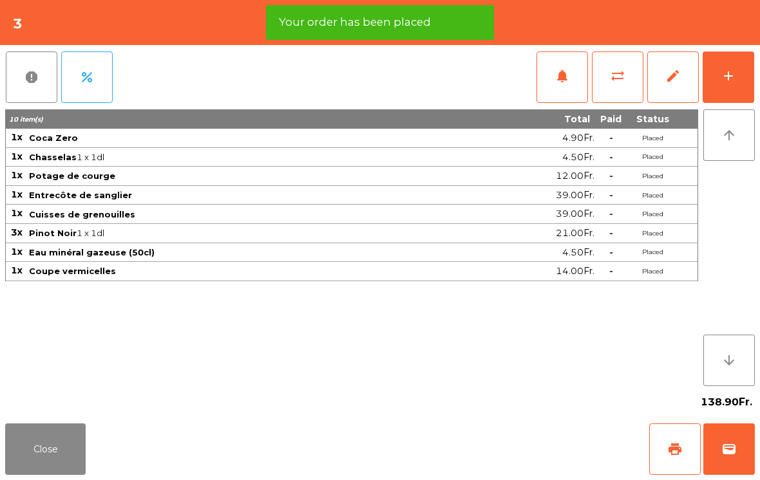
click at [733, 79] on div "add" at bounding box center [728, 75] width 15 height 15
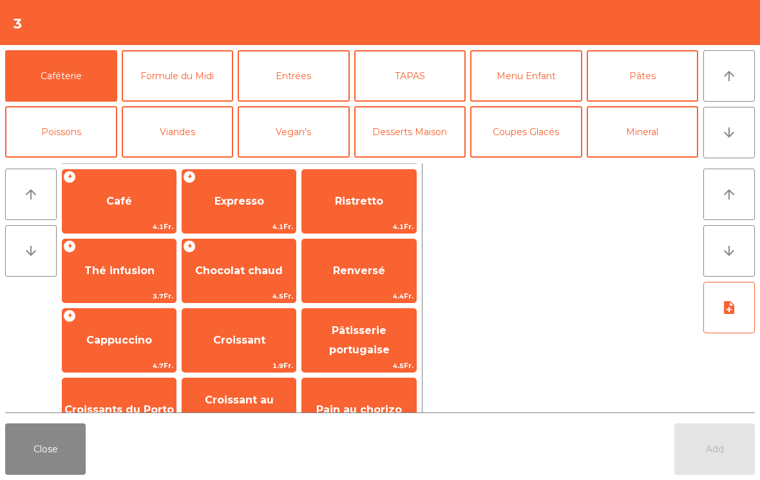
click at [552, 148] on button "Coupes Glacés" at bounding box center [526, 132] width 112 height 52
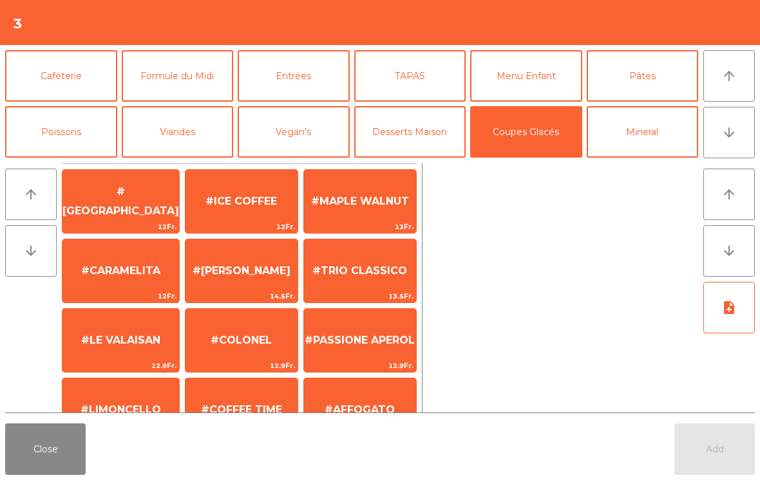
click at [82, 197] on span "#[GEOGRAPHIC_DATA]" at bounding box center [120, 202] width 117 height 55
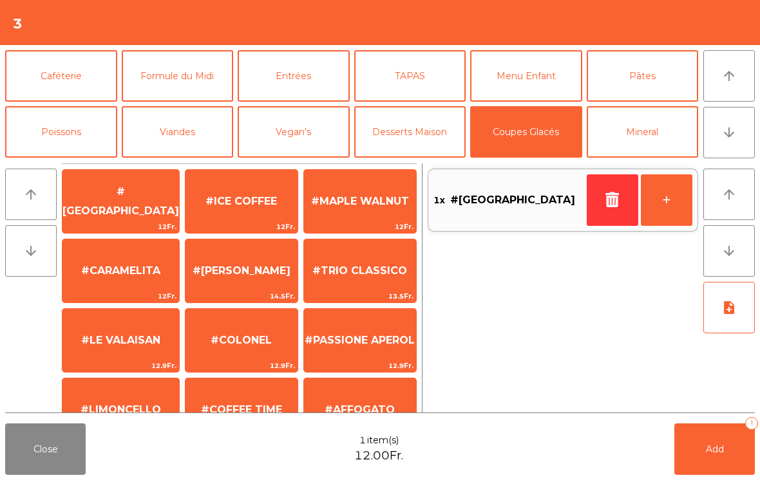
click at [732, 446] on button "Add 1" at bounding box center [714, 450] width 81 height 52
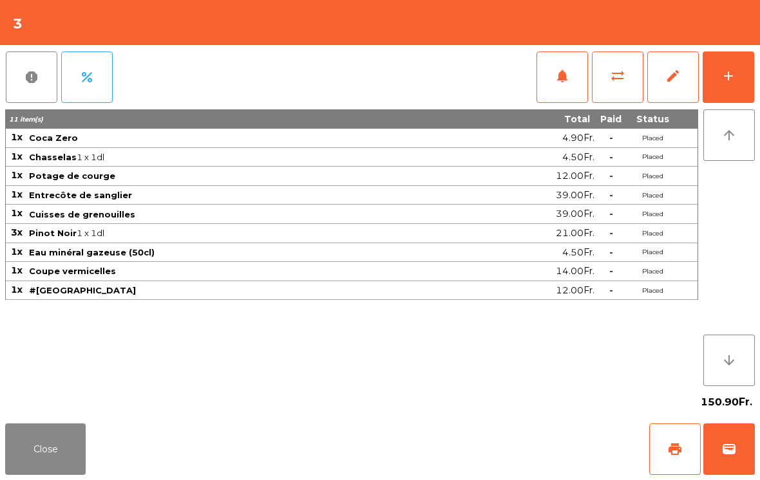
click at [55, 451] on button "Close" at bounding box center [45, 450] width 81 height 52
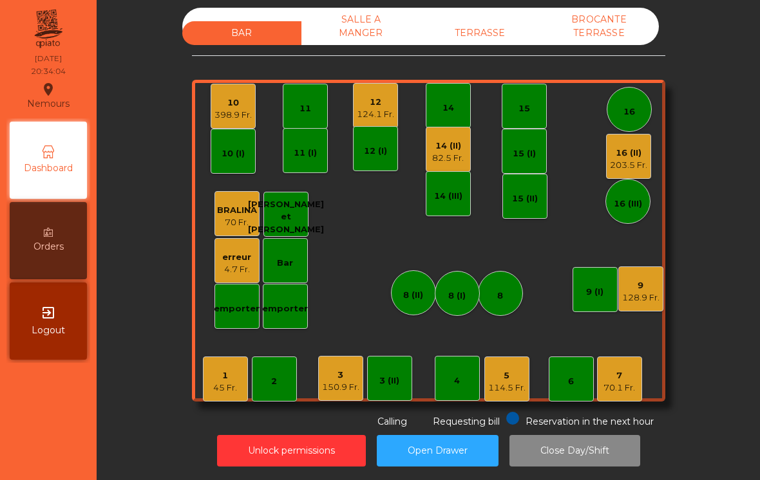
click at [625, 167] on div "203.5 Fr." at bounding box center [628, 165] width 37 height 13
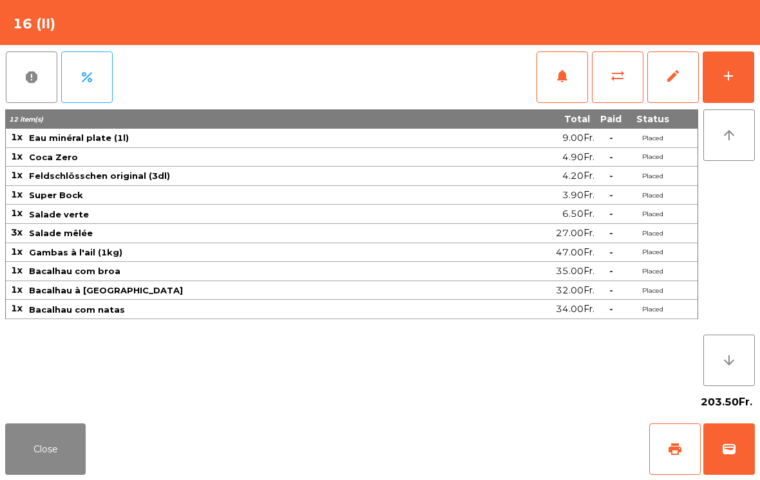
click at [734, 81] on div "add" at bounding box center [728, 75] width 15 height 15
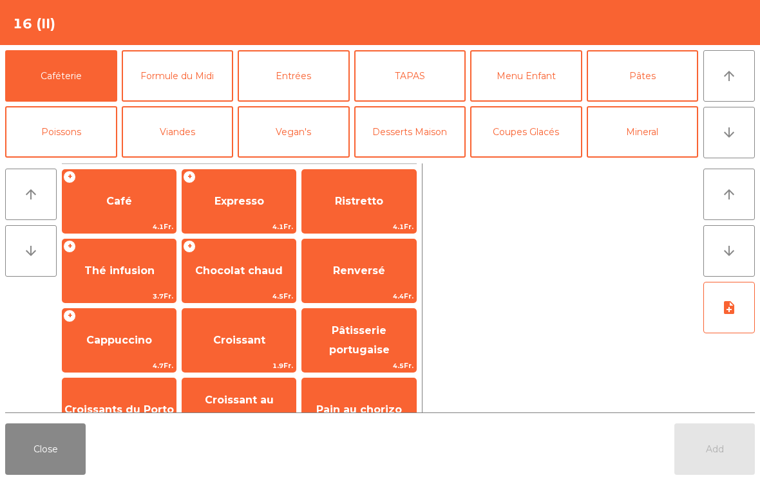
scroll to position [75, 0]
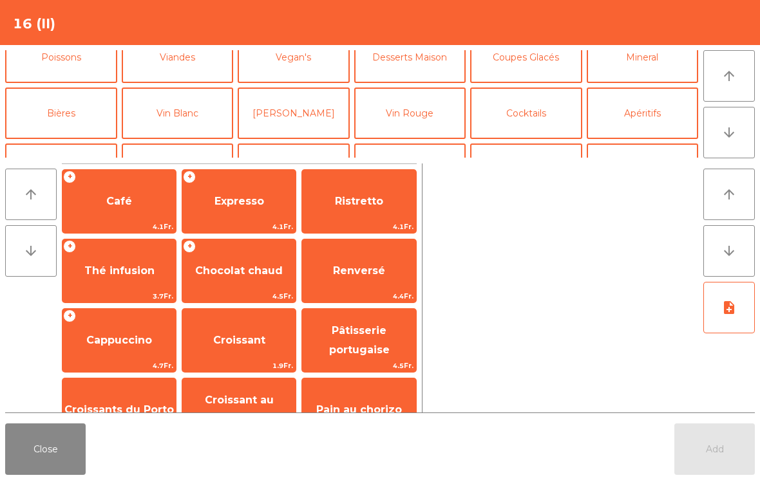
click at [78, 112] on button "Bières" at bounding box center [61, 114] width 112 height 52
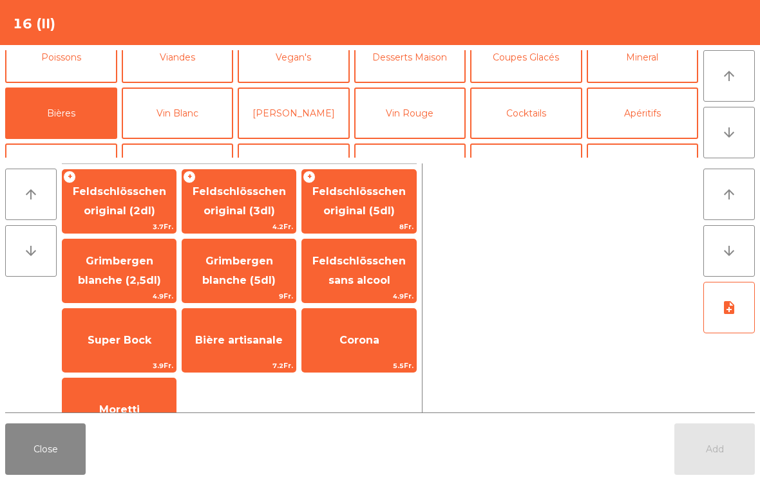
scroll to position [35, 0]
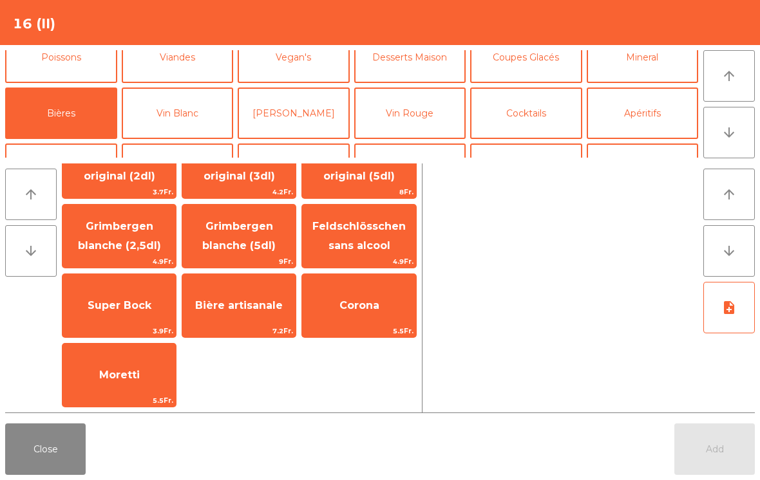
click at [111, 301] on span "Super Bock" at bounding box center [120, 305] width 64 height 12
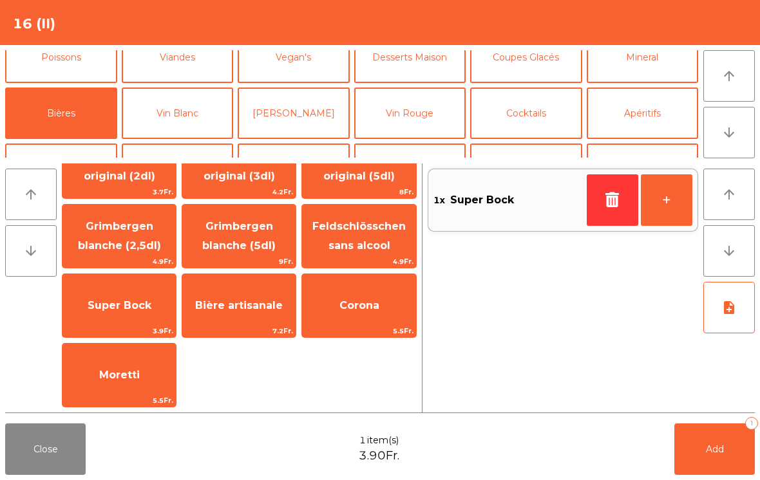
click at [714, 460] on button "Add 1" at bounding box center [714, 450] width 81 height 52
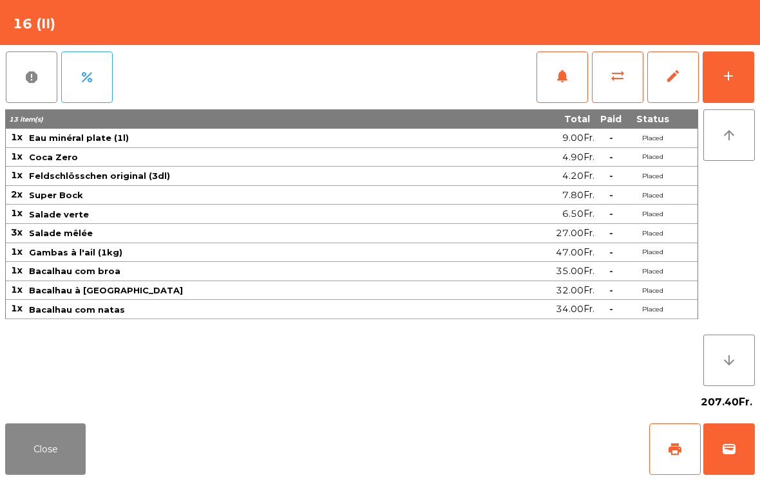
click at [46, 454] on button "Close" at bounding box center [45, 450] width 81 height 52
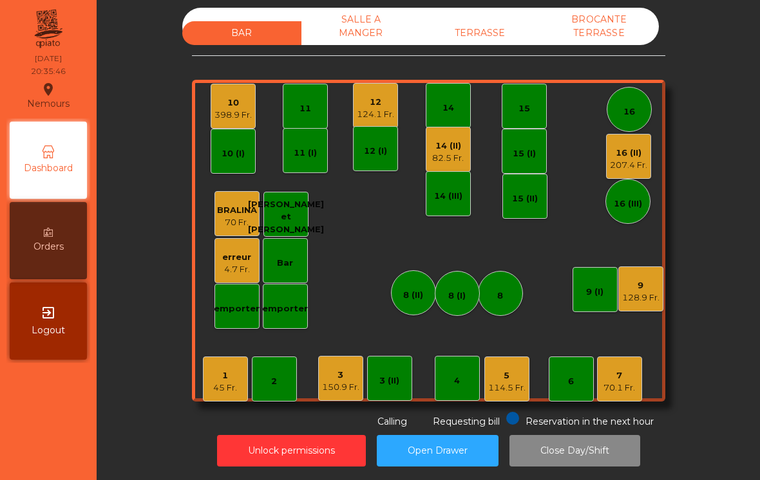
click at [233, 106] on div "10" at bounding box center [232, 103] width 37 height 13
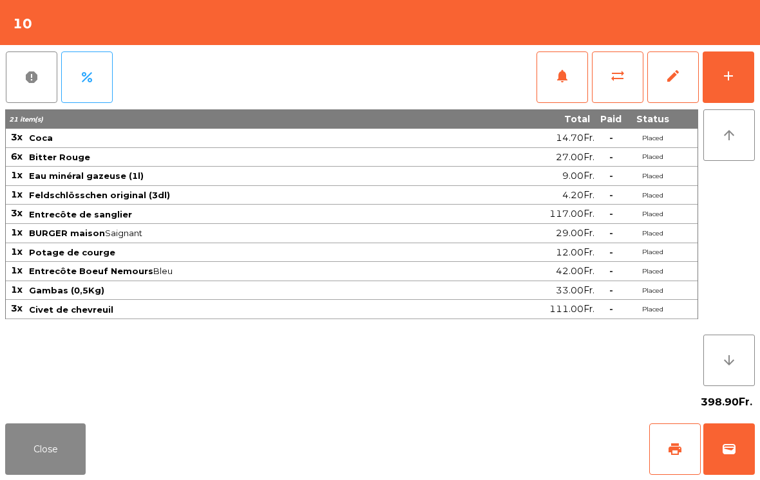
click at [735, 71] on div "add" at bounding box center [728, 75] width 15 height 15
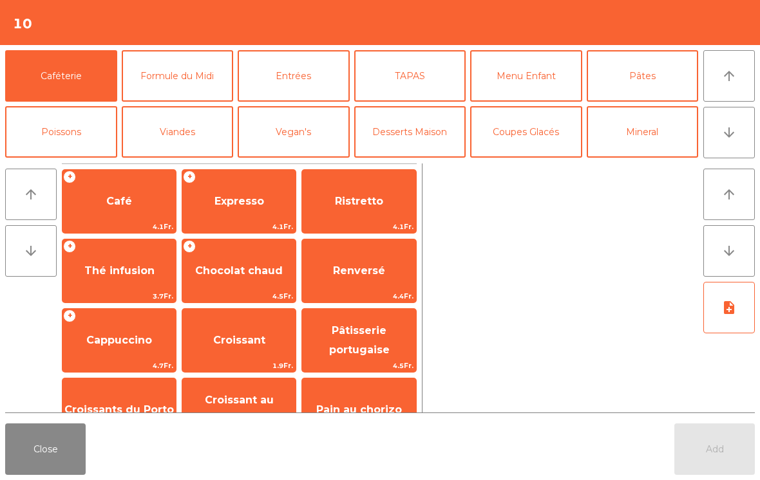
click at [529, 143] on button "Coupes Glacés" at bounding box center [526, 132] width 112 height 52
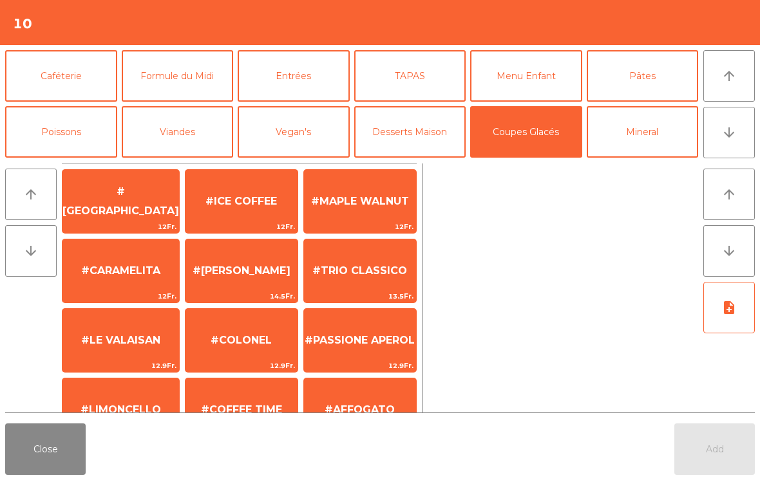
scroll to position [212, 0]
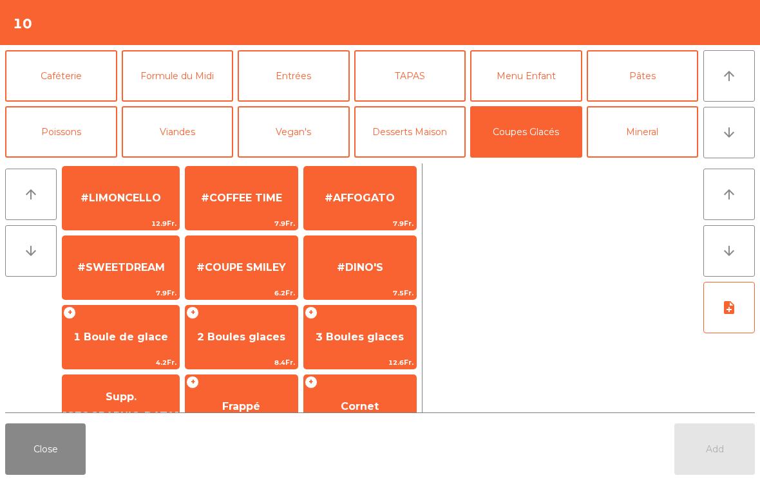
click at [119, 331] on span "1 Boule de glace" at bounding box center [120, 337] width 95 height 12
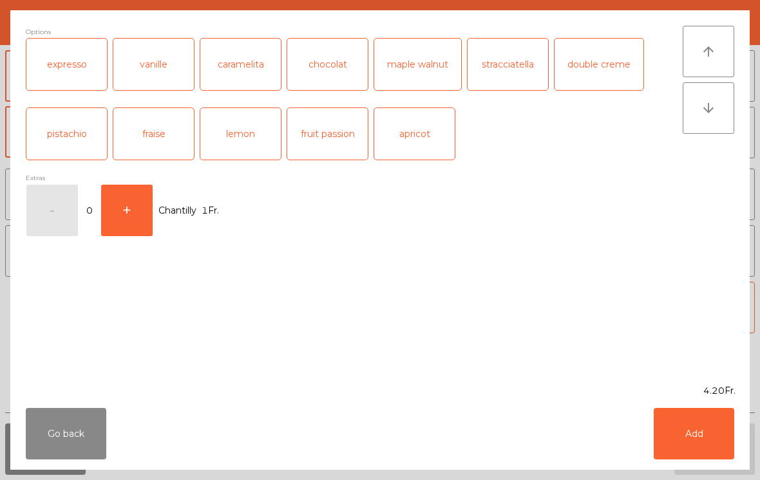
scroll to position [243, 0]
click at [156, 70] on div "vanille" at bounding box center [153, 65] width 81 height 52
click at [695, 434] on button "Add" at bounding box center [694, 434] width 81 height 52
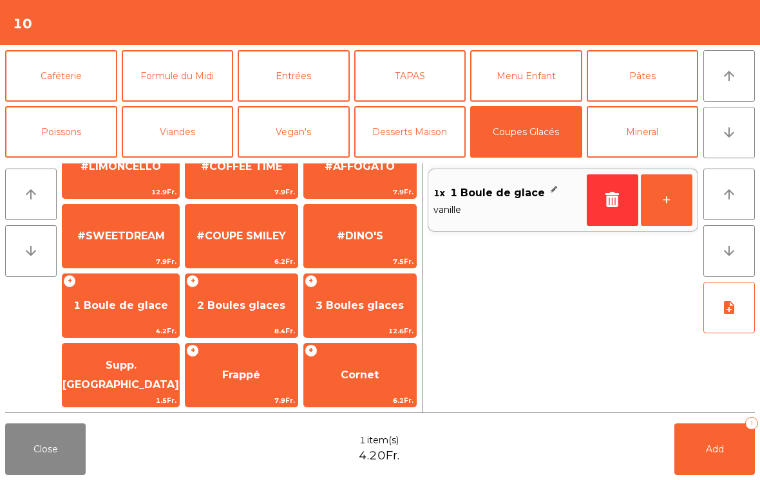
click at [417, 115] on button "Desserts Maison" at bounding box center [410, 132] width 112 height 52
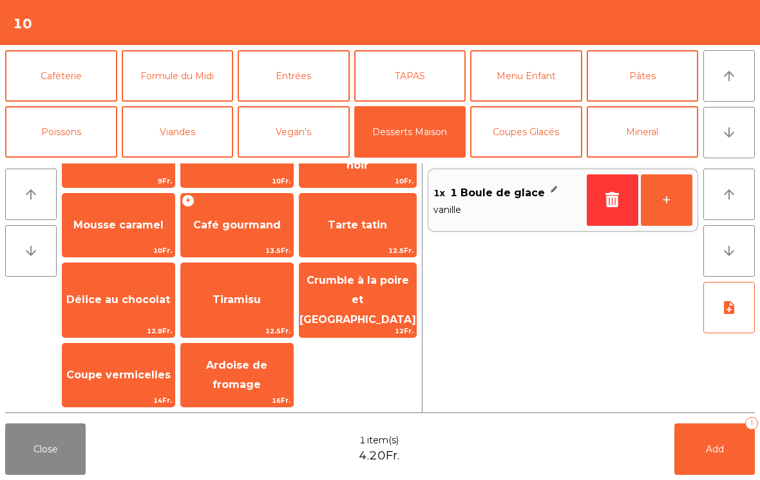
scroll to position [35, 0]
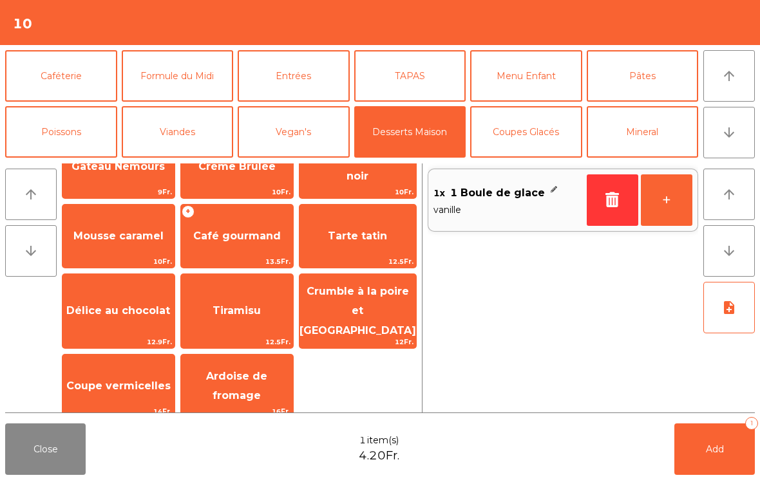
click at [132, 380] on span "Coupe vermicelles" at bounding box center [118, 386] width 104 height 12
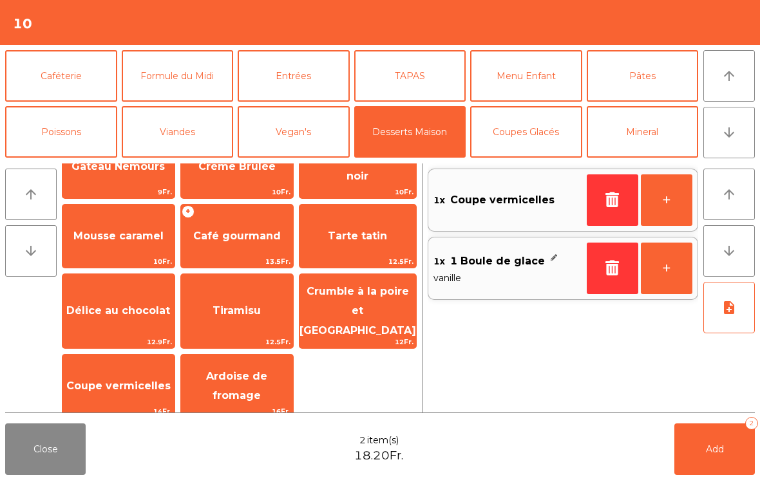
click at [118, 310] on span "Délice au chocolat" at bounding box center [118, 311] width 104 height 12
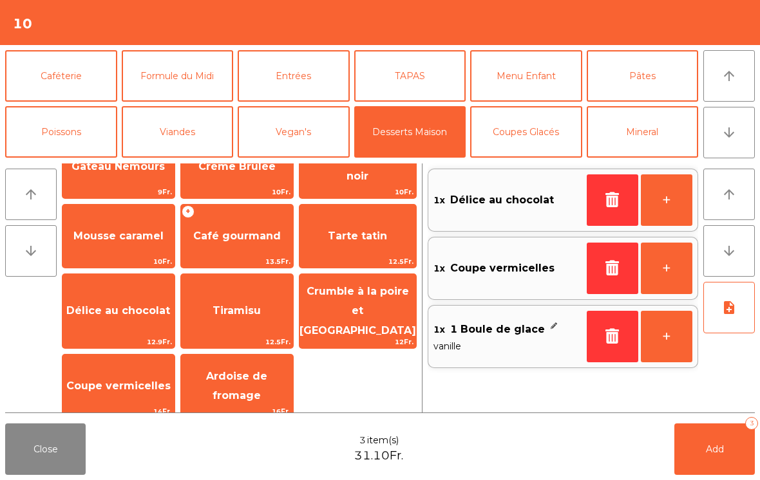
click at [714, 455] on button "Add 3" at bounding box center [714, 450] width 81 height 52
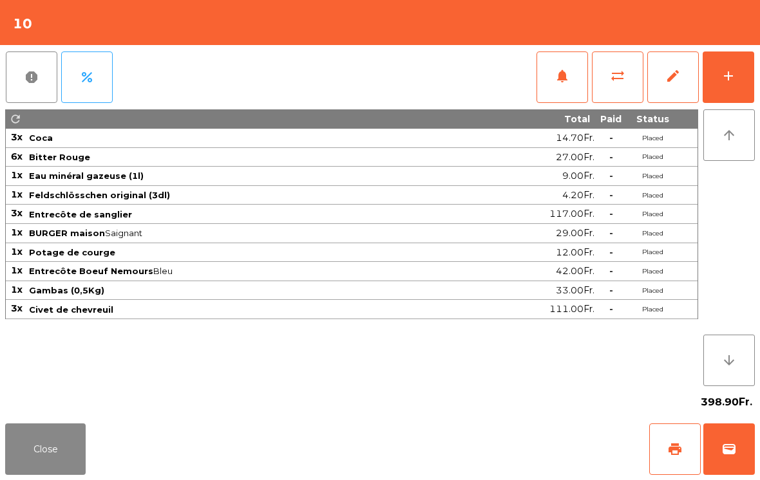
click at [54, 453] on button "Close" at bounding box center [45, 450] width 81 height 52
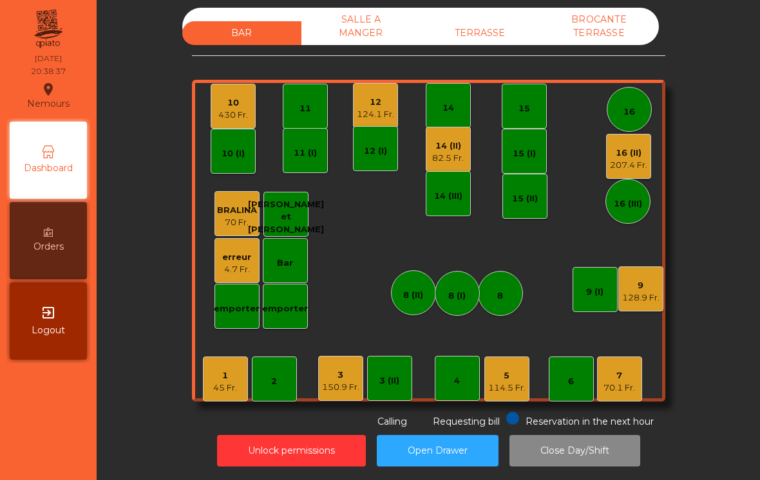
click at [358, 388] on div "150.9 Fr." at bounding box center [340, 387] width 37 height 13
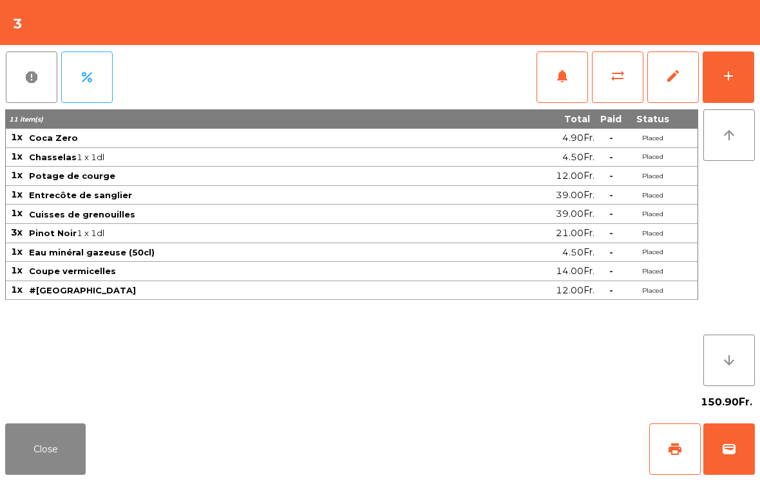
scroll to position [6, 0]
click at [28, 451] on button "Close" at bounding box center [45, 450] width 81 height 52
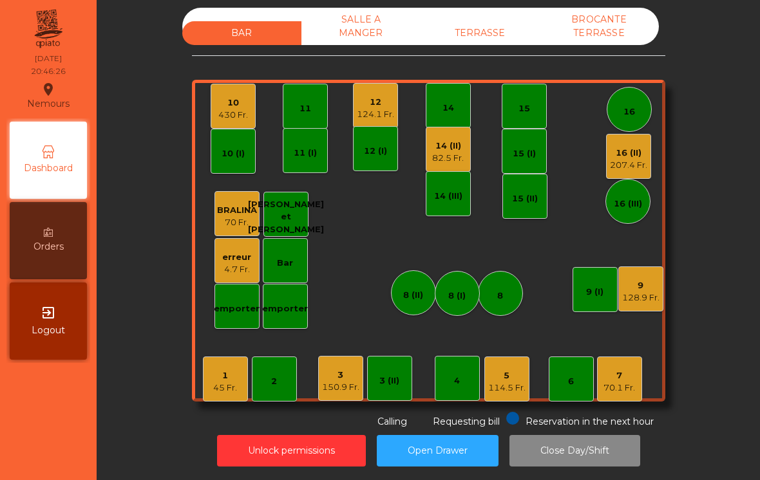
click at [223, 111] on div "430 Fr." at bounding box center [233, 115] width 30 height 13
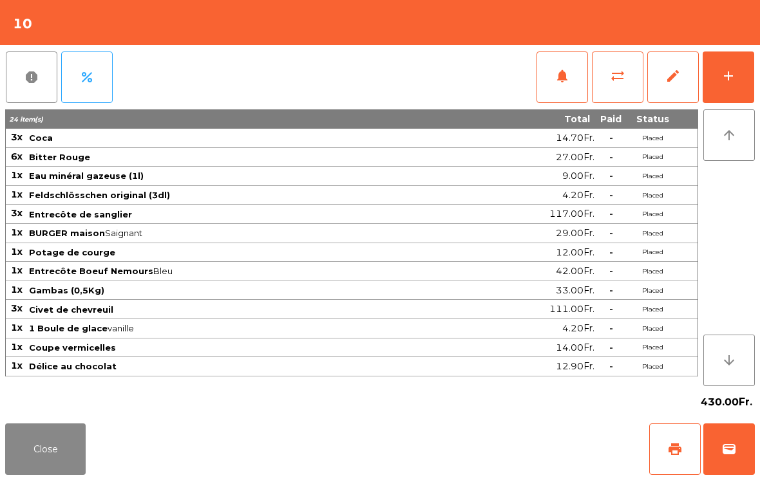
click at [733, 76] on div "add" at bounding box center [728, 75] width 15 height 15
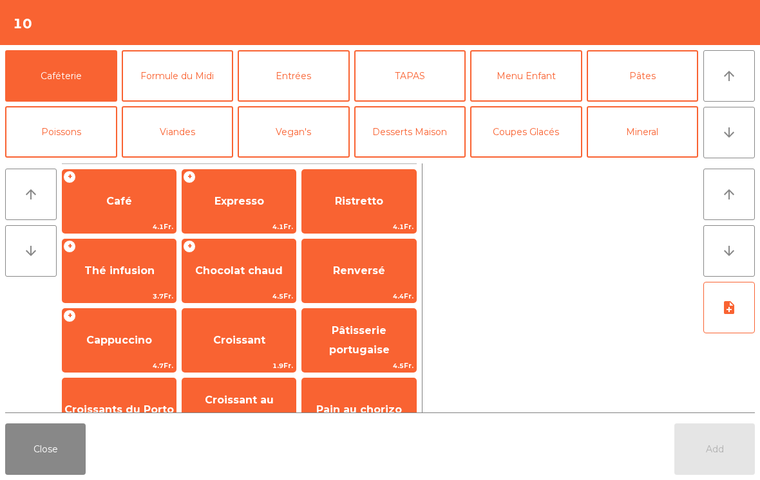
click at [255, 195] on span "Expresso" at bounding box center [239, 201] width 50 height 12
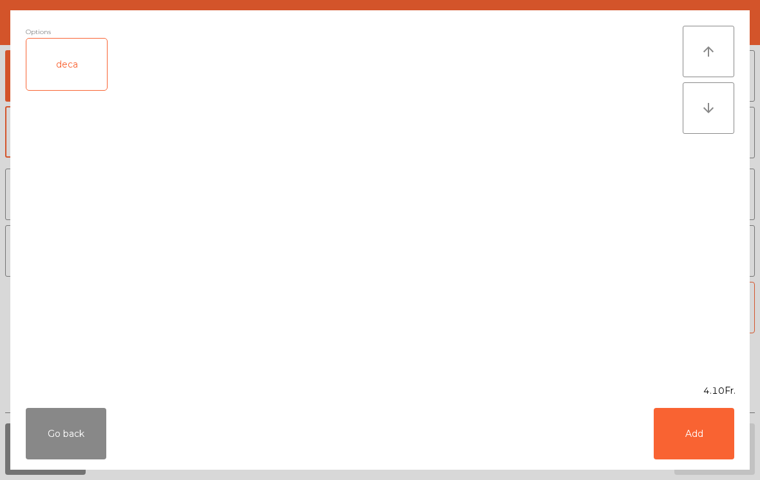
click at [708, 412] on button "Add" at bounding box center [694, 434] width 81 height 52
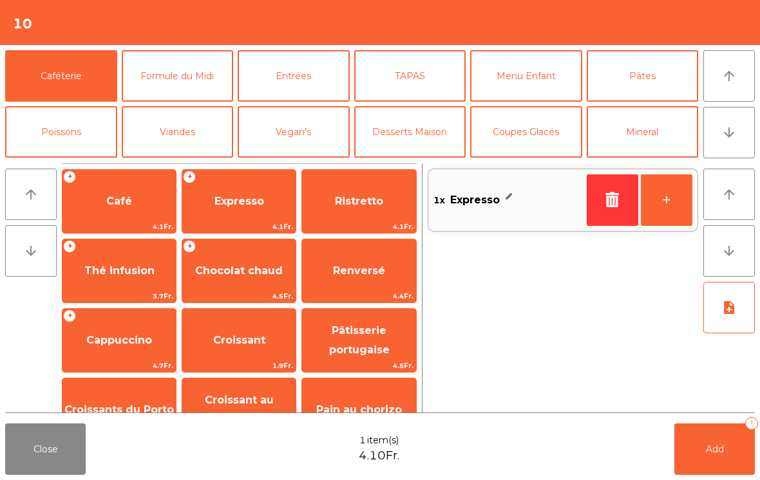
click at [661, 201] on button "+" at bounding box center [667, 201] width 52 height 52
click at [667, 200] on button "+" at bounding box center [667, 201] width 52 height 52
click at [137, 265] on span "Thé infusion" at bounding box center [119, 271] width 70 height 12
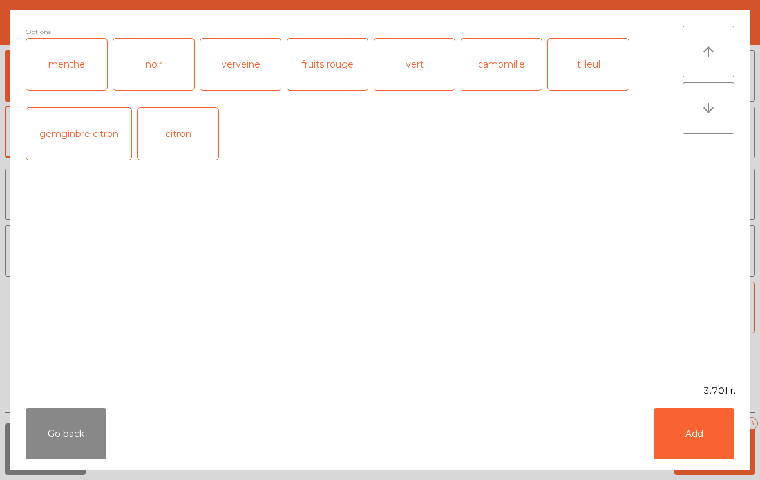
click at [70, 64] on div "menthe" at bounding box center [66, 65] width 81 height 52
click at [698, 430] on button "Add" at bounding box center [694, 434] width 81 height 52
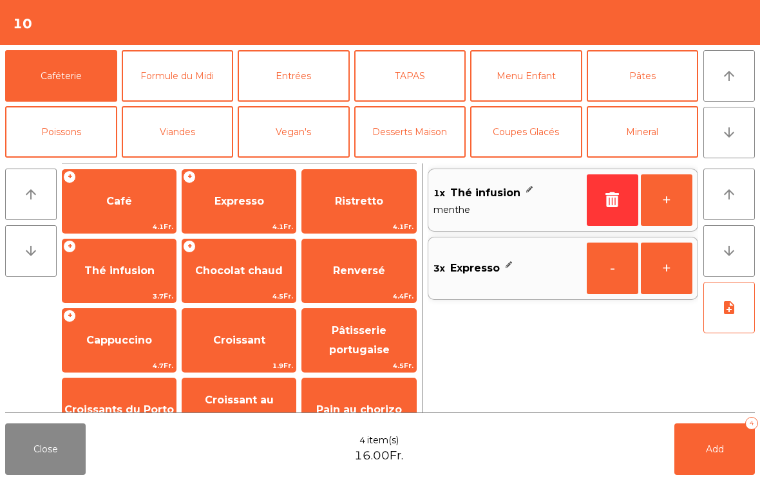
click at [655, 206] on button "+" at bounding box center [667, 201] width 52 height 52
click at [721, 445] on span "Add" at bounding box center [715, 450] width 18 height 12
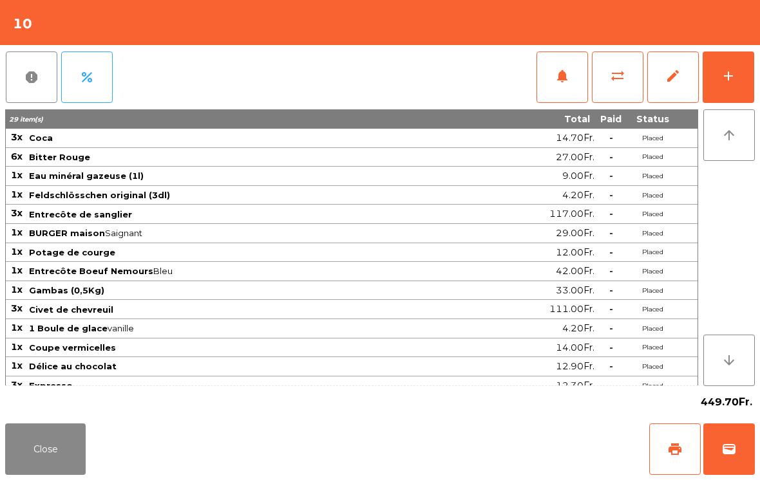
click at [40, 461] on button "Close" at bounding box center [45, 450] width 81 height 52
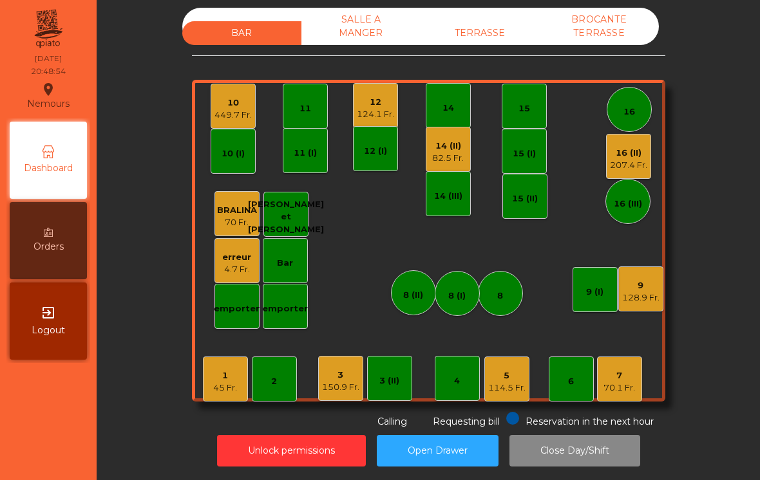
click at [629, 384] on div "70.1 Fr." at bounding box center [619, 388] width 32 height 13
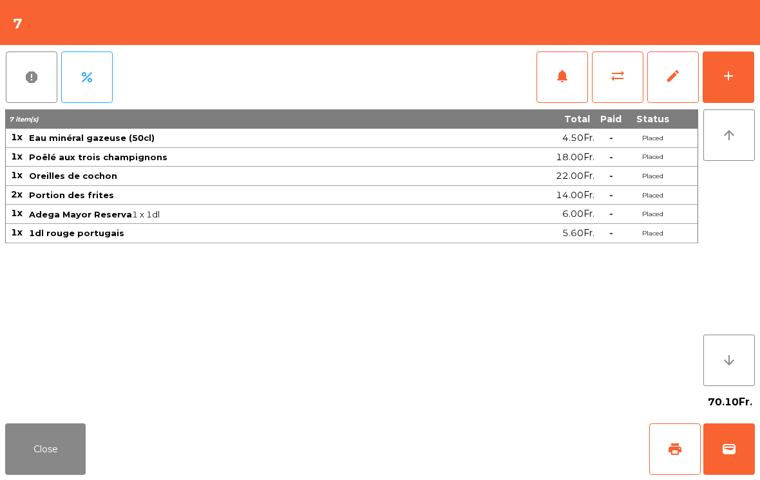
click at [728, 86] on button "add" at bounding box center [729, 78] width 52 height 52
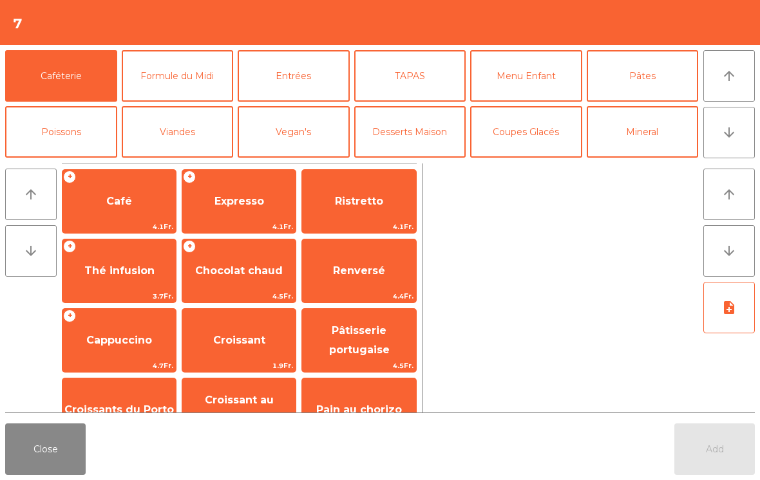
click at [529, 129] on button "Coupes Glacés" at bounding box center [526, 132] width 112 height 52
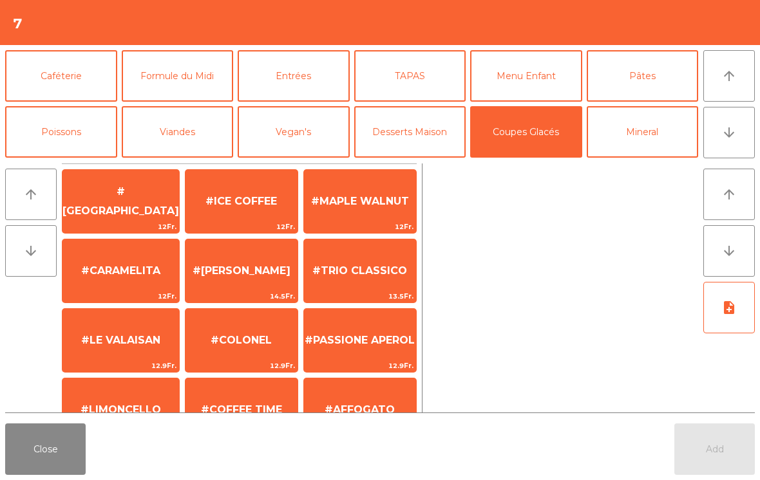
scroll to position [261, 0]
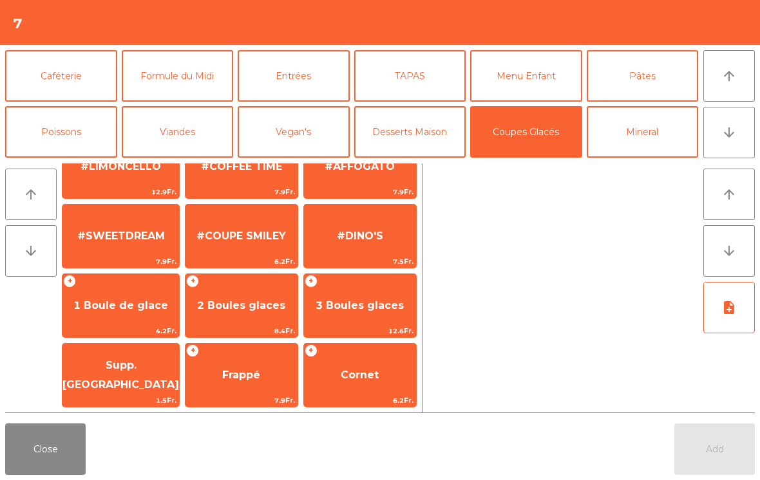
click at [233, 319] on span "2 Boules glaces" at bounding box center [241, 306] width 112 height 35
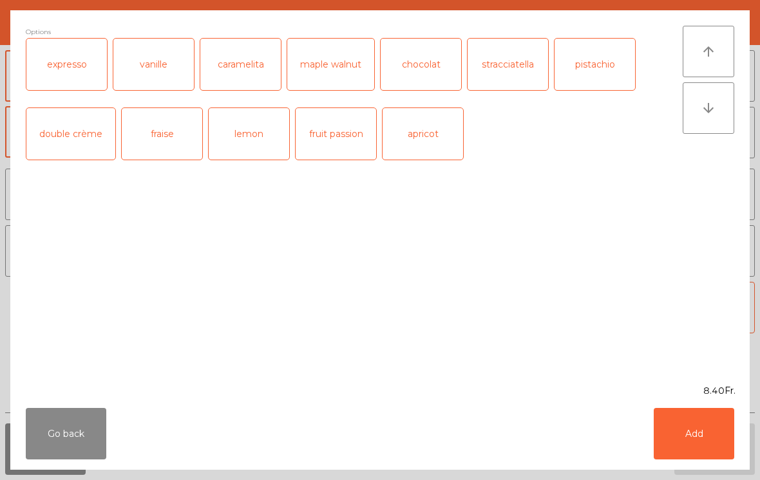
click at [708, 442] on button "Add" at bounding box center [694, 434] width 81 height 52
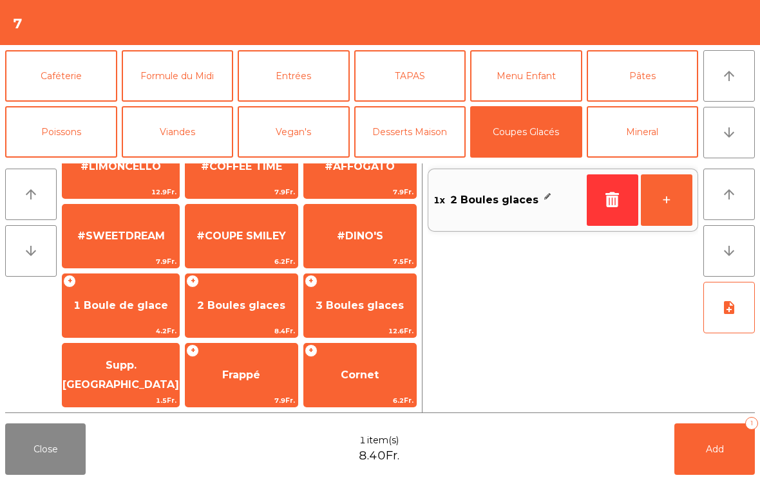
click at [706, 457] on button "Add 1" at bounding box center [714, 450] width 81 height 52
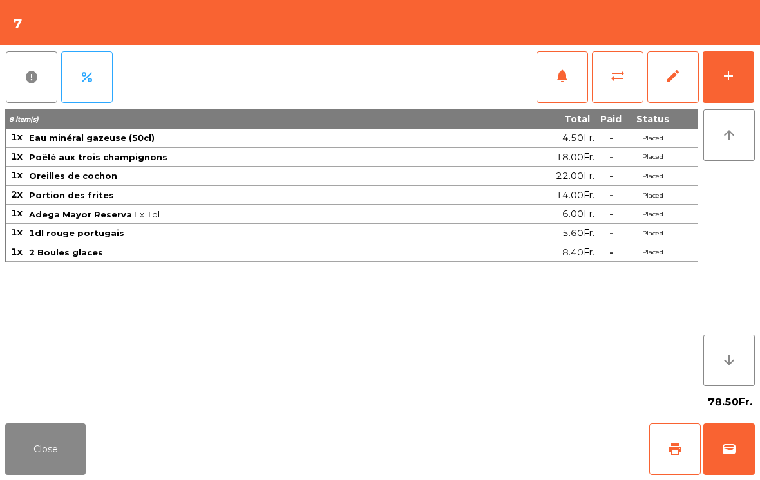
click at [35, 452] on button "Close" at bounding box center [45, 450] width 81 height 52
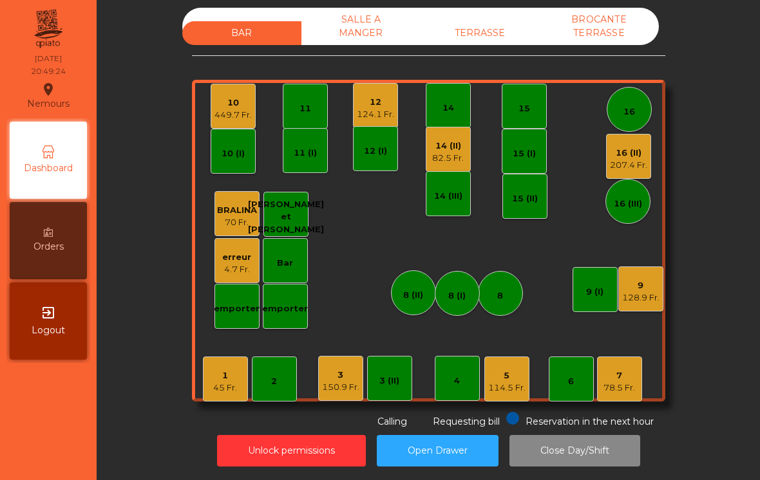
click at [634, 294] on div "128.9 Fr." at bounding box center [640, 298] width 37 height 13
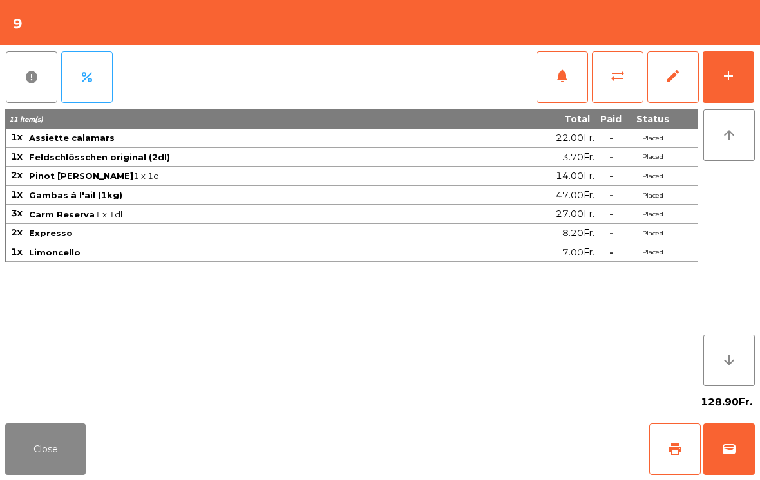
click at [752, 77] on button "add" at bounding box center [729, 78] width 52 height 52
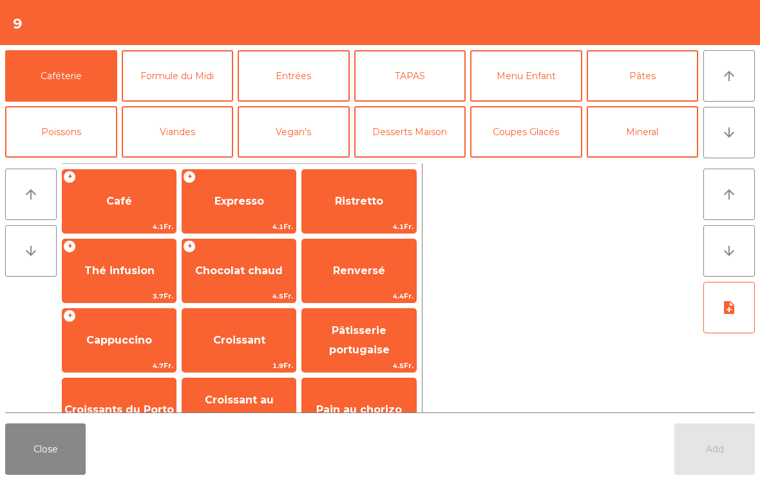
click at [220, 213] on span "Expresso" at bounding box center [238, 201] width 113 height 35
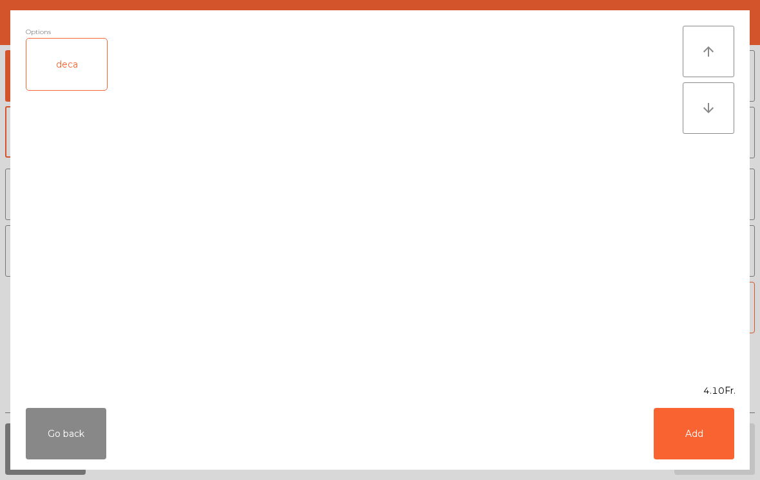
click at [703, 439] on button "Add" at bounding box center [694, 434] width 81 height 52
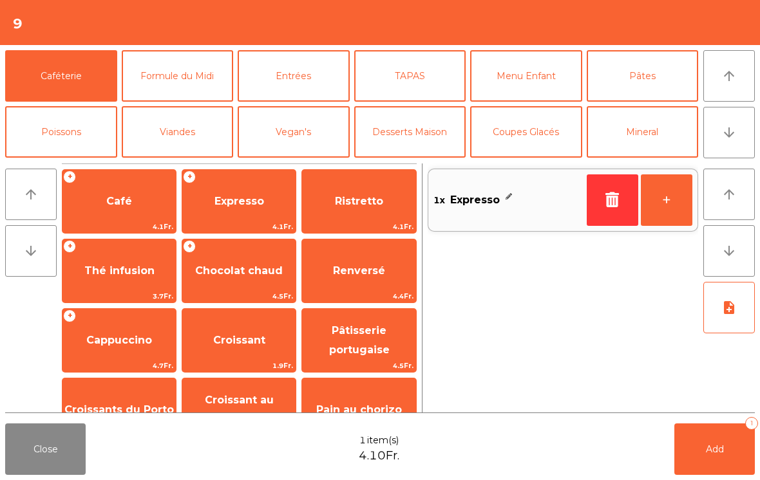
click at [665, 207] on button "+" at bounding box center [667, 201] width 52 height 52
click at [706, 446] on span "Add" at bounding box center [715, 450] width 18 height 12
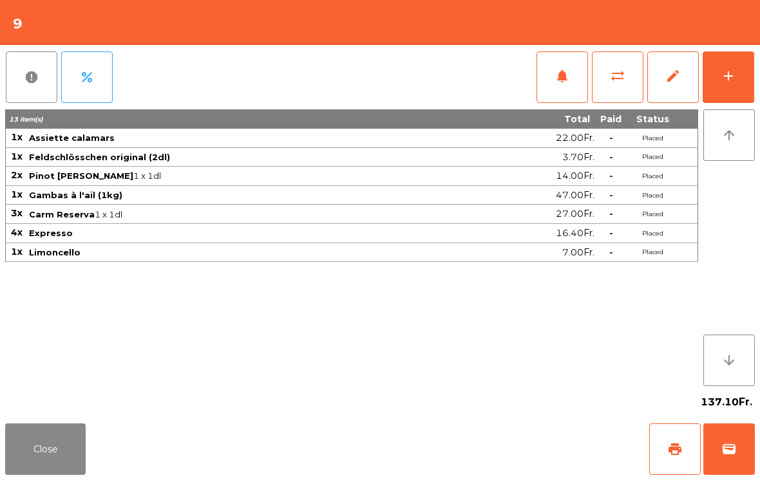
click at [59, 473] on button "Close" at bounding box center [45, 450] width 81 height 52
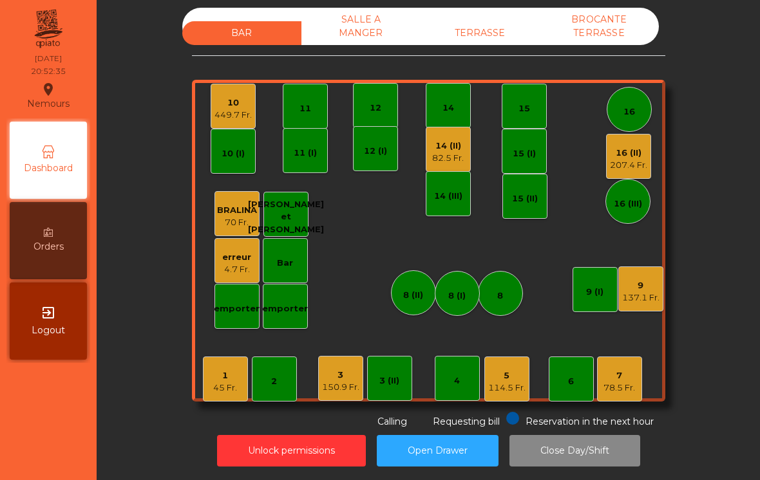
click at [622, 167] on div "207.4 Fr." at bounding box center [628, 165] width 37 height 13
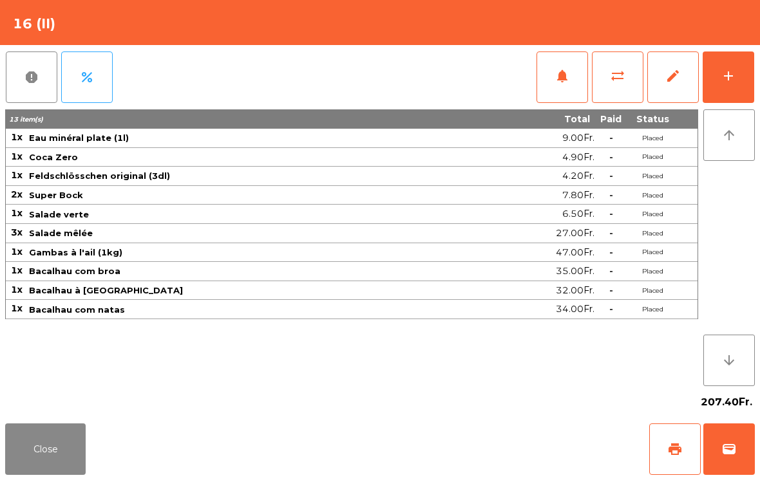
click at [733, 71] on div "add" at bounding box center [728, 75] width 15 height 15
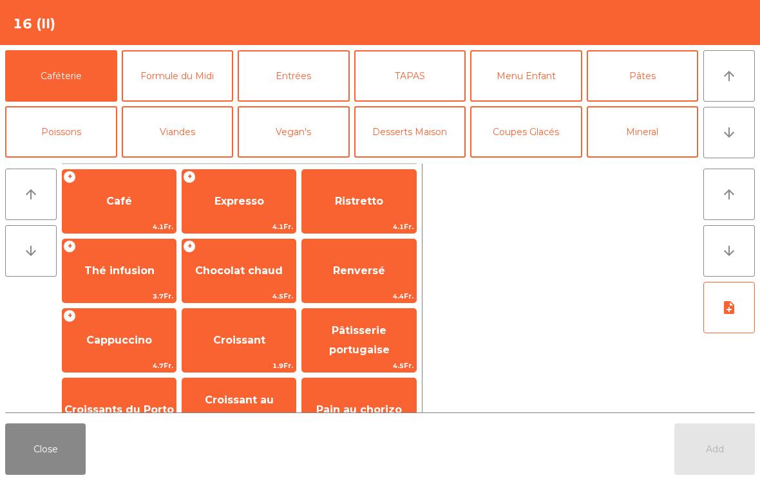
scroll to position [5, 0]
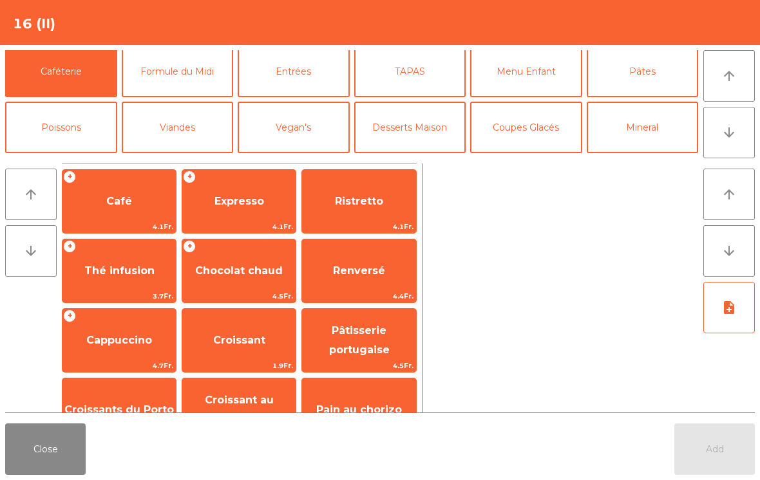
click at [83, 158] on button "Bières" at bounding box center [61, 184] width 112 height 52
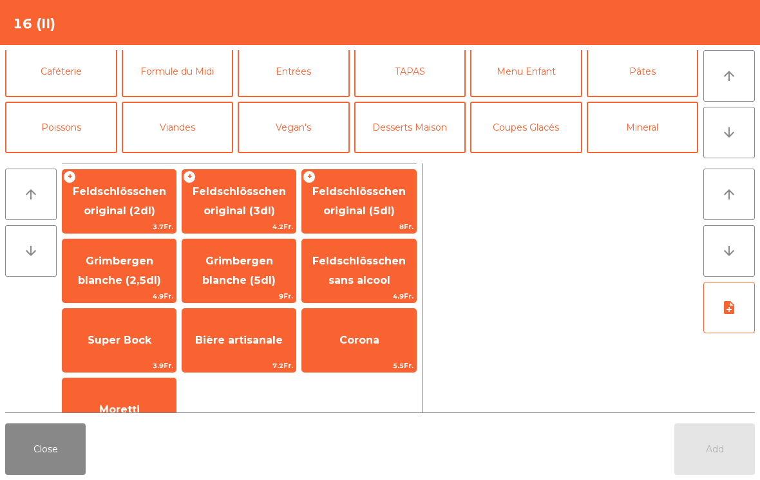
click at [248, 187] on span "Feldschlösschen original (3dl)" at bounding box center [239, 201] width 93 height 32
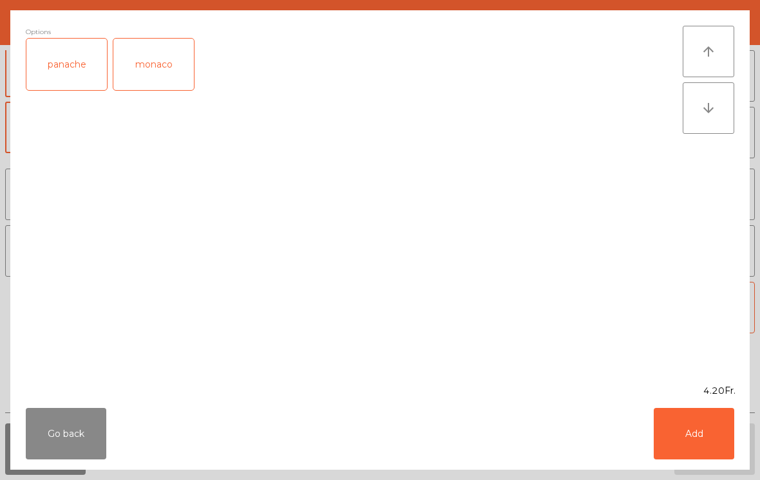
scroll to position [73, 0]
click at [707, 436] on button "Add" at bounding box center [694, 434] width 81 height 52
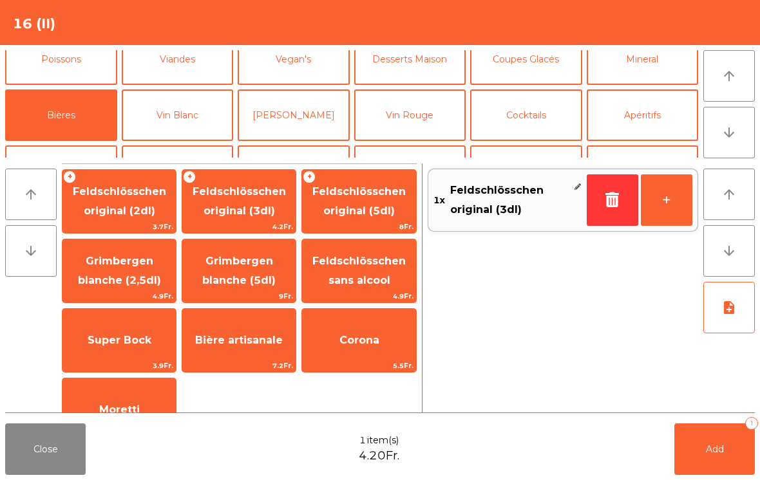
click at [141, 348] on span "Super Bock" at bounding box center [118, 340] width 113 height 35
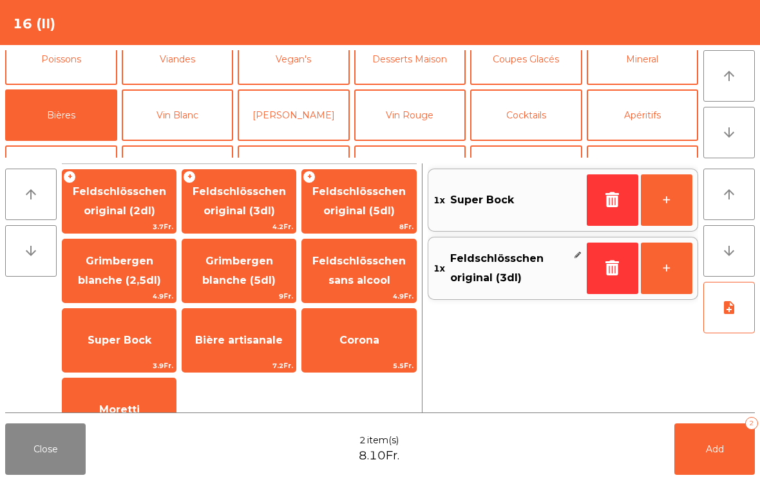
click at [710, 450] on span "Add" at bounding box center [715, 450] width 18 height 12
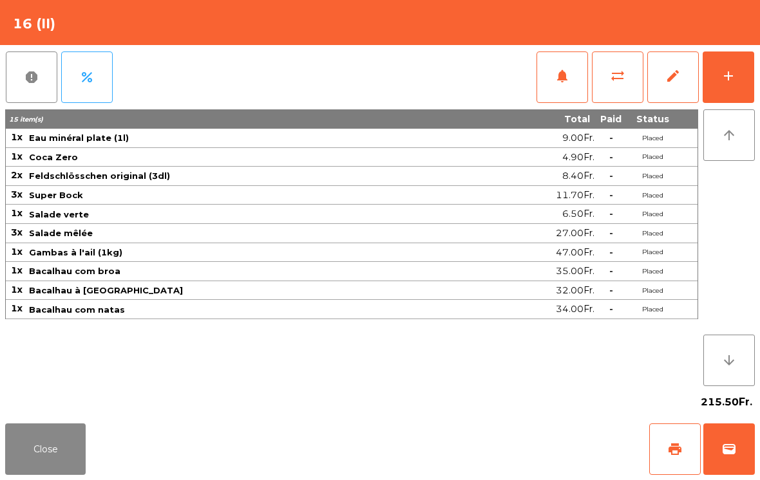
click at [44, 459] on button "Close" at bounding box center [45, 450] width 81 height 52
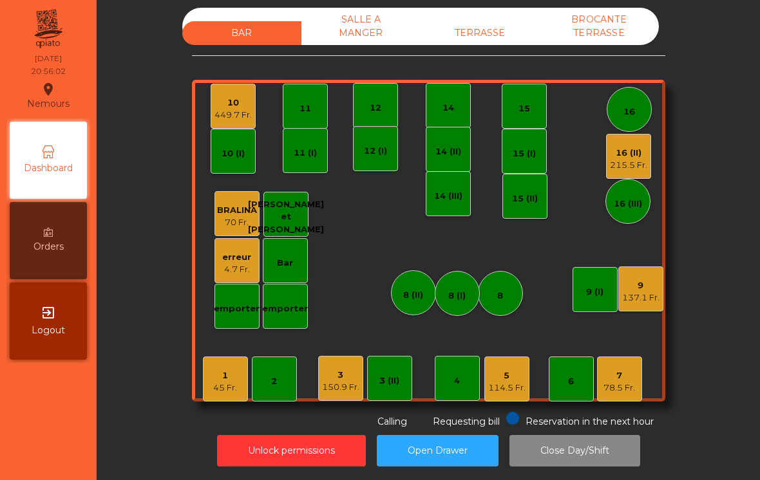
click at [351, 392] on div "150.9 Fr." at bounding box center [340, 387] width 37 height 13
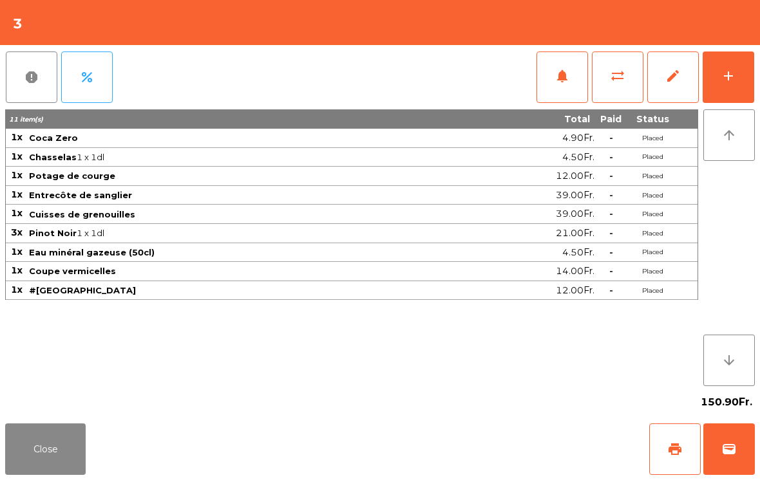
click at [744, 82] on button "add" at bounding box center [729, 78] width 52 height 52
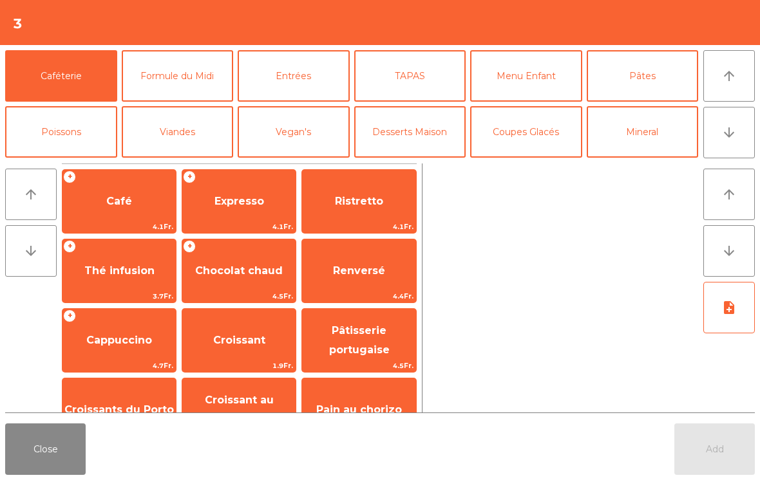
click at [225, 219] on div "+ Expresso 4.1Fr." at bounding box center [239, 201] width 115 height 64
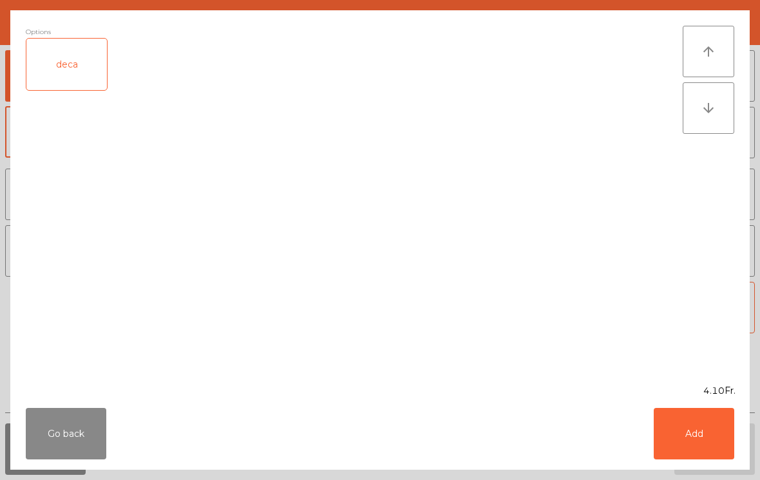
click at [702, 432] on button "Add" at bounding box center [694, 434] width 81 height 52
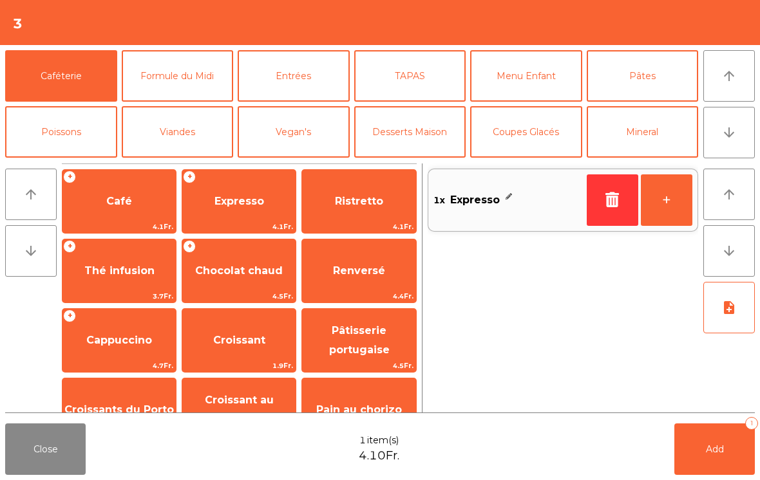
click at [344, 207] on span "Ristretto" at bounding box center [359, 201] width 48 height 12
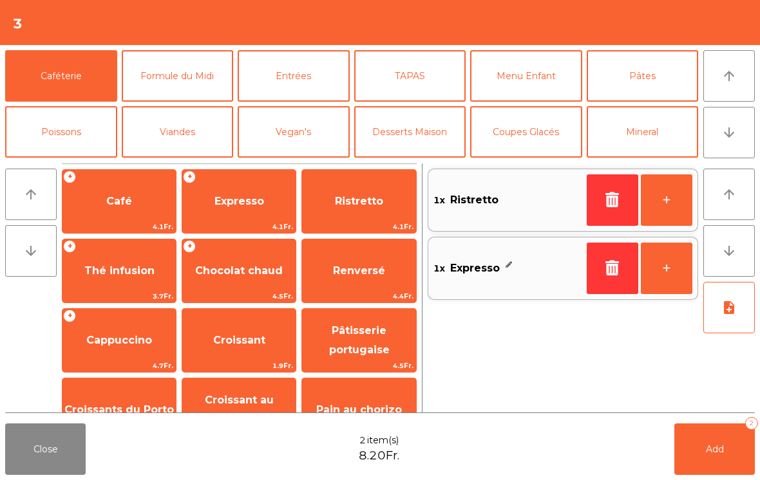
click at [702, 458] on button "Add 2" at bounding box center [714, 450] width 81 height 52
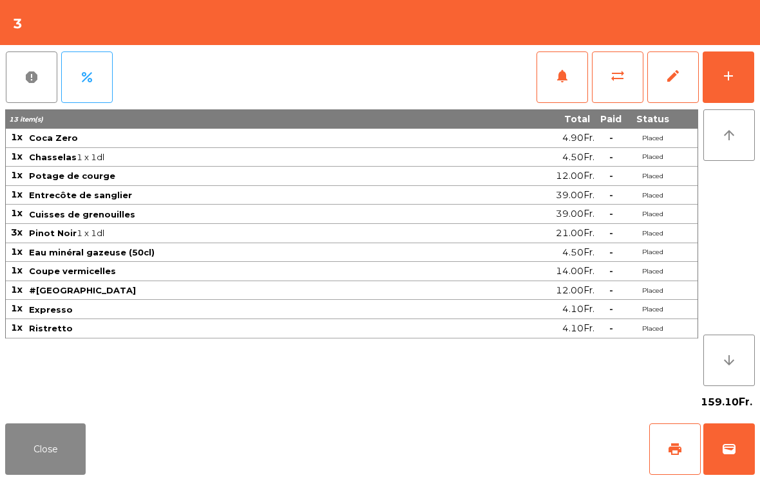
click at [48, 453] on button "Close" at bounding box center [45, 450] width 81 height 52
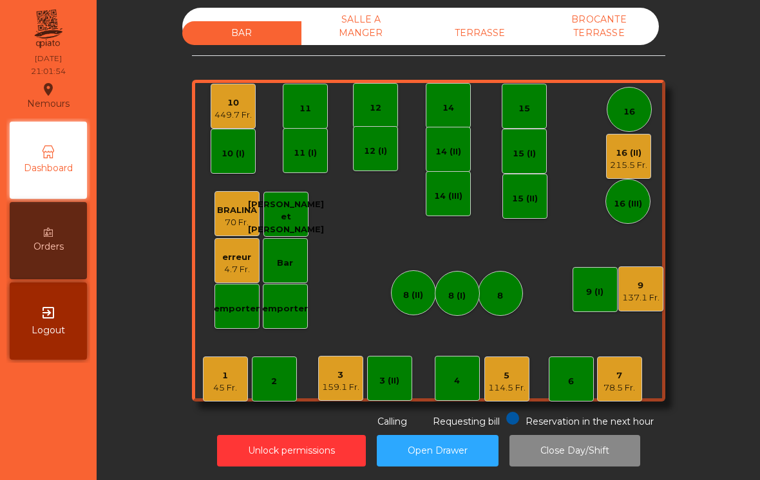
click at [511, 385] on div "114.5 Fr." at bounding box center [506, 388] width 37 height 13
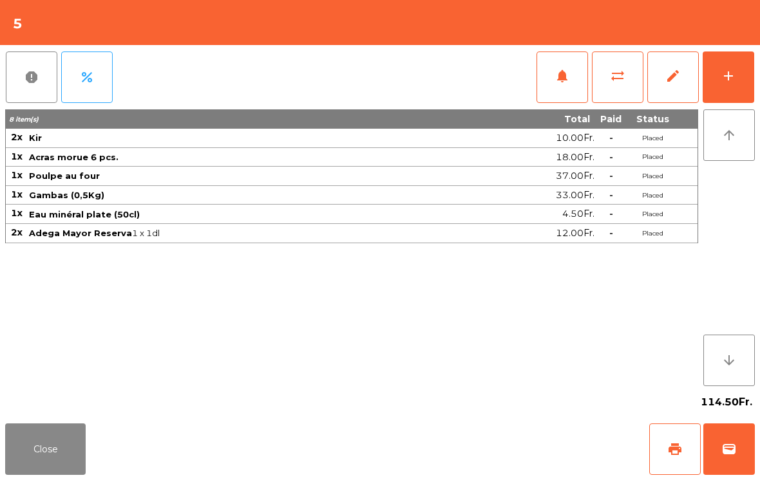
click at [723, 456] on span "wallet" at bounding box center [728, 449] width 15 height 15
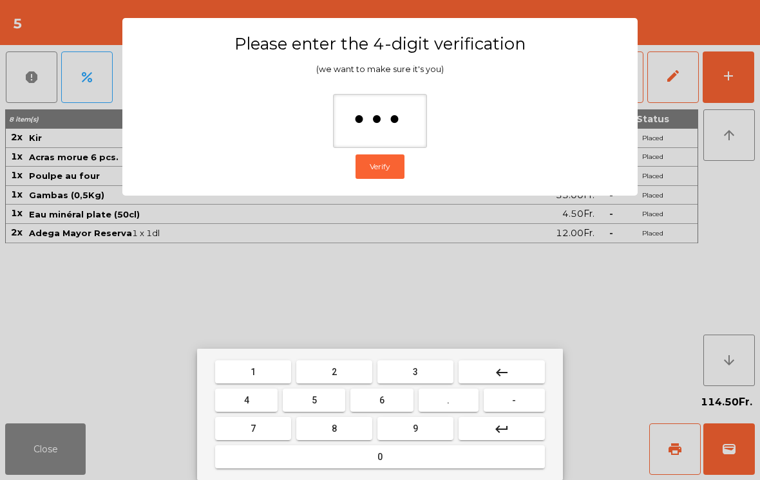
type input "**"
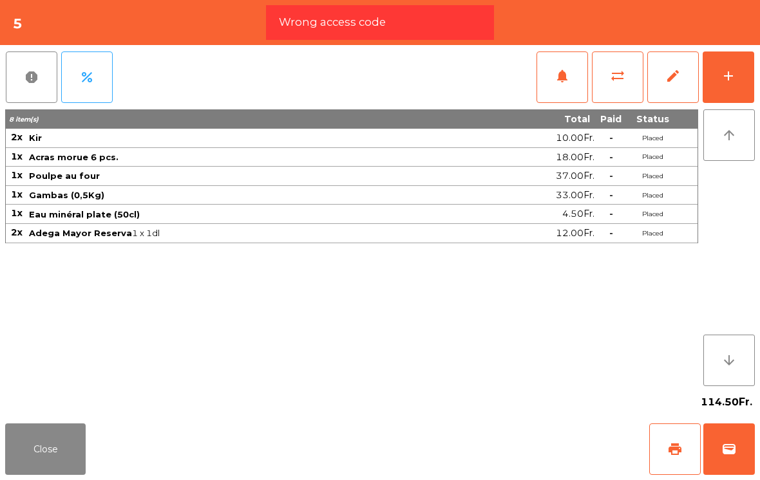
click at [717, 448] on button "wallet" at bounding box center [729, 450] width 52 height 52
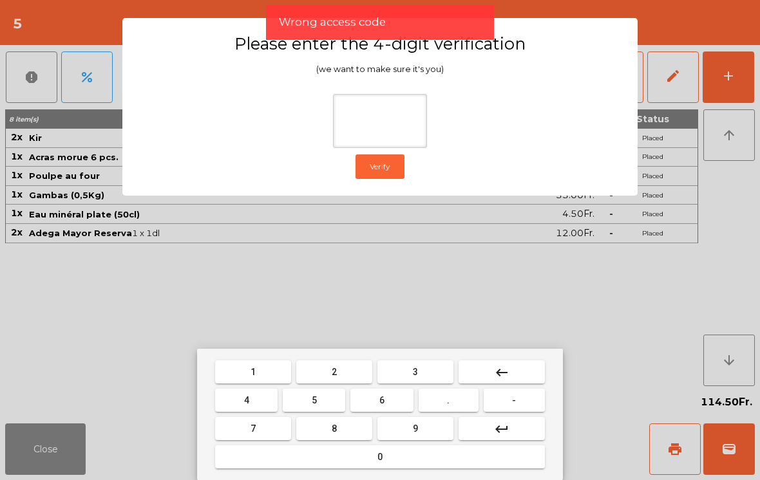
type input "*"
type input "***"
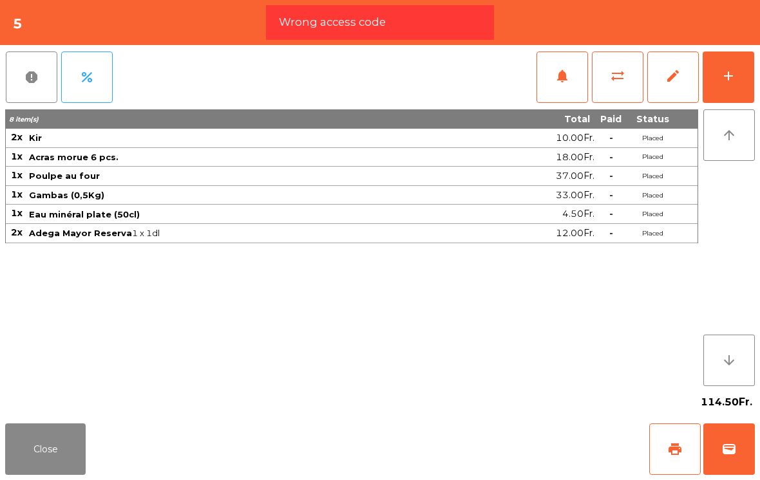
click at [488, 462] on div "Close print wallet" at bounding box center [380, 450] width 760 height 62
click at [487, 462] on div "Close print wallet" at bounding box center [380, 450] width 760 height 62
click at [466, 458] on div "Close print wallet" at bounding box center [380, 450] width 760 height 62
click at [466, 457] on div "Close print wallet" at bounding box center [380, 450] width 760 height 62
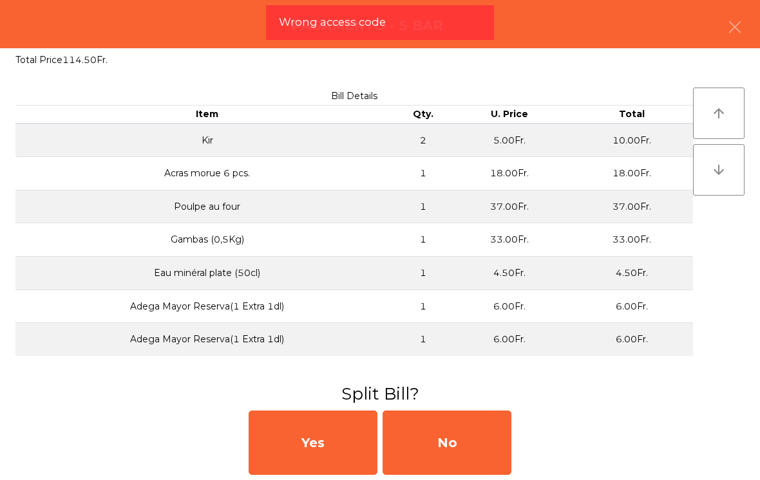
click at [453, 450] on div "No" at bounding box center [447, 443] width 129 height 64
click at [454, 446] on div "MB" at bounding box center [447, 443] width 129 height 64
click at [448, 433] on div "No" at bounding box center [447, 443] width 129 height 64
click at [448, 432] on div "No" at bounding box center [447, 443] width 129 height 64
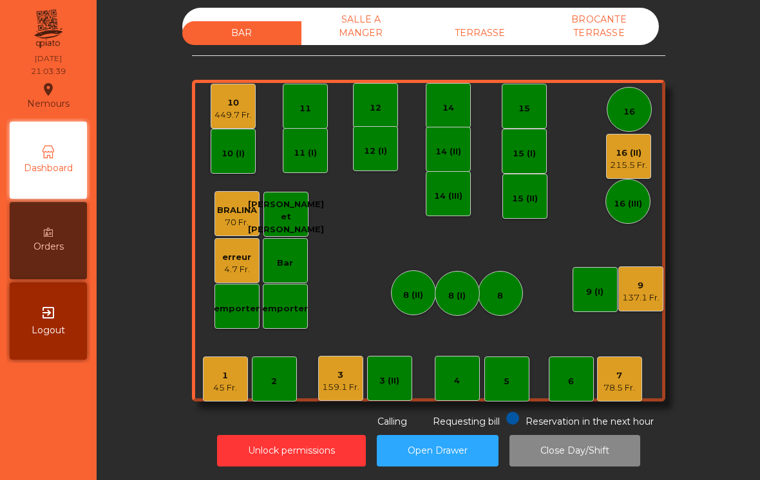
click at [245, 394] on div "1 45 Fr." at bounding box center [225, 379] width 45 height 45
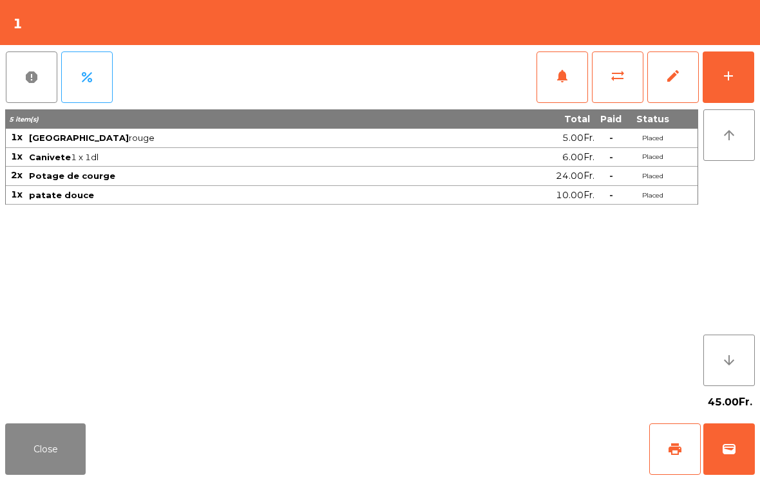
click at [670, 449] on span "print" at bounding box center [674, 449] width 15 height 15
click at [71, 421] on div "Close print wallet" at bounding box center [380, 450] width 760 height 62
click at [33, 447] on button "Close" at bounding box center [45, 450] width 81 height 52
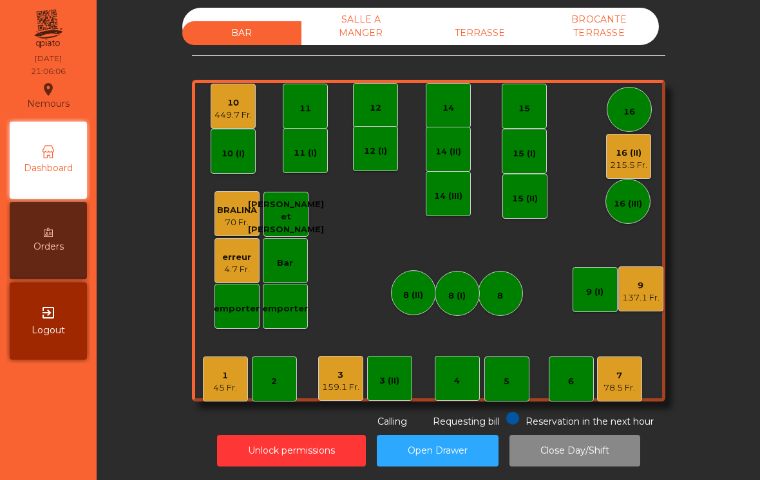
click at [219, 374] on div "1" at bounding box center [225, 376] width 24 height 13
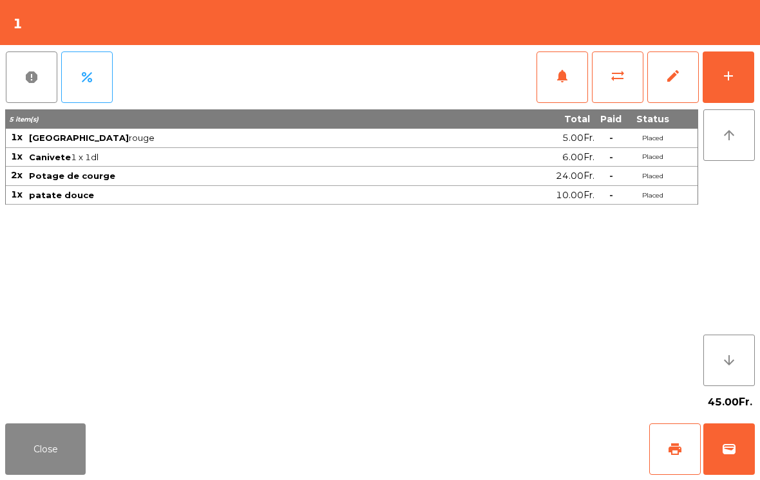
click at [731, 446] on span "wallet" at bounding box center [728, 449] width 15 height 15
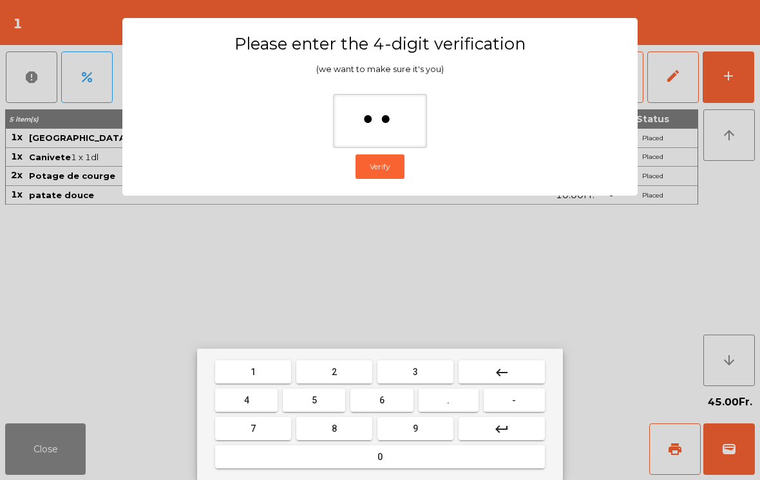
type input "***"
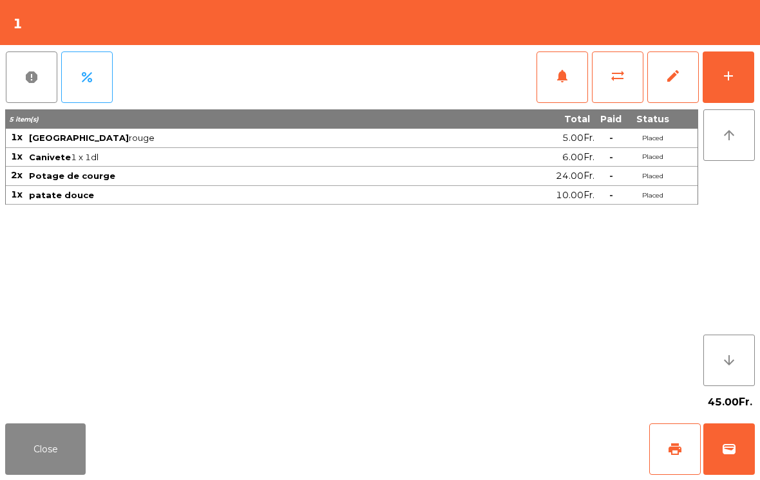
click at [491, 437] on div "Close print wallet" at bounding box center [380, 450] width 760 height 62
click at [477, 450] on div "Close print wallet" at bounding box center [380, 450] width 760 height 62
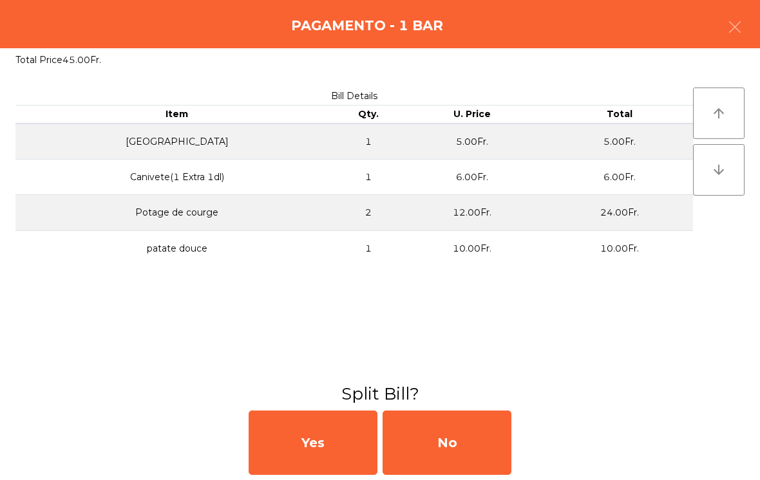
click at [459, 443] on div "No" at bounding box center [447, 443] width 129 height 64
click at [459, 456] on div "No" at bounding box center [447, 443] width 129 height 64
click at [486, 451] on div "No" at bounding box center [447, 443] width 129 height 64
click at [486, 450] on div "No" at bounding box center [447, 443] width 129 height 64
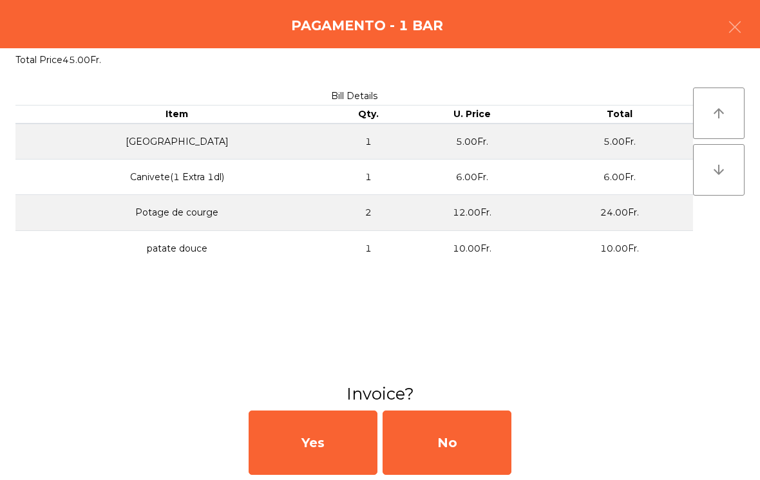
click at [466, 438] on div "No" at bounding box center [447, 443] width 129 height 64
click at [483, 443] on div "No" at bounding box center [447, 443] width 129 height 64
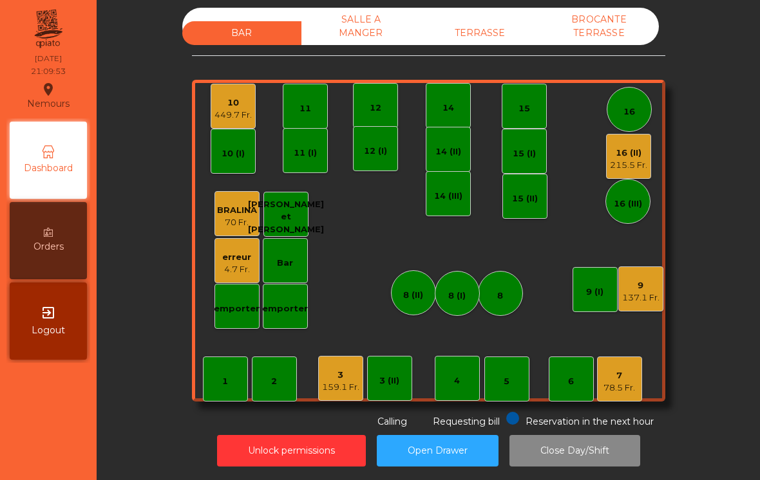
click at [344, 378] on div "3" at bounding box center [340, 375] width 37 height 13
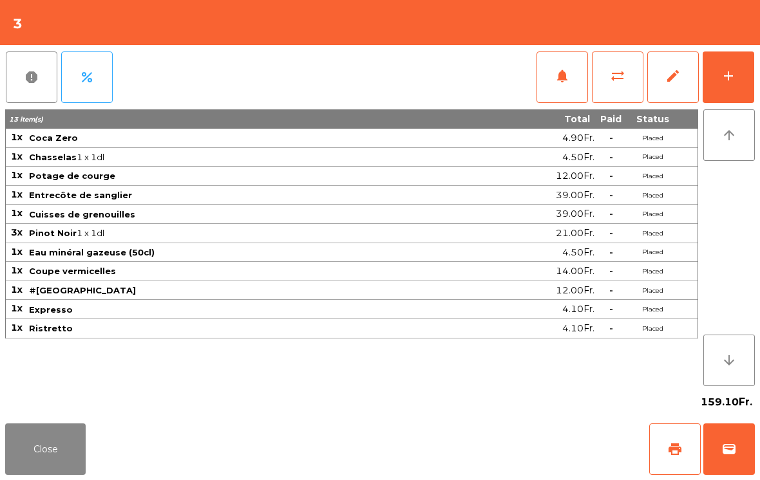
click at [684, 451] on button "print" at bounding box center [675, 450] width 52 height 52
click at [736, 437] on button "wallet" at bounding box center [729, 450] width 52 height 52
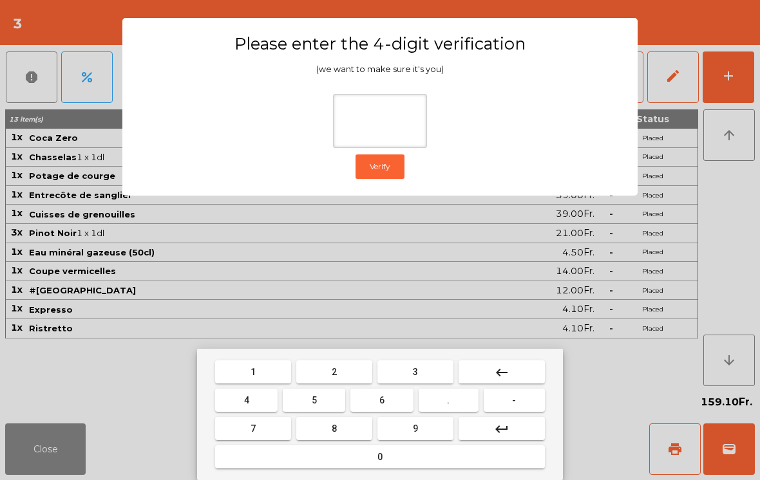
type input "*"
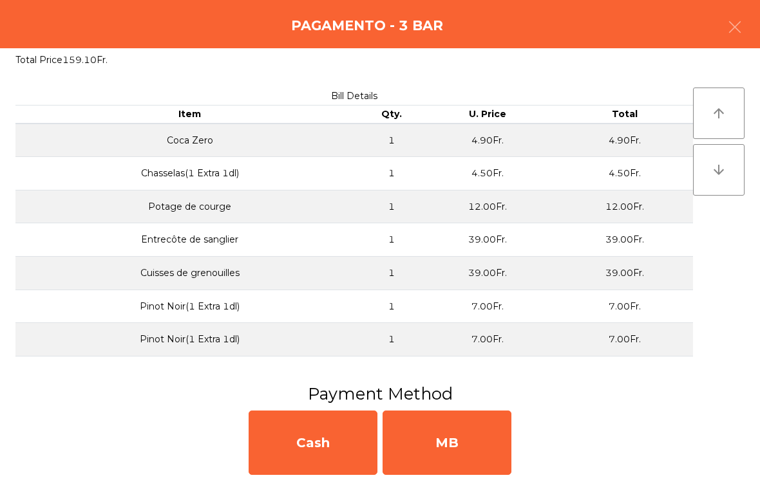
click at [439, 435] on div "MB" at bounding box center [447, 443] width 129 height 64
click at [436, 444] on div "No" at bounding box center [447, 443] width 129 height 64
click at [435, 443] on div "No" at bounding box center [447, 443] width 129 height 64
click at [435, 437] on div "No" at bounding box center [447, 443] width 129 height 64
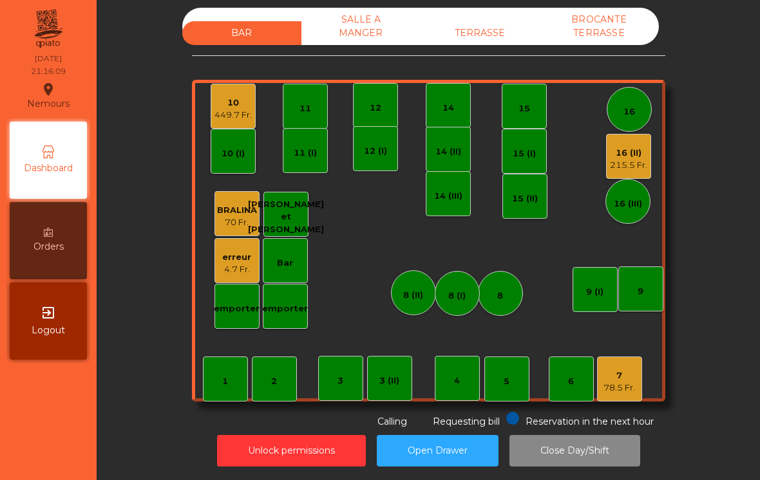
click at [508, 384] on div "5" at bounding box center [507, 381] width 6 height 13
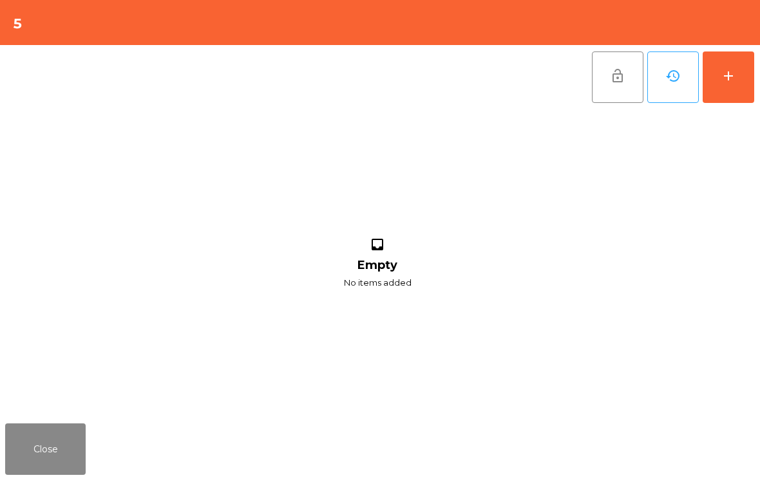
click at [735, 67] on button "add" at bounding box center [729, 78] width 52 height 52
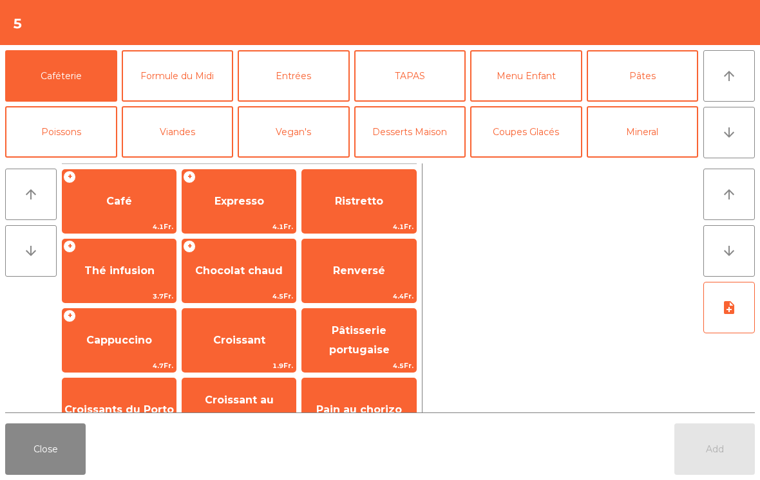
click at [744, 132] on button "arrow_downward" at bounding box center [729, 133] width 52 height 52
click at [196, 162] on button "Vin Blanc" at bounding box center [178, 188] width 112 height 52
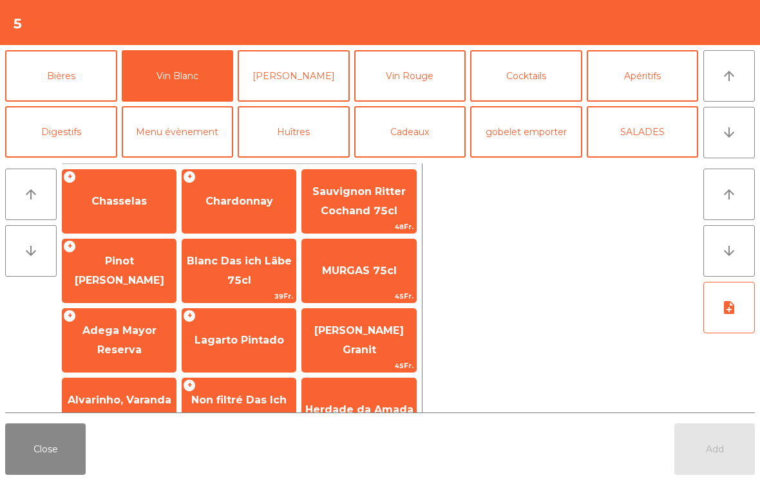
click at [133, 275] on span "Pinot [PERSON_NAME]" at bounding box center [120, 271] width 90 height 32
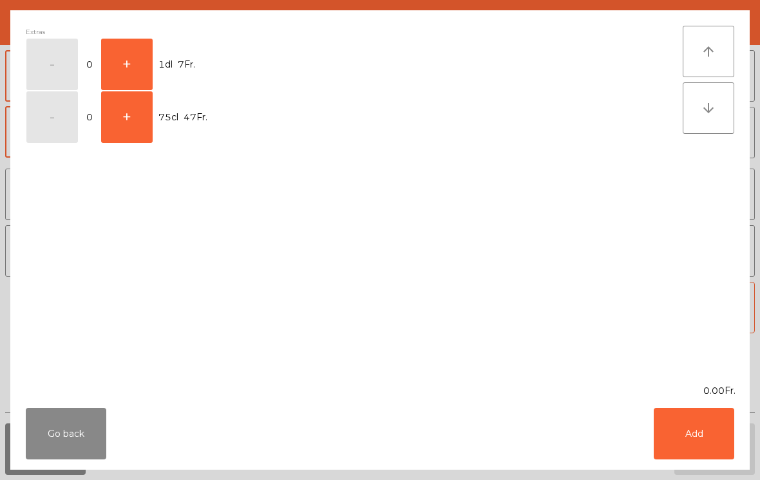
click at [134, 73] on button "+" at bounding box center [127, 65] width 52 height 52
click at [697, 444] on button "Add" at bounding box center [694, 434] width 81 height 52
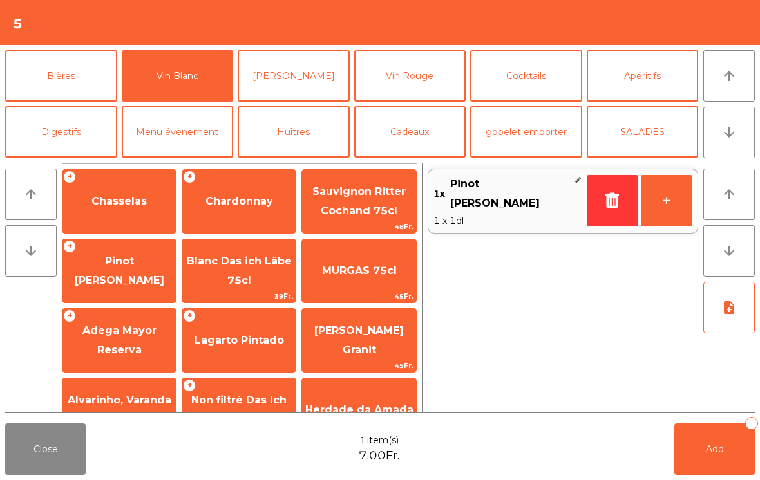
click at [727, 88] on button "arrow_upward" at bounding box center [729, 76] width 52 height 52
click at [650, 46] on button "Mineral" at bounding box center [643, 20] width 112 height 52
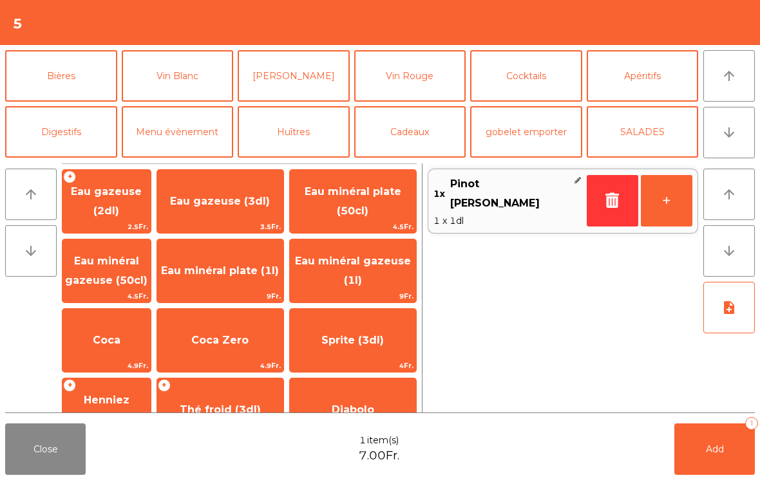
scroll to position [0, 0]
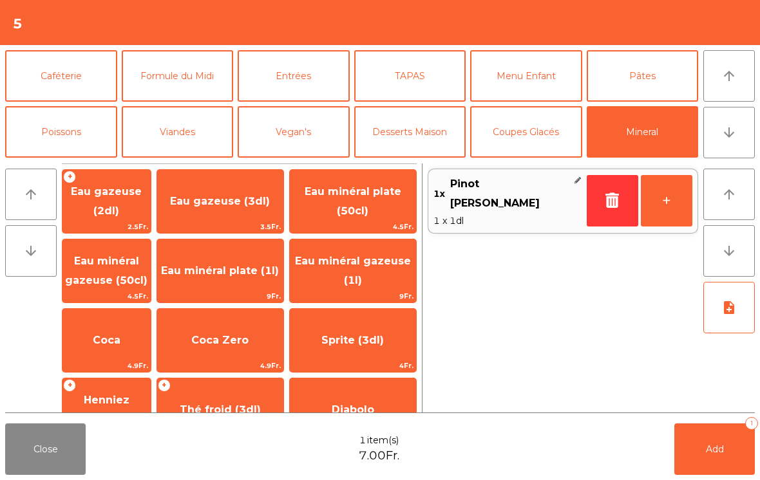
click at [251, 410] on span "Thé froid (3dl)" at bounding box center [220, 410] width 81 height 12
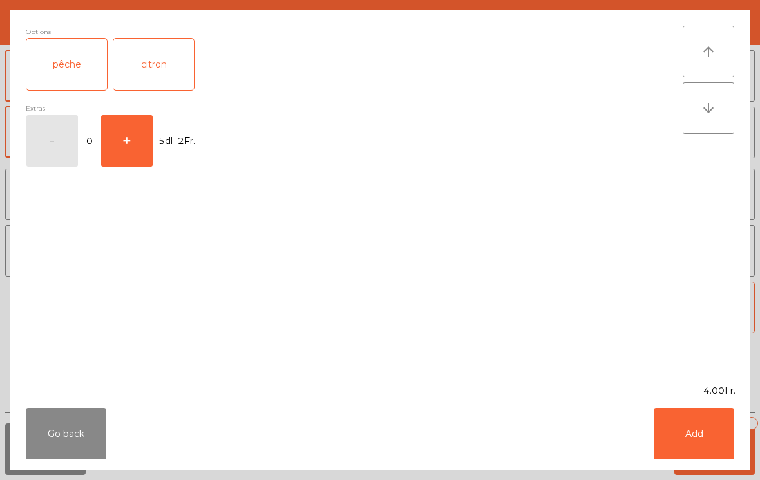
click at [159, 75] on div "citron" at bounding box center [153, 65] width 81 height 52
click at [702, 446] on button "Add" at bounding box center [694, 434] width 81 height 52
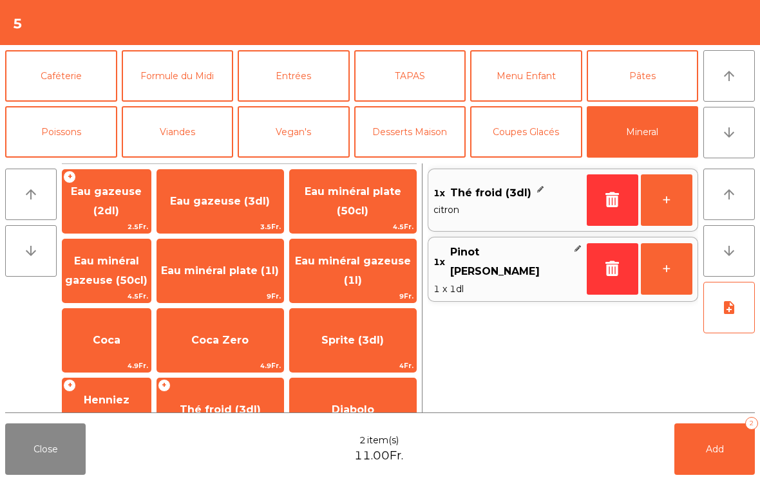
click at [727, 460] on button "Add 2" at bounding box center [714, 450] width 81 height 52
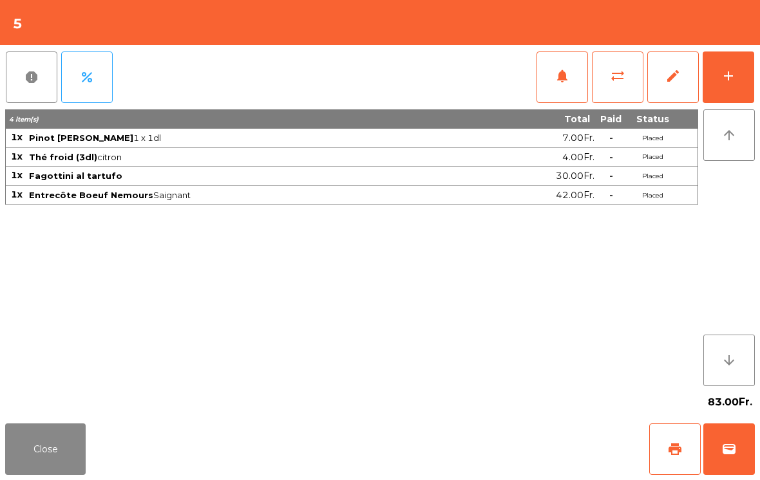
click at [42, 455] on button "Close" at bounding box center [45, 450] width 81 height 52
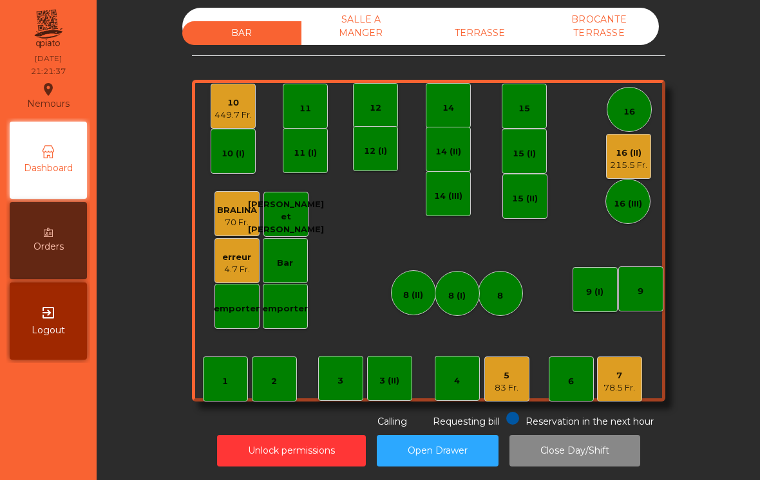
click at [237, 113] on div "449.7 Fr." at bounding box center [232, 115] width 37 height 13
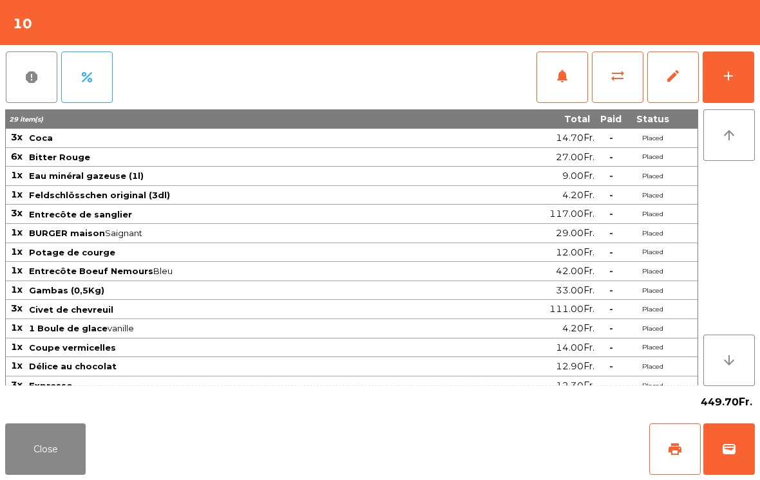
click at [680, 450] on span "print" at bounding box center [674, 449] width 15 height 15
click at [39, 460] on button "Close" at bounding box center [45, 450] width 81 height 52
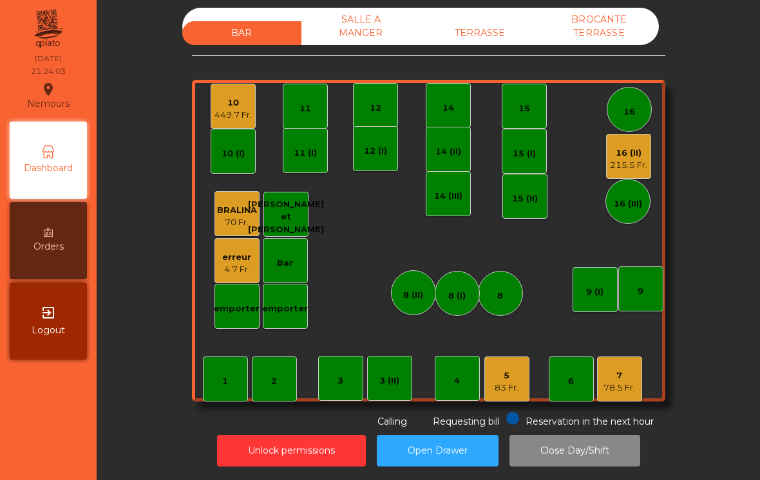
click at [614, 384] on div "78.5 Fr." at bounding box center [619, 388] width 32 height 13
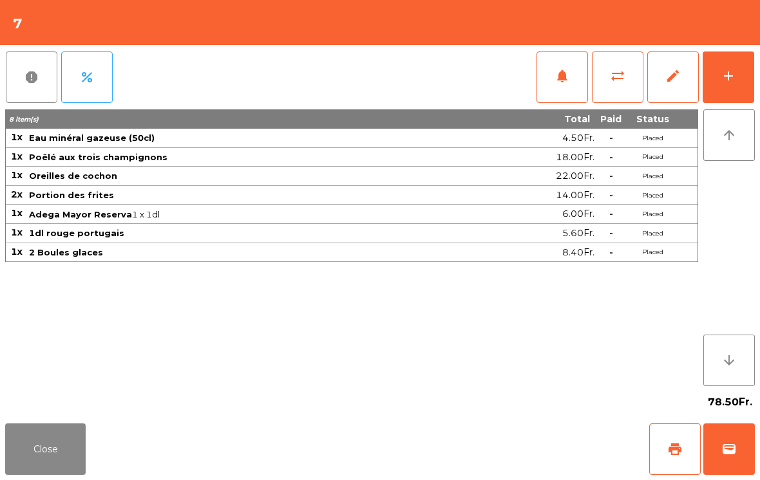
click at [661, 443] on button "print" at bounding box center [675, 450] width 52 height 52
click at [658, 436] on button "print" at bounding box center [675, 450] width 52 height 52
click at [52, 456] on button "Close" at bounding box center [45, 450] width 81 height 52
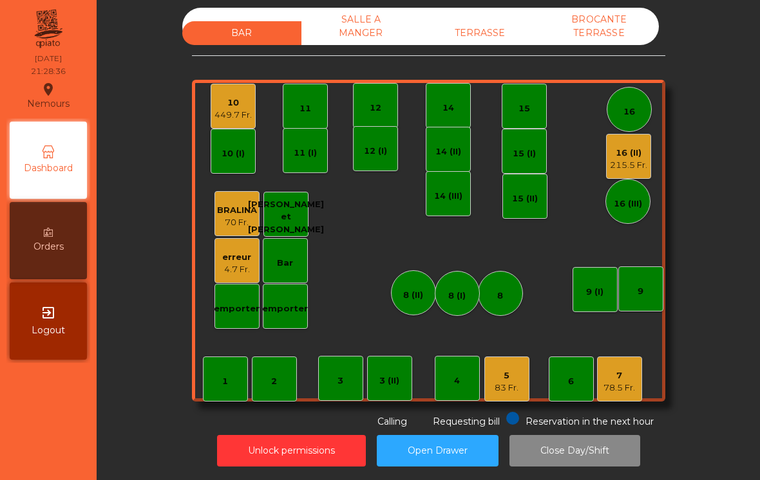
click at [506, 360] on div "5 83 Fr." at bounding box center [506, 379] width 45 height 45
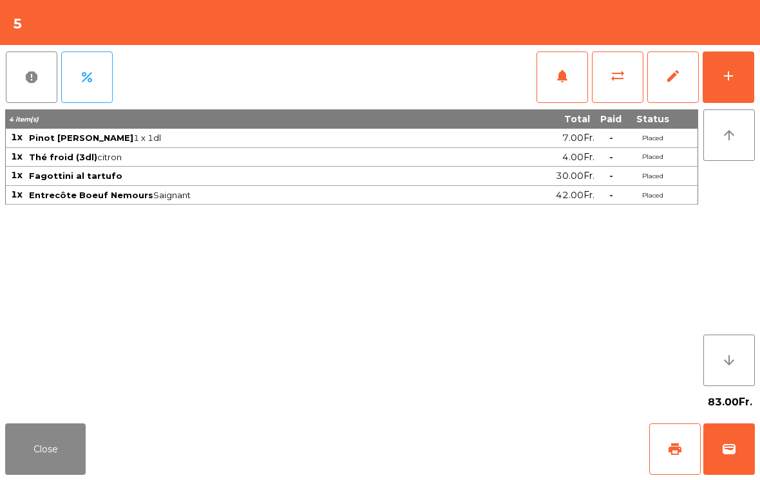
click at [750, 65] on button "add" at bounding box center [729, 78] width 52 height 52
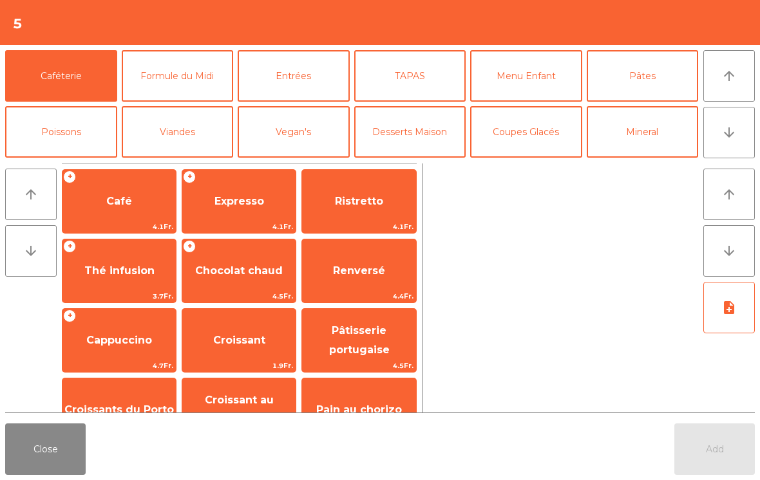
click at [743, 131] on button "arrow_downward" at bounding box center [729, 133] width 52 height 52
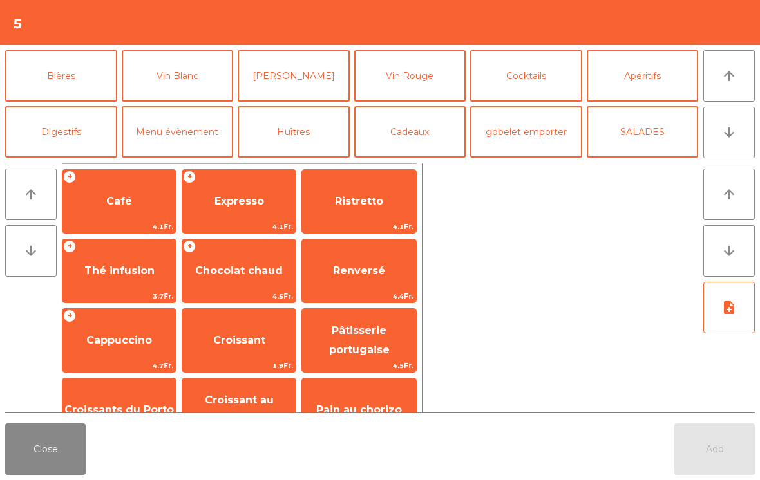
click at [410, 79] on button "Vin Rouge" at bounding box center [410, 76] width 112 height 52
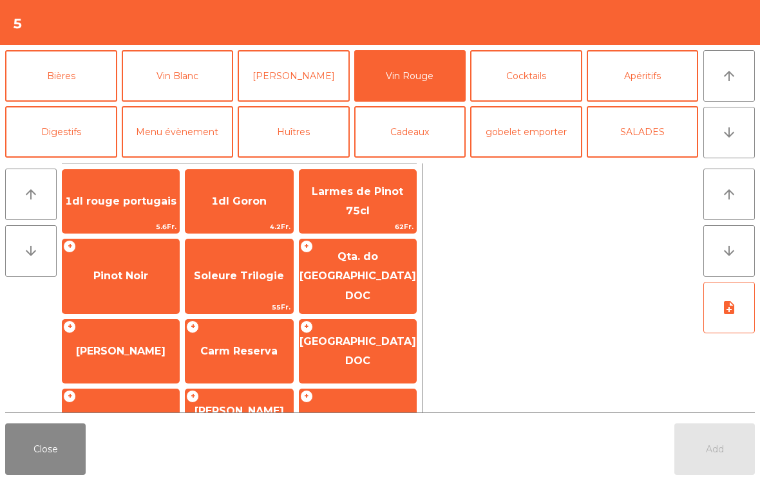
click at [93, 272] on span "Pinot Noir" at bounding box center [120, 276] width 55 height 12
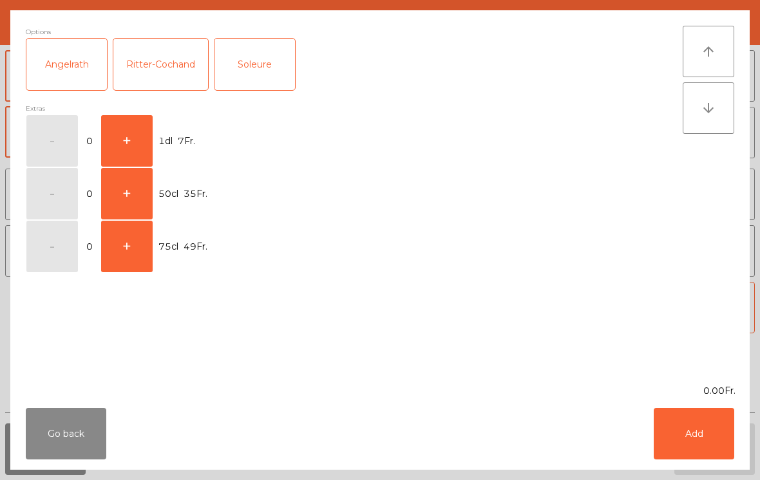
click at [164, 73] on div "Ritter-Cochand" at bounding box center [160, 65] width 95 height 52
click at [133, 146] on button "+" at bounding box center [127, 141] width 52 height 52
click at [692, 438] on button "Add" at bounding box center [694, 434] width 81 height 52
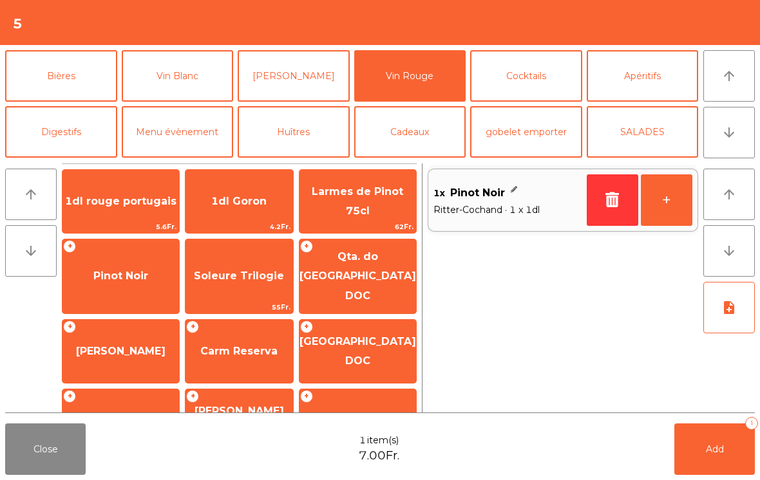
click at [661, 200] on button "+" at bounding box center [667, 201] width 52 height 52
click at [699, 437] on button "Add 2" at bounding box center [714, 450] width 81 height 52
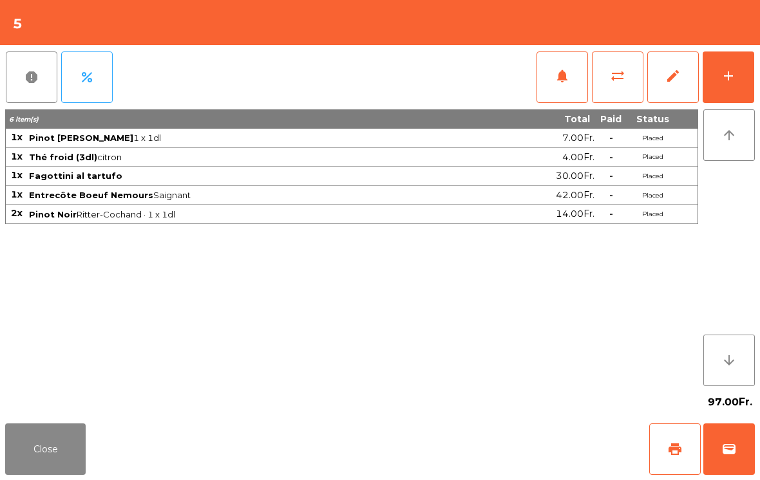
click at [43, 462] on button "Close" at bounding box center [45, 450] width 81 height 52
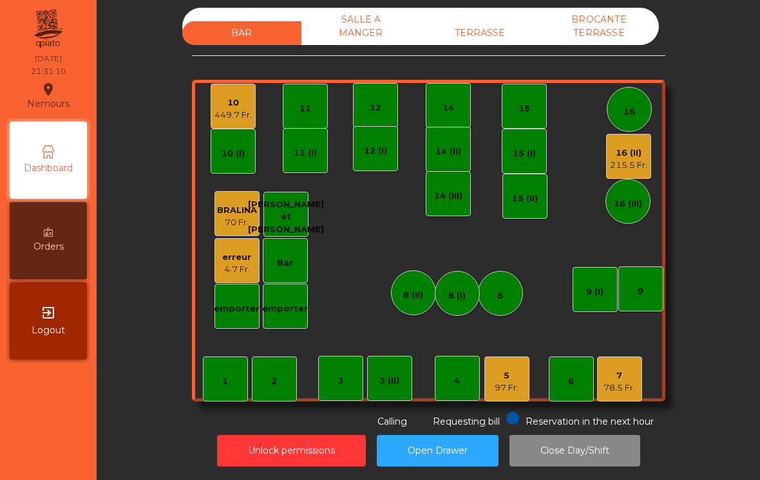
click at [622, 173] on div "16 (II) 215.5 Fr." at bounding box center [628, 156] width 45 height 45
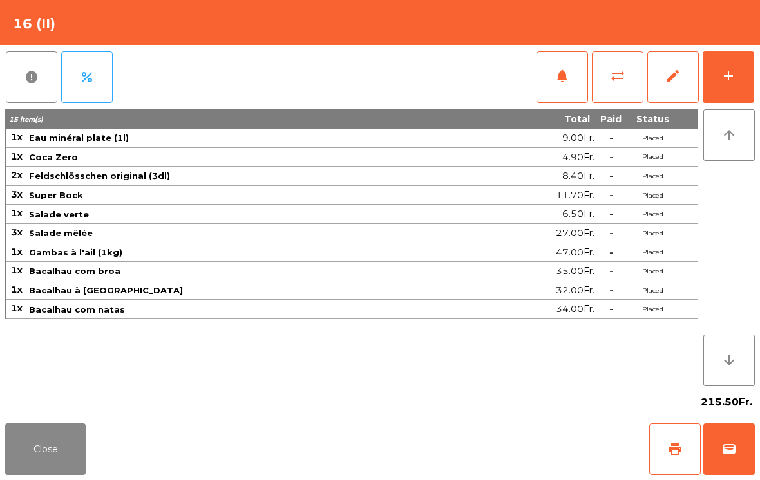
click at [722, 84] on button "add" at bounding box center [729, 78] width 52 height 52
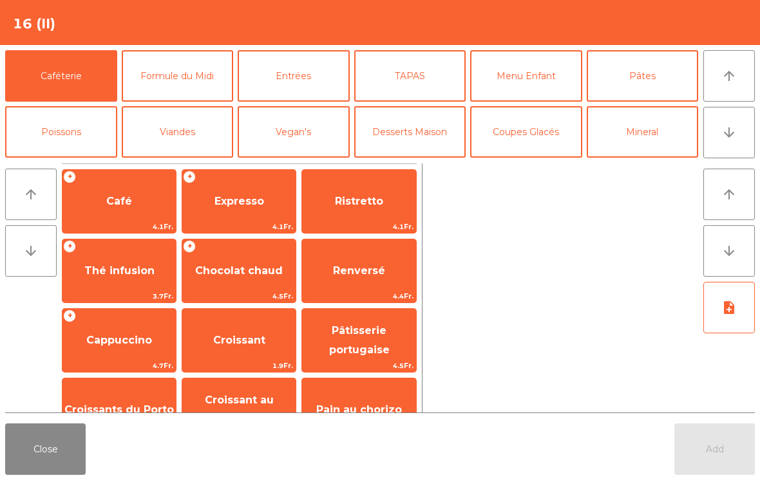
click at [48, 442] on button "Close" at bounding box center [45, 450] width 81 height 52
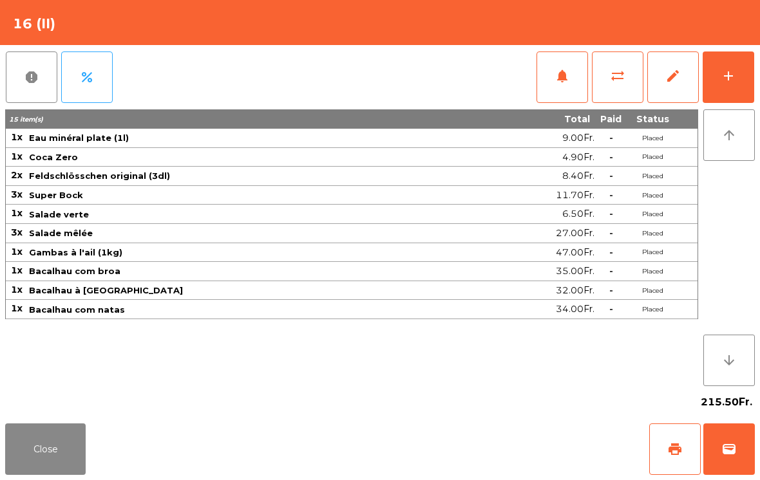
click at [717, 77] on button "add" at bounding box center [729, 78] width 52 height 52
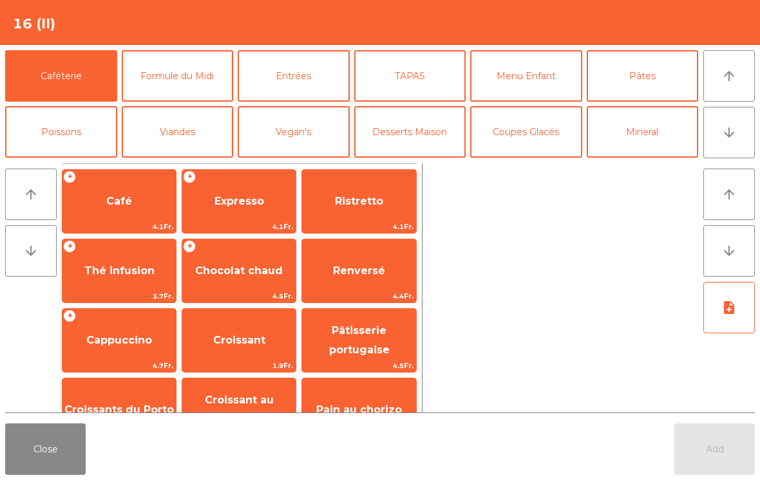
click at [413, 124] on button "Desserts Maison" at bounding box center [410, 132] width 112 height 52
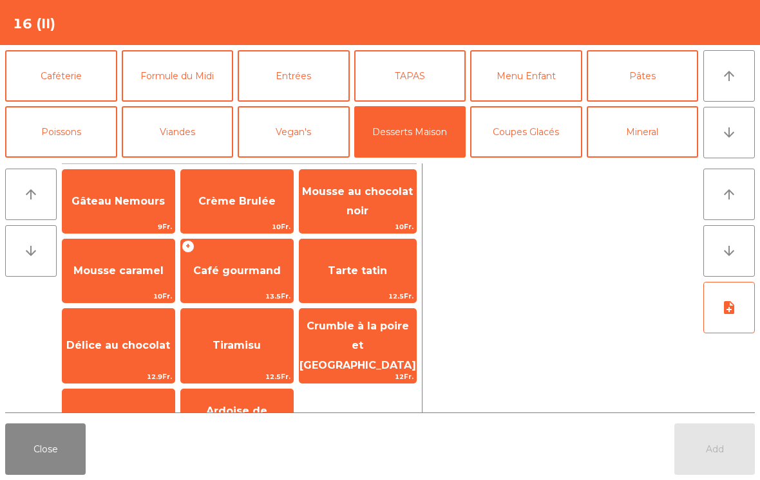
click at [244, 269] on span "Café gourmand" at bounding box center [237, 271] width 88 height 12
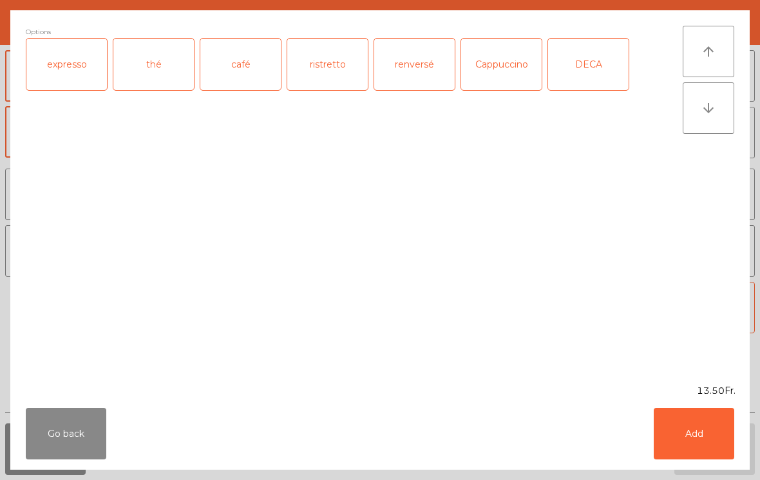
click at [64, 55] on div "expresso" at bounding box center [66, 65] width 81 height 52
click at [705, 426] on button "Add" at bounding box center [694, 434] width 81 height 52
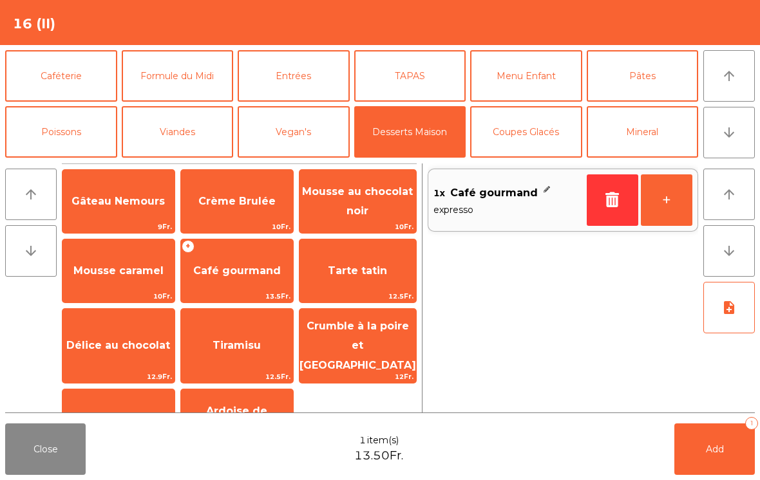
click at [667, 210] on button "+" at bounding box center [667, 201] width 52 height 52
click at [533, 125] on button "Coupes Glacés" at bounding box center [526, 132] width 112 height 52
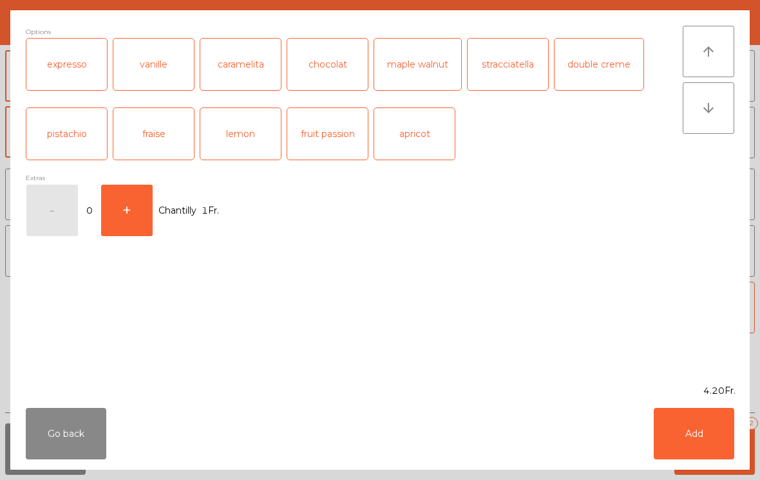
scroll to position [243, 0]
click at [153, 59] on div "vanille" at bounding box center [153, 65] width 81 height 52
click at [136, 214] on button "+" at bounding box center [127, 211] width 52 height 52
click at [694, 442] on button "Add" at bounding box center [694, 434] width 81 height 52
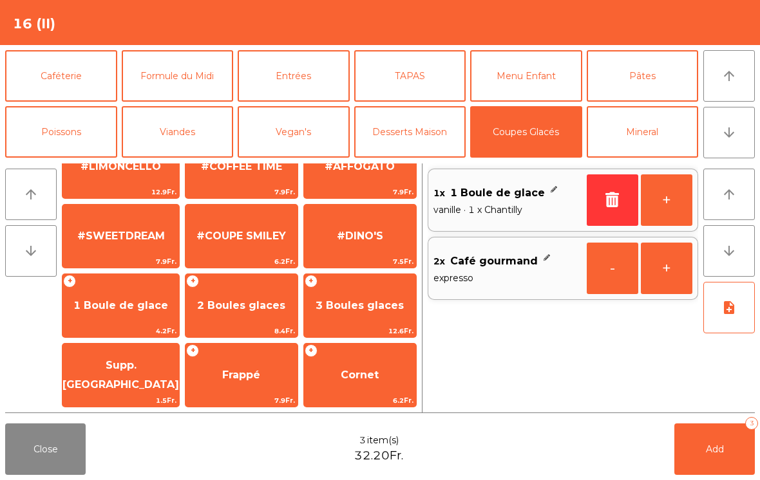
click at [713, 452] on span "Add" at bounding box center [715, 450] width 18 height 12
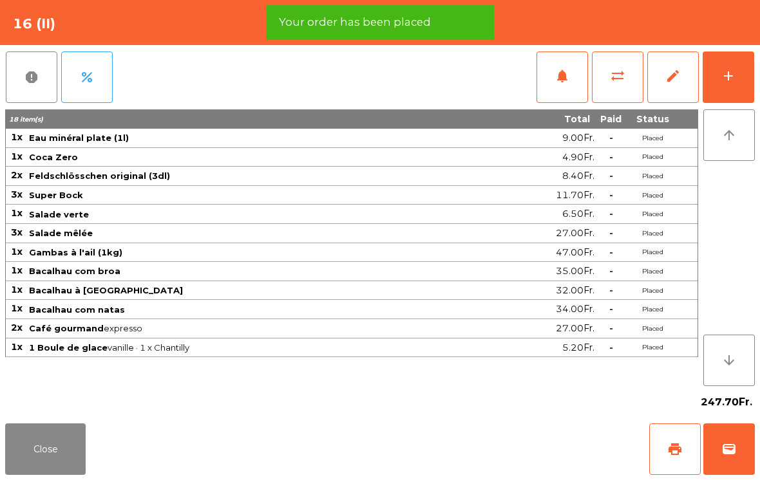
click at [726, 66] on button "add" at bounding box center [729, 78] width 52 height 52
click at [726, 76] on div "add" at bounding box center [728, 75] width 15 height 15
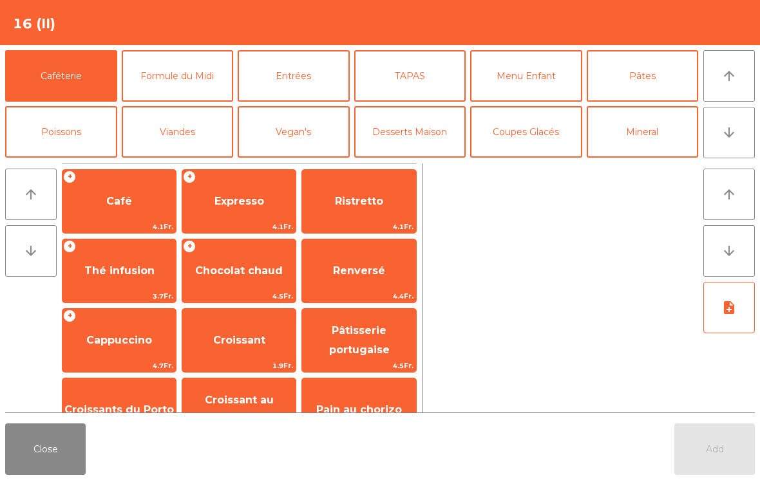
click at [109, 203] on span "Café" at bounding box center [119, 201] width 26 height 12
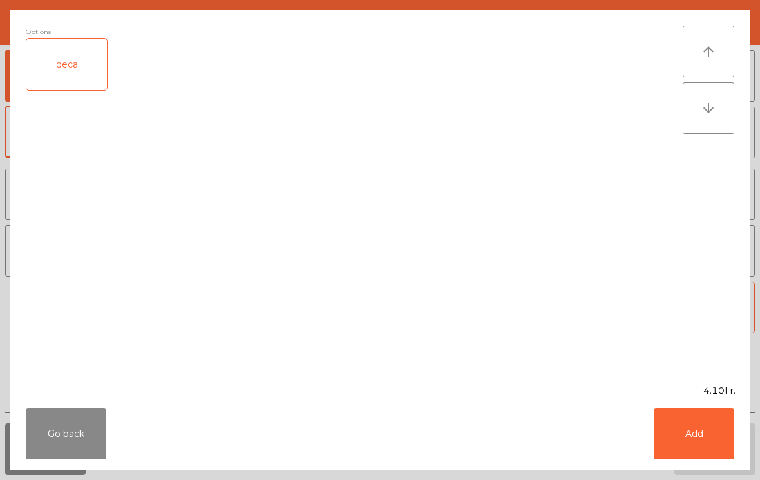
click at [725, 443] on button "Add" at bounding box center [694, 434] width 81 height 52
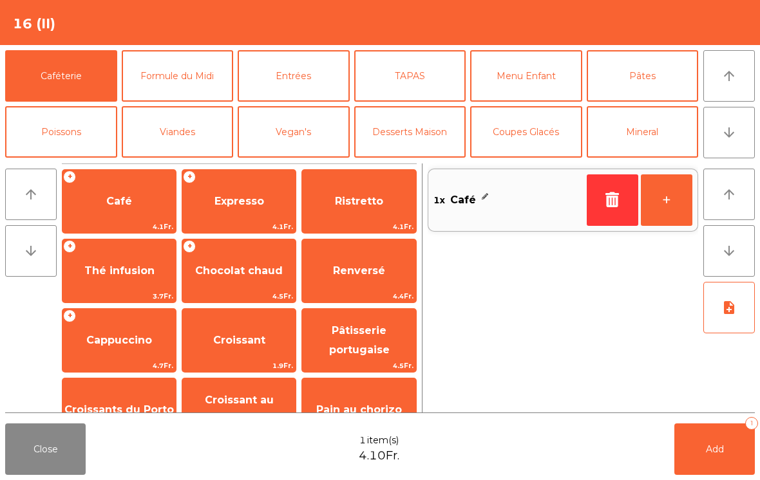
click at [66, 218] on button "Digestifs" at bounding box center [61, 244] width 112 height 52
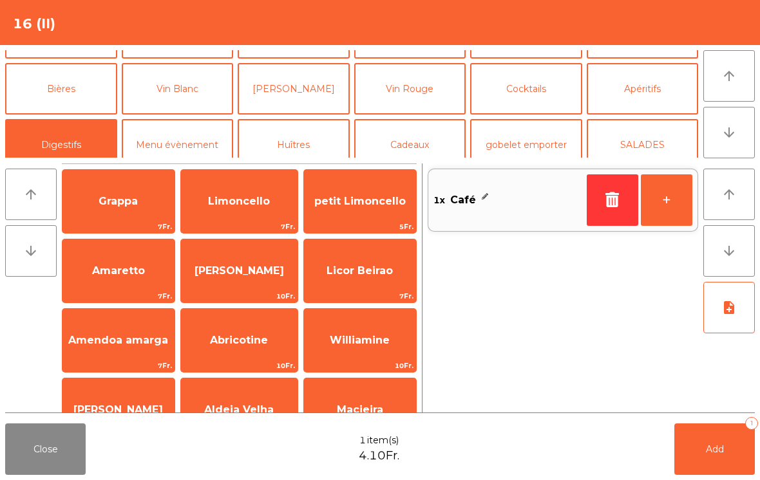
scroll to position [104, 0]
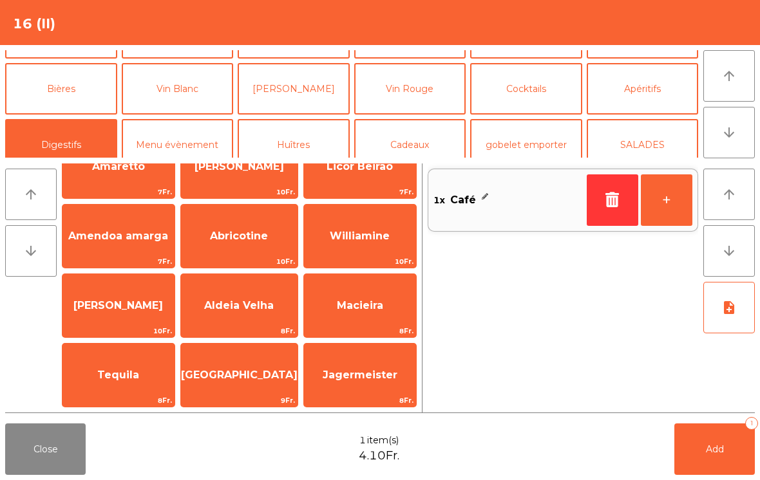
click at [723, 450] on span "Add" at bounding box center [715, 450] width 18 height 12
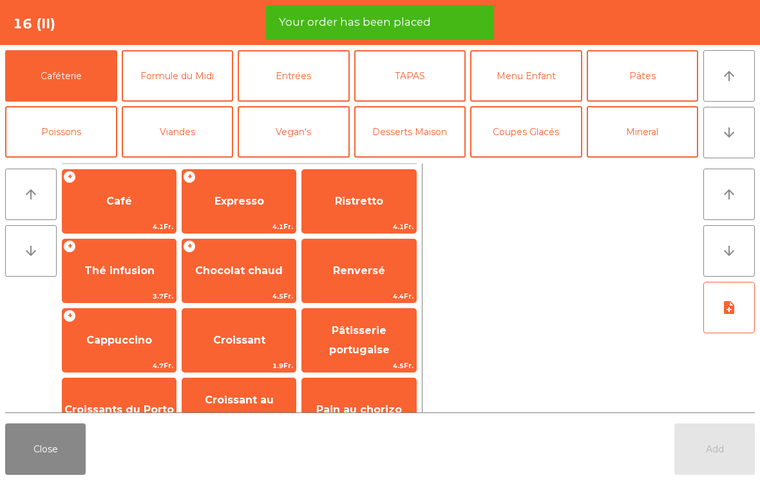
click at [32, 460] on button "Close" at bounding box center [45, 450] width 81 height 52
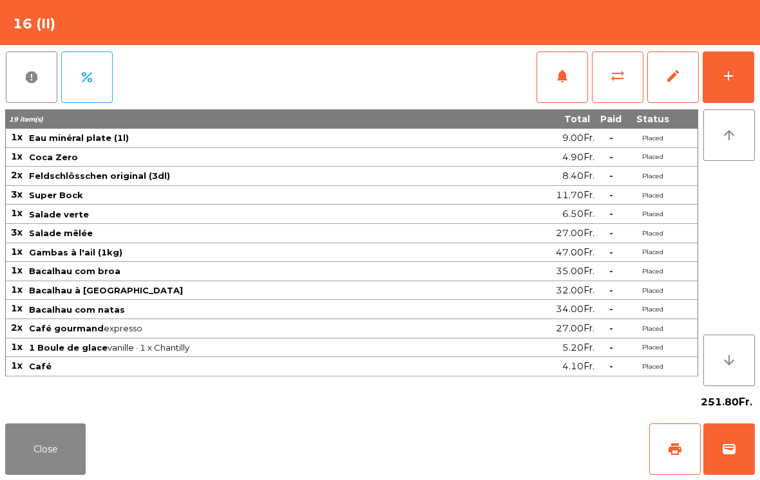
click at [732, 84] on button "add" at bounding box center [729, 78] width 52 height 52
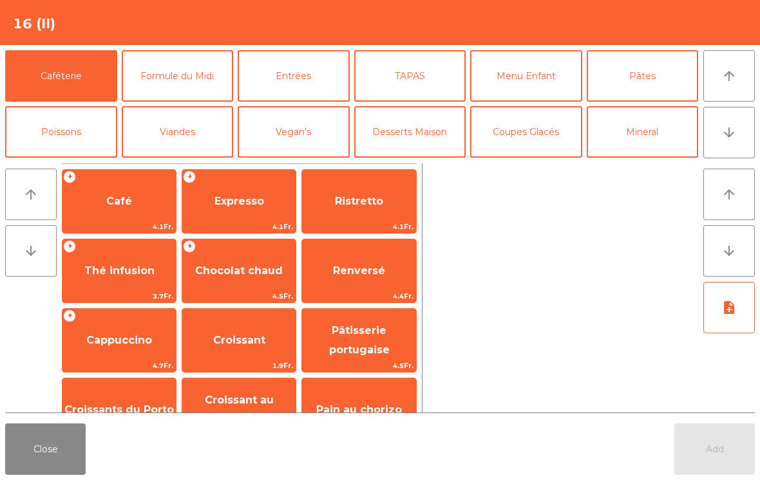
click at [731, 79] on icon "arrow_upward" at bounding box center [728, 75] width 15 height 15
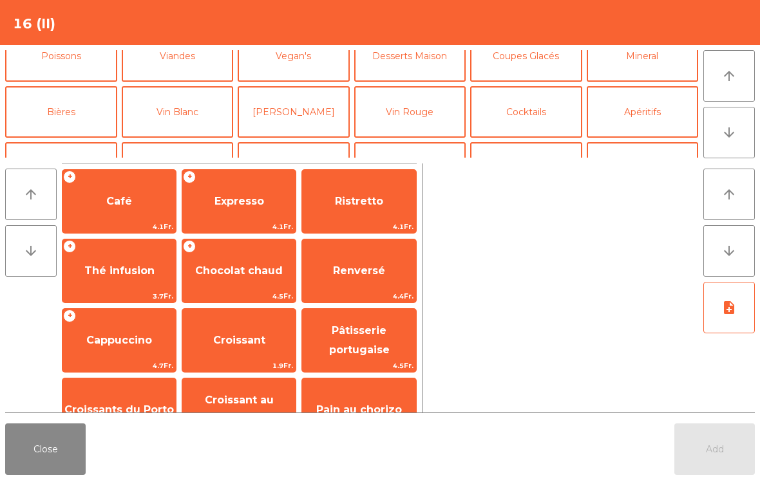
click at [74, 142] on button "Digestifs" at bounding box center [61, 168] width 112 height 52
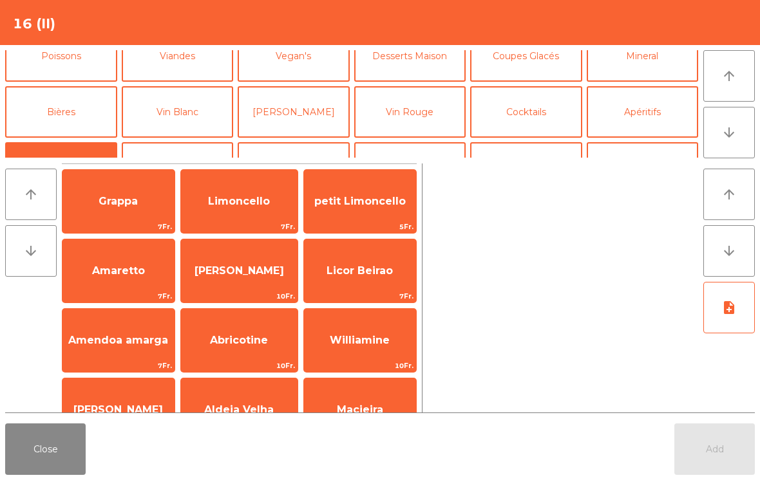
scroll to position [182, 0]
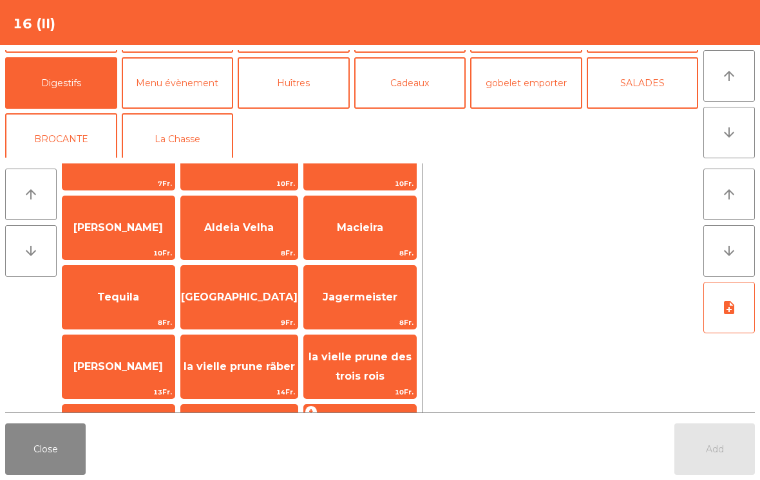
click at [226, 223] on span "Aldeia Velha" at bounding box center [239, 228] width 70 height 12
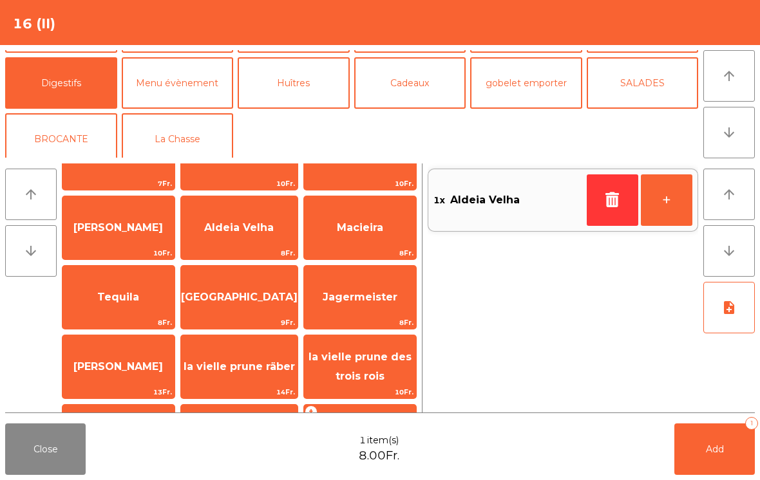
click at [716, 448] on span "Add" at bounding box center [715, 450] width 18 height 12
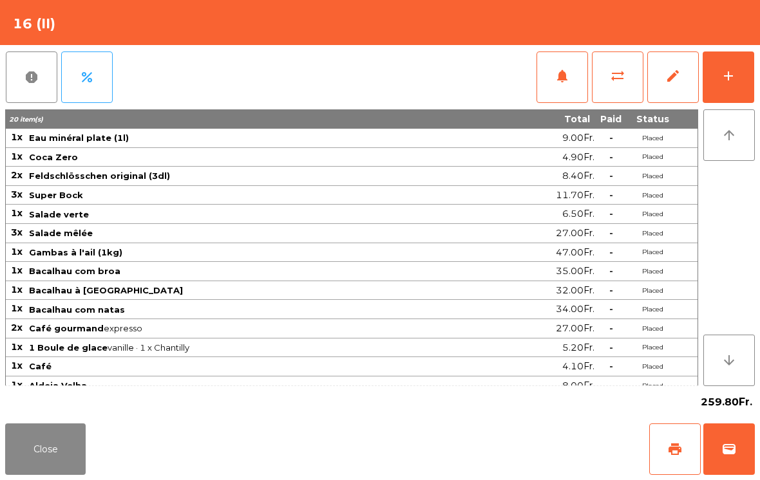
click at [59, 458] on button "Close" at bounding box center [45, 450] width 81 height 52
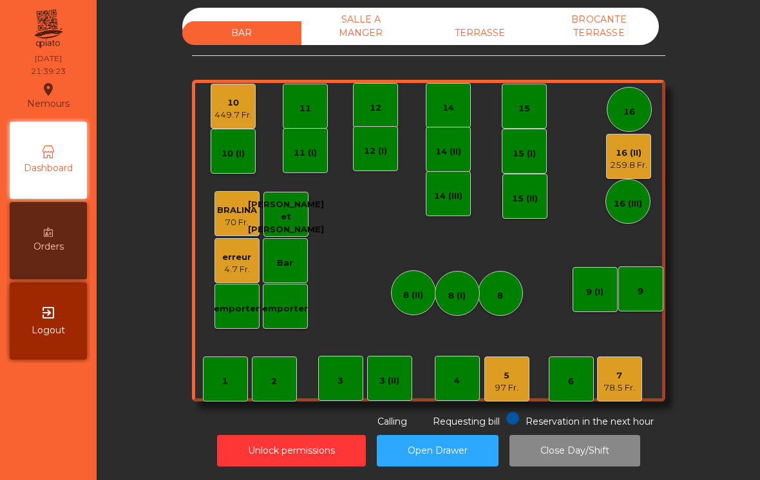
click at [231, 128] on div "10 449.7 Fr." at bounding box center [233, 106] width 45 height 45
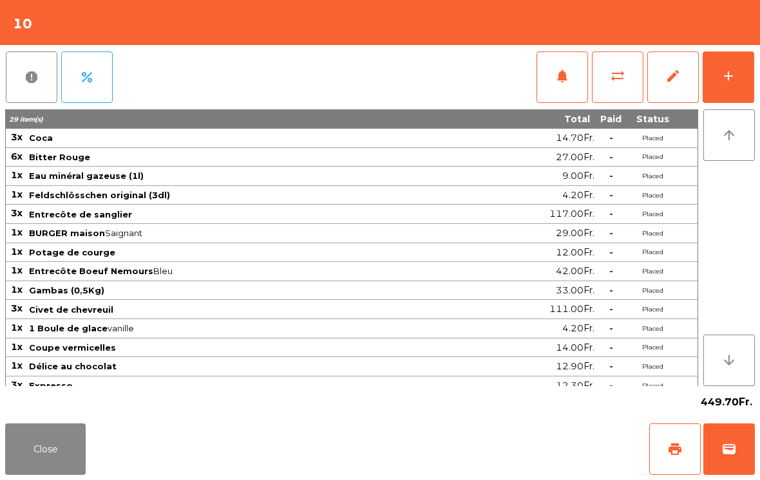
click at [735, 460] on button "wallet" at bounding box center [729, 450] width 52 height 52
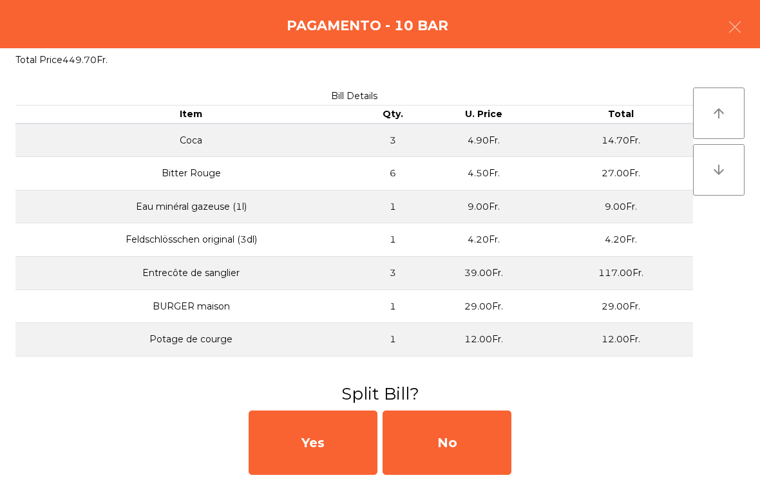
click at [454, 460] on div "No" at bounding box center [447, 443] width 129 height 64
click at [469, 451] on div "No" at bounding box center [447, 443] width 129 height 64
click at [468, 451] on div "No" at bounding box center [447, 443] width 129 height 64
click at [462, 442] on div "No" at bounding box center [447, 443] width 129 height 64
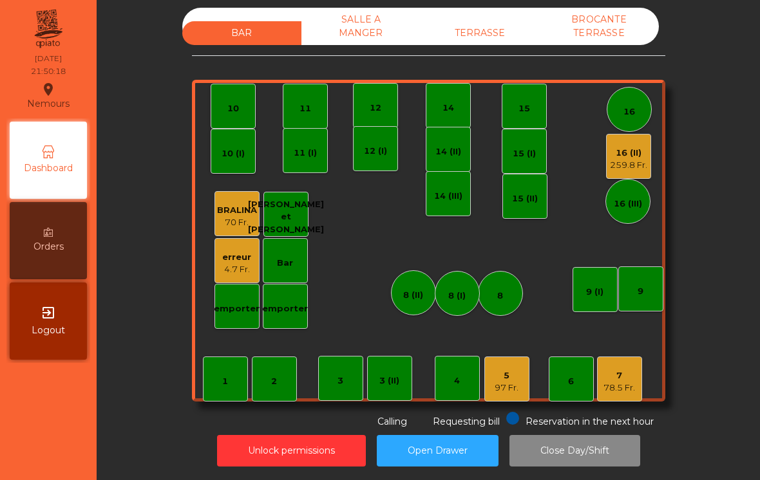
click at [598, 401] on div "7 78.5 Fr." at bounding box center [619, 379] width 45 height 45
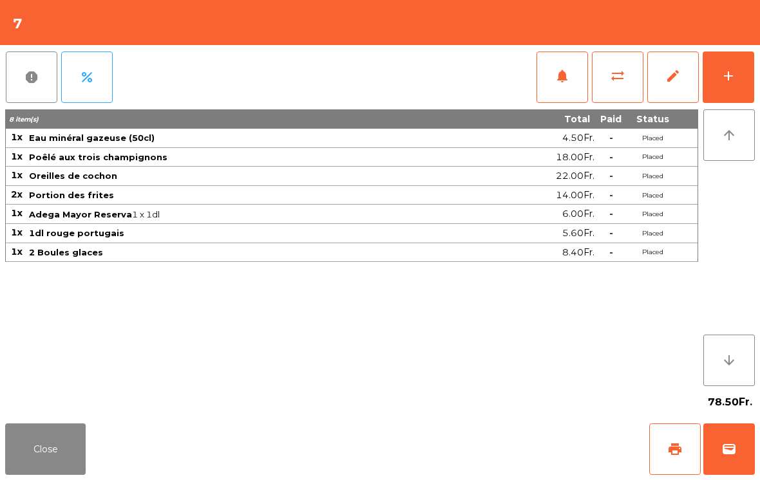
click at [732, 459] on button "wallet" at bounding box center [729, 450] width 52 height 52
click at [458, 429] on div "Close print wallet" at bounding box center [380, 450] width 760 height 62
click at [458, 428] on div "Close print wallet" at bounding box center [380, 450] width 760 height 62
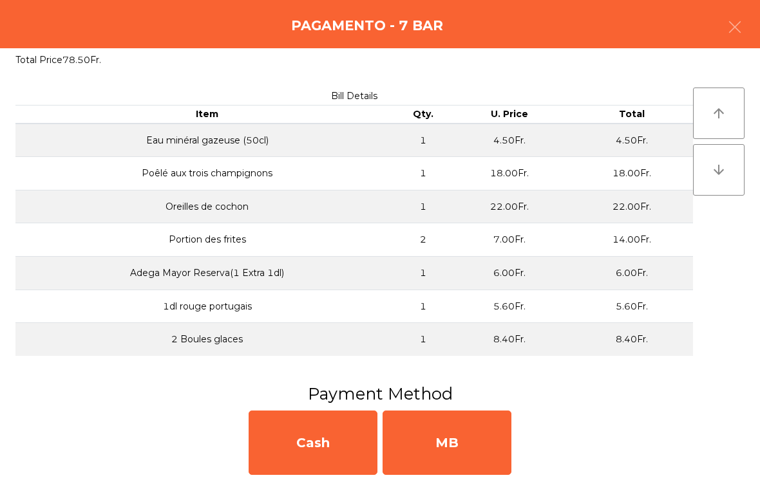
click at [479, 430] on div "MB" at bounding box center [447, 443] width 129 height 64
click at [482, 435] on div "No" at bounding box center [447, 443] width 129 height 64
click at [475, 434] on div "No" at bounding box center [447, 443] width 129 height 64
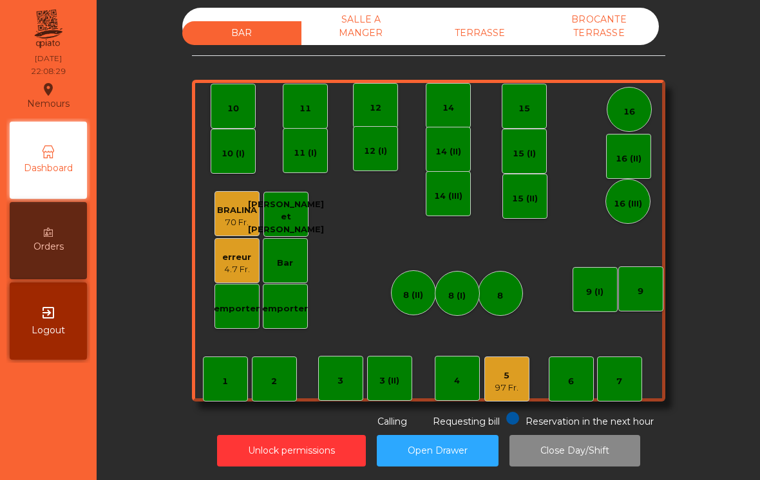
click at [535, 369] on div "1 2 3 4 5 97 Fr. 6 7 8 9 10 11 12 14 15 16 Bar 3 (II) 14 (II) 15 (I) erreur 4.7…" at bounding box center [428, 241] width 473 height 322
click at [508, 383] on div "97 Fr." at bounding box center [507, 388] width 24 height 13
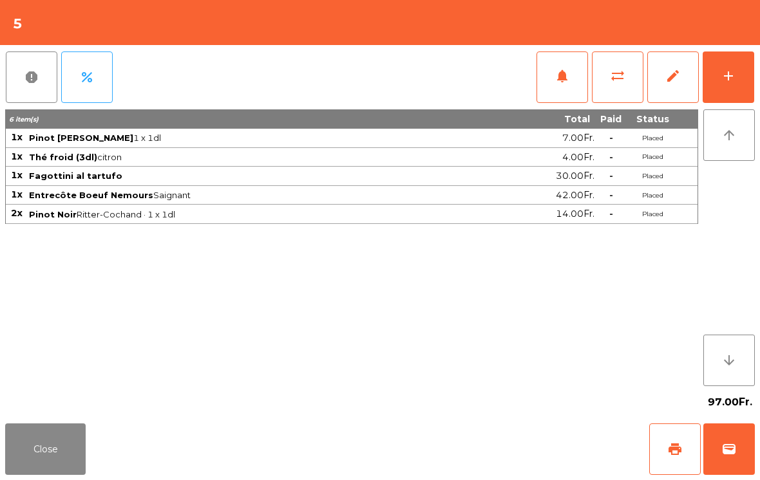
click at [743, 70] on button "add" at bounding box center [729, 78] width 52 height 52
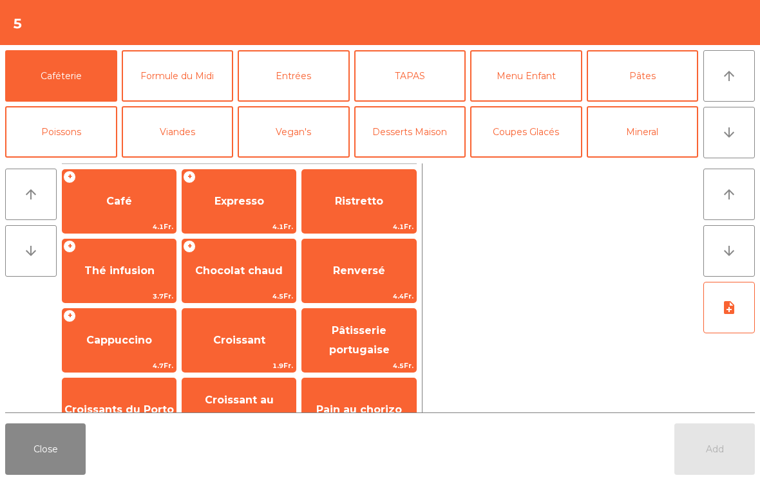
click at [525, 116] on button "Coupes Glacés" at bounding box center [526, 132] width 112 height 52
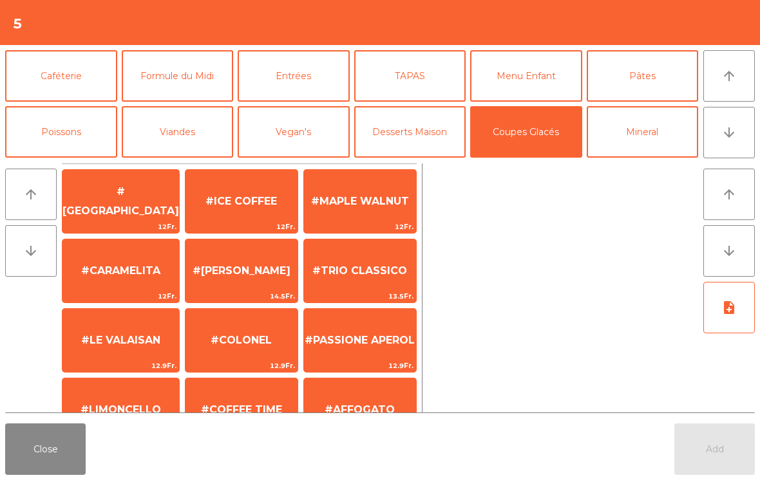
scroll to position [165, 0]
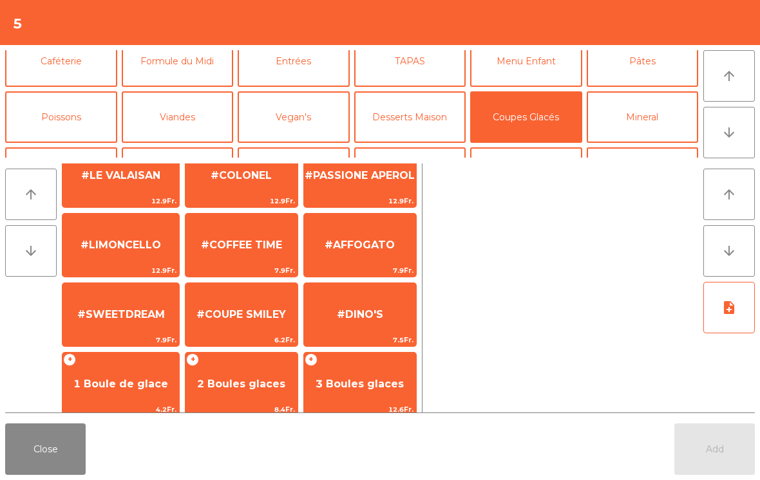
click at [104, 367] on span "1 Boule de glace" at bounding box center [120, 384] width 117 height 35
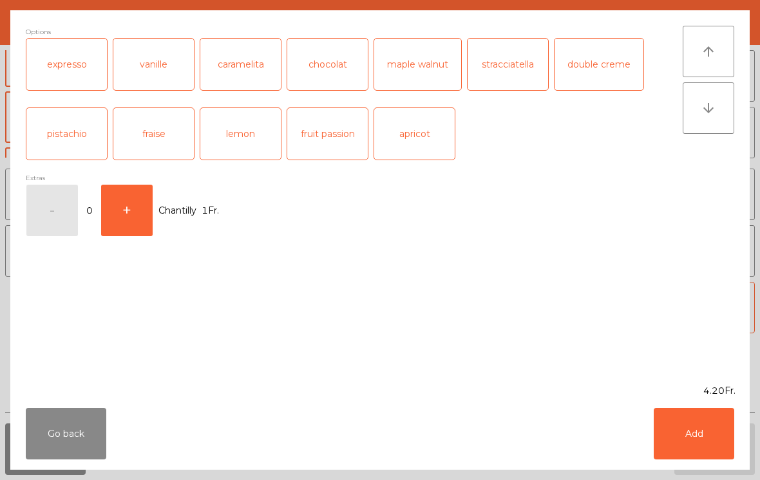
click at [706, 450] on button "Add" at bounding box center [694, 434] width 81 height 52
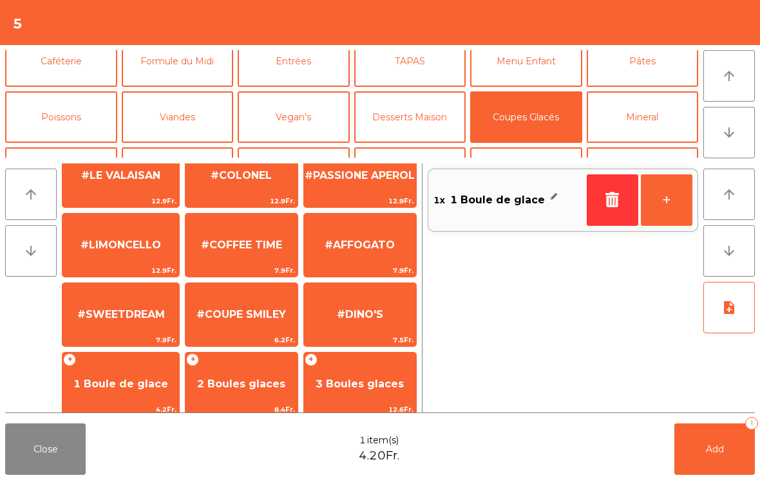
click at [706, 450] on span "Add" at bounding box center [715, 450] width 18 height 12
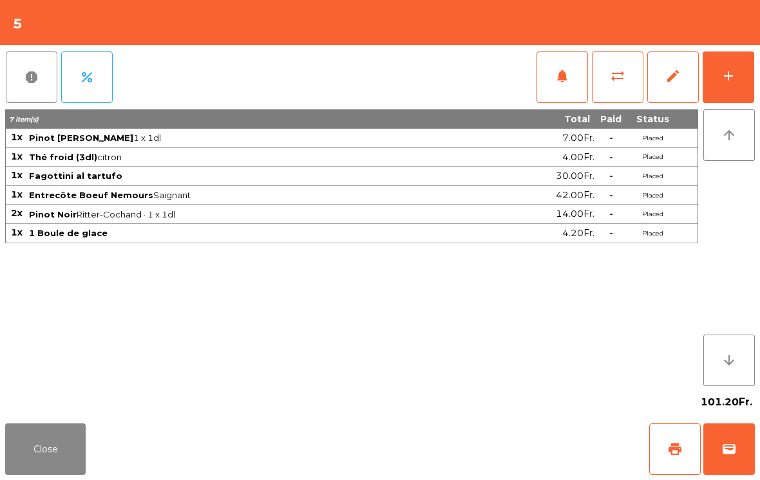
click at [737, 77] on button "add" at bounding box center [729, 78] width 52 height 52
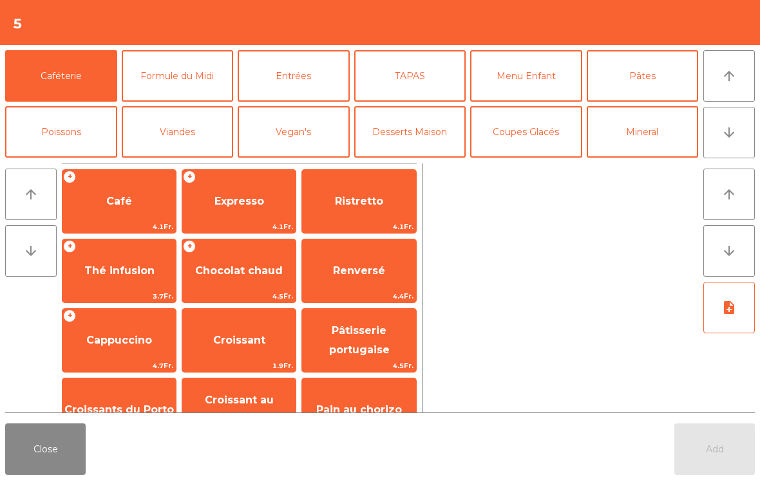
click at [244, 216] on span "Expresso" at bounding box center [238, 201] width 113 height 35
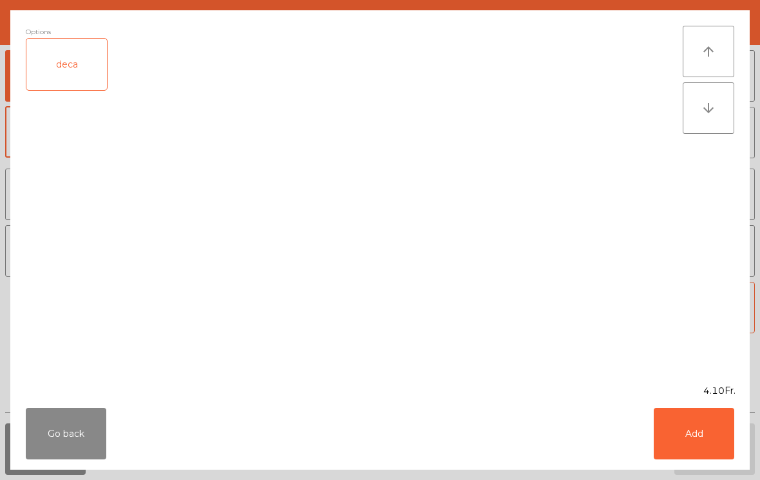
click at [699, 440] on button "Add" at bounding box center [694, 434] width 81 height 52
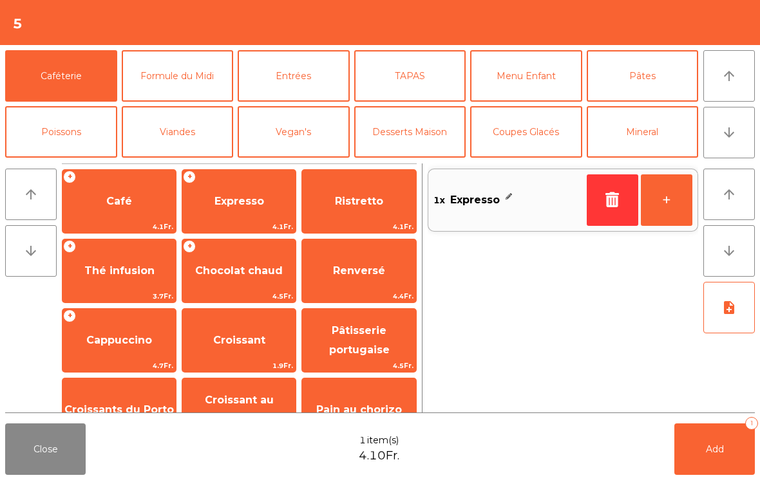
click at [707, 441] on button "Add 1" at bounding box center [714, 450] width 81 height 52
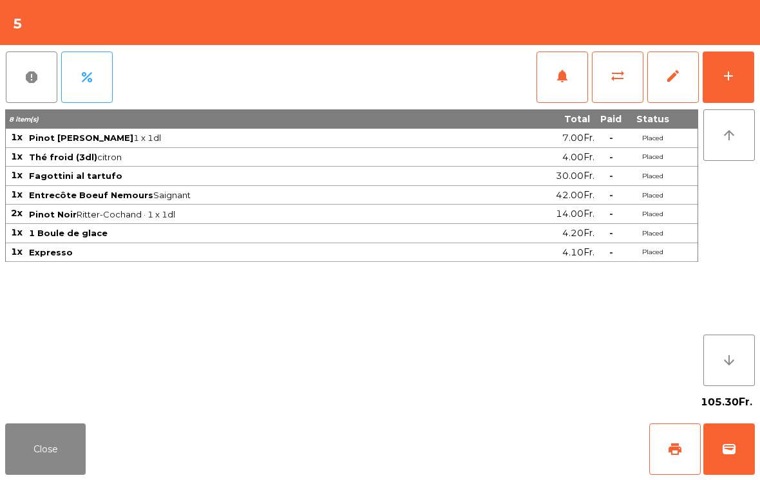
click at [719, 468] on button "wallet" at bounding box center [729, 450] width 52 height 52
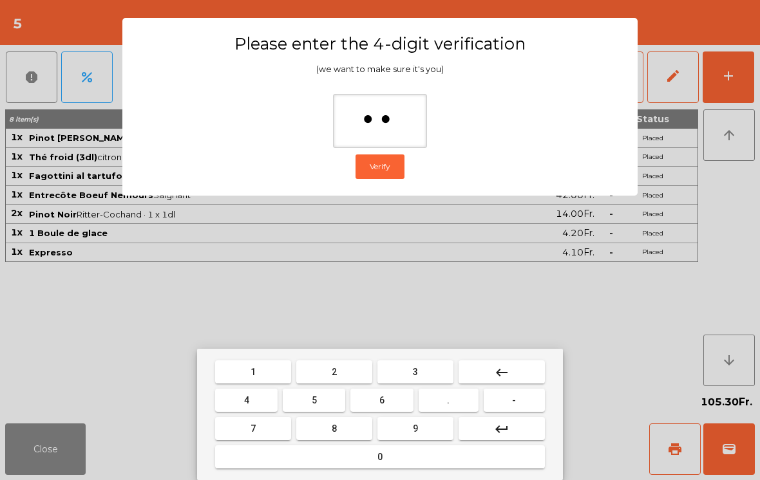
type input "***"
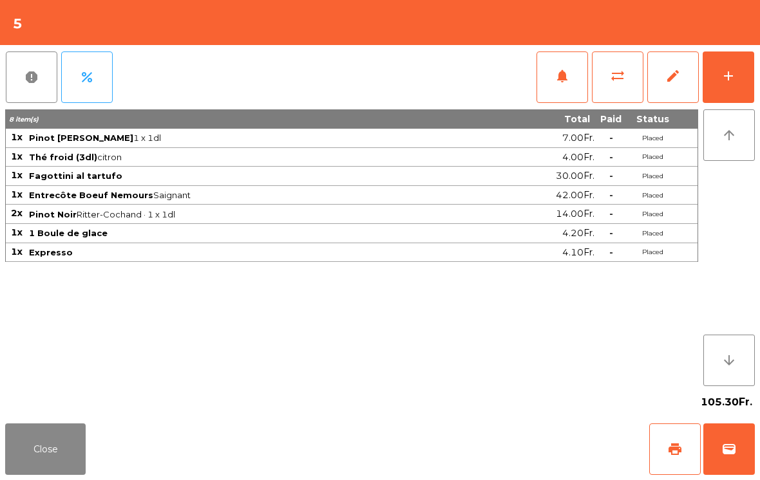
click at [462, 448] on div "Close print wallet" at bounding box center [380, 450] width 760 height 62
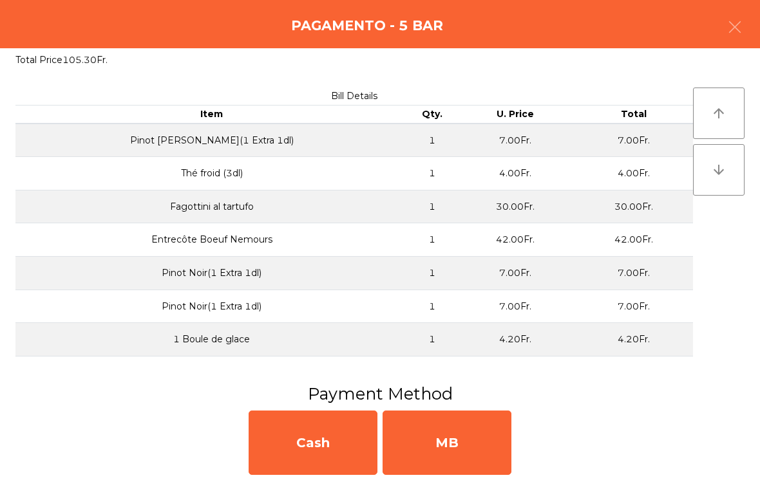
click at [456, 437] on div "MB" at bounding box center [447, 443] width 129 height 64
click at [447, 434] on div "No" at bounding box center [447, 443] width 129 height 64
click at [453, 429] on div "No" at bounding box center [447, 443] width 129 height 64
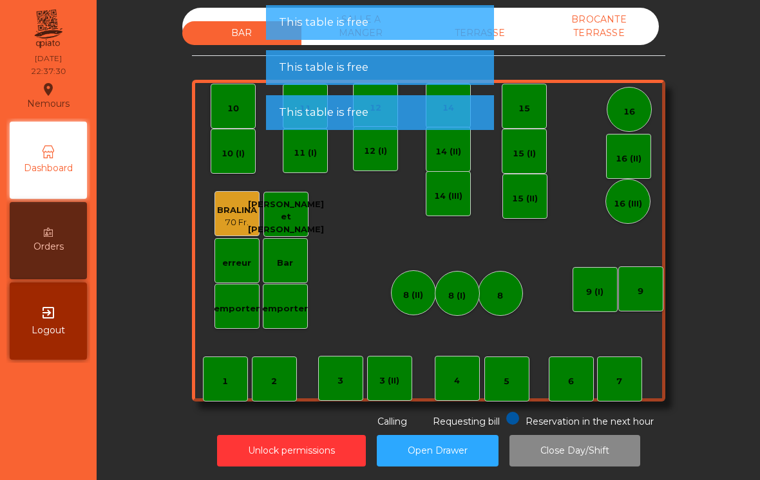
click at [585, 450] on button "Close Day/Shift" at bounding box center [574, 451] width 131 height 32
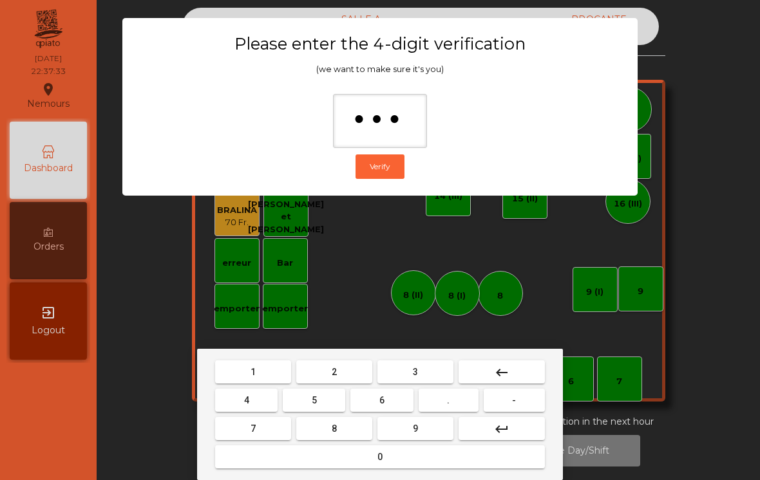
type input "****"
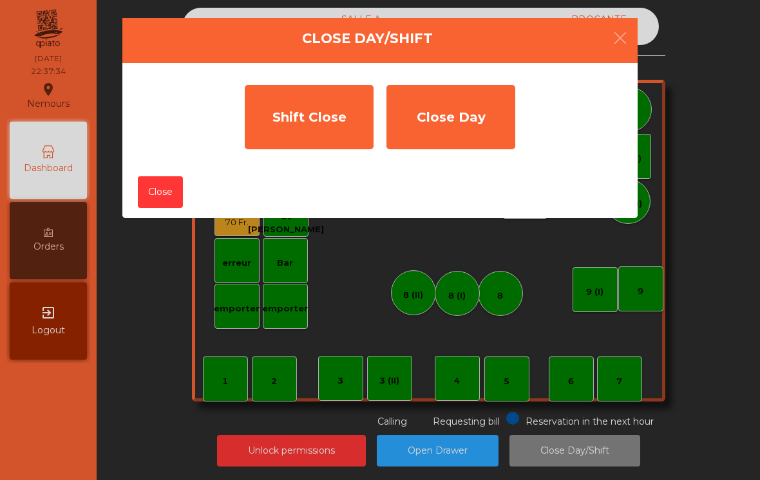
click at [430, 446] on ngb-modal-window "Close Day/Shift Shift Close Close Day Close" at bounding box center [380, 240] width 722 height 480
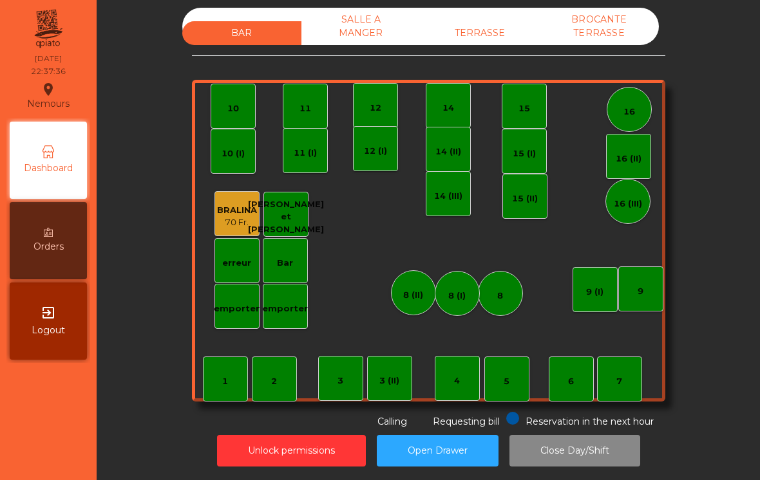
click at [614, 446] on button "Close Day/Shift" at bounding box center [574, 451] width 131 height 32
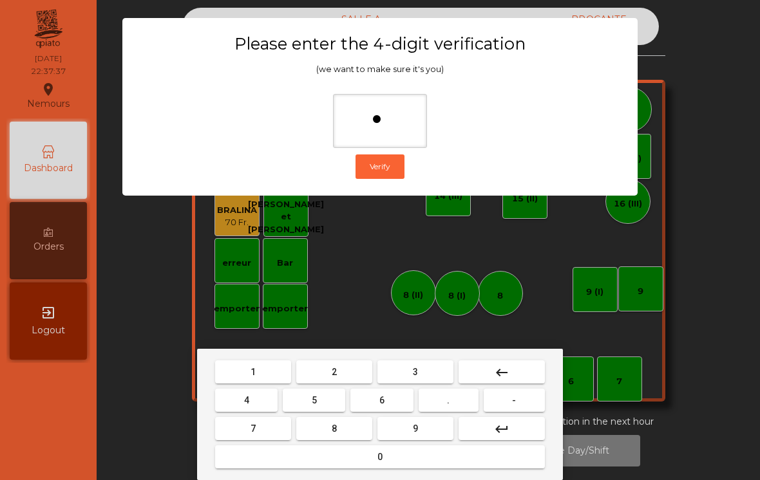
type input "**"
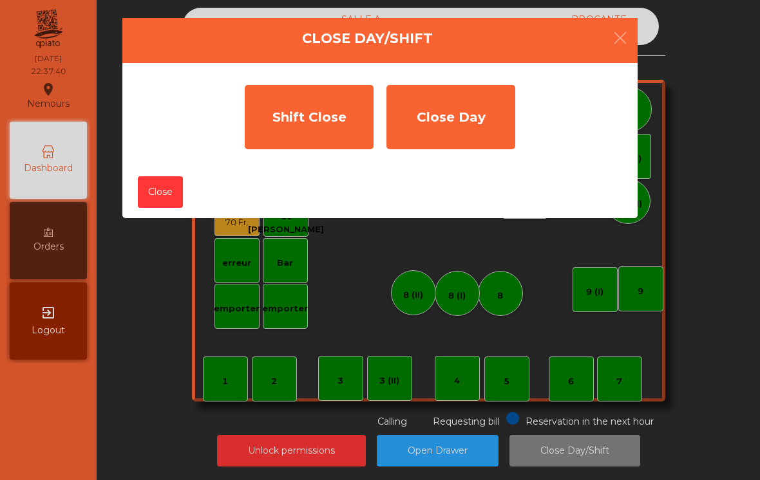
click at [284, 117] on div "Shift Close" at bounding box center [309, 117] width 129 height 64
